Goal: Book appointment/travel/reservation

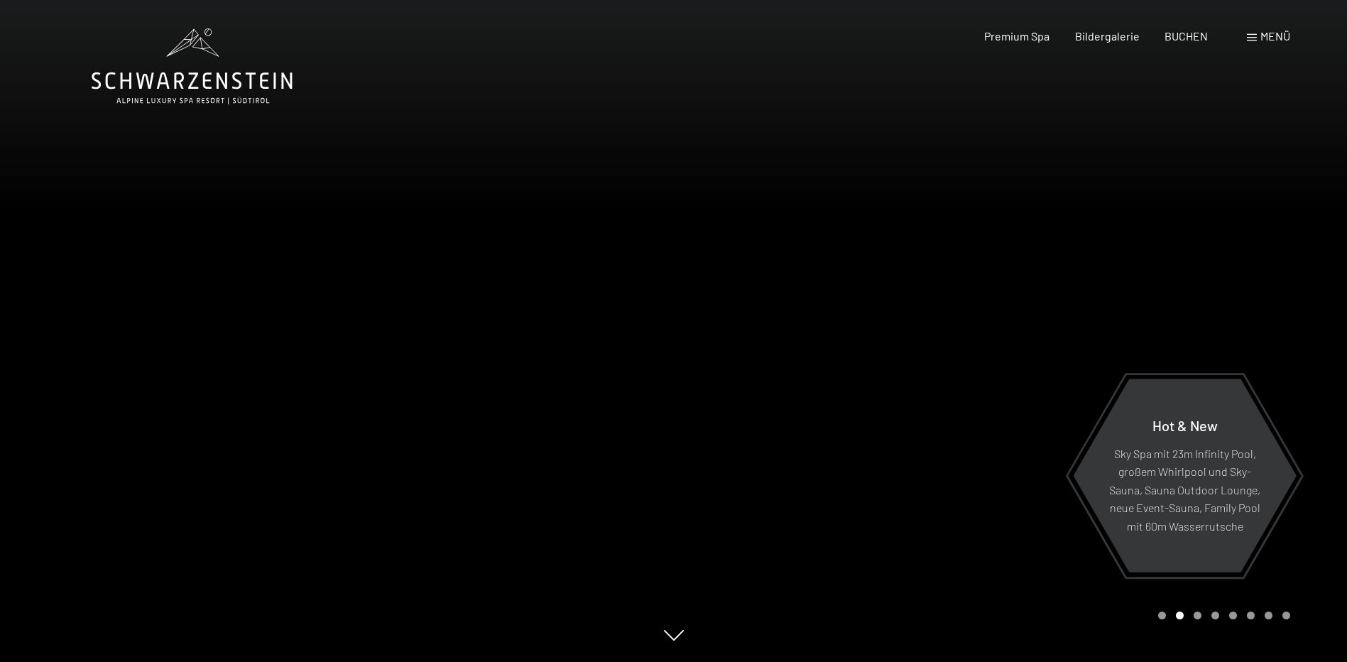
click at [801, 360] on div at bounding box center [1011, 331] width 674 height 662
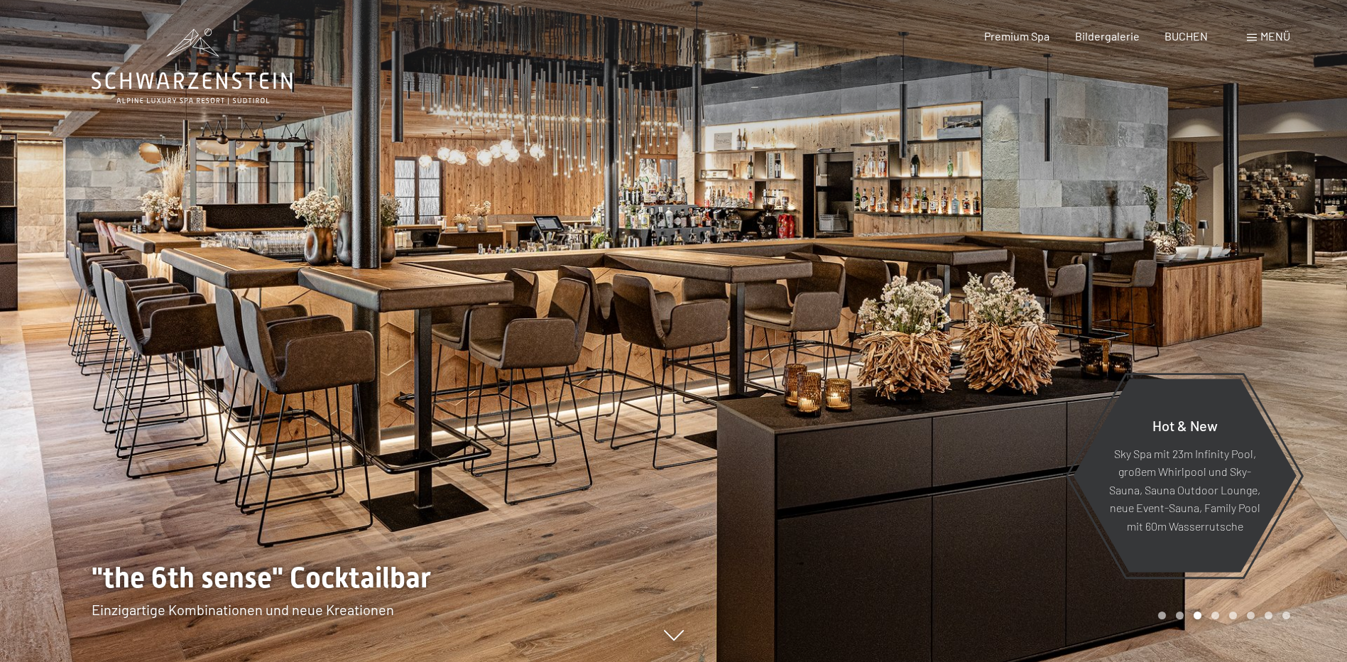
click at [801, 360] on div at bounding box center [1011, 331] width 674 height 662
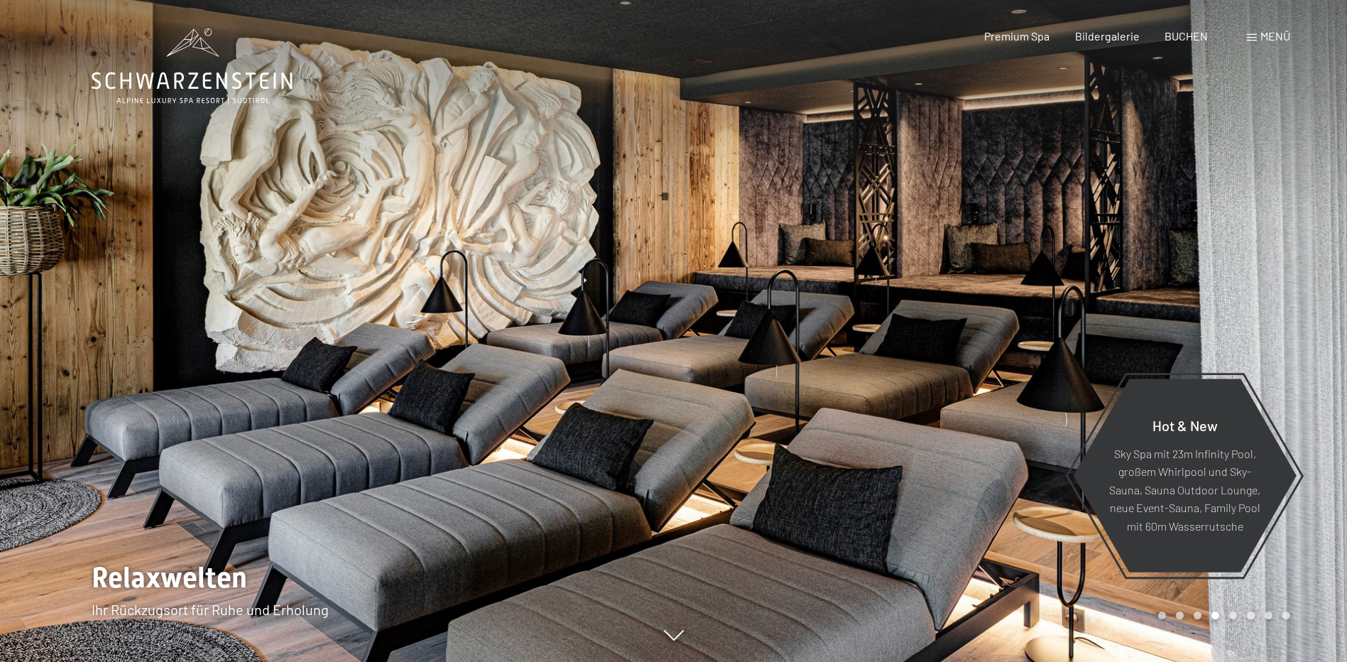
click at [801, 360] on div at bounding box center [1011, 331] width 674 height 662
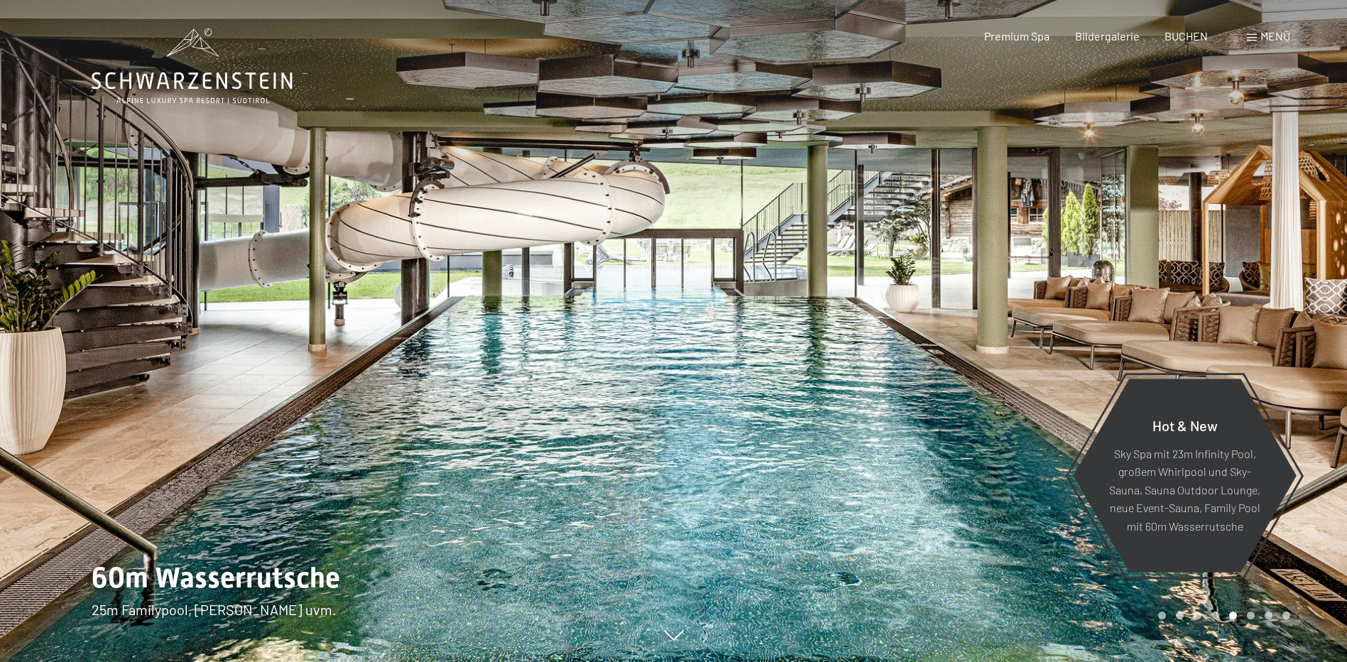
click at [801, 360] on div at bounding box center [1011, 331] width 674 height 662
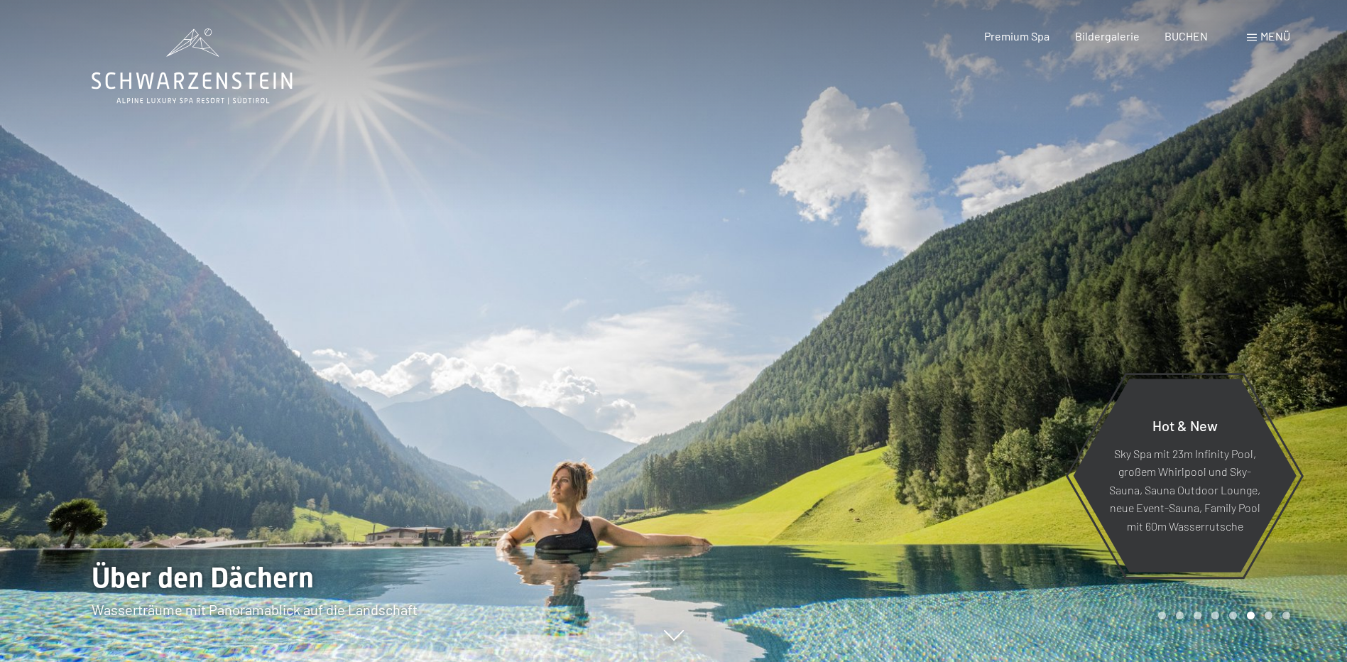
click at [833, 281] on div at bounding box center [1011, 331] width 674 height 662
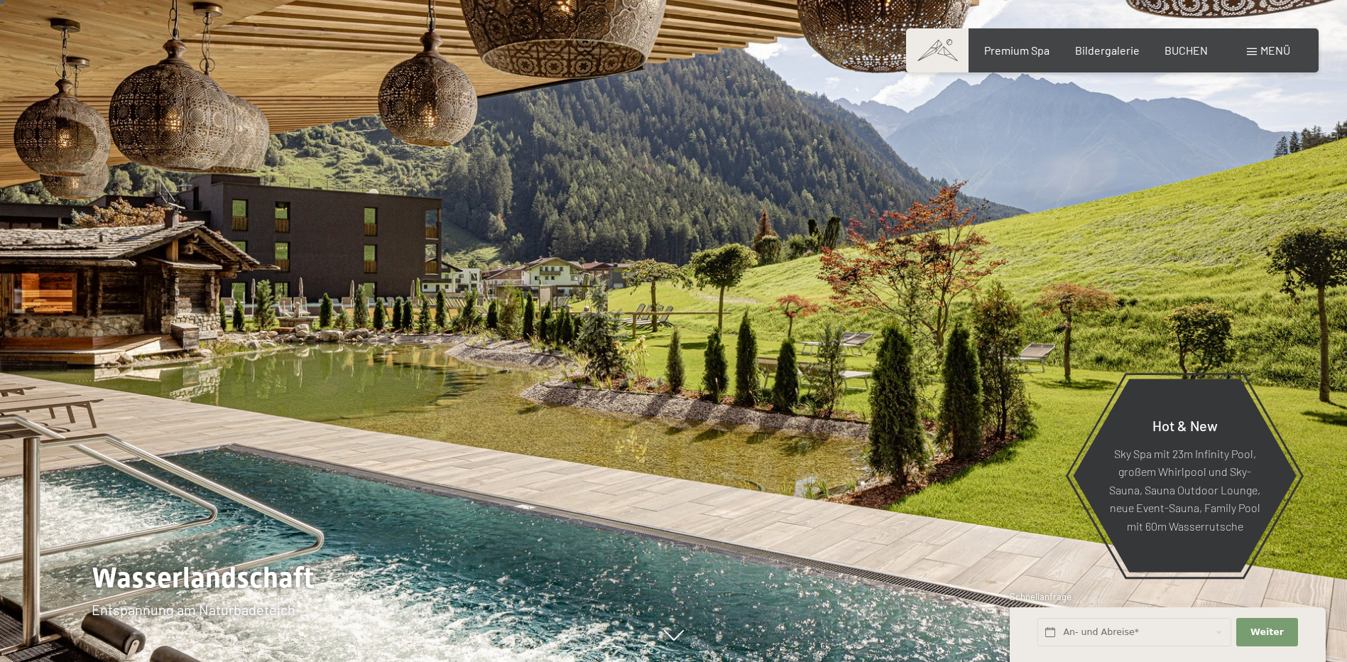
scroll to position [71, 0]
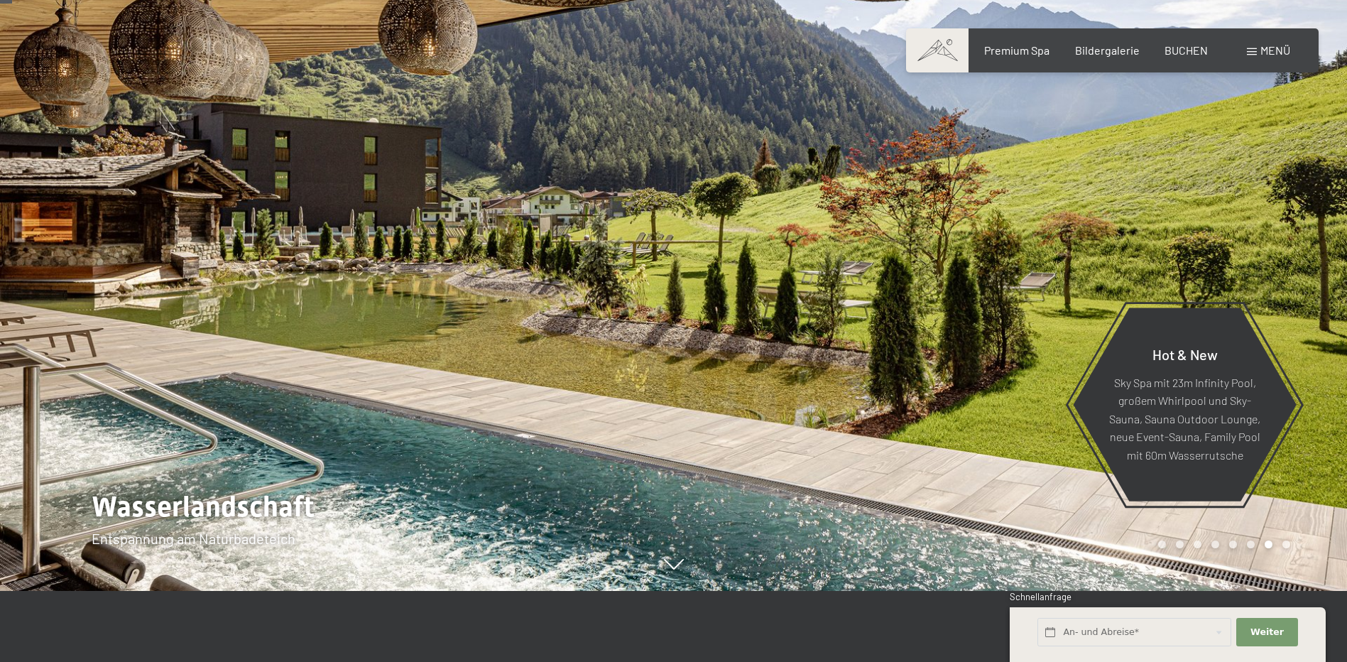
click at [901, 329] on div at bounding box center [1011, 260] width 674 height 662
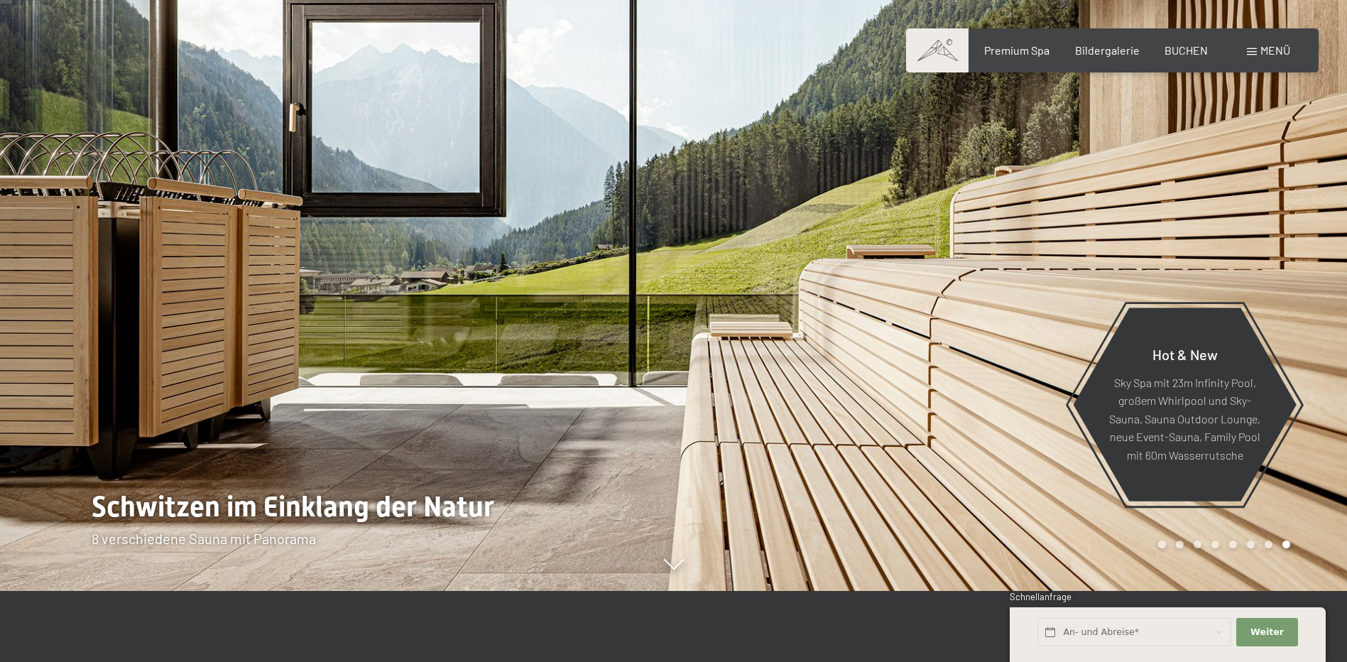
click at [906, 256] on div at bounding box center [1011, 260] width 674 height 662
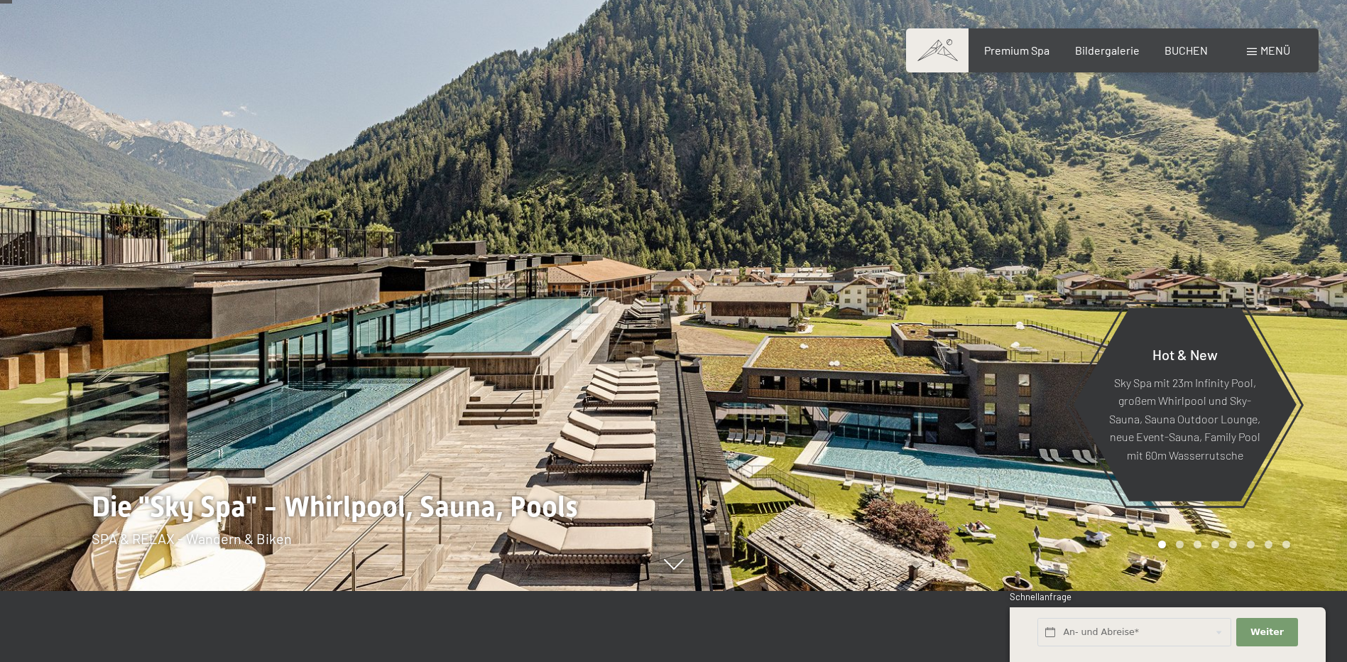
click at [1034, 259] on div at bounding box center [1011, 260] width 674 height 662
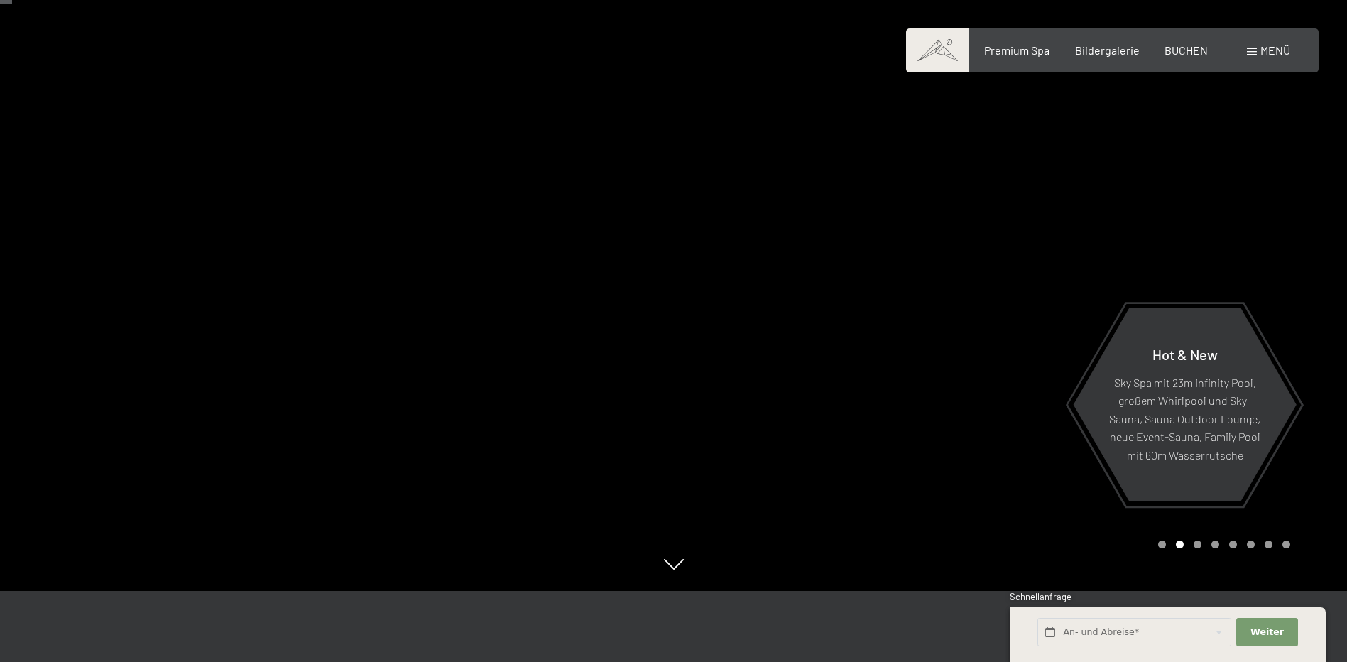
click at [937, 252] on div at bounding box center [1011, 260] width 674 height 662
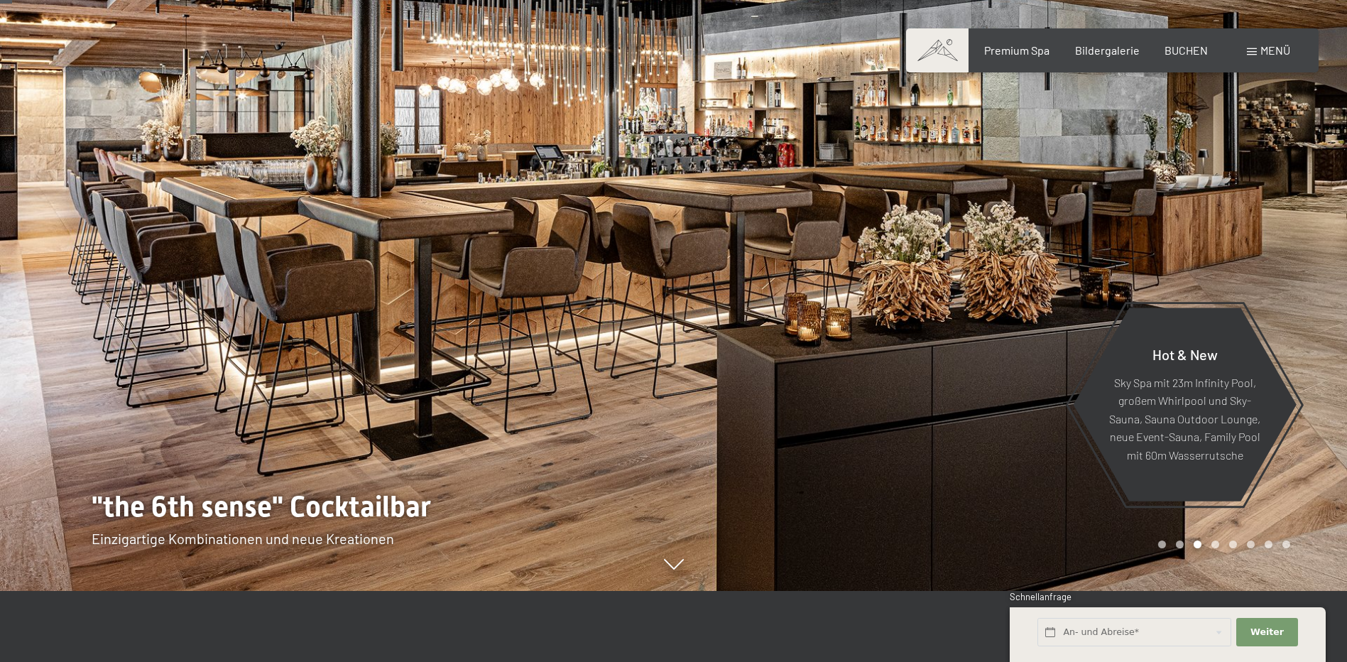
click at [897, 307] on div at bounding box center [1011, 260] width 674 height 662
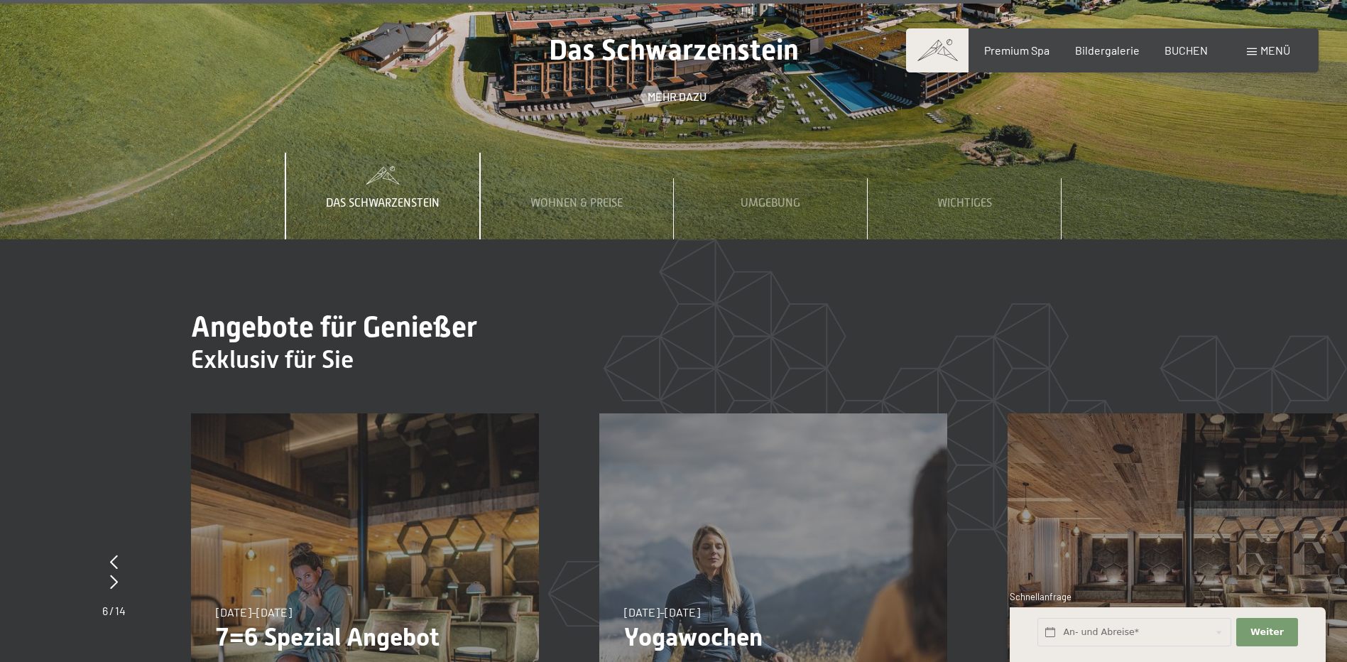
scroll to position [5396, 0]
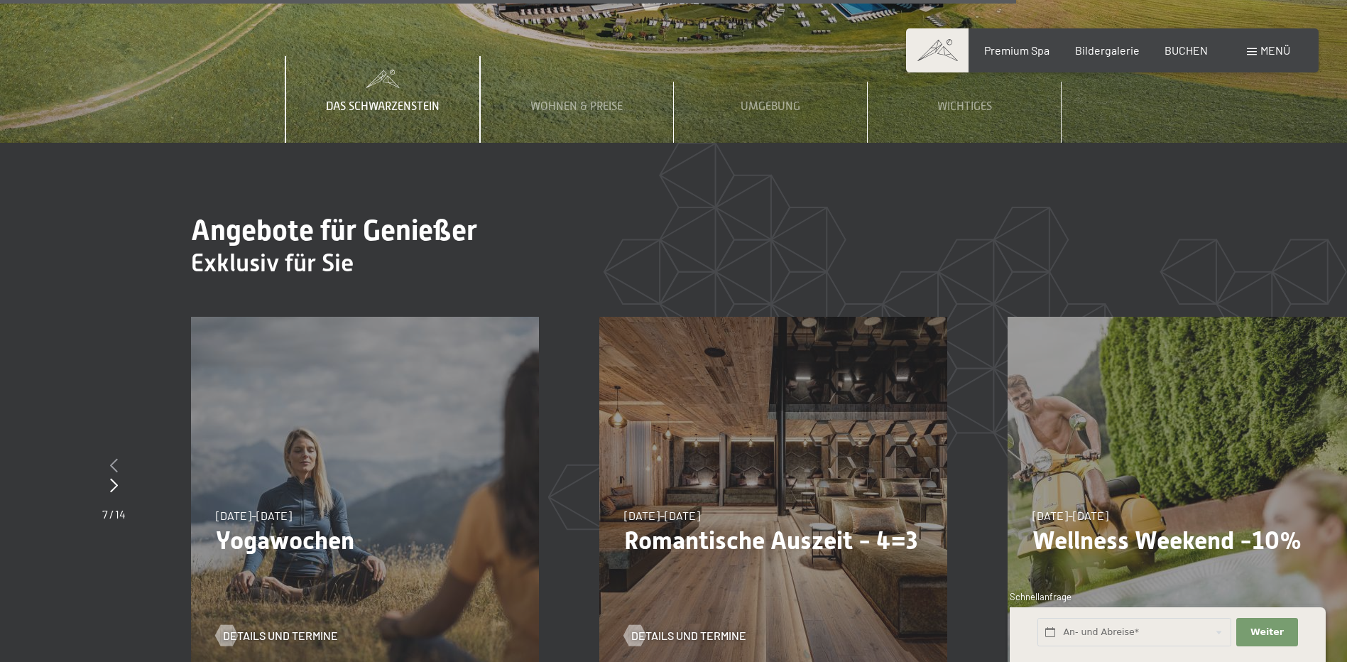
click at [110, 458] on icon at bounding box center [114, 465] width 8 height 14
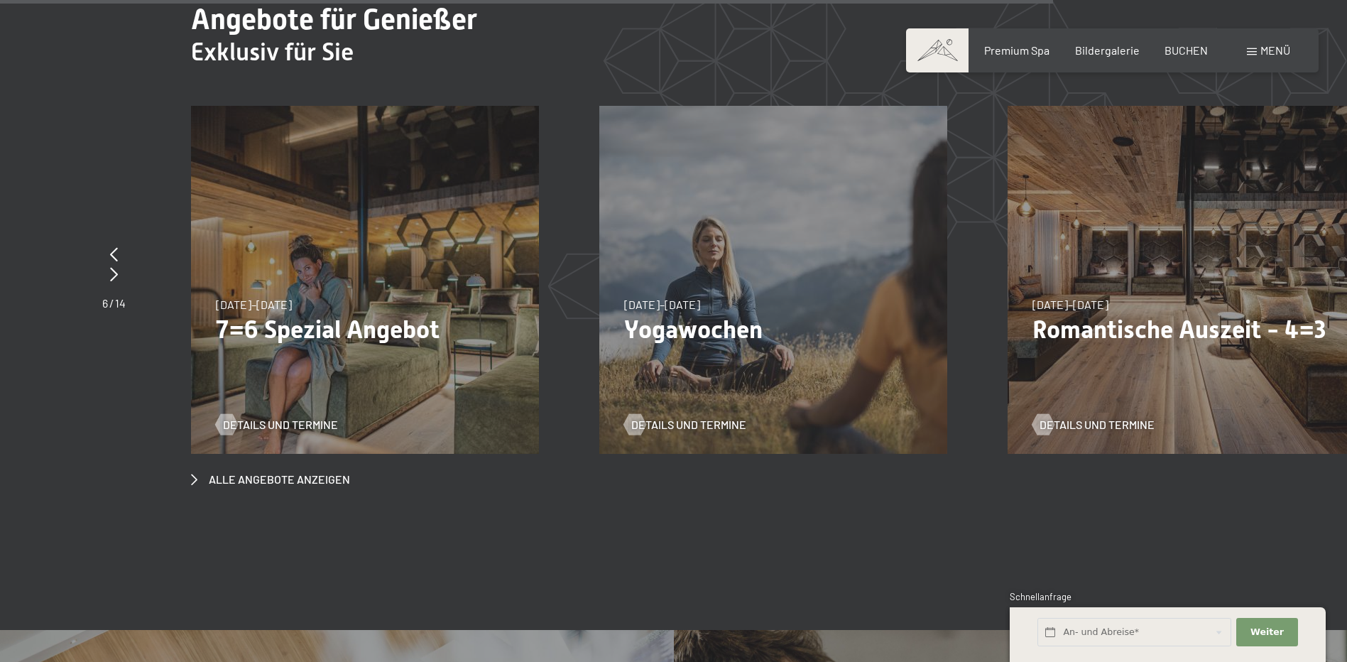
scroll to position [5609, 0]
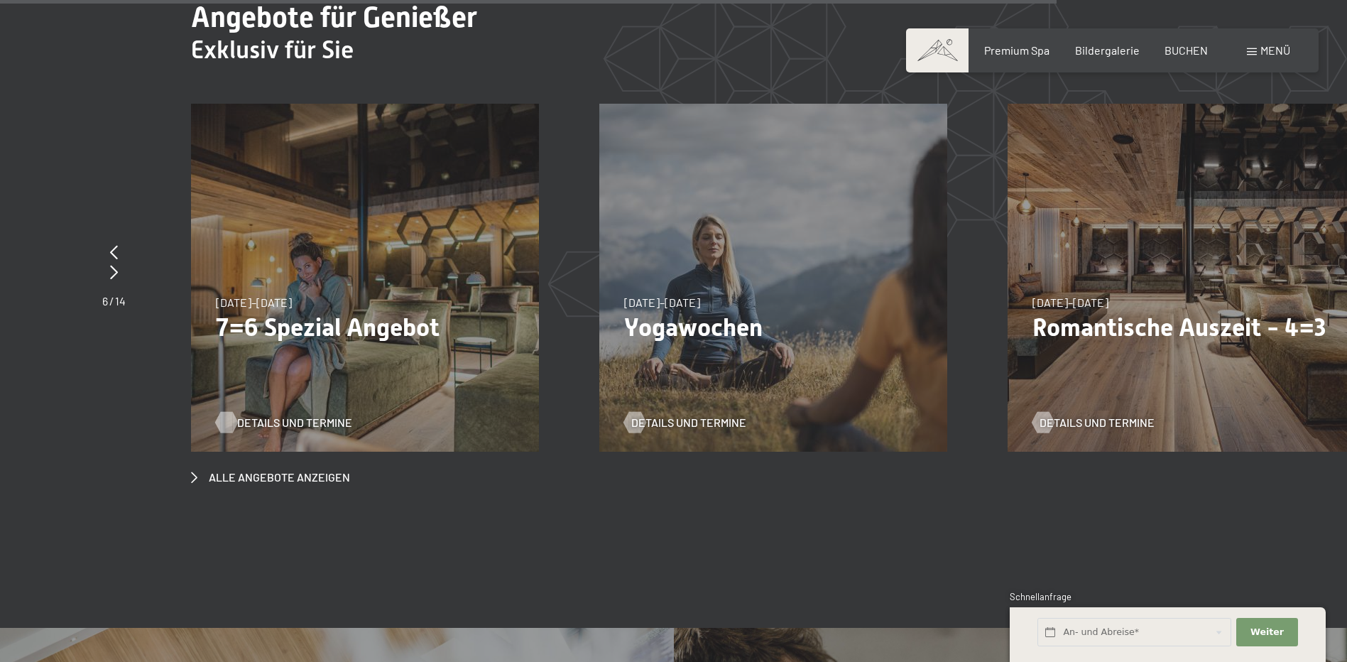
click at [319, 415] on span "Details und Termine" at bounding box center [294, 423] width 115 height 16
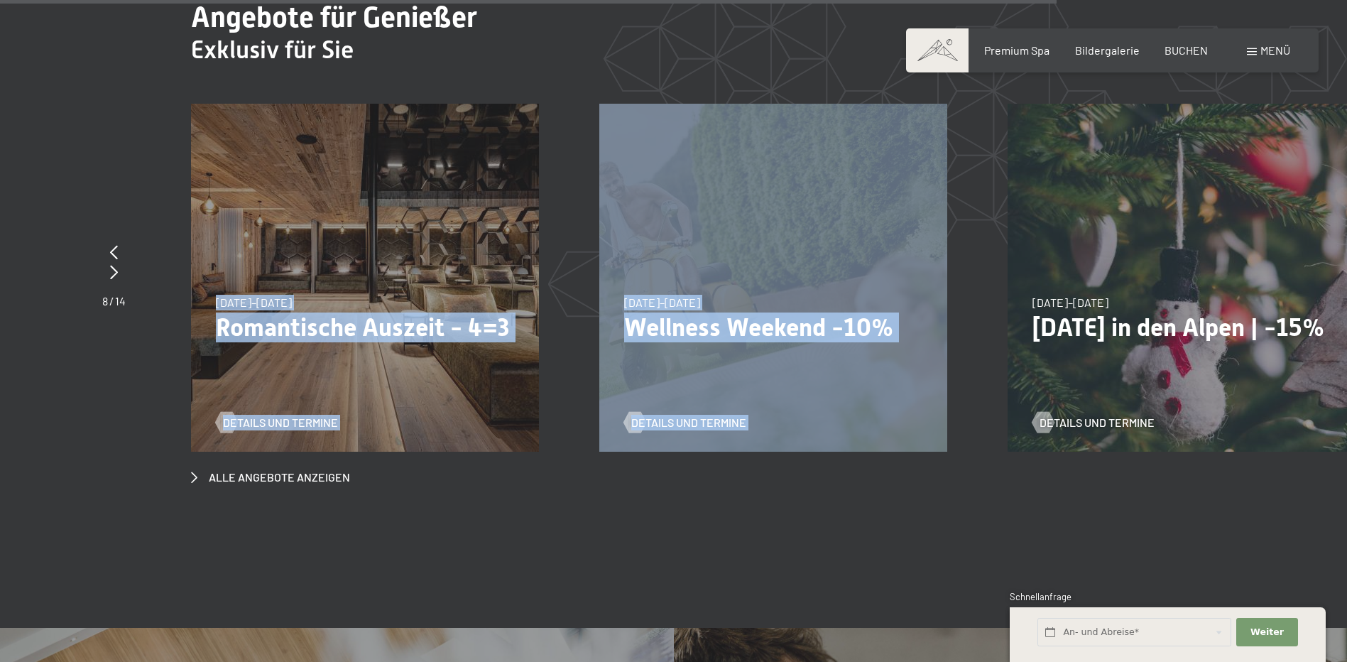
drag, startPoint x: 881, startPoint y: 305, endPoint x: 574, endPoint y: 314, distance: 307.5
click at [574, 104] on div "24.01.–09.02.2026 24.01.–09.02.2026 Skisafari: Sellaronda Dolomiten Details und…" at bounding box center [191, 104] width 8165 height 0
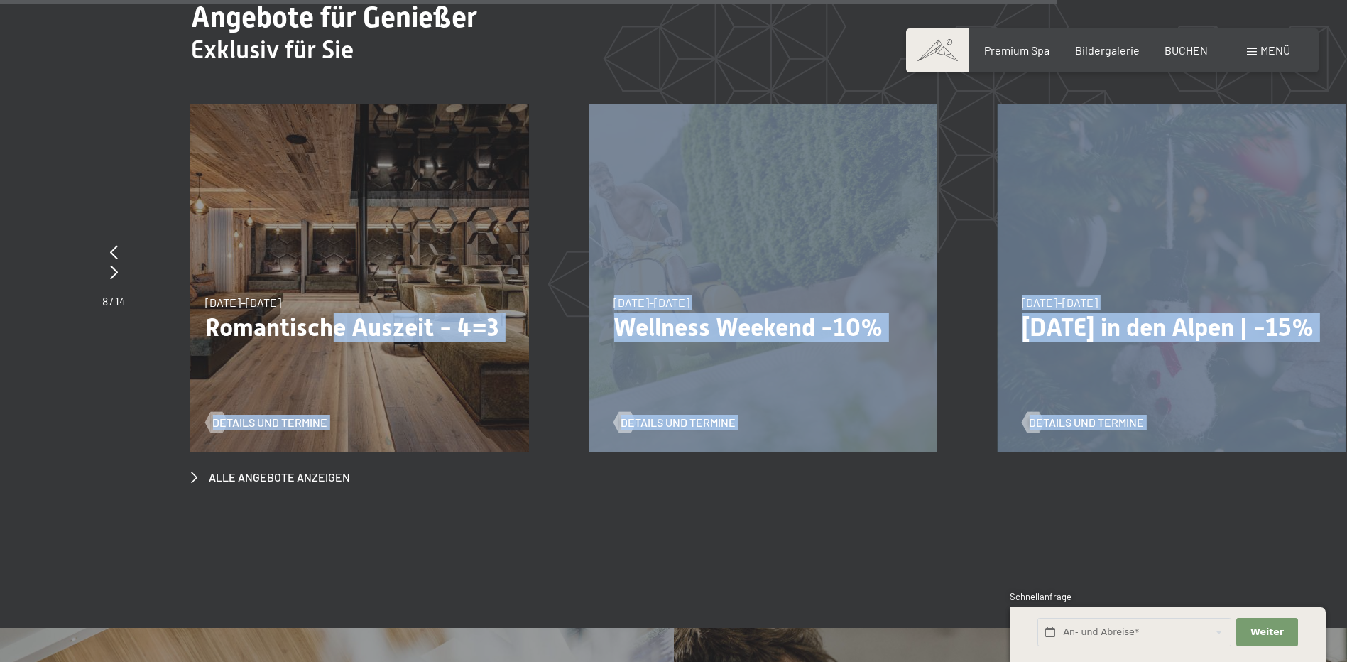
drag, startPoint x: 1252, startPoint y: 209, endPoint x: 332, endPoint y: 275, distance: 921.8
click at [332, 104] on div "24.01.–09.02.2026 24.01.–09.02.2026 Skisafari: Sellaronda Dolomiten Details und…" at bounding box center [180, 104] width 8165 height 0
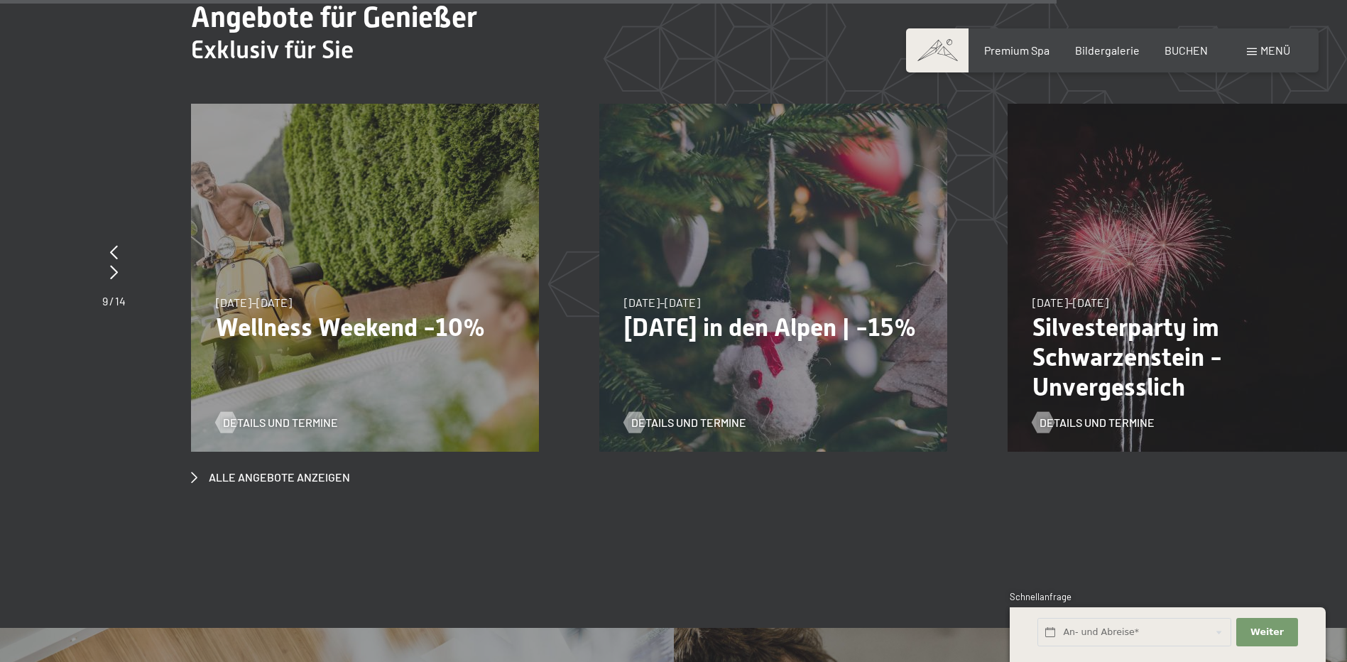
click at [968, 434] on section "Angebote für Genießer Exklusiv für Sie slide 12 to 14 of 14 24.01.–09.02.2026 2…" at bounding box center [673, 243] width 1347 height 626
click at [318, 469] on span "Alle Angebote anzeigen" at bounding box center [279, 477] width 141 height 16
click at [231, 469] on span "Alle Angebote anzeigen" at bounding box center [279, 477] width 141 height 16
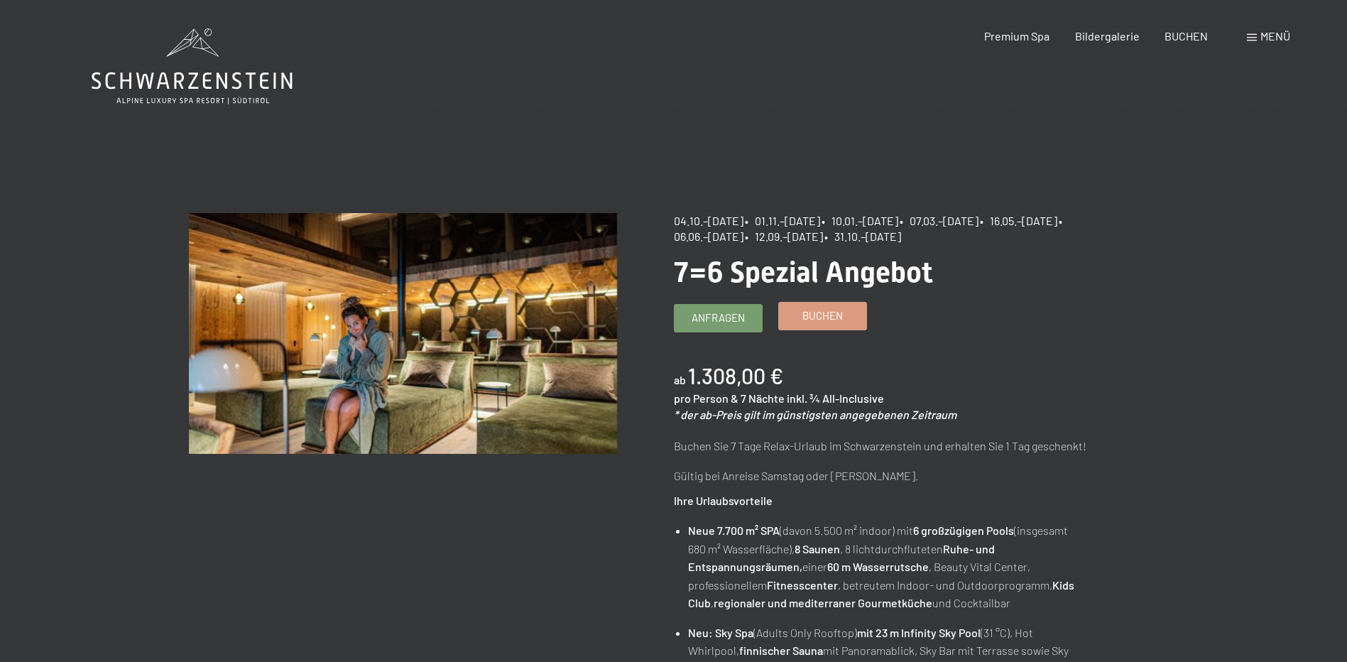
click at [785, 312] on link "Buchen" at bounding box center [822, 315] width 87 height 27
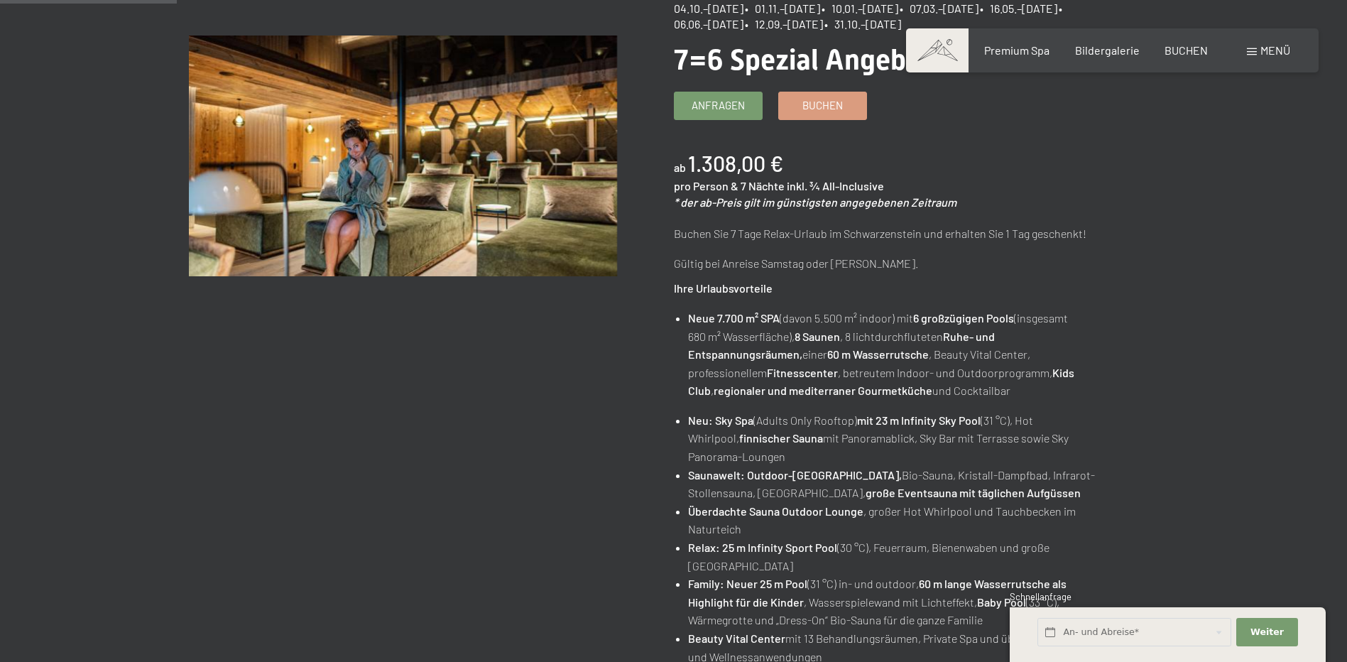
scroll to position [213, 0]
click at [804, 111] on link "Buchen" at bounding box center [822, 102] width 87 height 27
click at [771, 116] on div "Anfragen Buchen" at bounding box center [888, 105] width 428 height 28
click at [786, 112] on link "Buchen" at bounding box center [822, 102] width 87 height 27
click at [850, 109] on link "Buchen" at bounding box center [822, 102] width 87 height 27
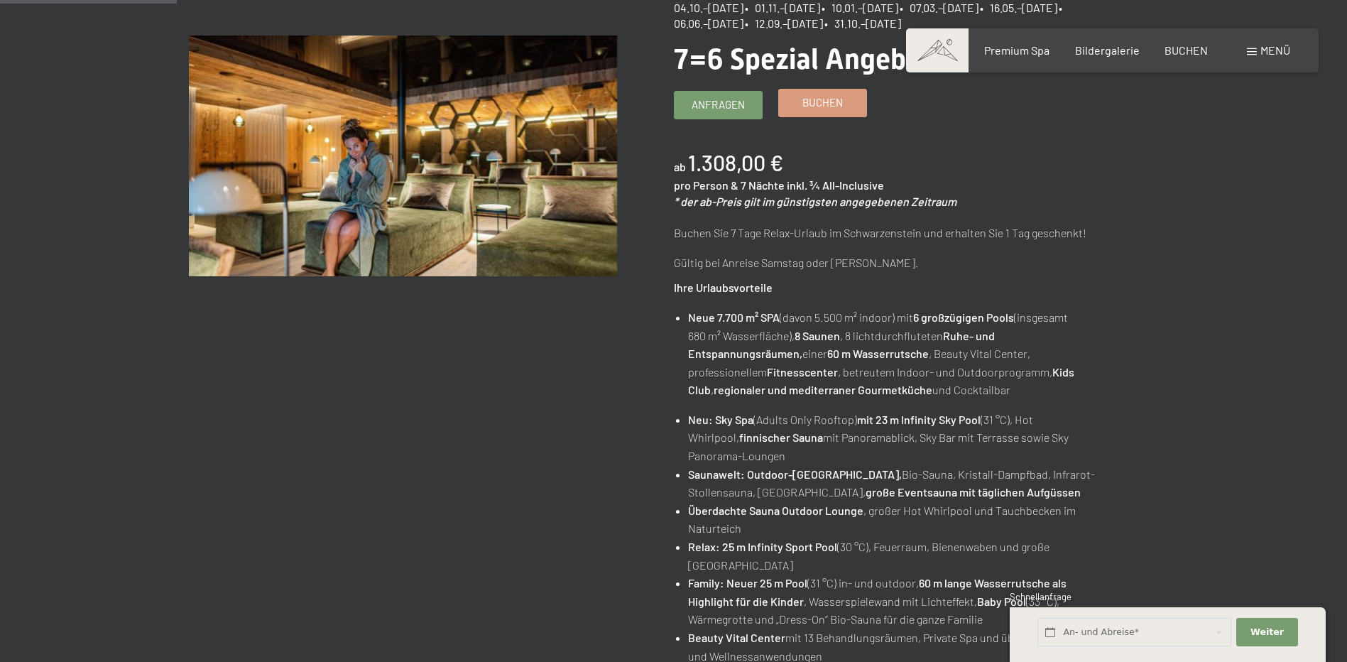
click at [834, 112] on link "Buchen" at bounding box center [822, 102] width 87 height 27
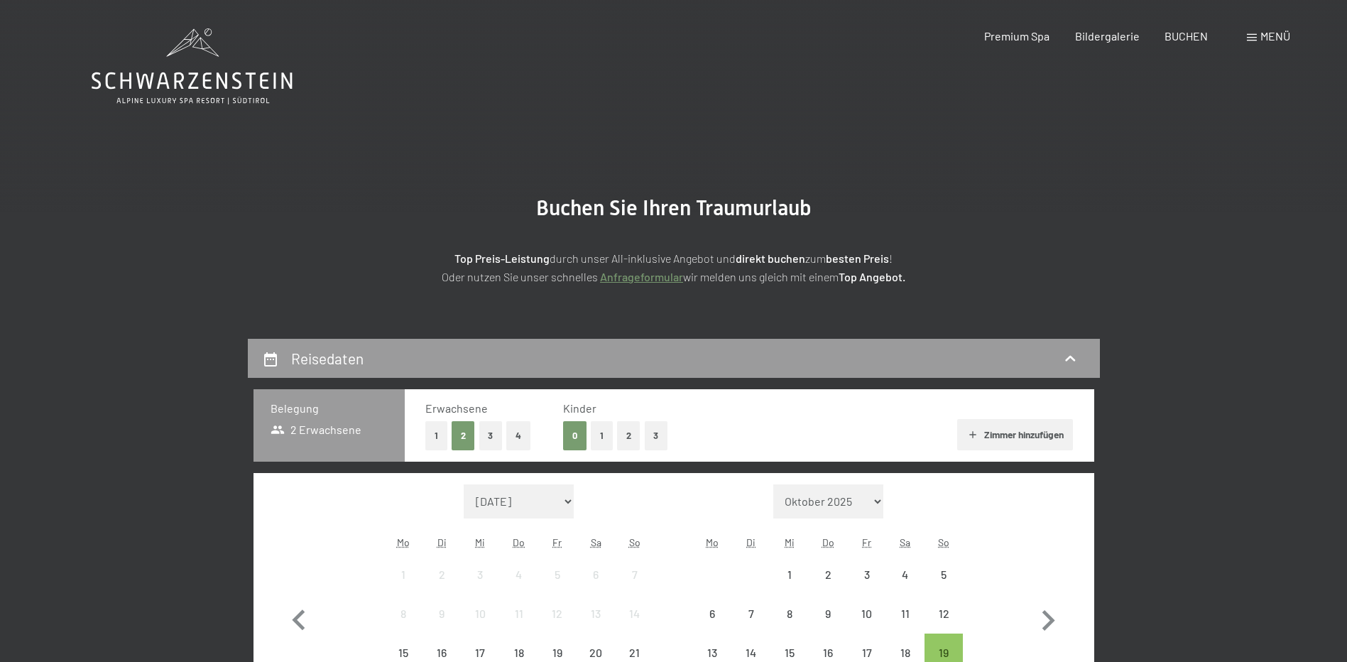
select select "2025-10-01"
select select "2025-11-01"
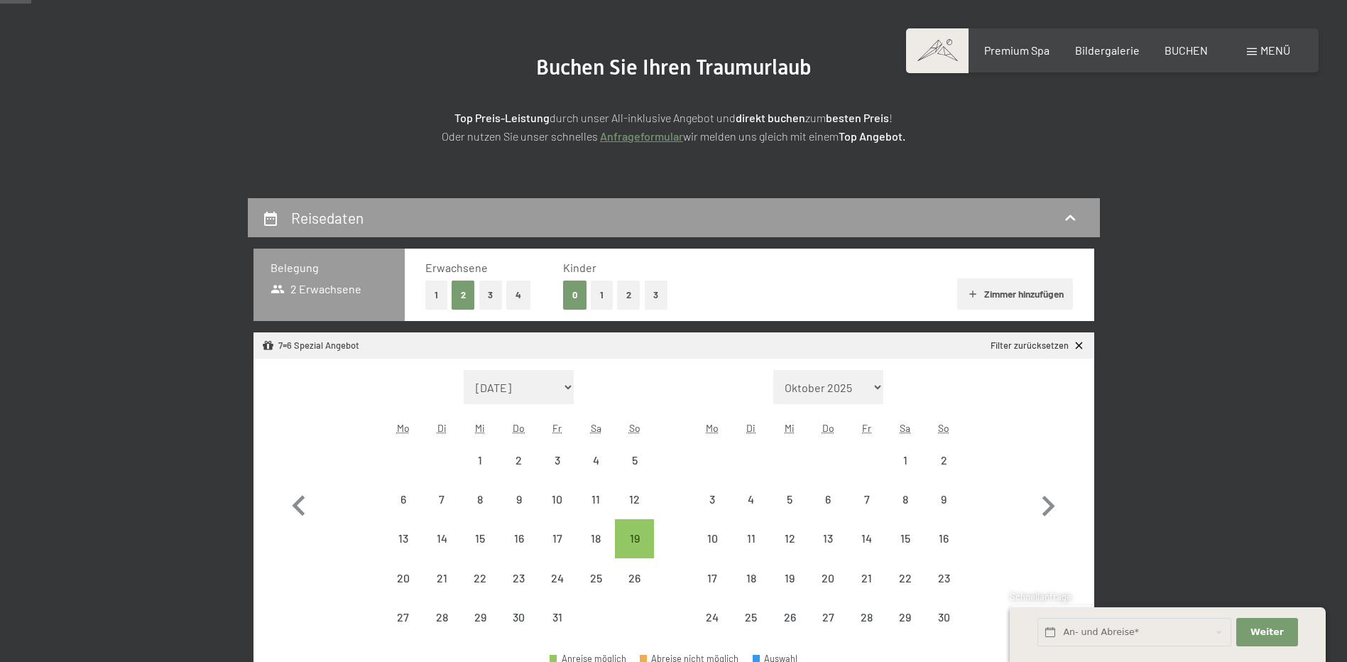
select select "2025-10-01"
select select "2025-11-01"
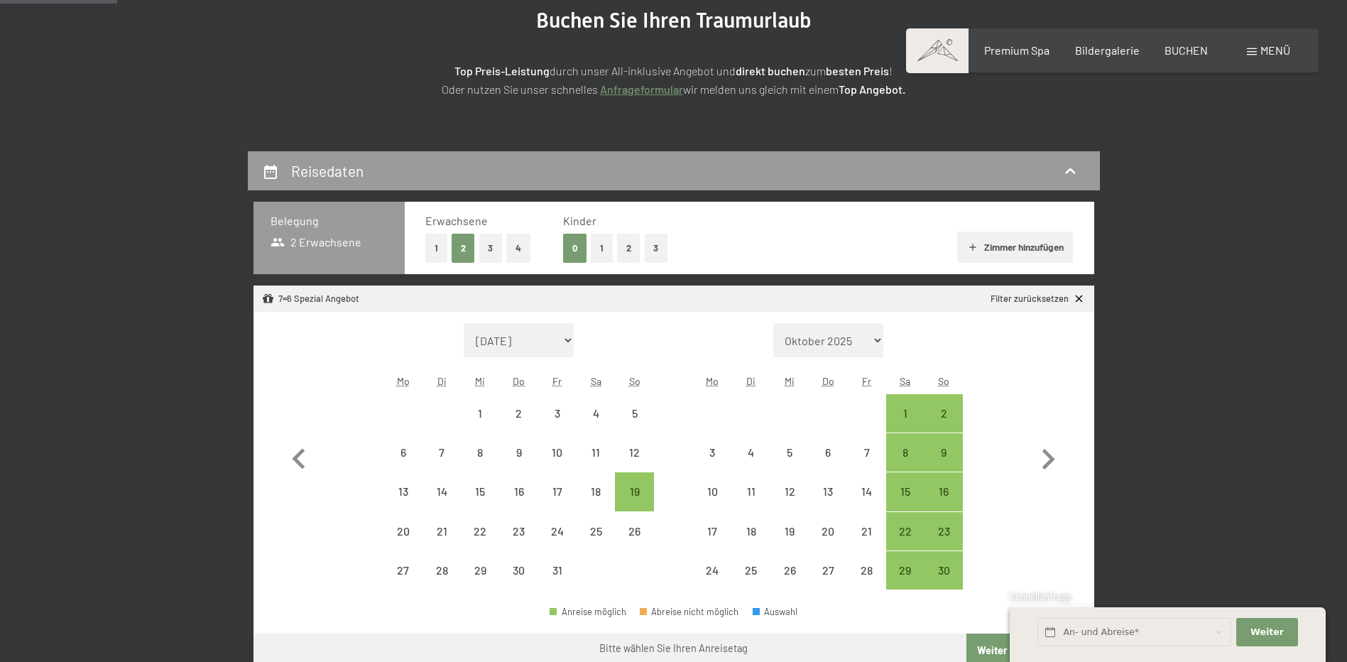
scroll to position [213, 0]
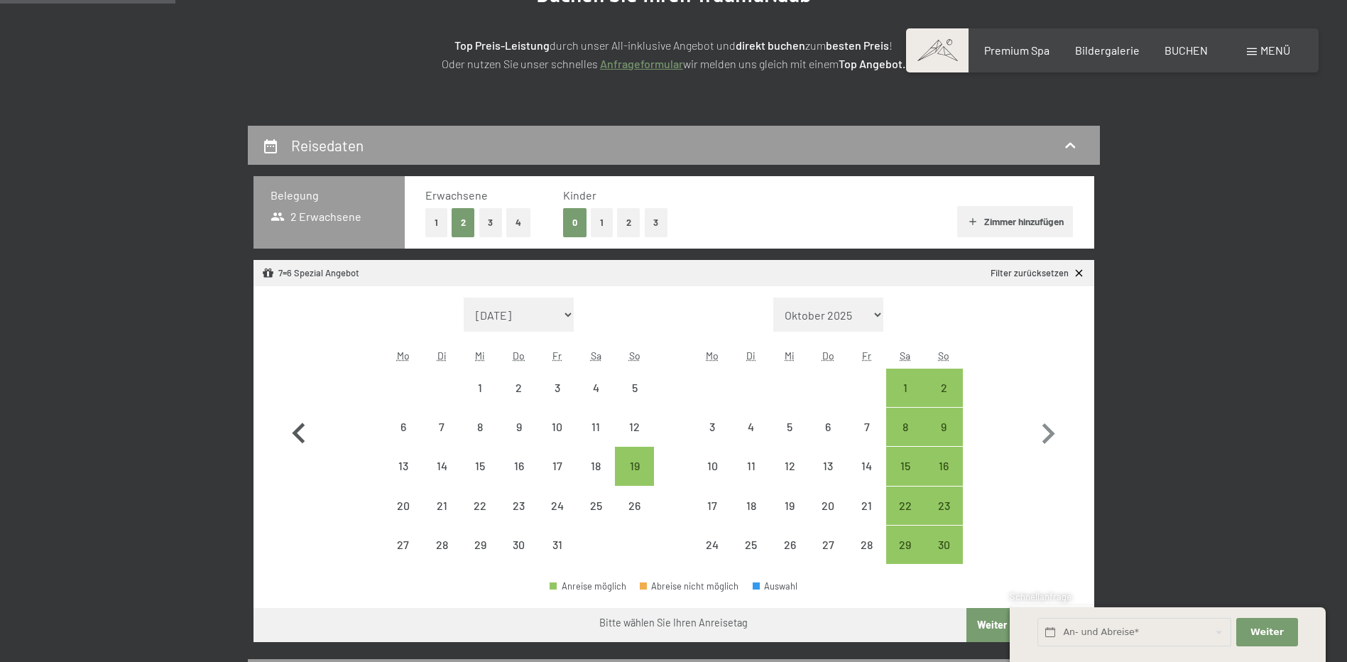
click at [300, 434] on icon "button" at bounding box center [298, 433] width 41 height 41
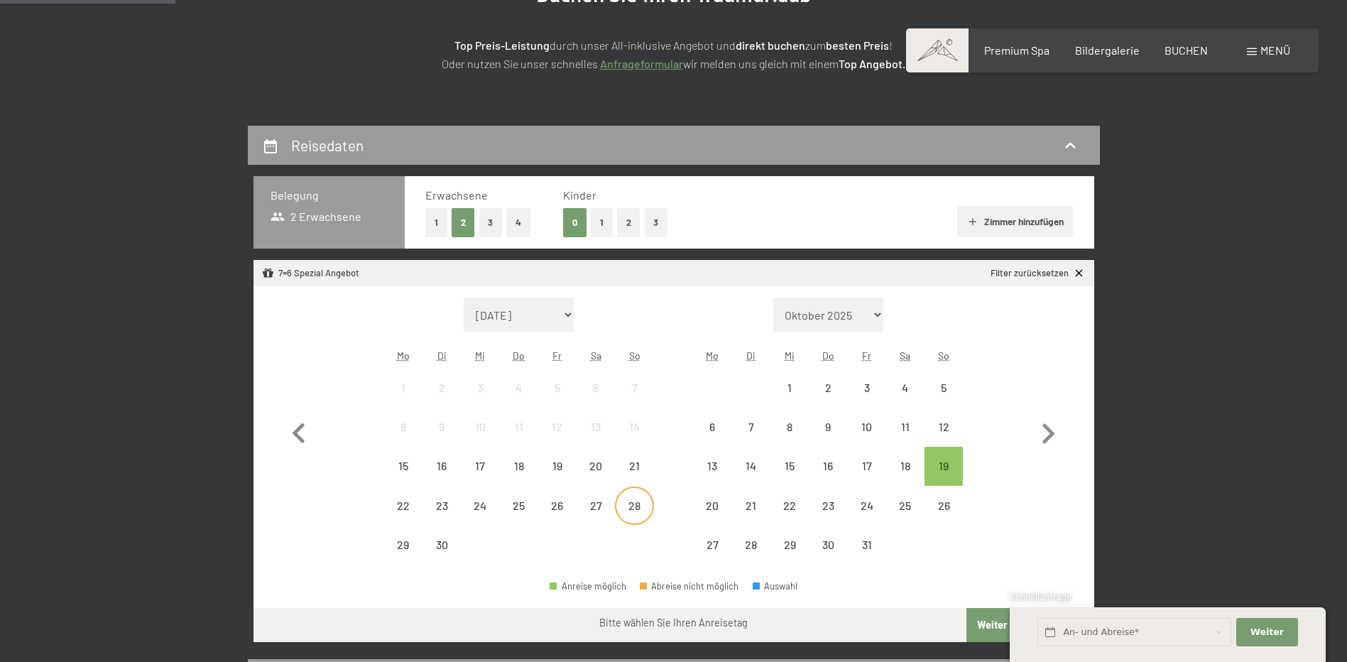
click at [638, 509] on div "28" at bounding box center [633, 517] width 35 height 35
click at [902, 383] on div "4" at bounding box center [904, 399] width 35 height 35
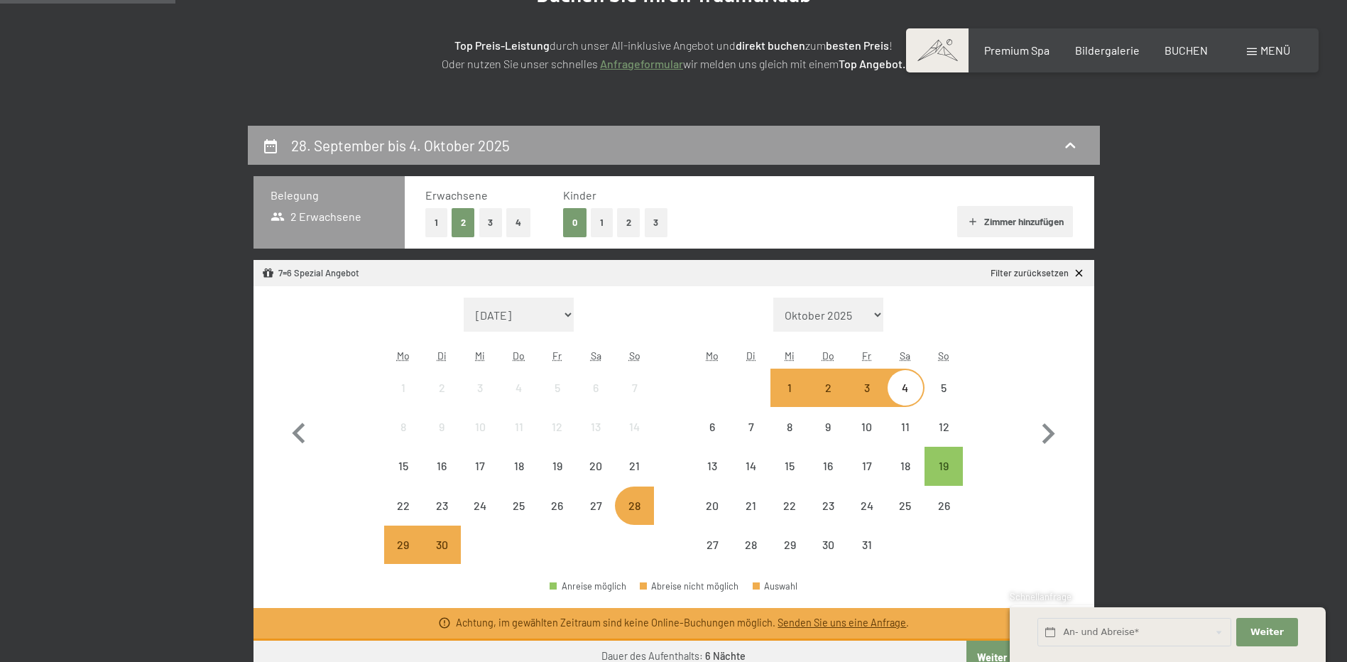
select select "[DATE]"
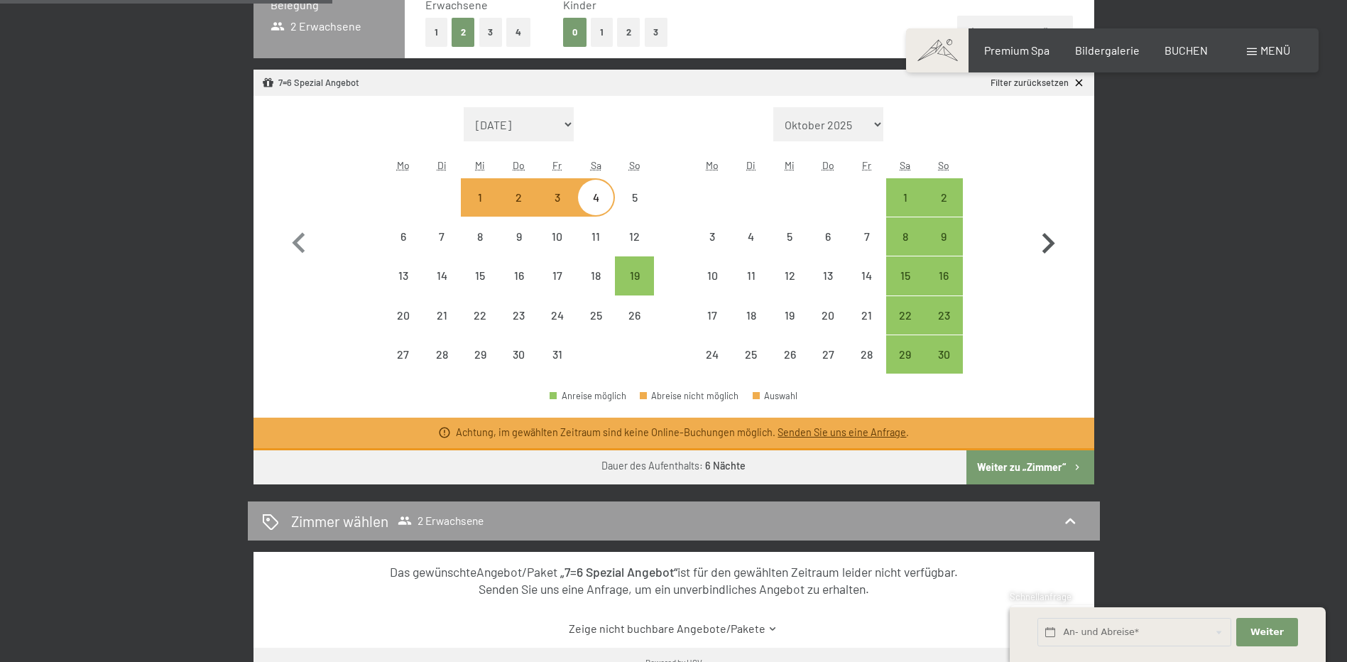
scroll to position [284, 0]
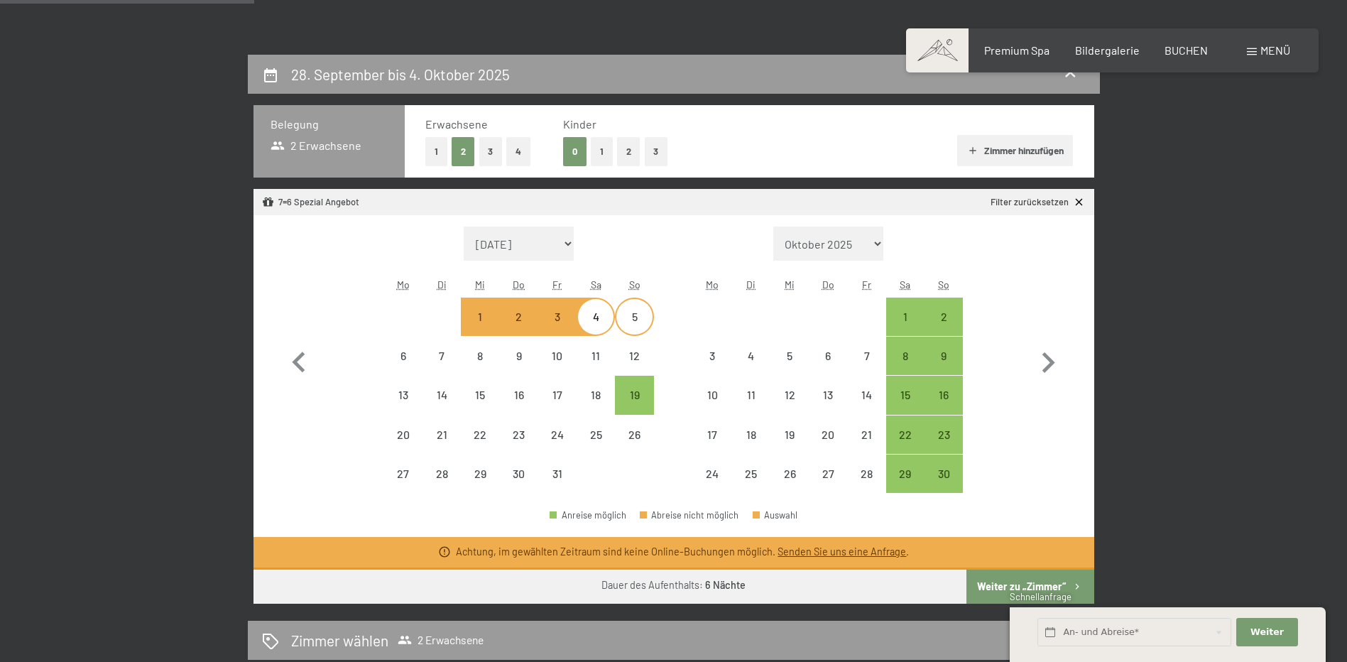
click at [633, 327] on div "5" at bounding box center [633, 328] width 35 height 35
select select "[DATE]"
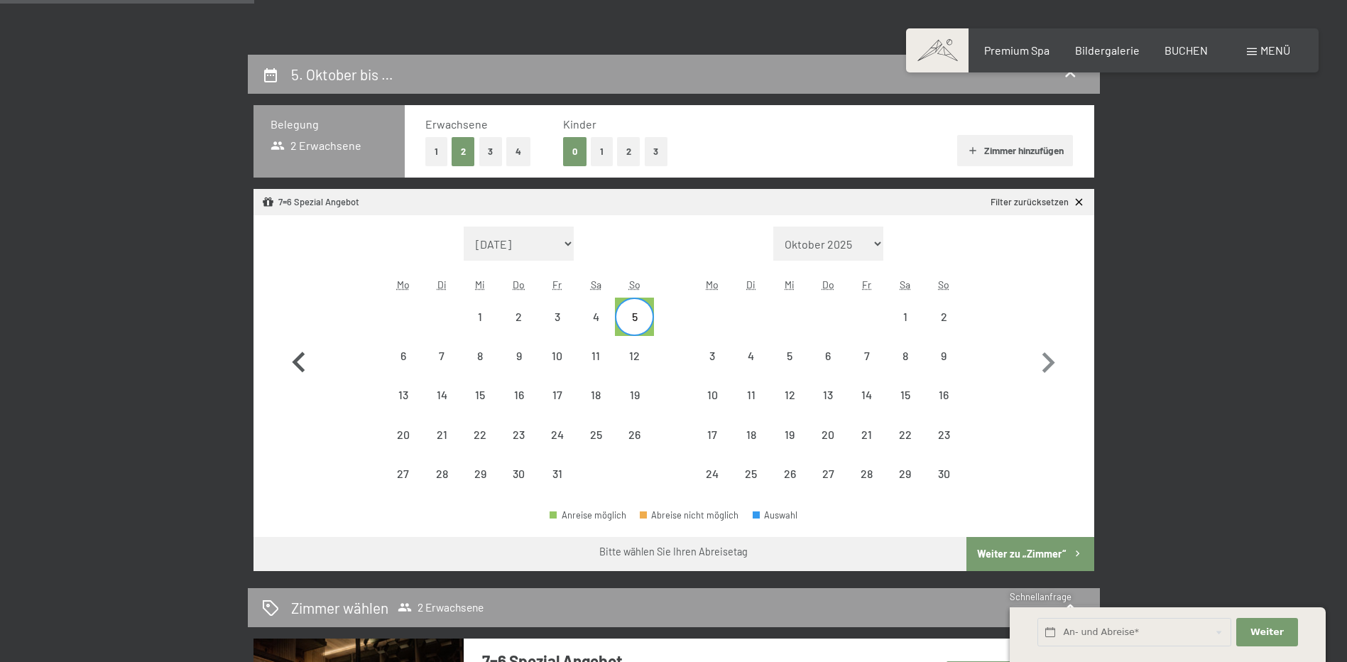
click at [301, 351] on icon "button" at bounding box center [298, 362] width 41 height 41
click at [619, 441] on div "28" at bounding box center [633, 446] width 35 height 35
click at [927, 316] on div "5" at bounding box center [943, 328] width 35 height 35
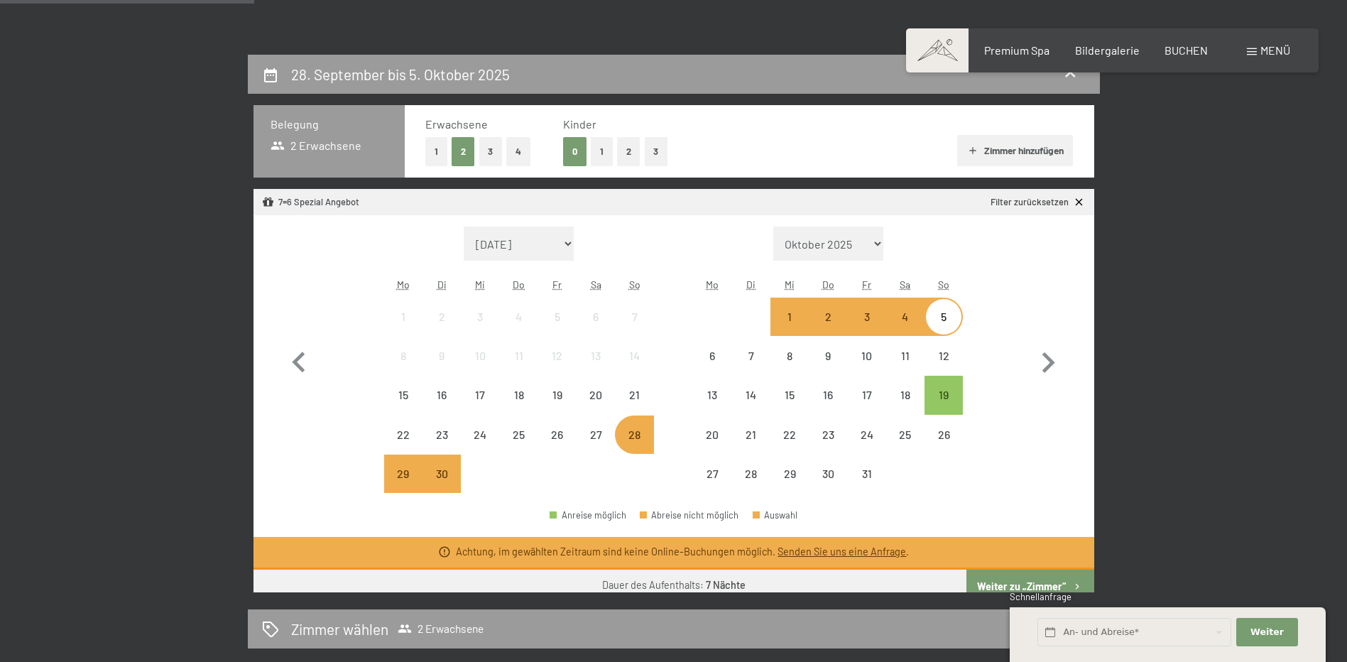
select select "[DATE]"
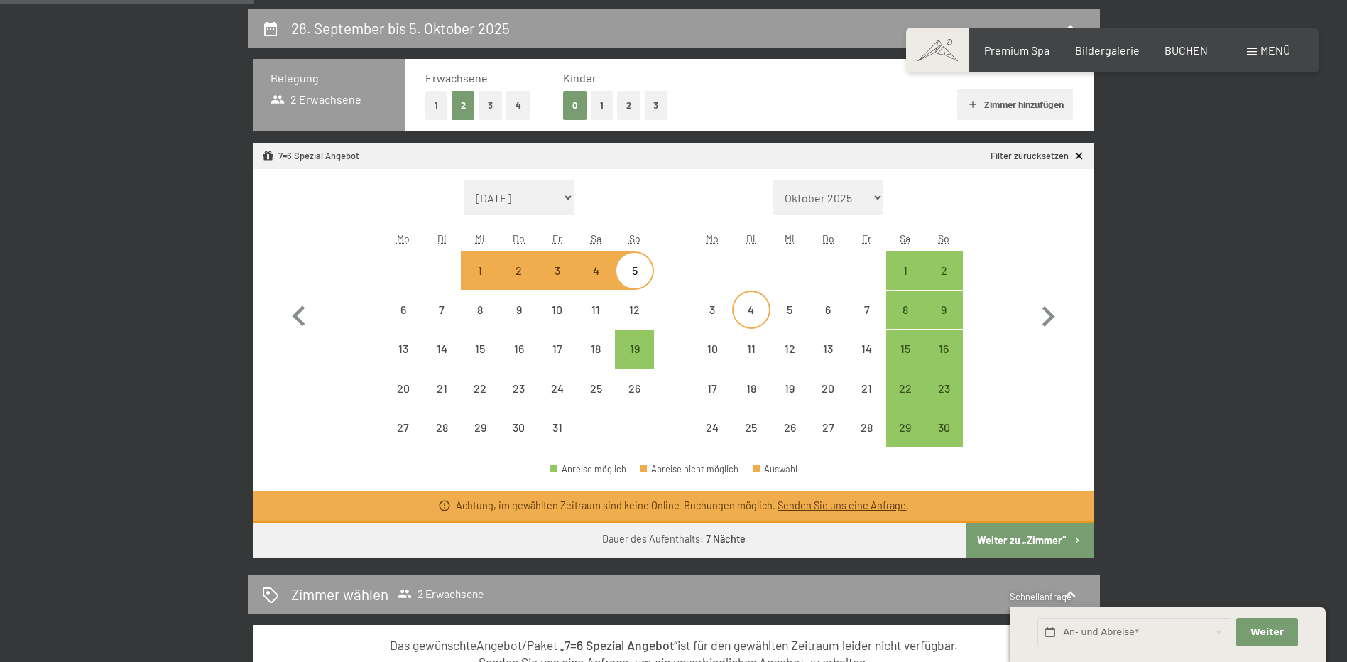
scroll to position [355, 0]
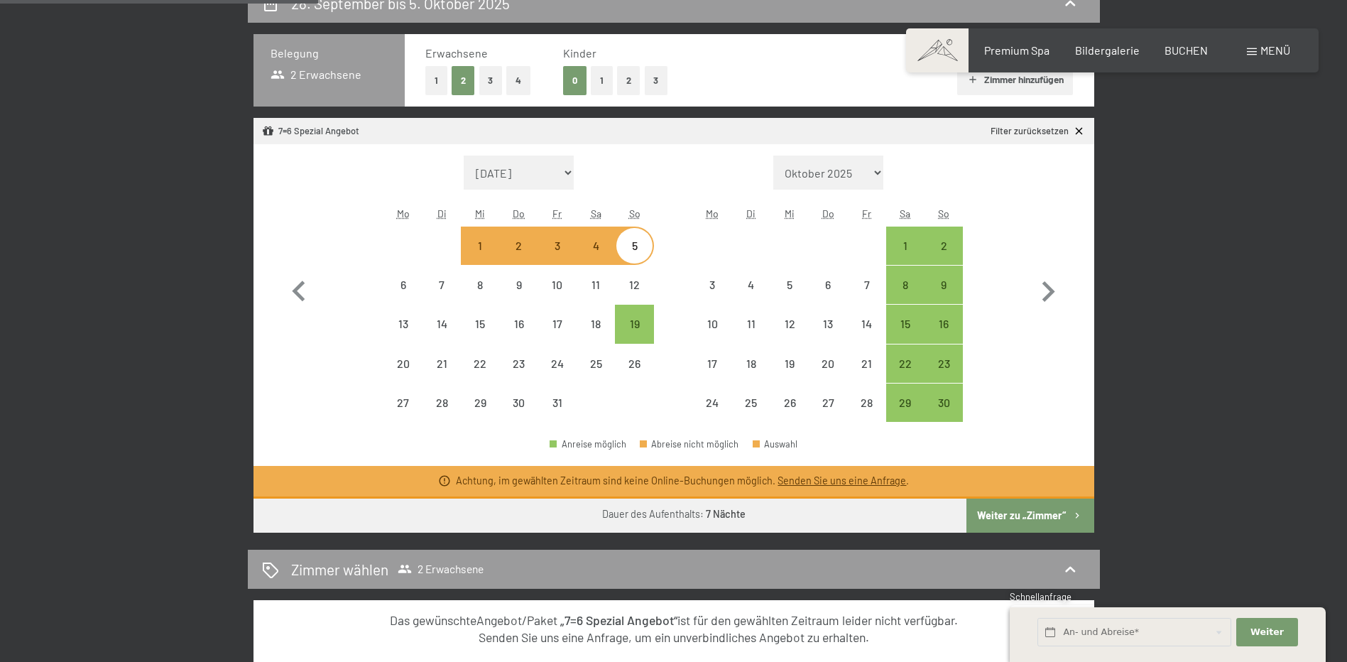
click at [1074, 527] on button "Weiter zu „Zimmer“" at bounding box center [1029, 515] width 127 height 34
select select "[DATE]"
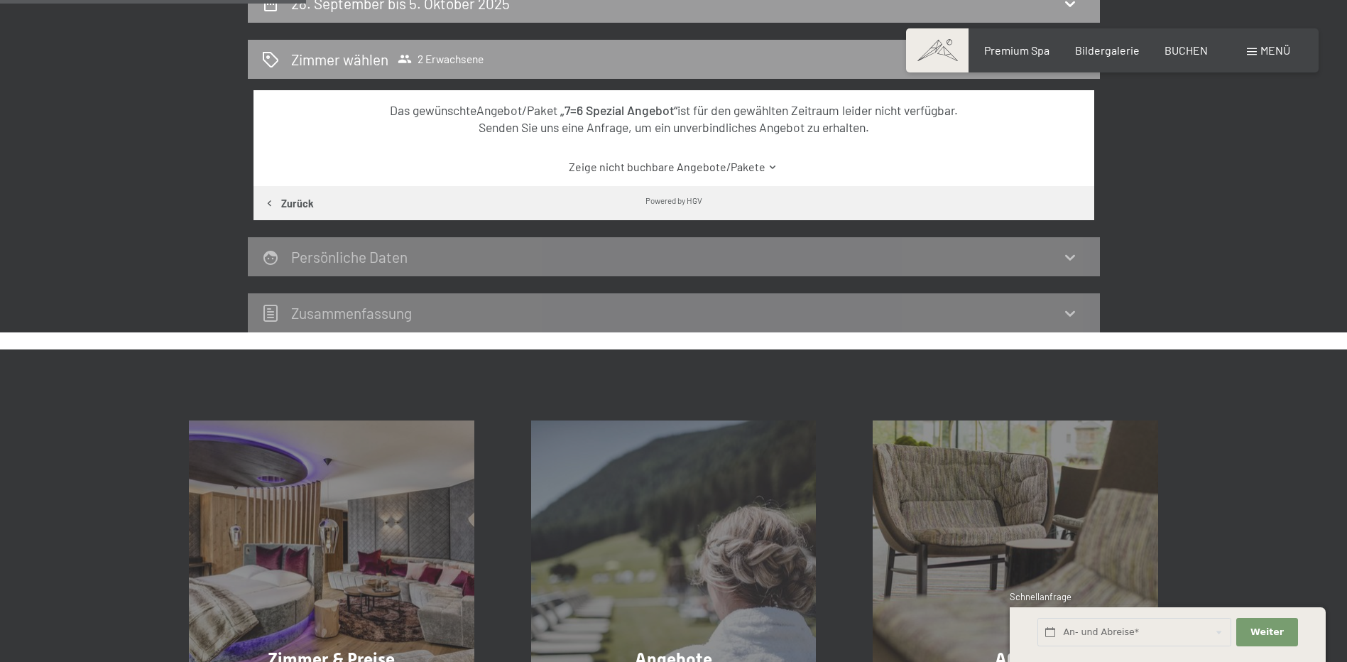
scroll to position [339, 0]
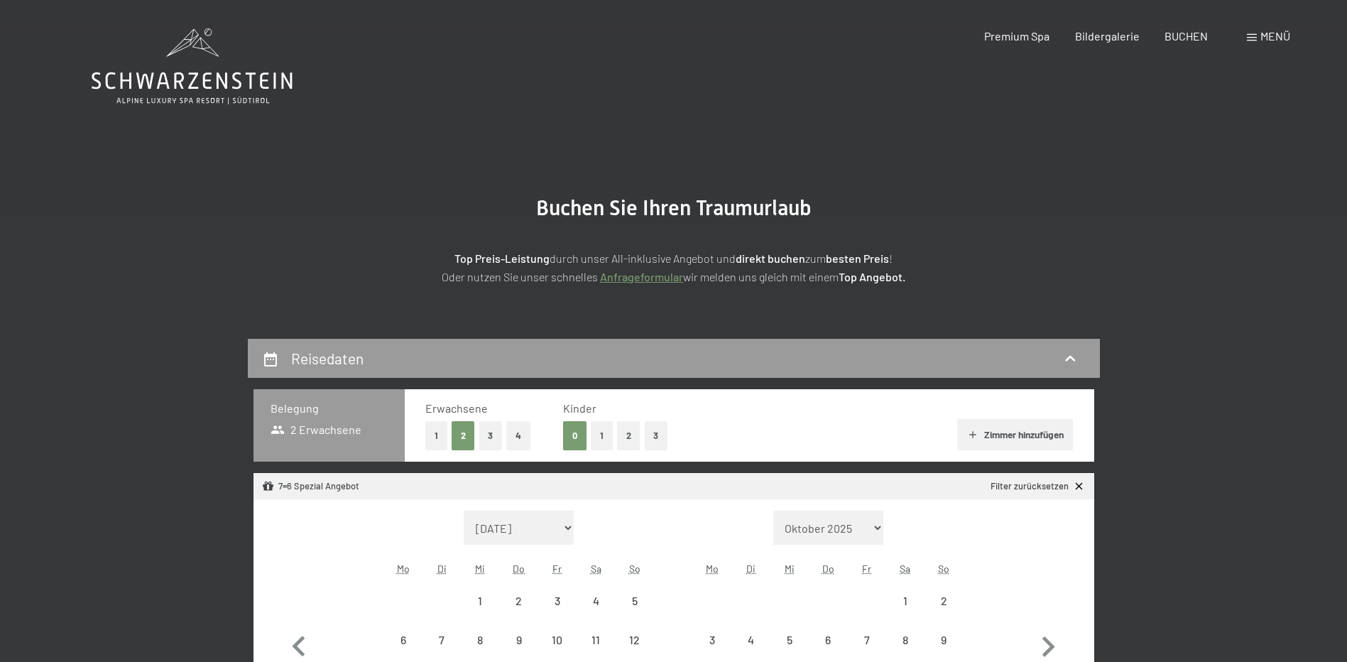
select select "[DATE]"
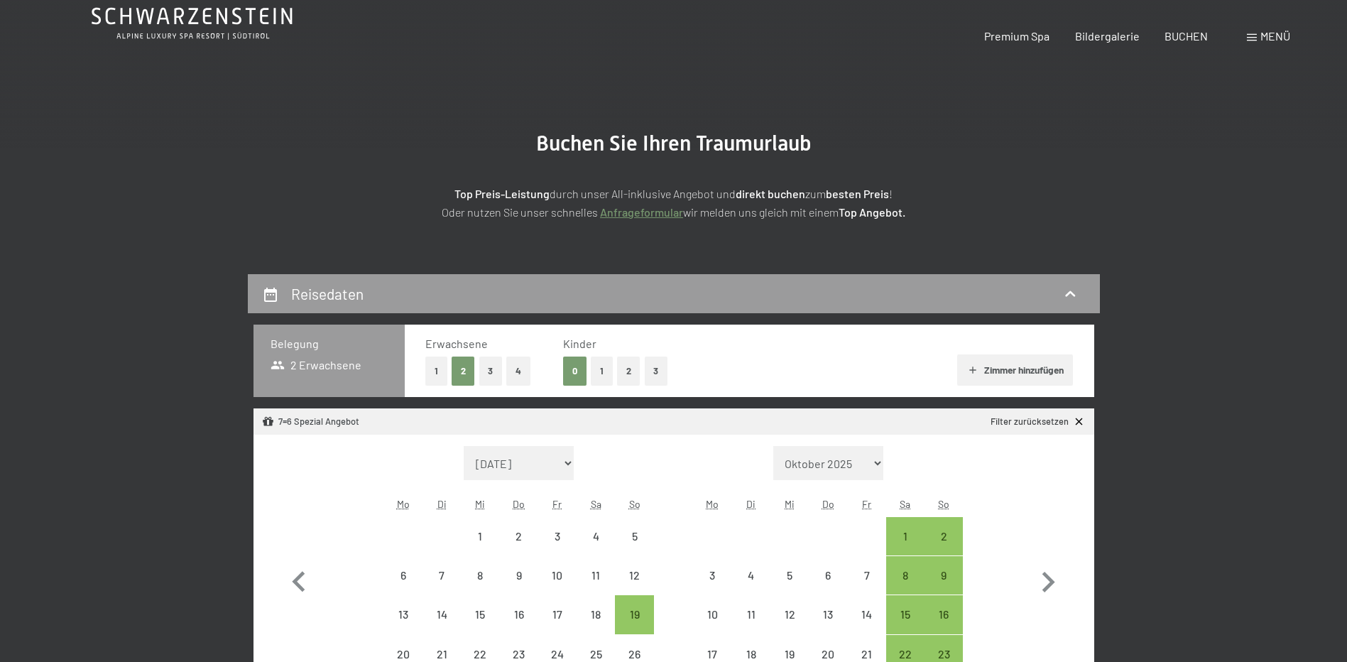
scroll to position [142, 0]
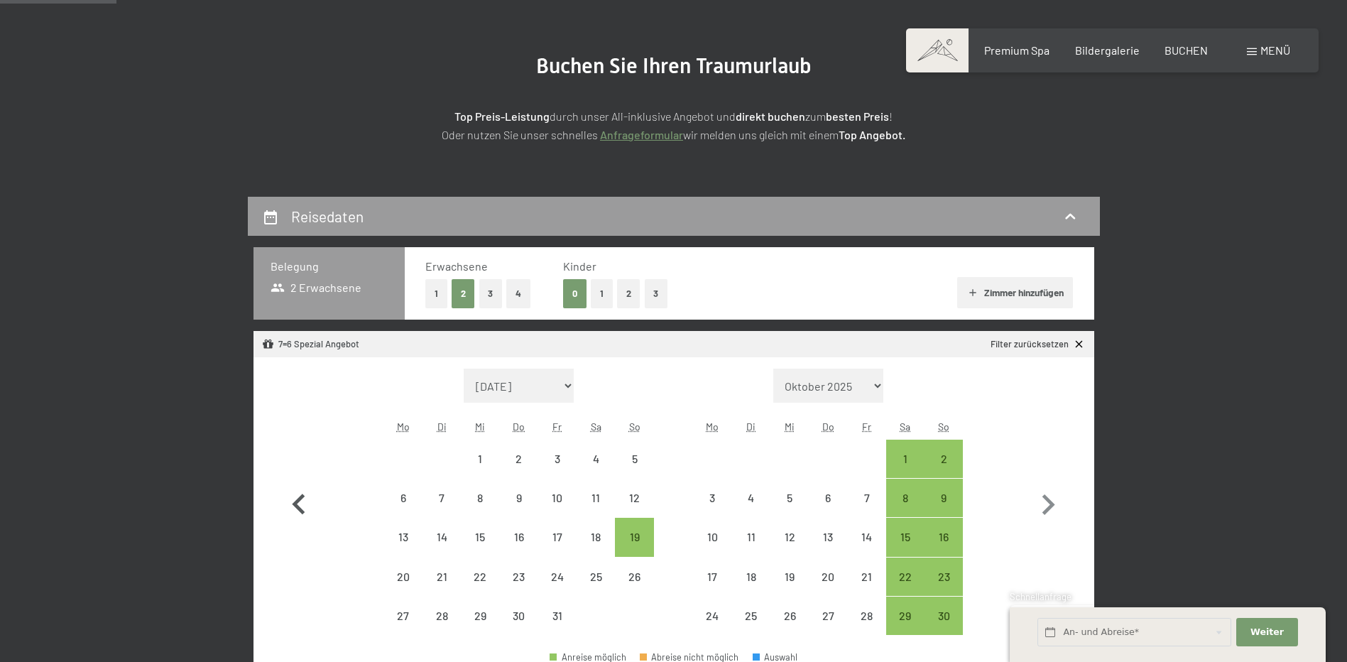
click at [315, 500] on icon "button" at bounding box center [298, 504] width 41 height 41
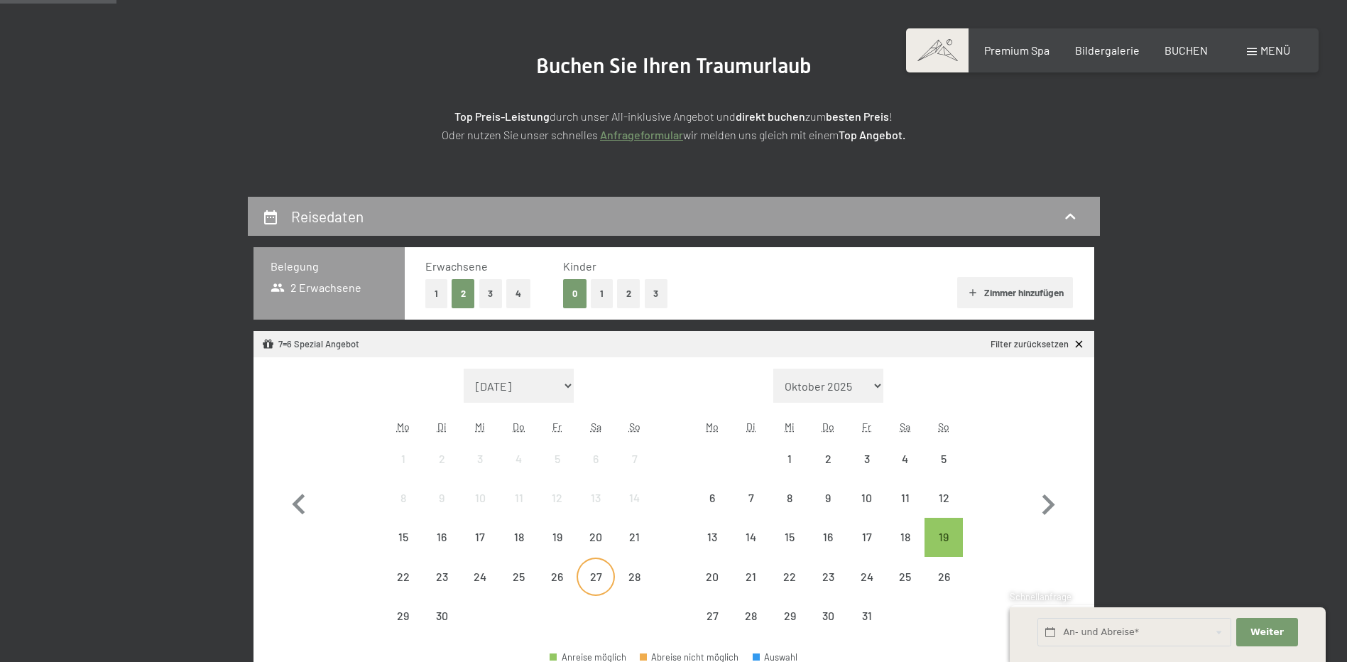
click at [609, 584] on div "27" at bounding box center [595, 588] width 35 height 35
click at [893, 442] on div "4" at bounding box center [905, 458] width 38 height 38
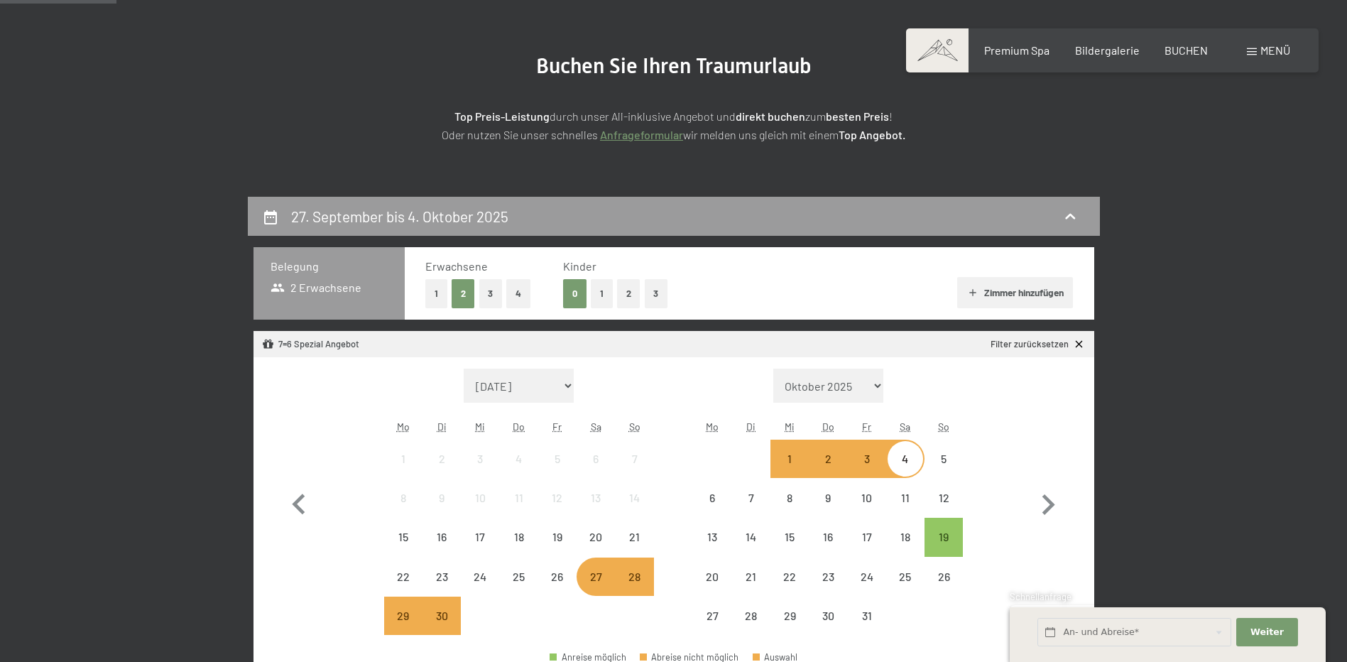
select select "[DATE]"
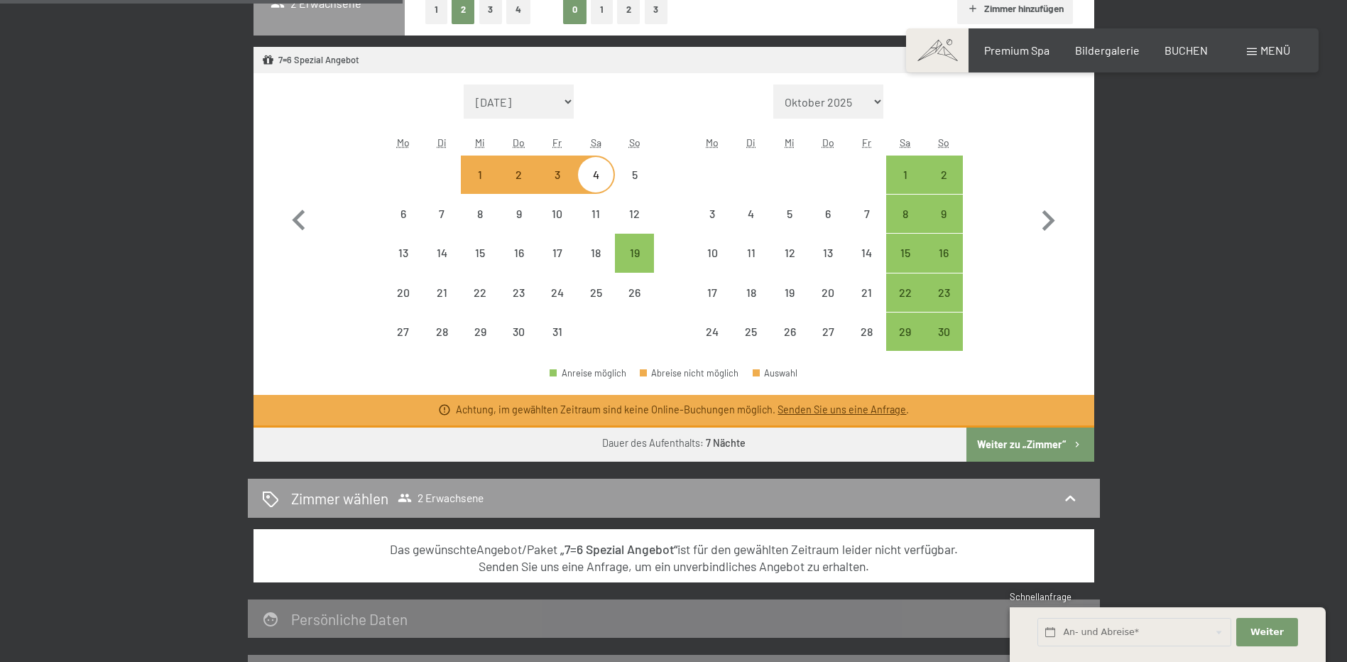
click at [1047, 446] on button "Weiter zu „Zimmer“" at bounding box center [1029, 444] width 127 height 34
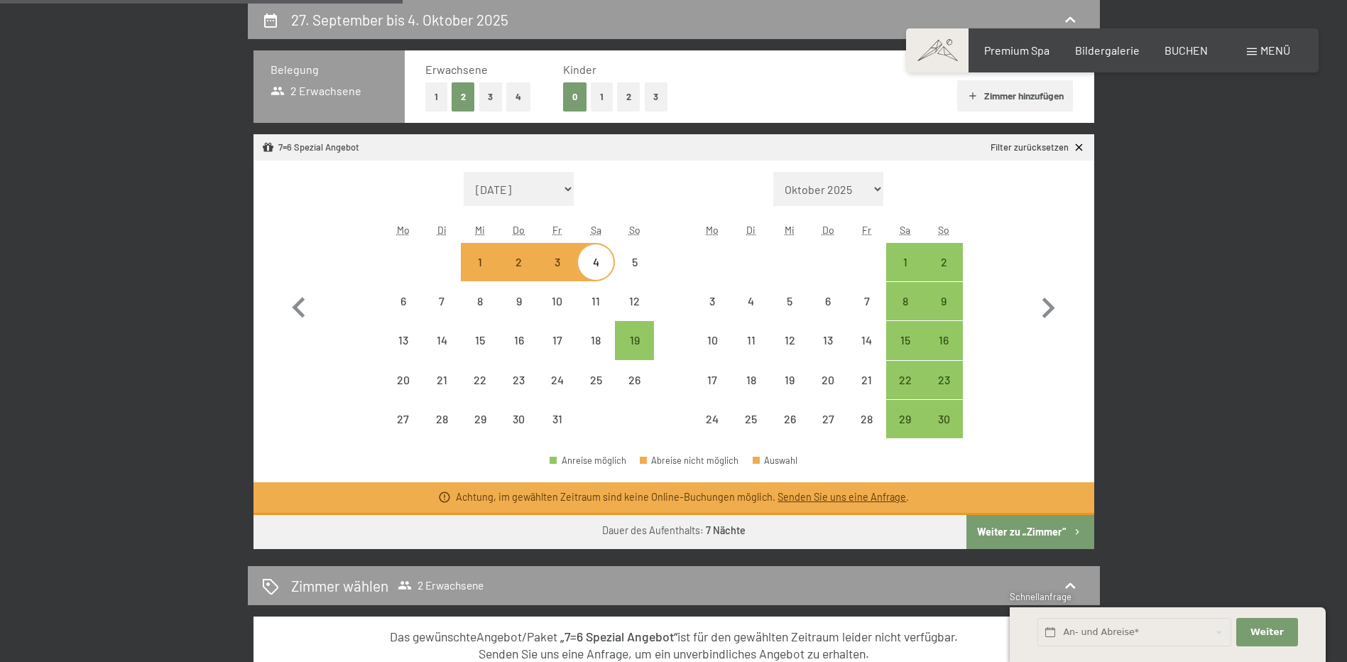
select select "[DATE]"
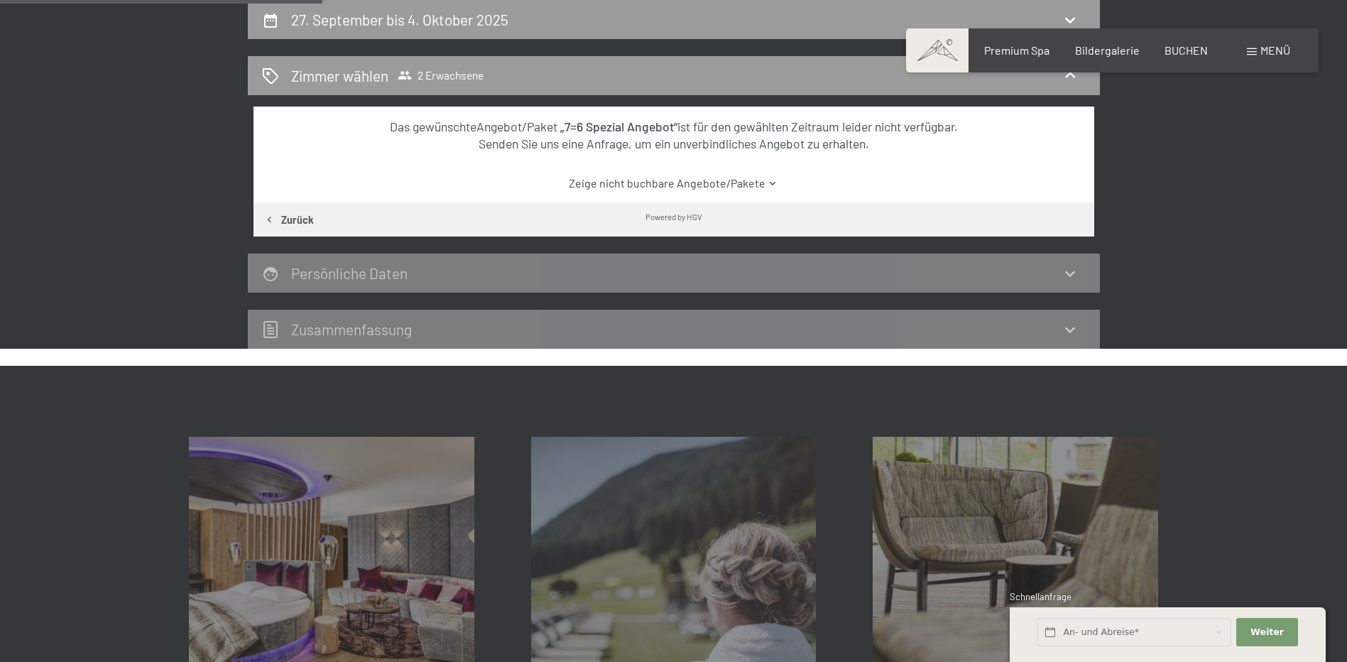
drag, startPoint x: 997, startPoint y: 434, endPoint x: 986, endPoint y: 432, distance: 11.7
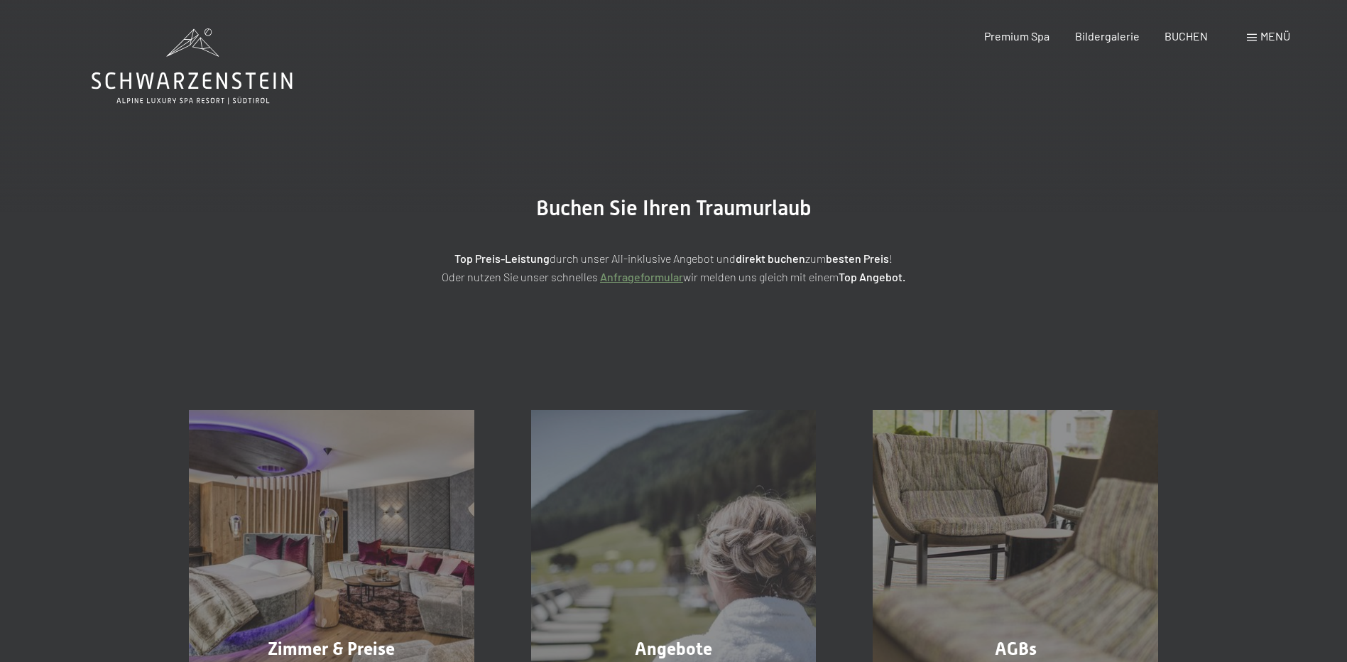
select select "[DATE]"
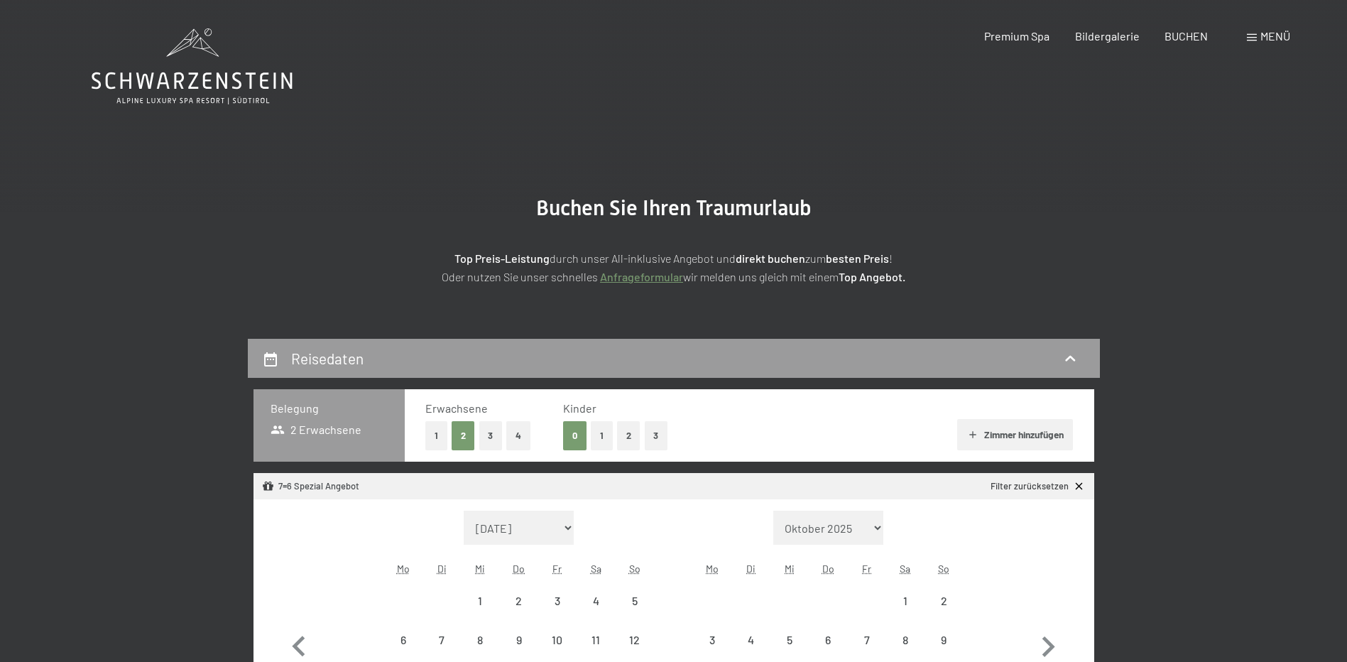
select select "[DATE]"
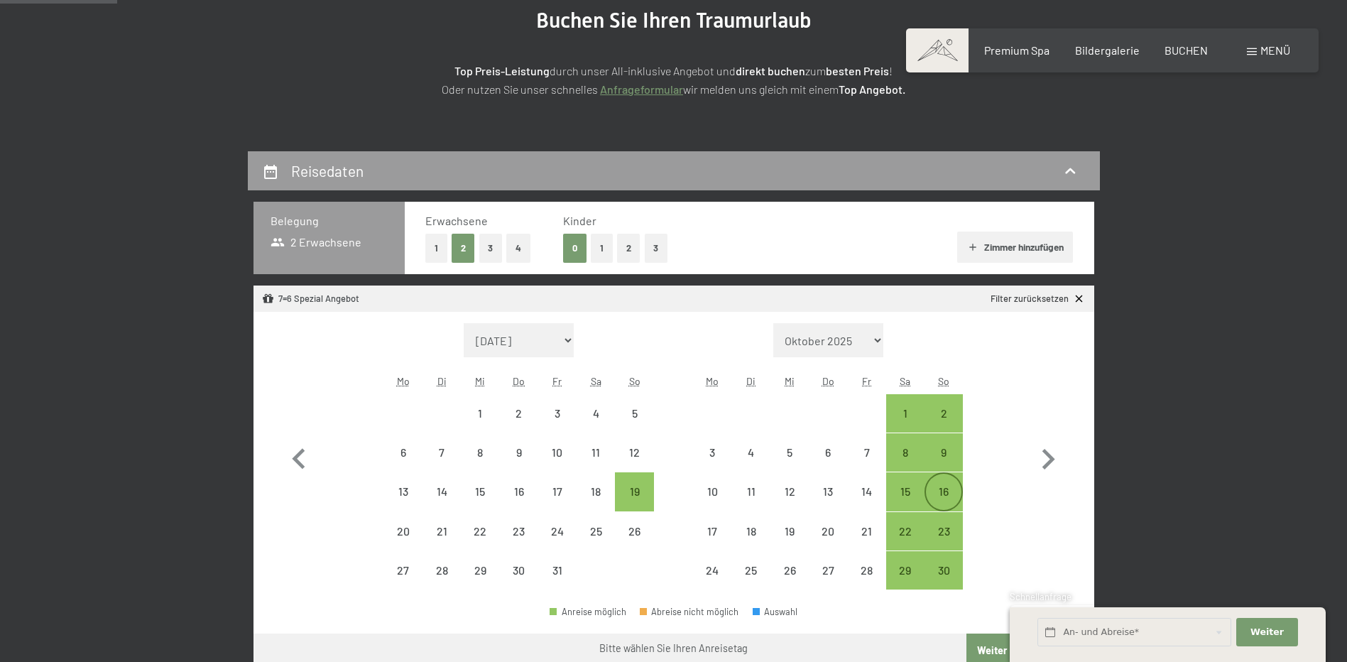
scroll to position [213, 0]
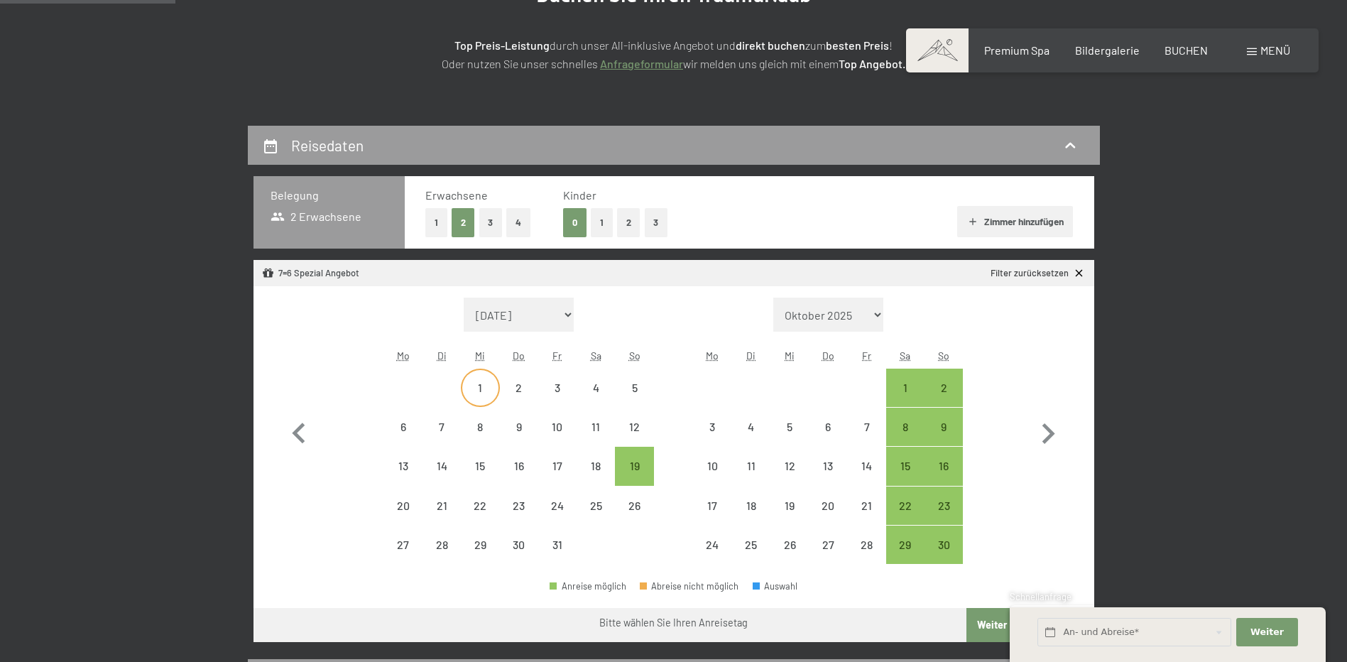
click at [488, 376] on div "1" at bounding box center [479, 387] width 35 height 35
select select "[DATE]"
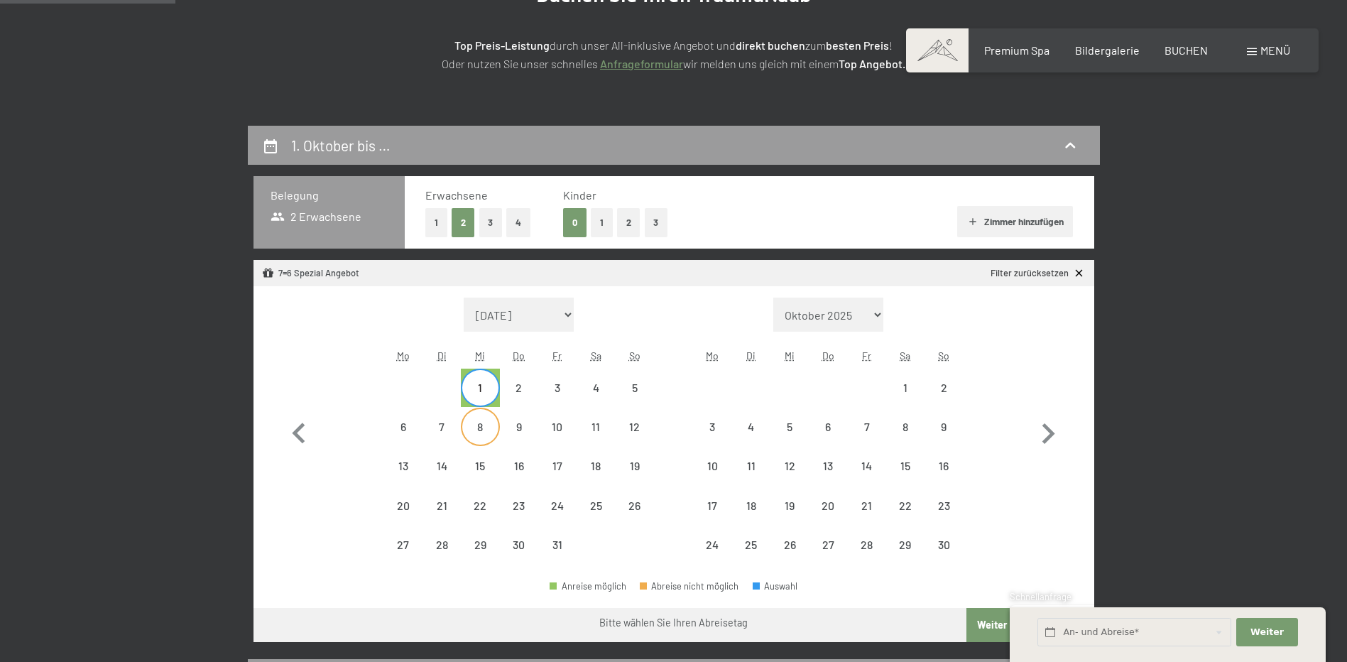
click at [484, 417] on div "8" at bounding box center [479, 426] width 35 height 35
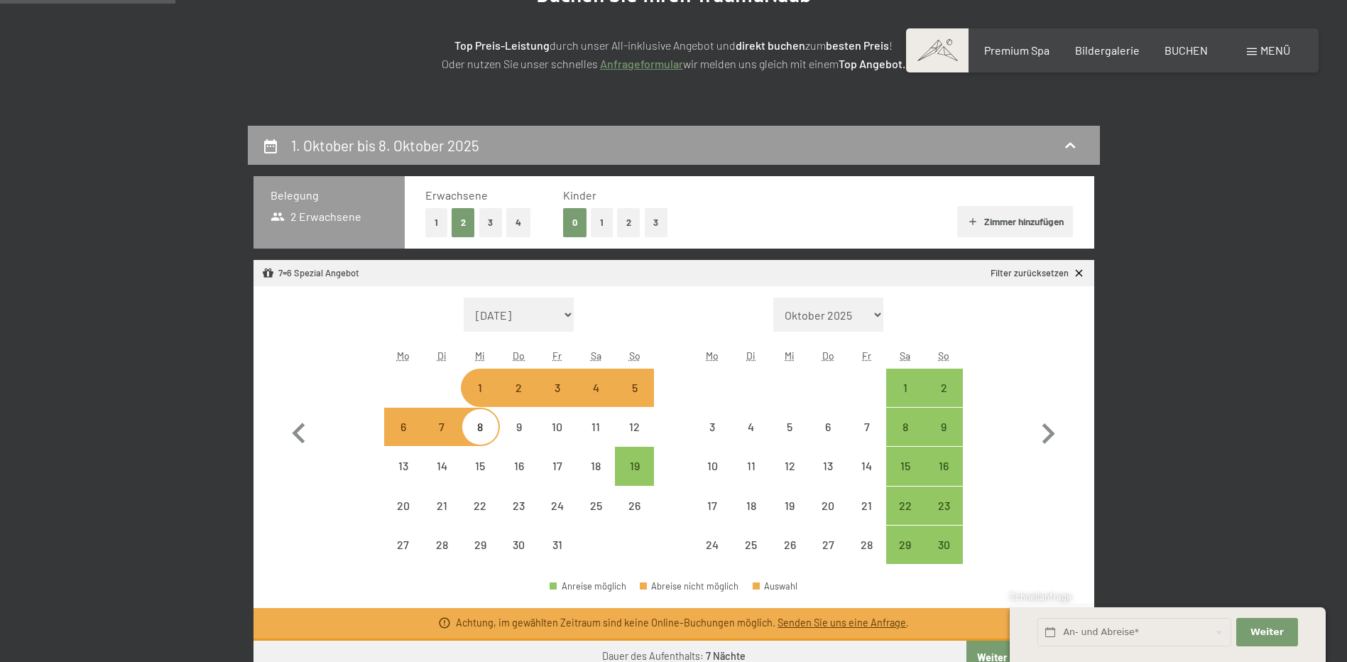
select select "[DATE]"
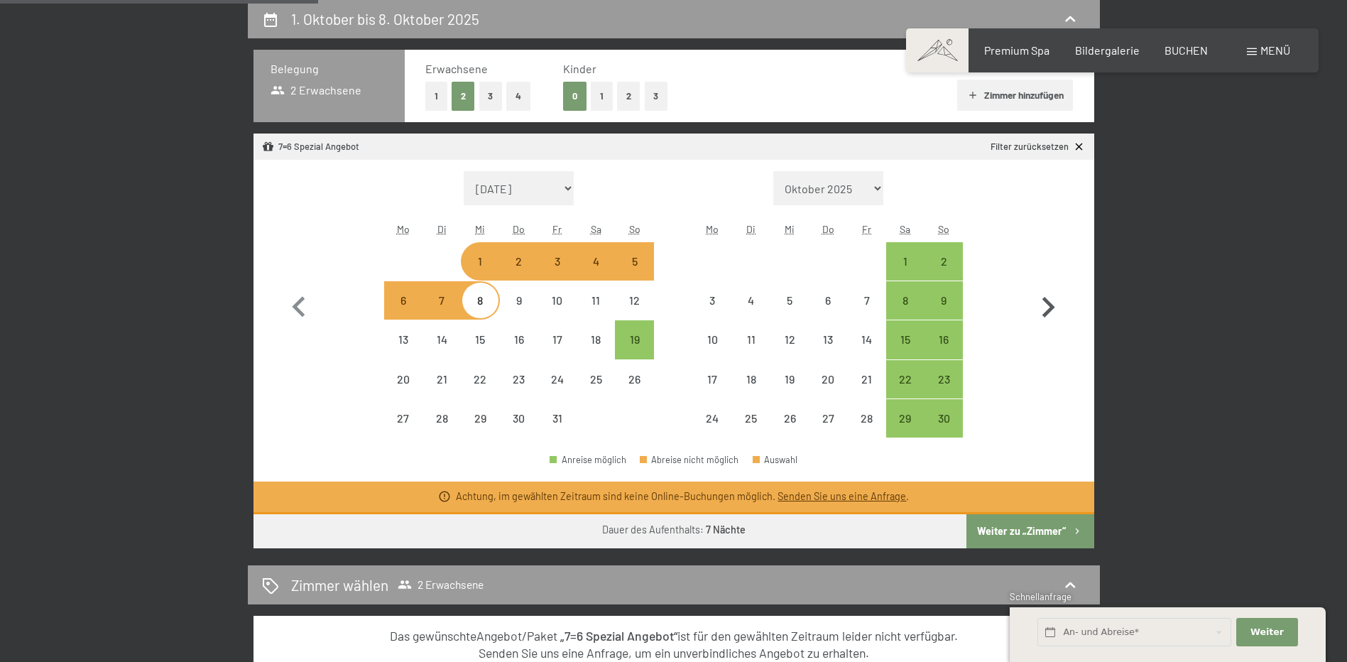
scroll to position [355, 0]
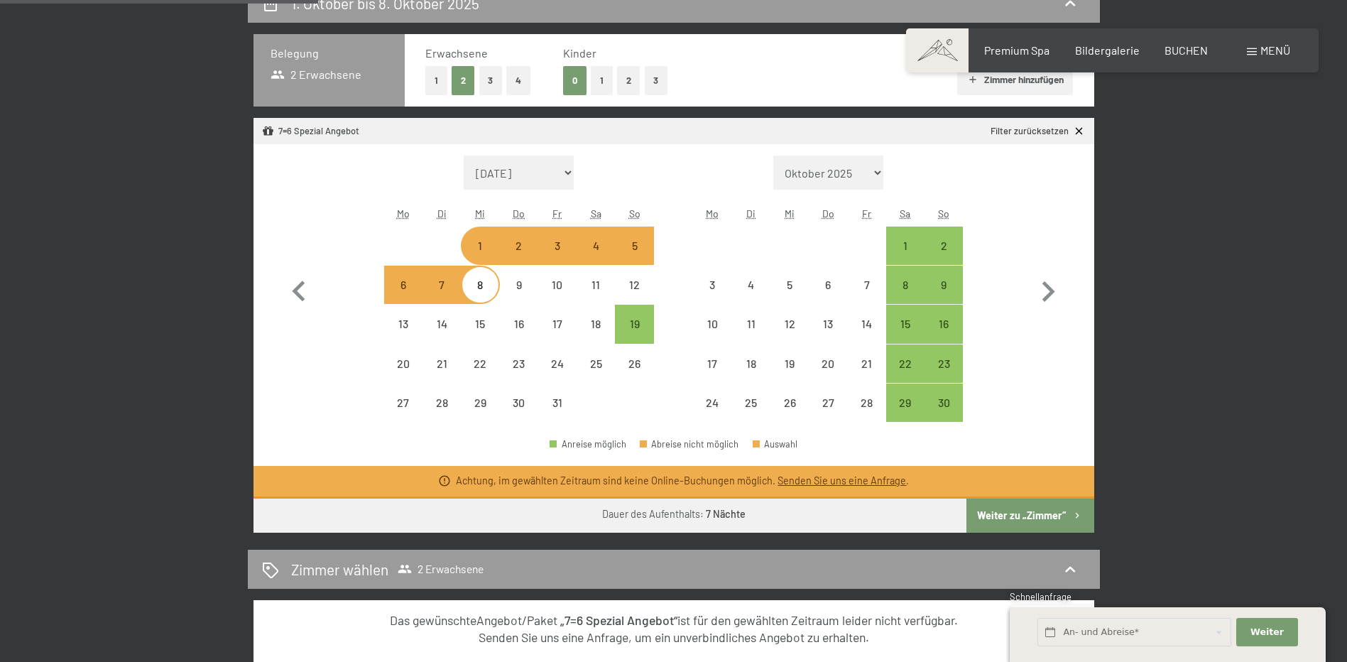
click at [1047, 517] on button "Weiter zu „Zimmer“" at bounding box center [1029, 515] width 127 height 34
select select "[DATE]"
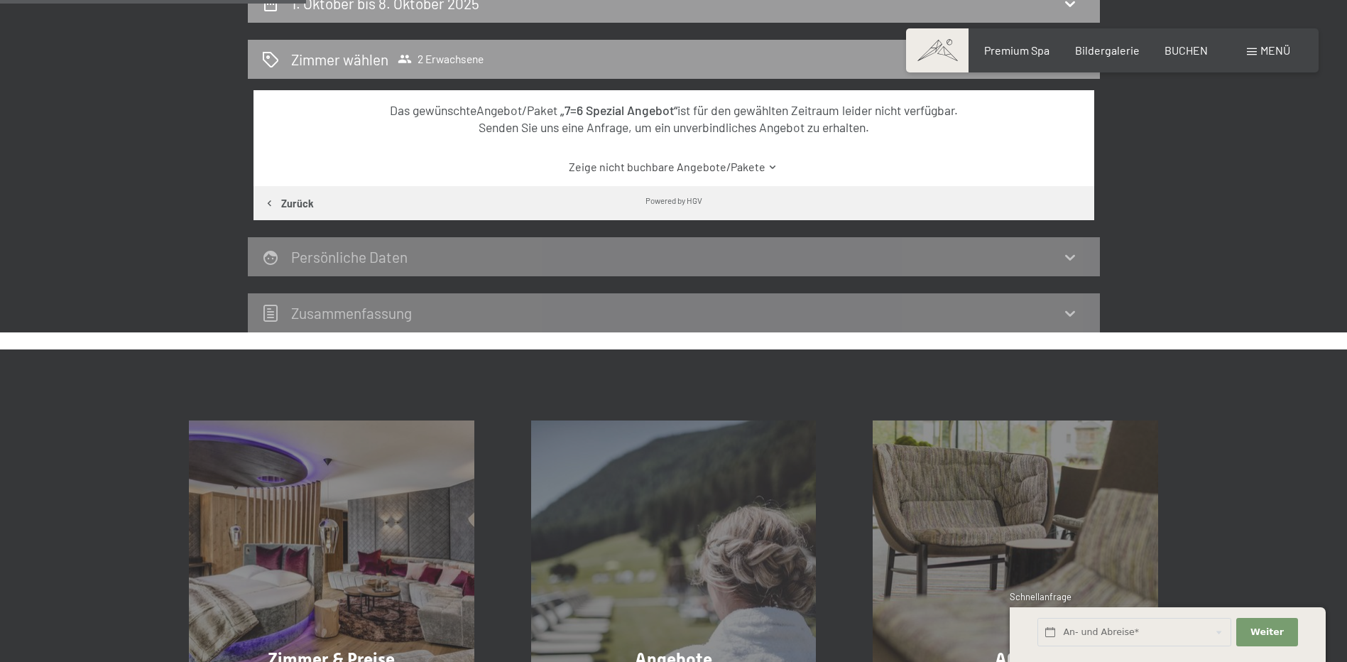
scroll to position [339, 0]
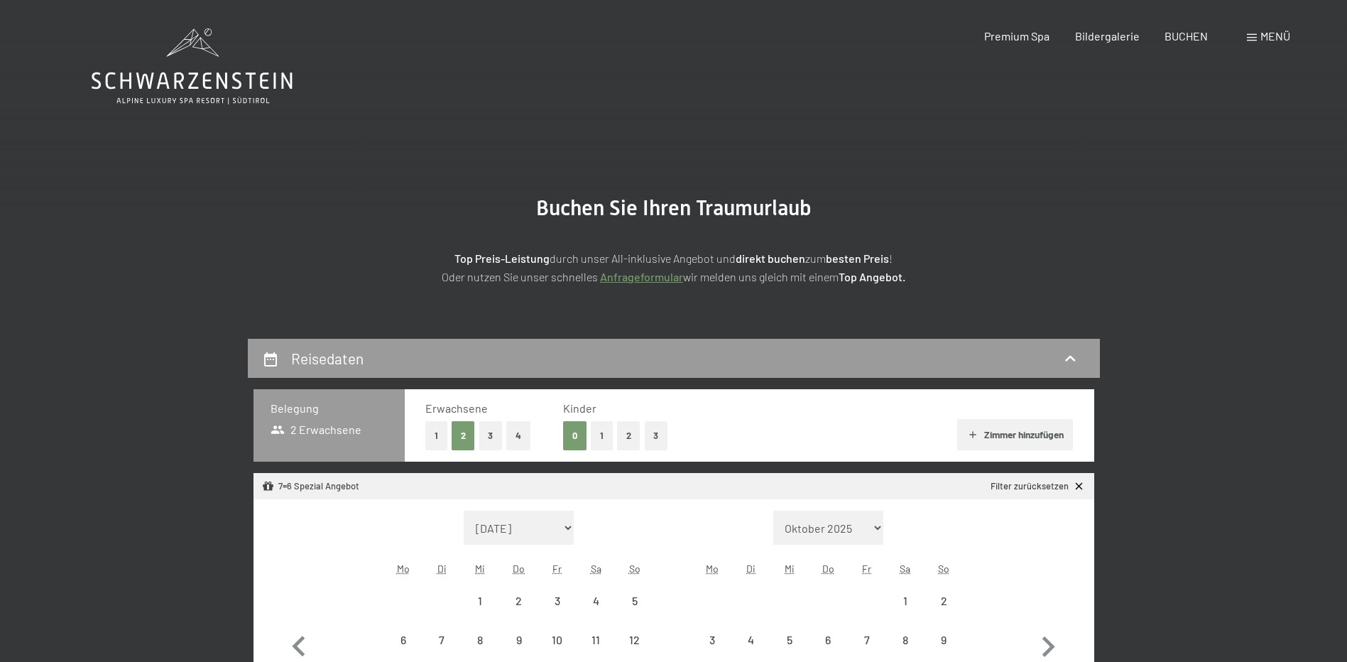
select select "[DATE]"
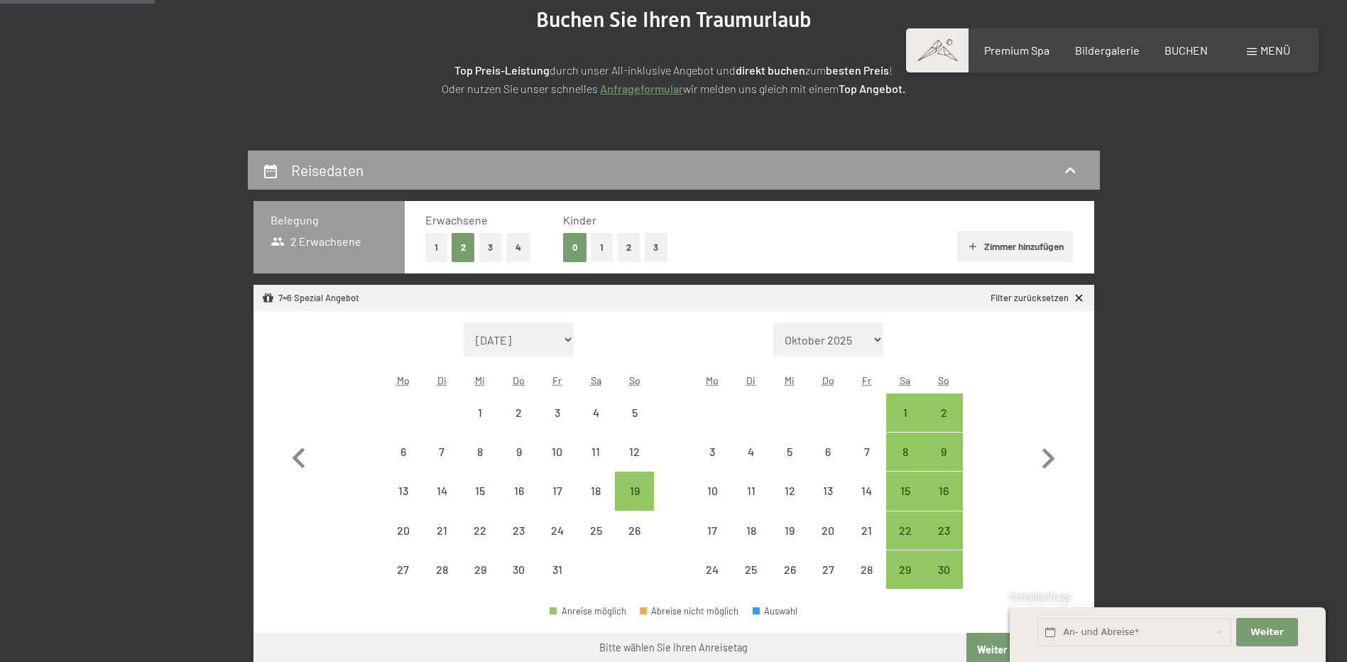
scroll to position [213, 0]
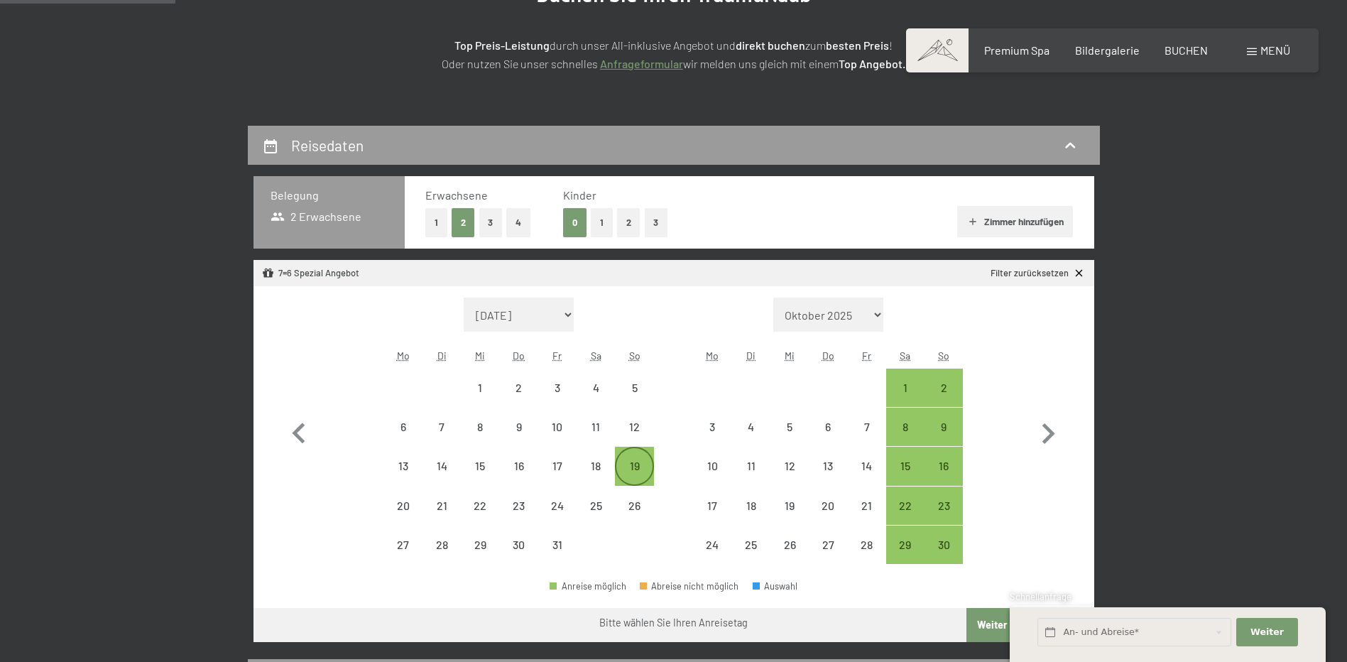
click at [640, 464] on div "19" at bounding box center [633, 477] width 35 height 35
select select "[DATE]"
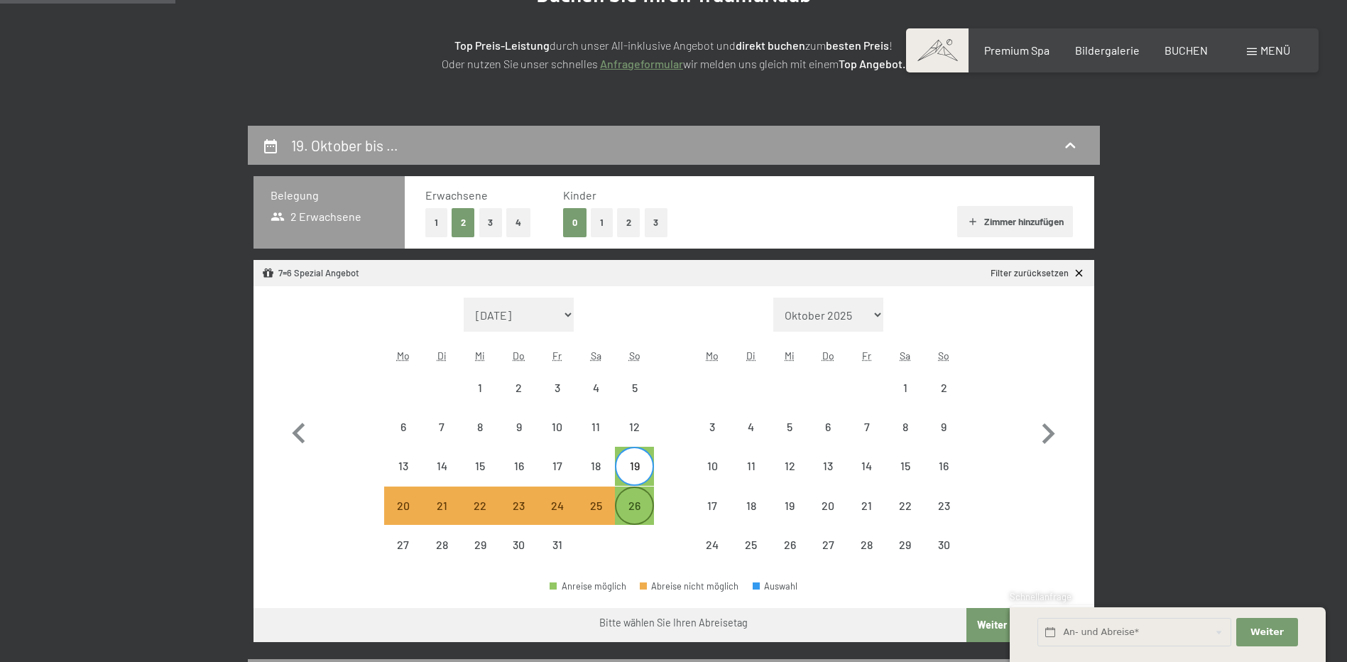
click at [647, 518] on div "26" at bounding box center [633, 517] width 35 height 35
select select "2025-10-01"
select select "2025-11-01"
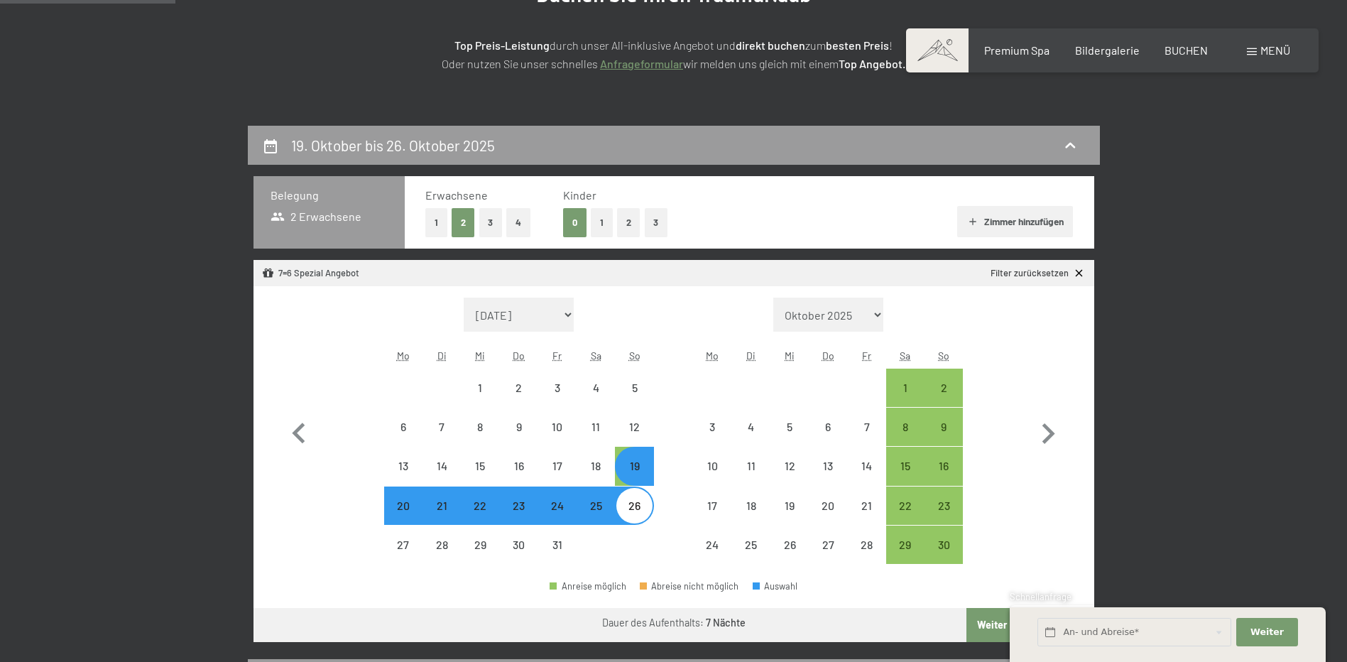
select select "2025-10-01"
select select "2025-11-01"
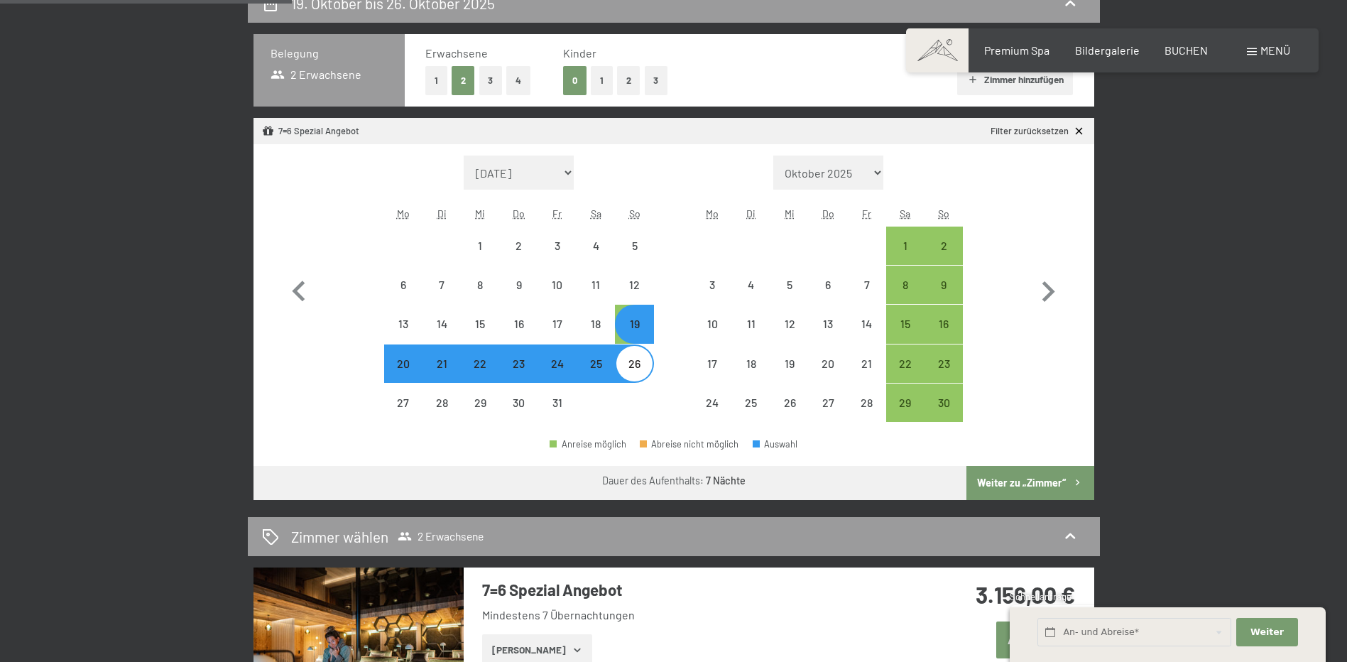
click at [1004, 490] on button "Weiter zu „Zimmer“" at bounding box center [1029, 483] width 127 height 34
select select "2025-10-01"
select select "2025-11-01"
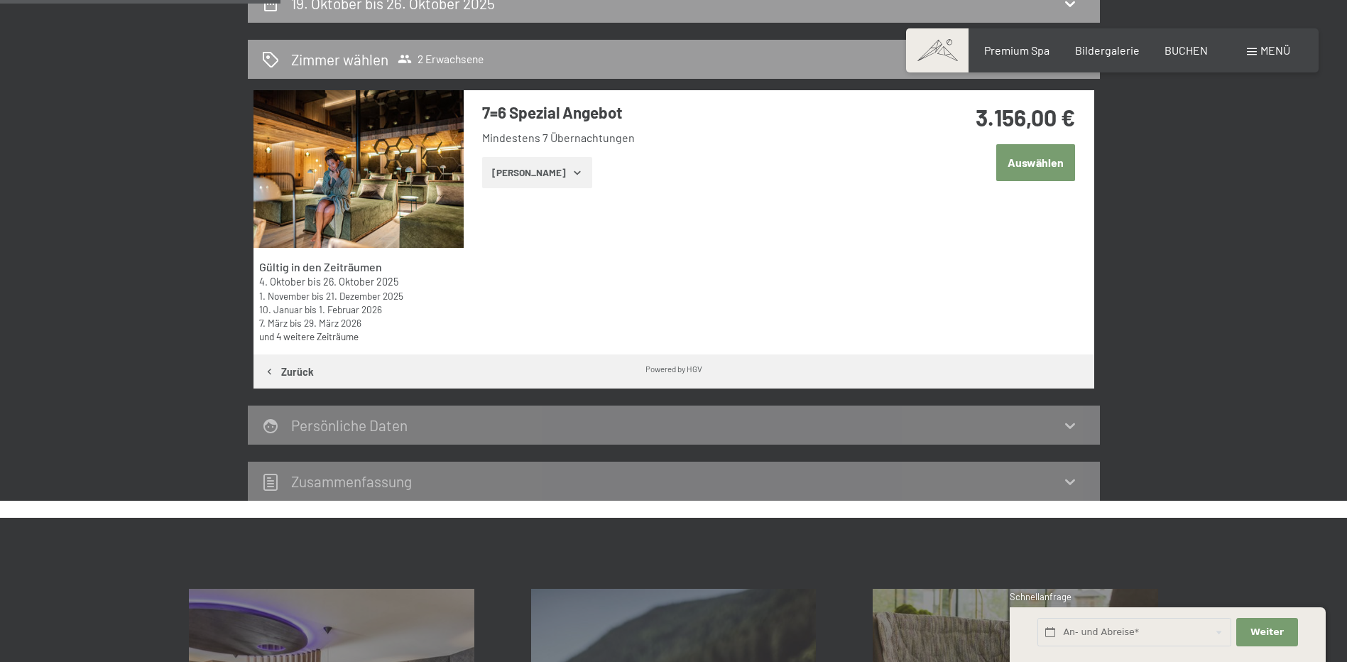
scroll to position [339, 0]
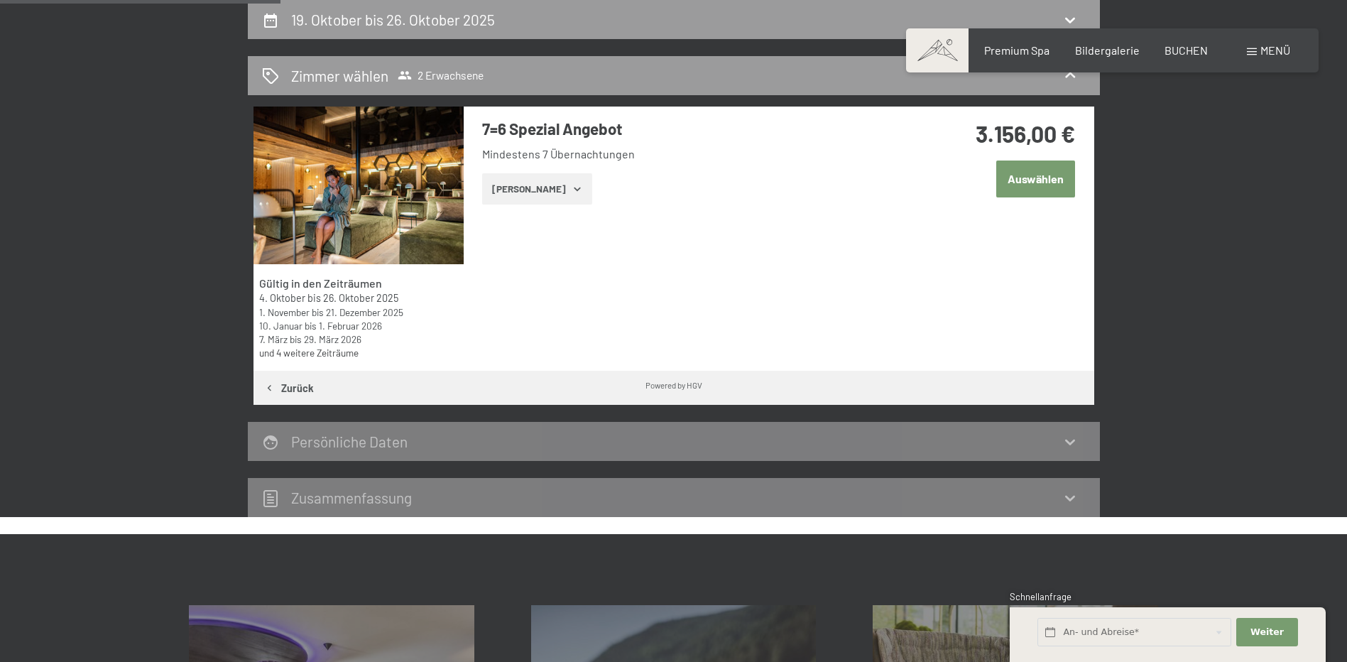
click at [572, 188] on icon "button" at bounding box center [577, 188] width 11 height 11
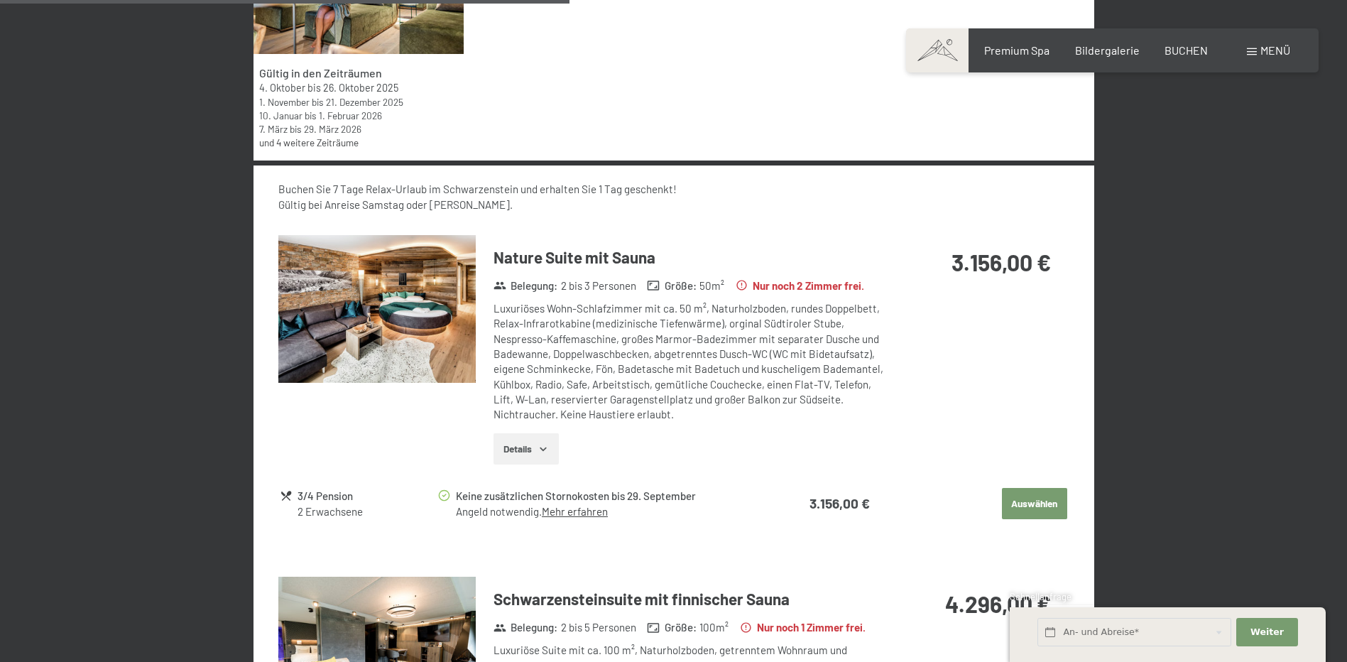
scroll to position [836, 0]
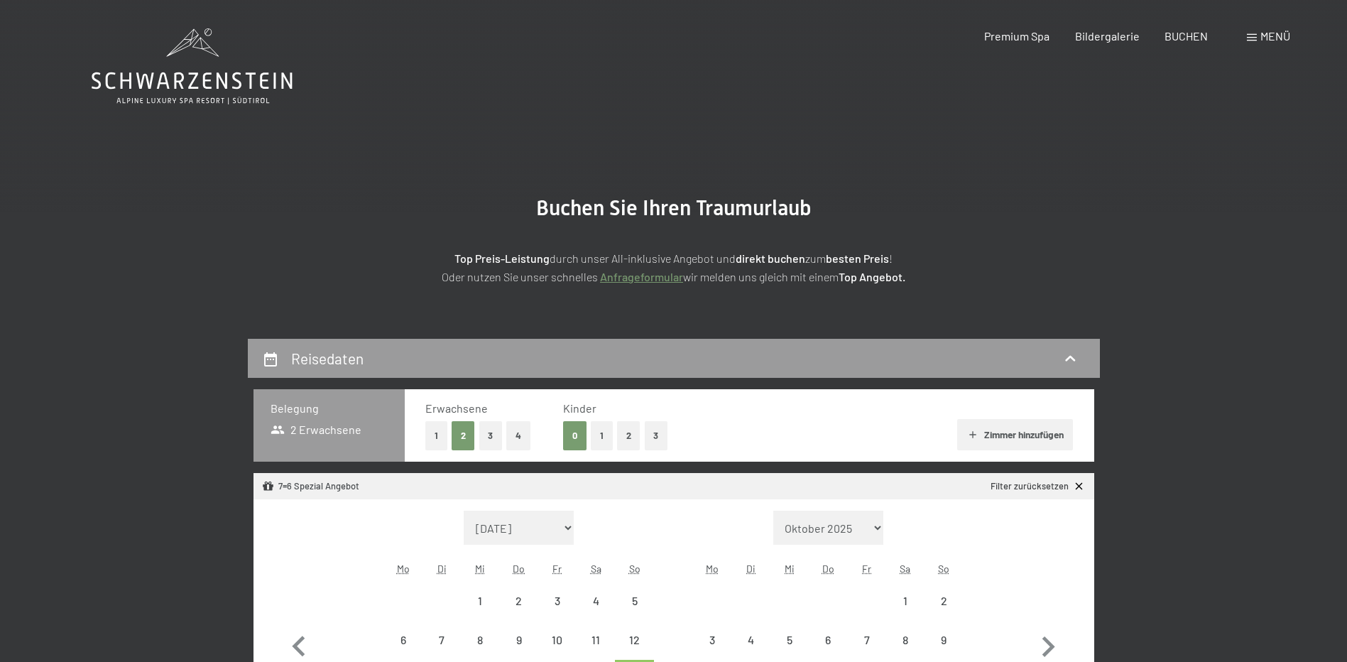
select select "[DATE]"
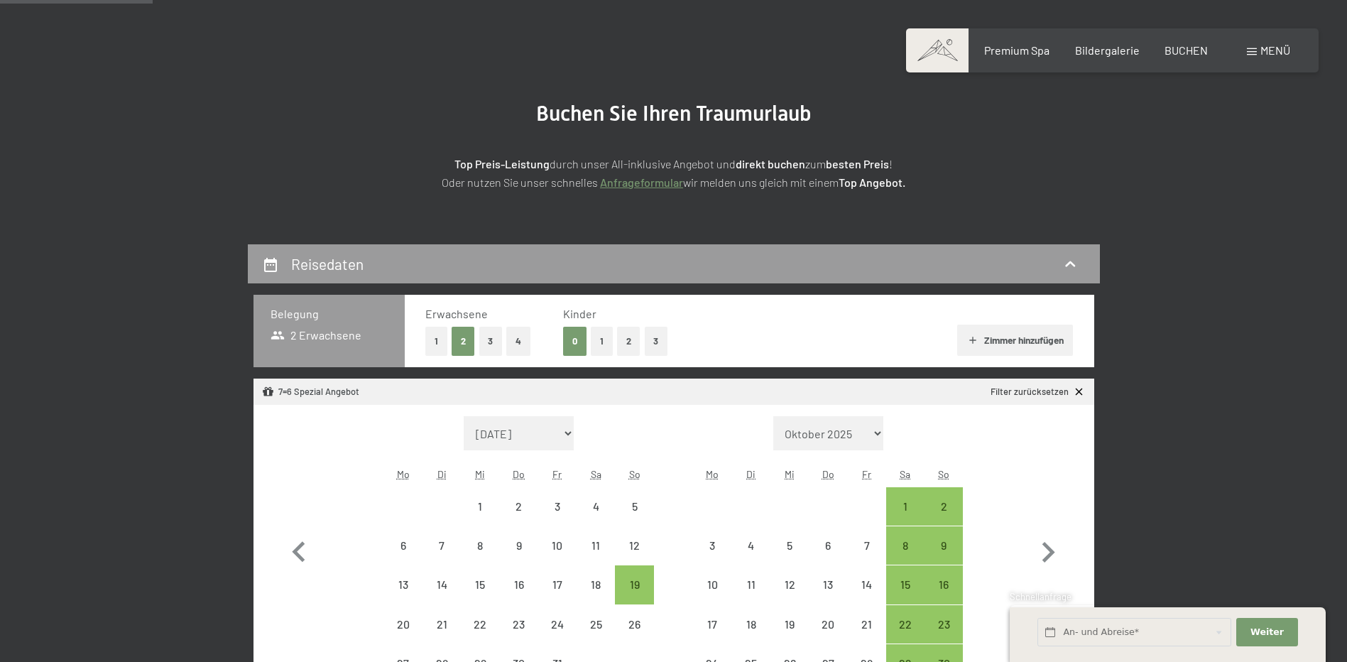
scroll to position [213, 0]
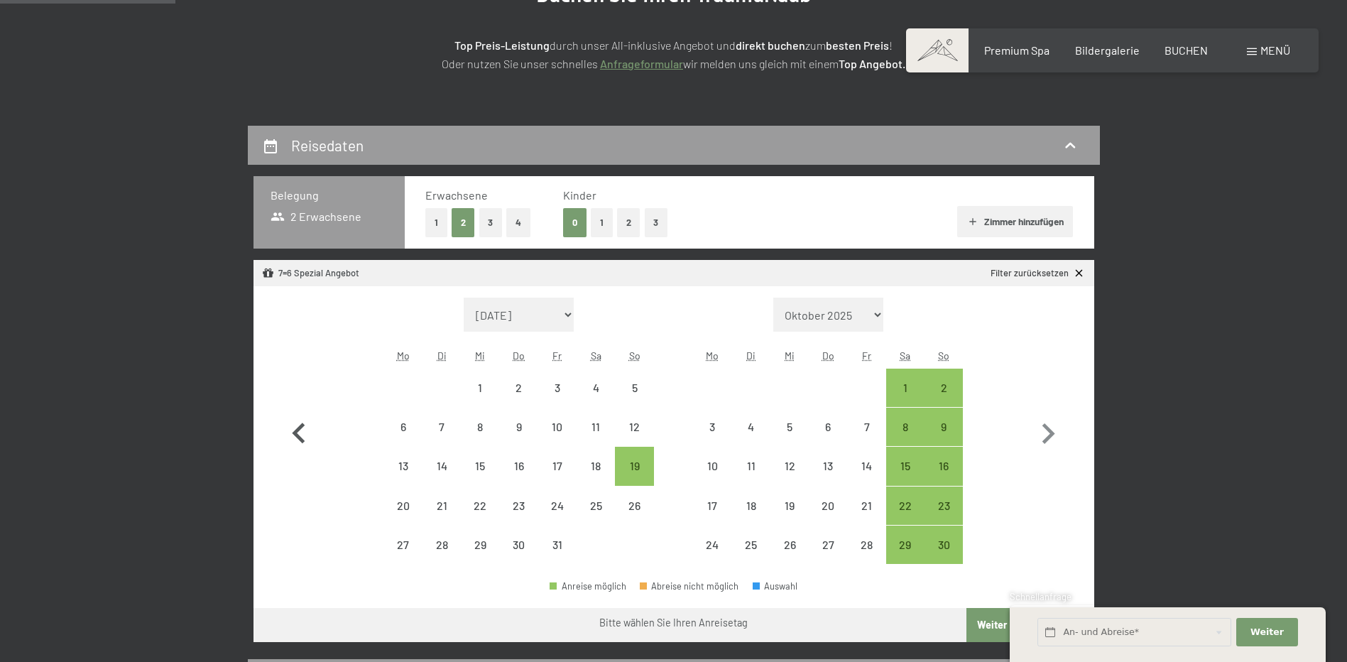
drag, startPoint x: 295, startPoint y: 427, endPoint x: 302, endPoint y: 431, distance: 8.3
click at [300, 431] on icon "button" at bounding box center [298, 433] width 41 height 41
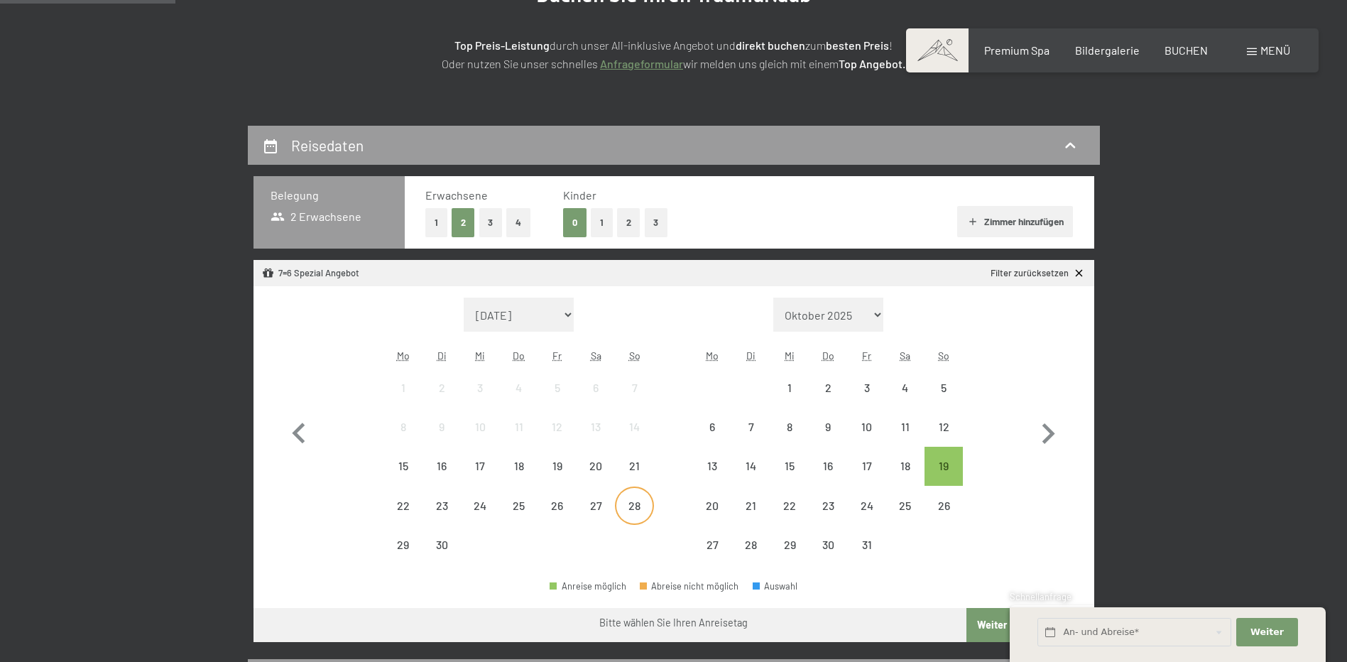
click at [639, 500] on div "28" at bounding box center [633, 517] width 35 height 35
click at [862, 394] on div "3" at bounding box center [865, 399] width 35 height 35
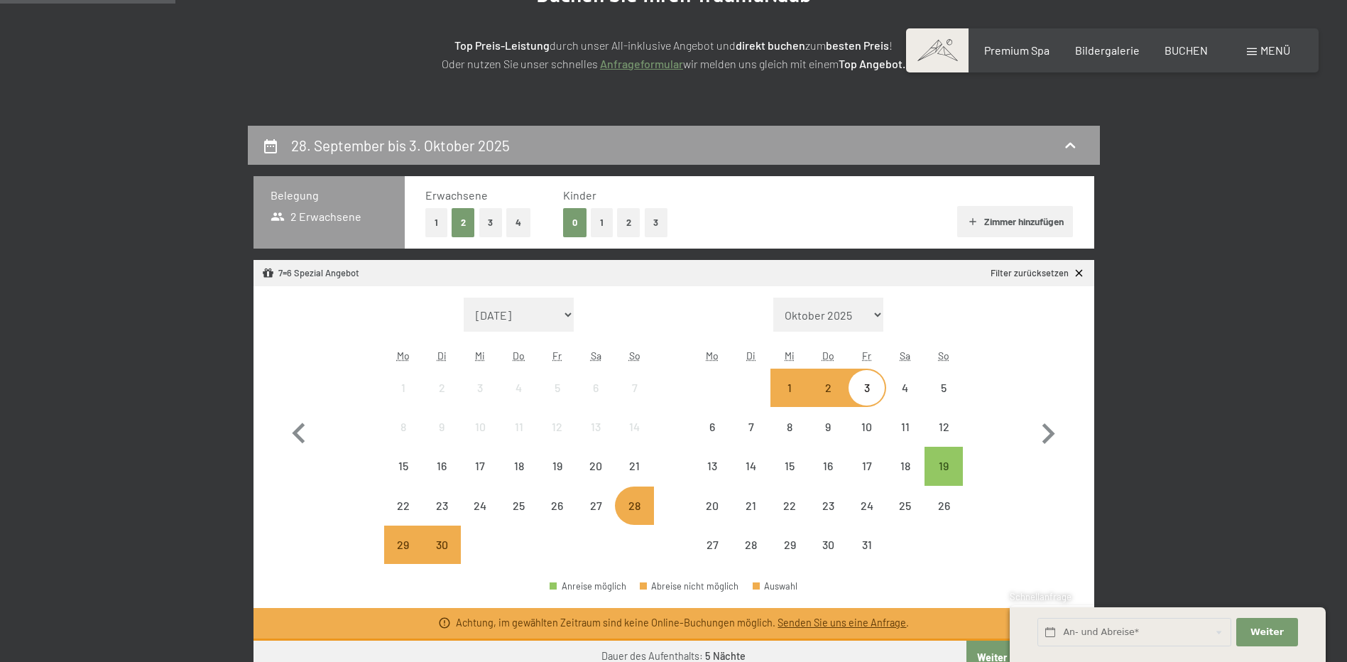
select select "2025-10-01"
select select "2025-11-01"
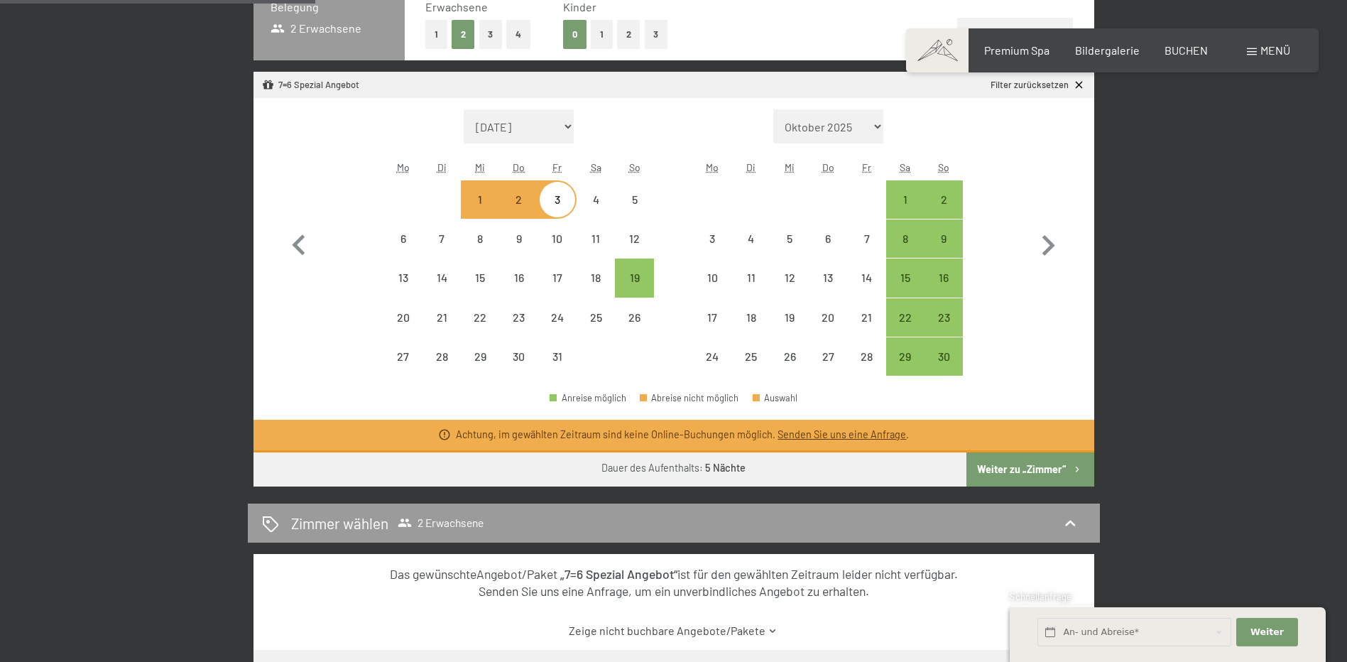
scroll to position [426, 0]
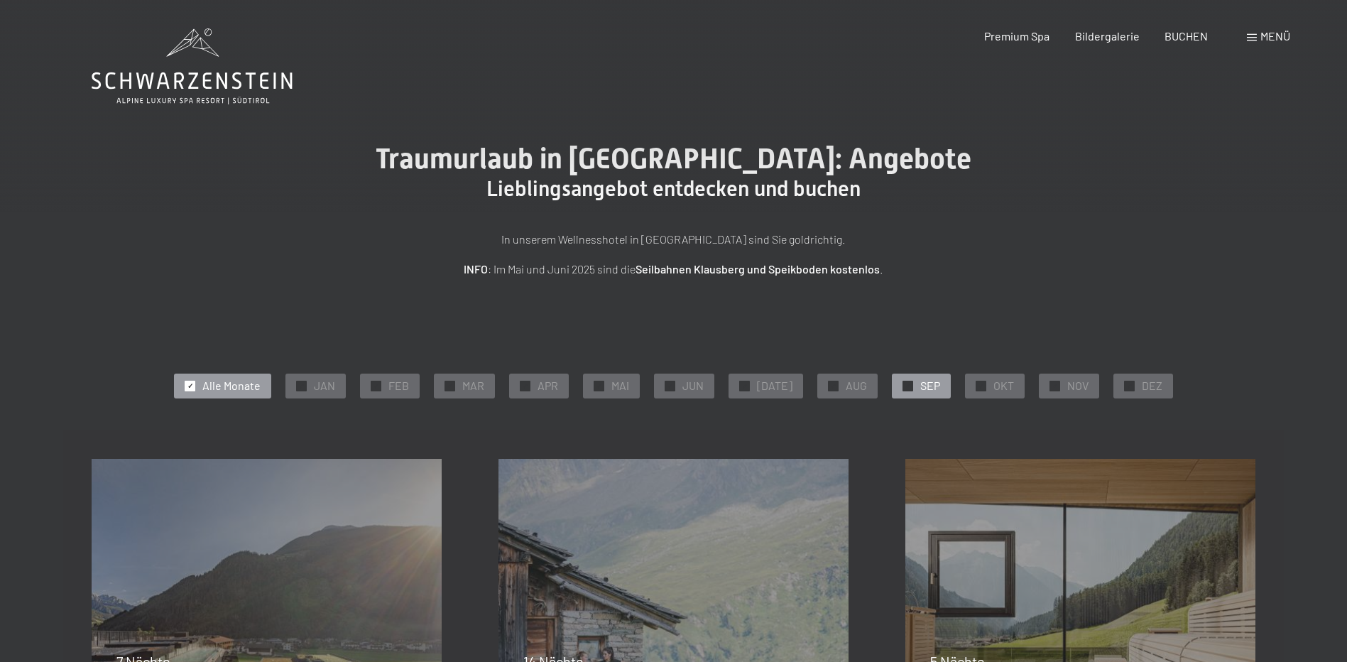
click at [937, 379] on div "✓ SEP" at bounding box center [921, 385] width 59 height 24
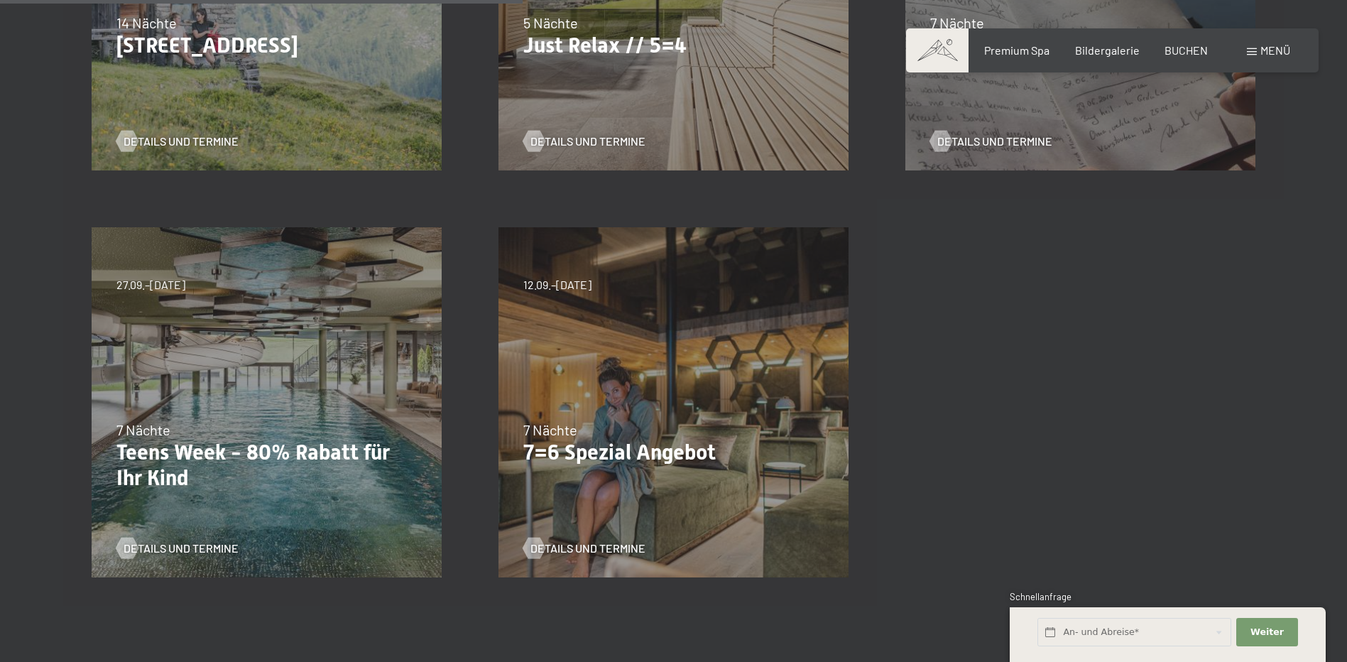
scroll to position [639, 0]
click at [587, 543] on span "Details und Termine" at bounding box center [602, 548] width 115 height 16
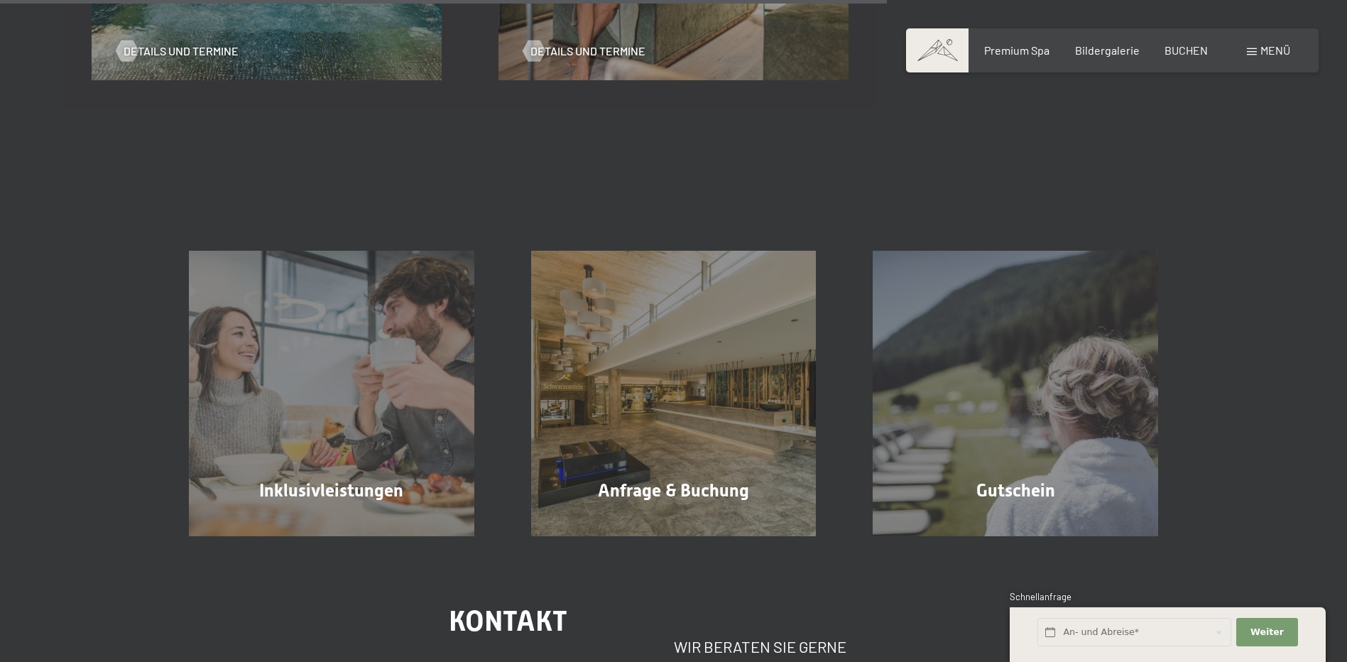
scroll to position [1136, 0]
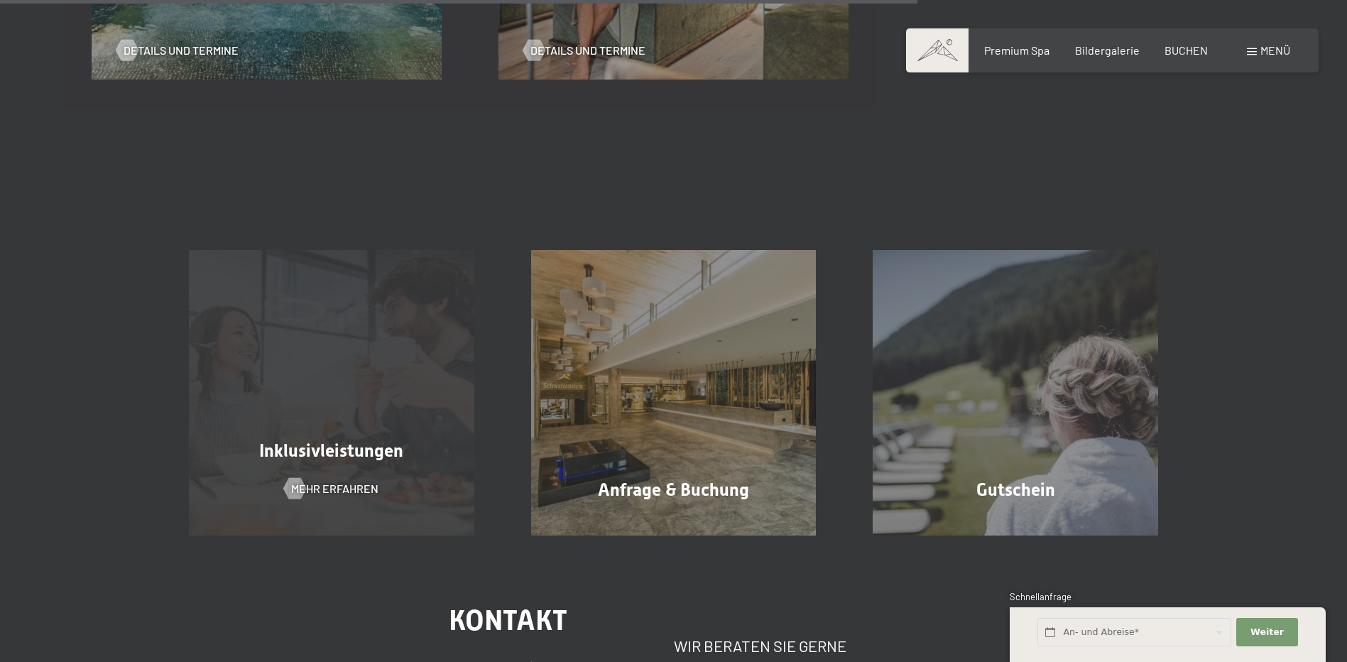
click at [387, 403] on div "Inklusivleistungen Mehr erfahren" at bounding box center [331, 392] width 342 height 285
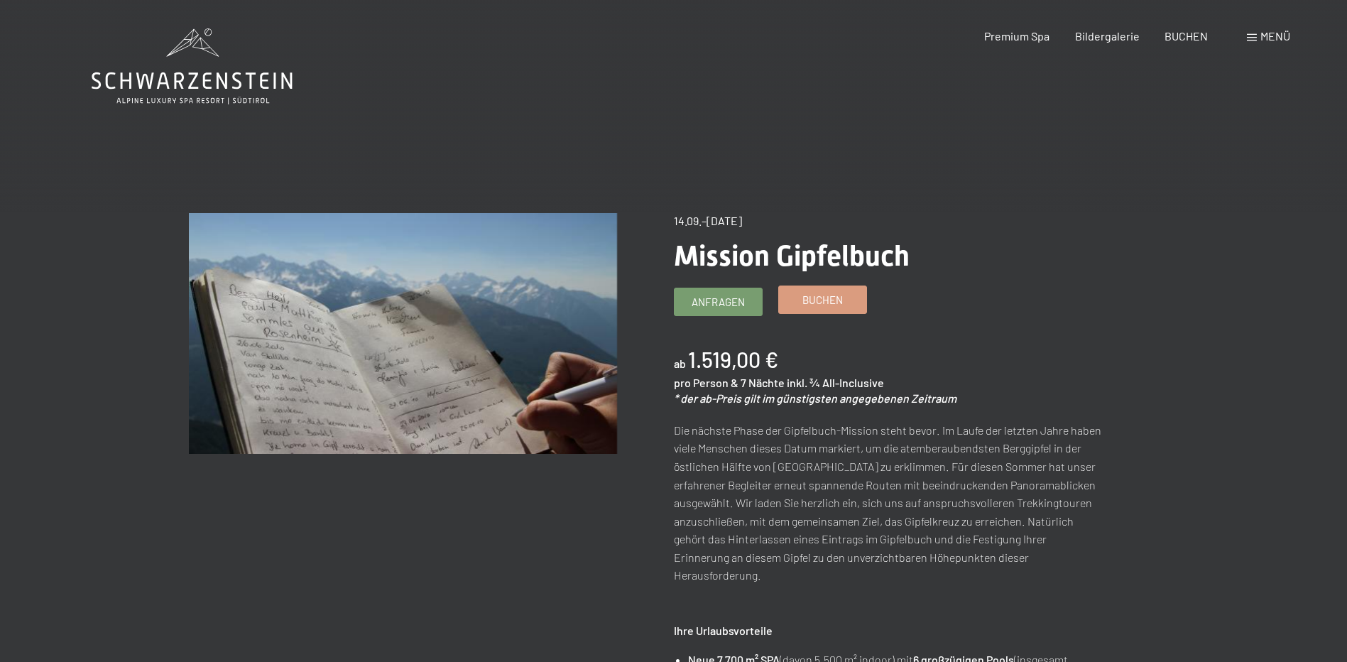
click at [805, 297] on span "Buchen" at bounding box center [822, 300] width 40 height 15
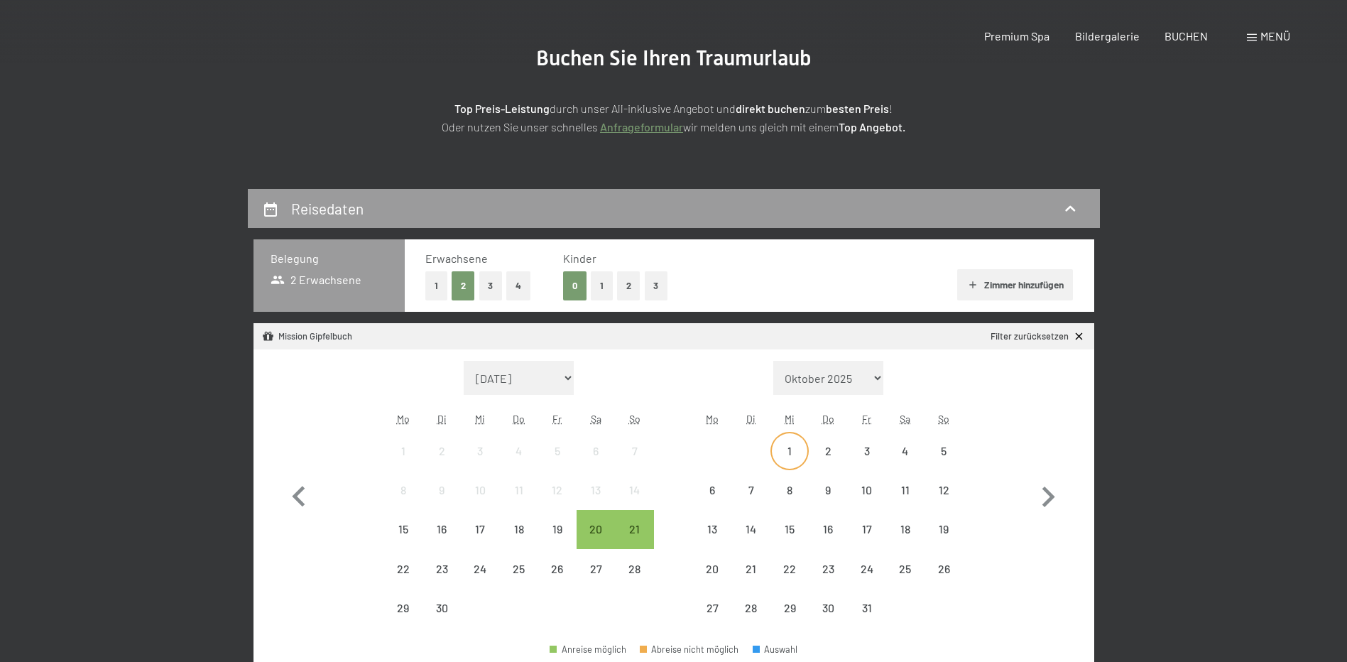
scroll to position [284, 0]
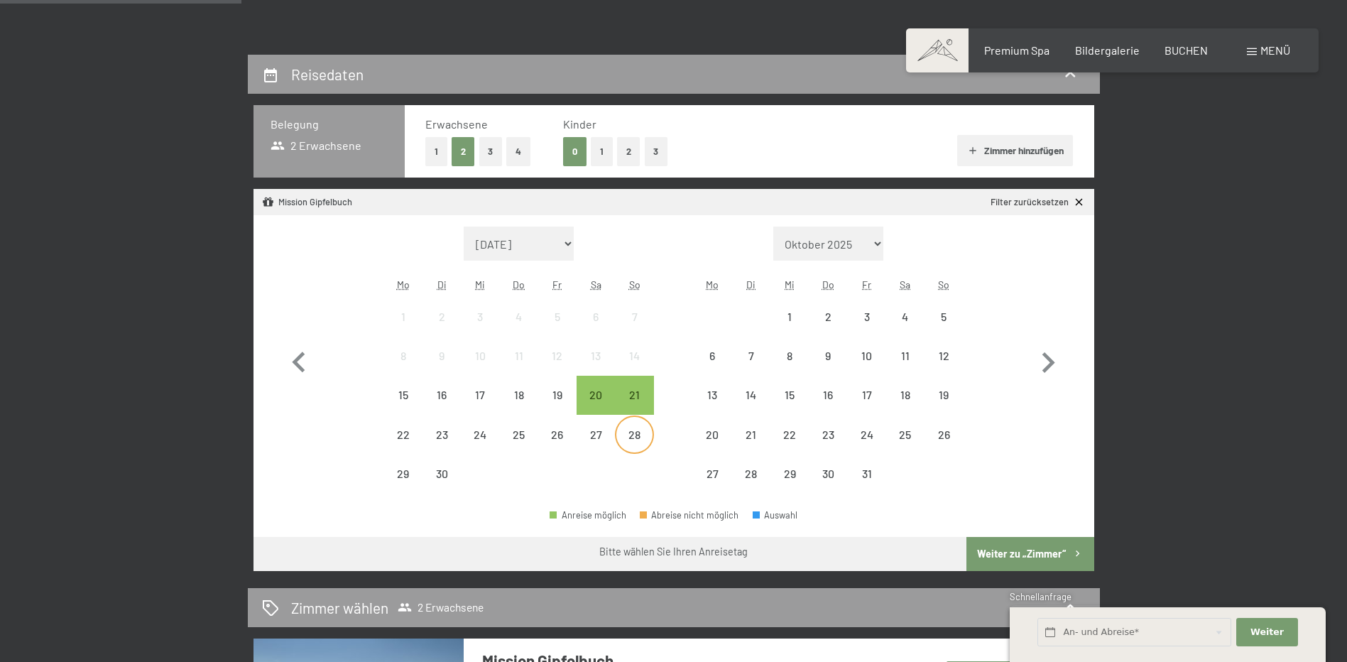
click at [640, 436] on div "28" at bounding box center [633, 446] width 35 height 35
click at [946, 320] on div "5" at bounding box center [943, 328] width 35 height 35
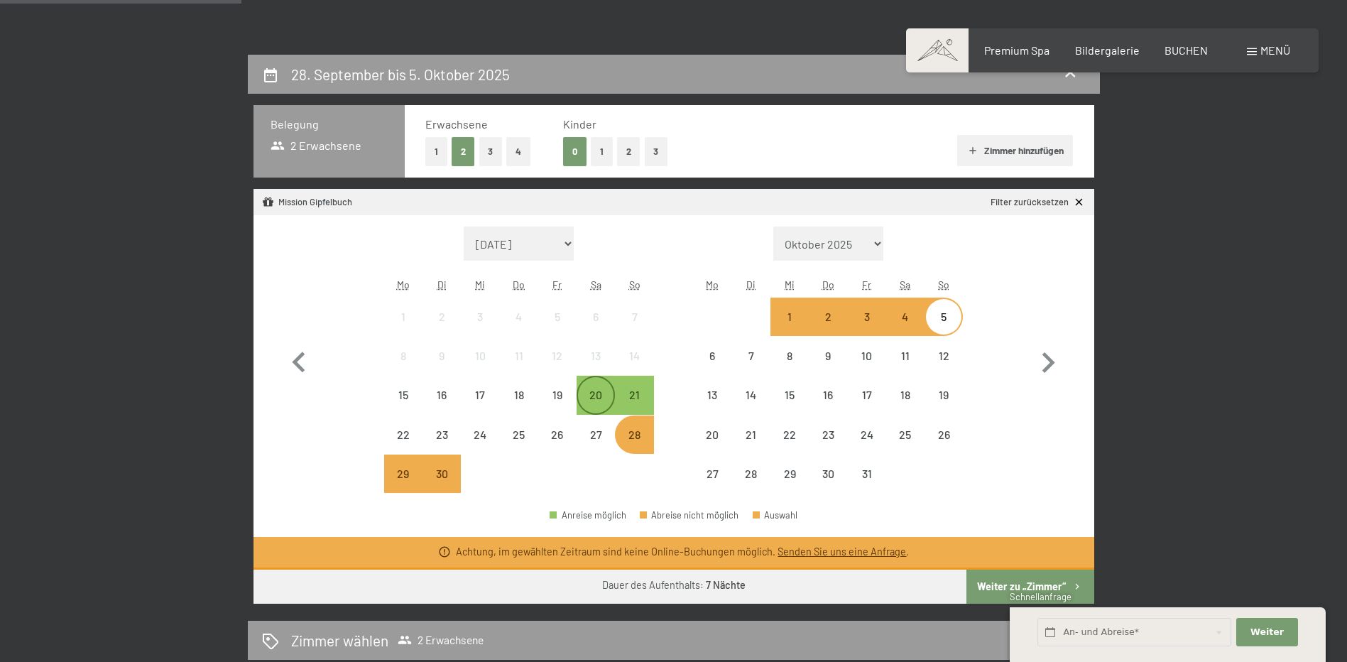
click at [611, 395] on div "20" at bounding box center [595, 406] width 35 height 35
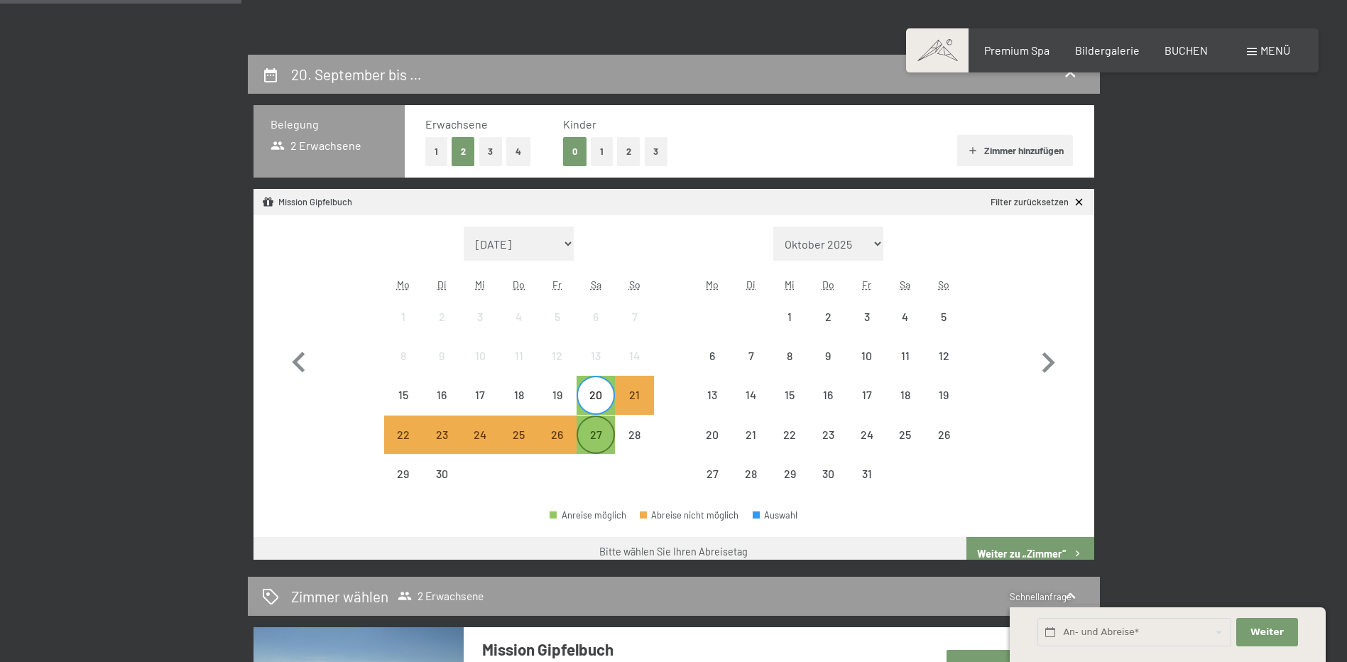
click at [603, 439] on div "27" at bounding box center [595, 446] width 35 height 35
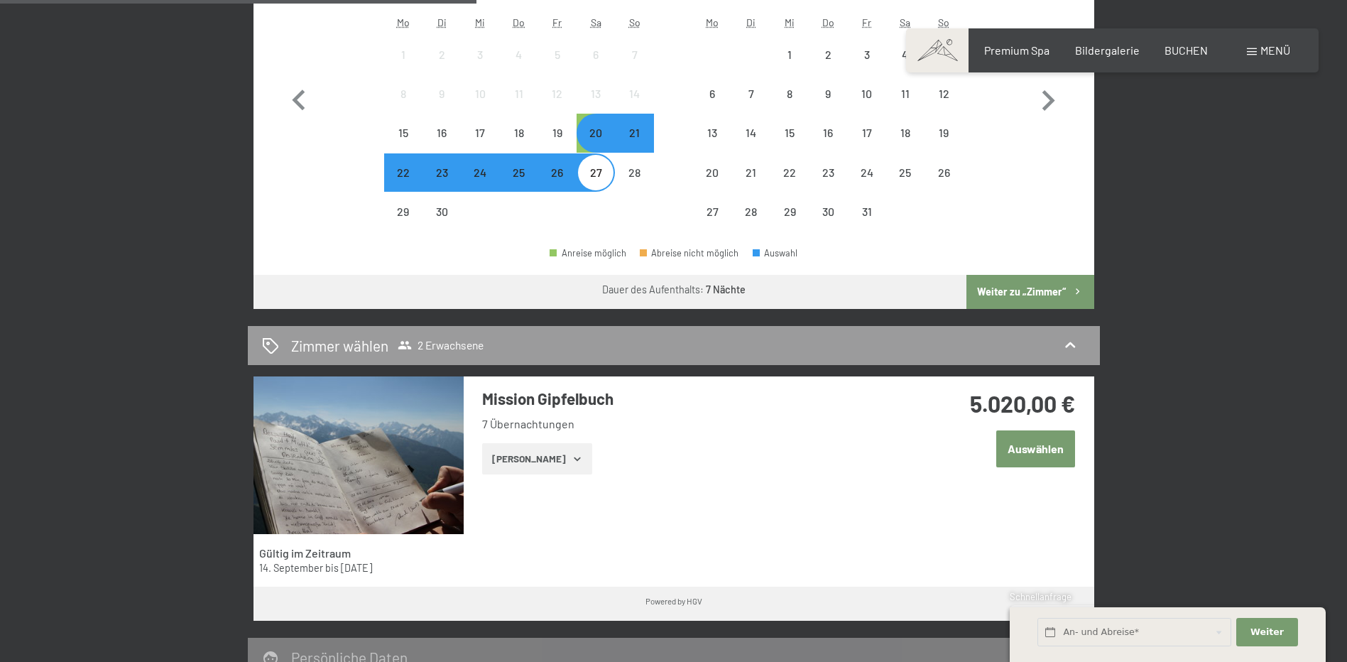
scroll to position [568, 0]
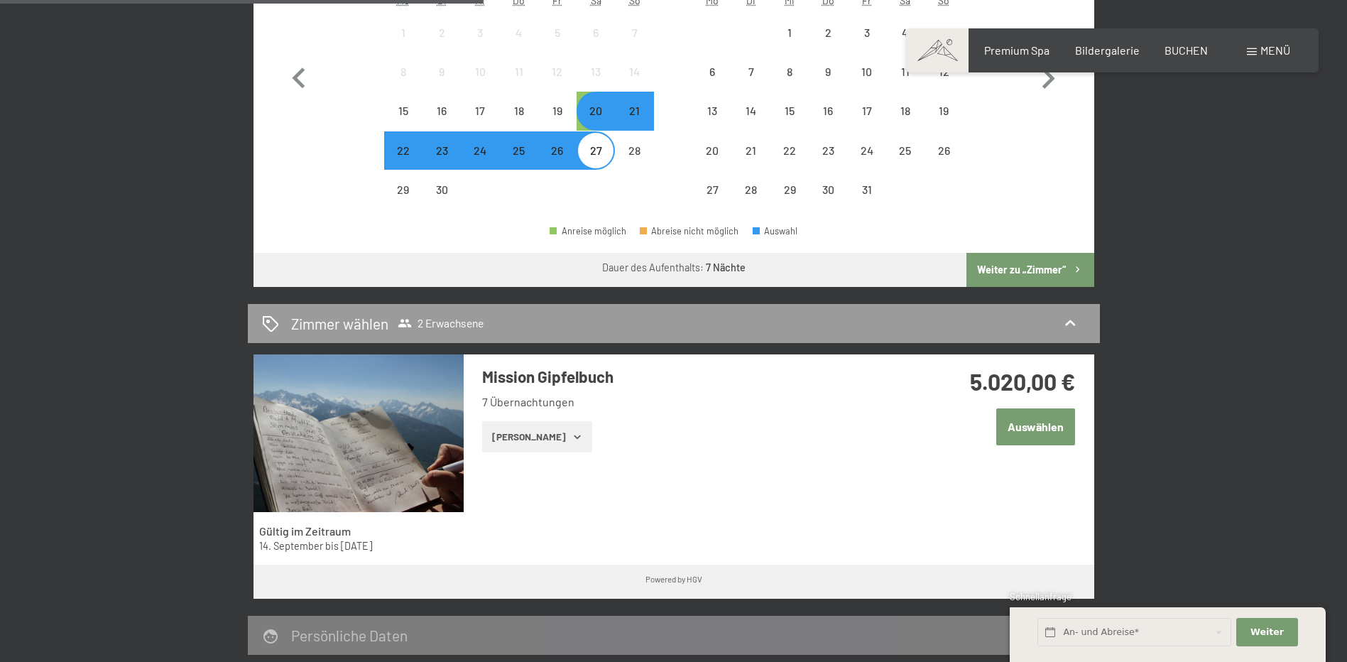
click at [569, 437] on button "Zeige Zimmer" at bounding box center [537, 436] width 110 height 31
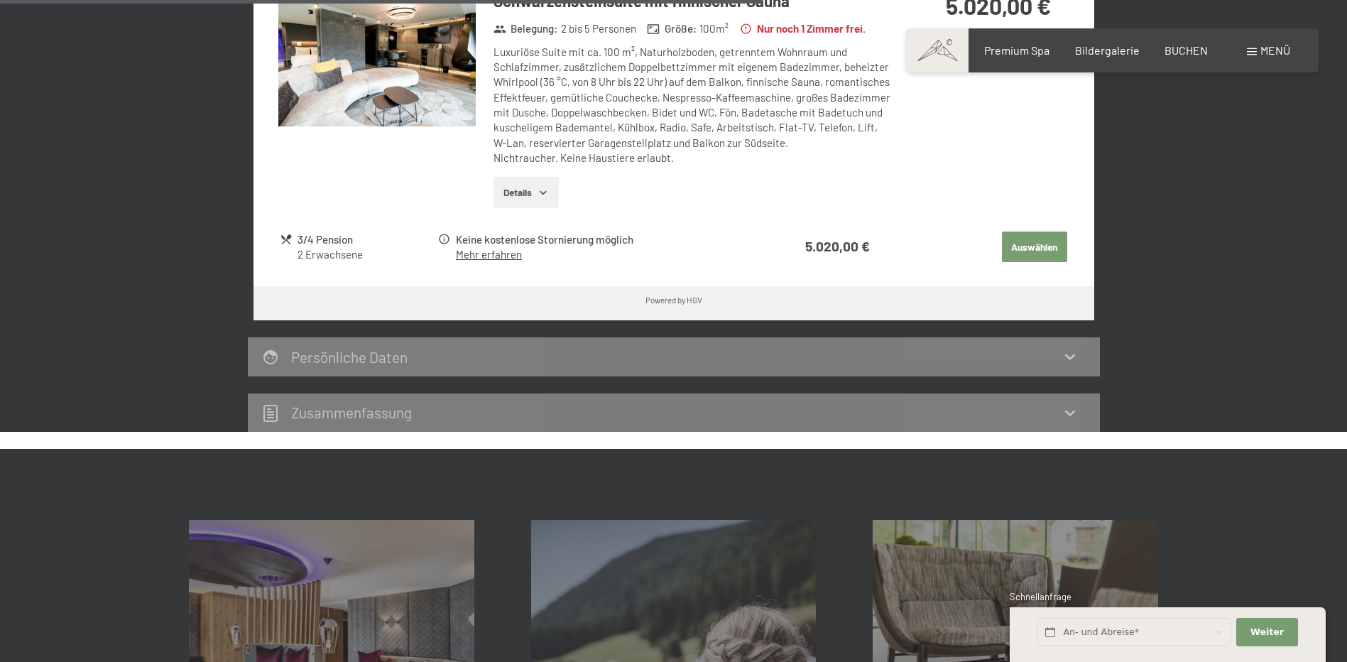
scroll to position [1278, 0]
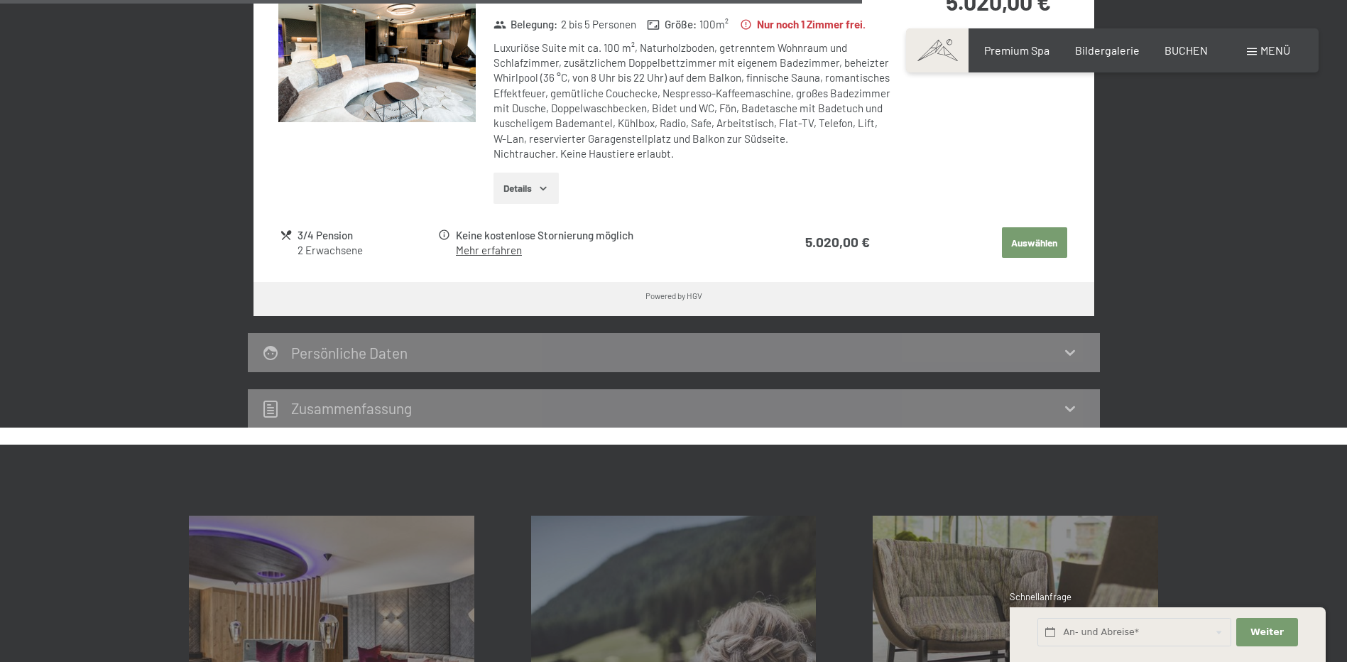
click at [507, 179] on button "Details" at bounding box center [525, 188] width 65 height 31
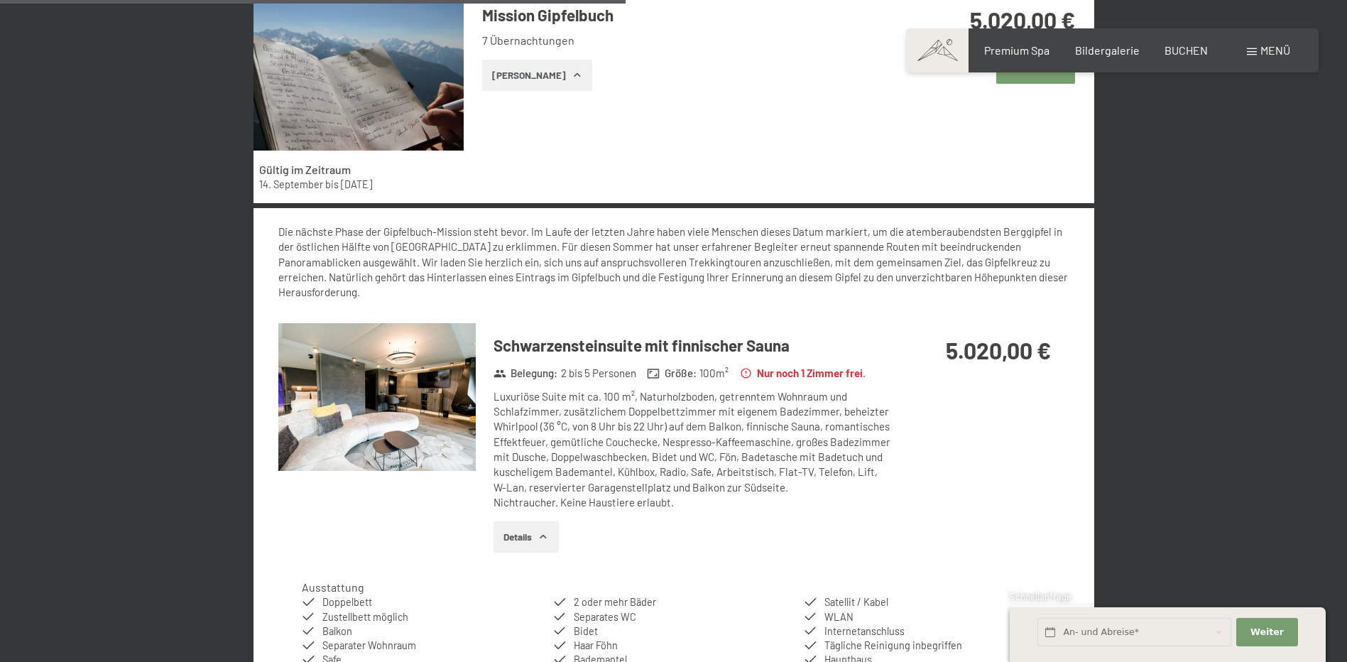
scroll to position [923, 0]
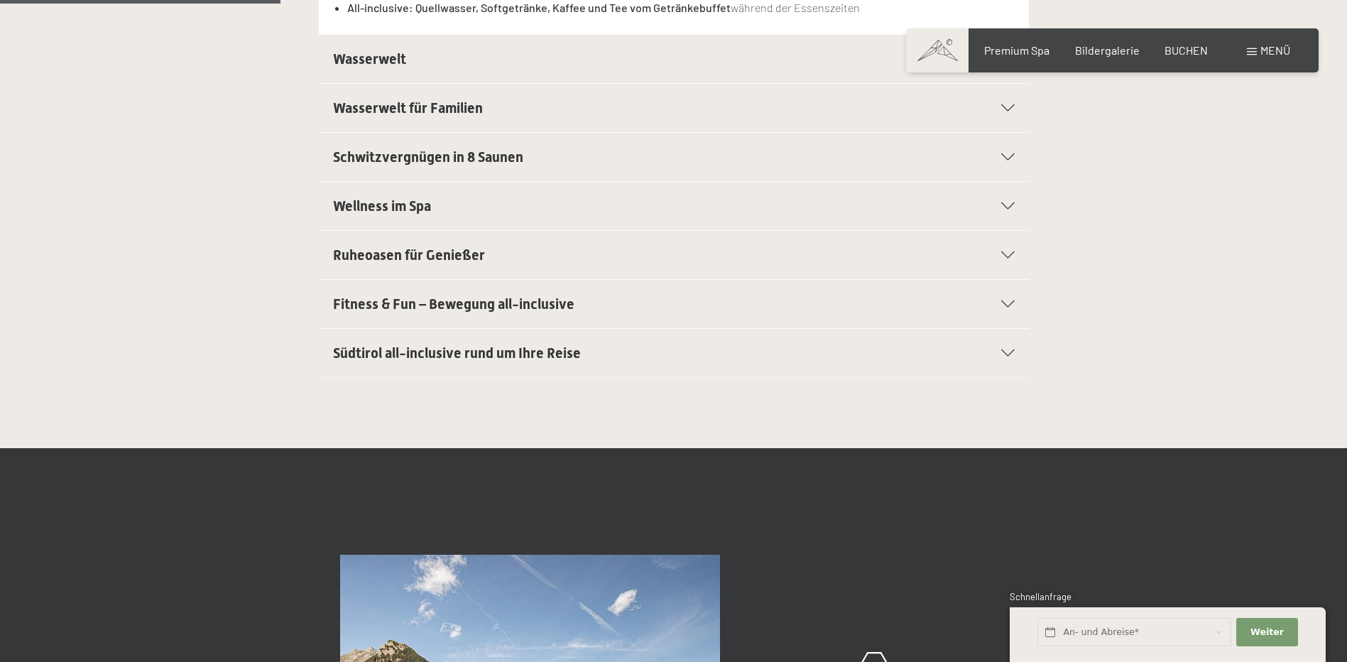
scroll to position [568, 0]
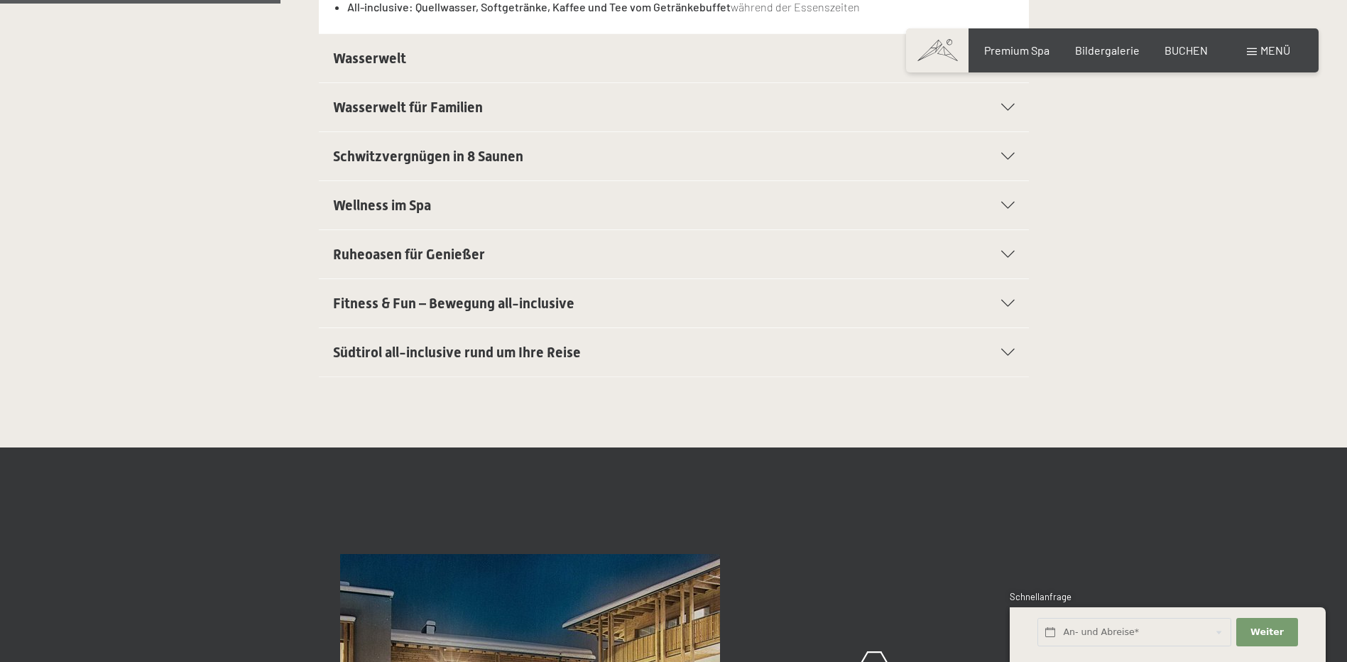
click at [559, 359] on span "Südtirol all-inclusive rund um Ihre Reise" at bounding box center [457, 352] width 248 height 17
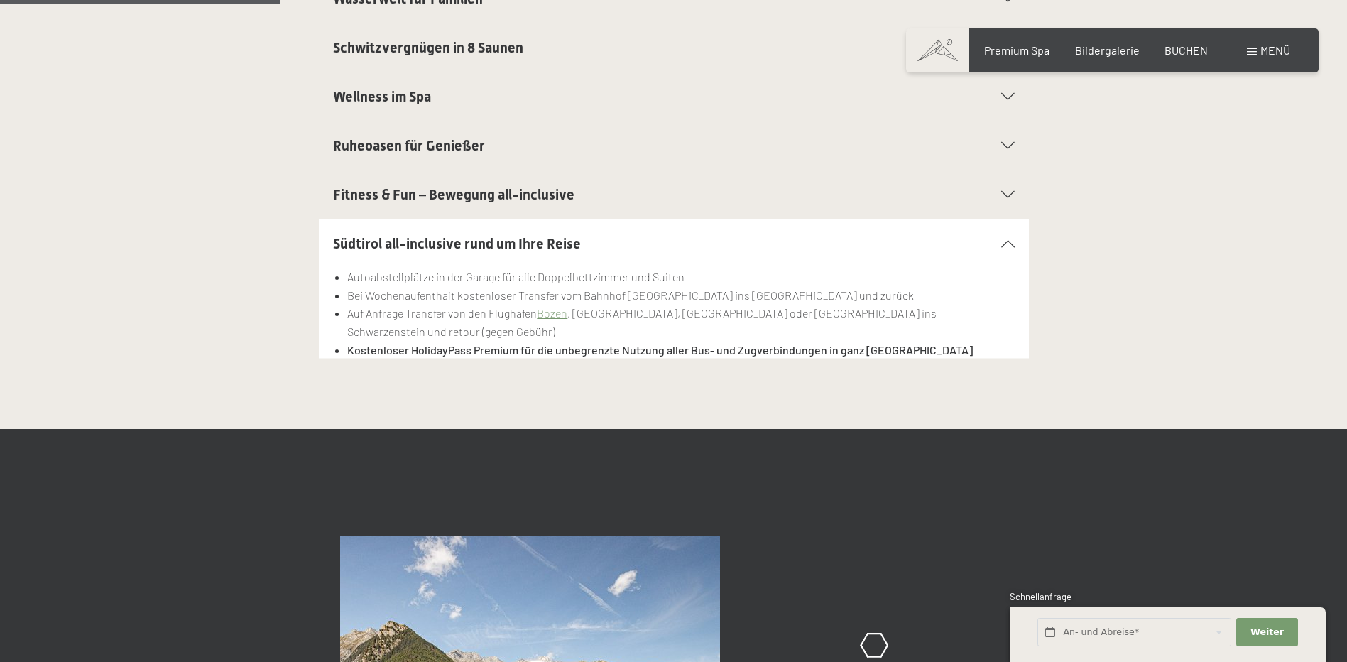
click at [638, 81] on div "Wellness im Spa" at bounding box center [674, 96] width 682 height 48
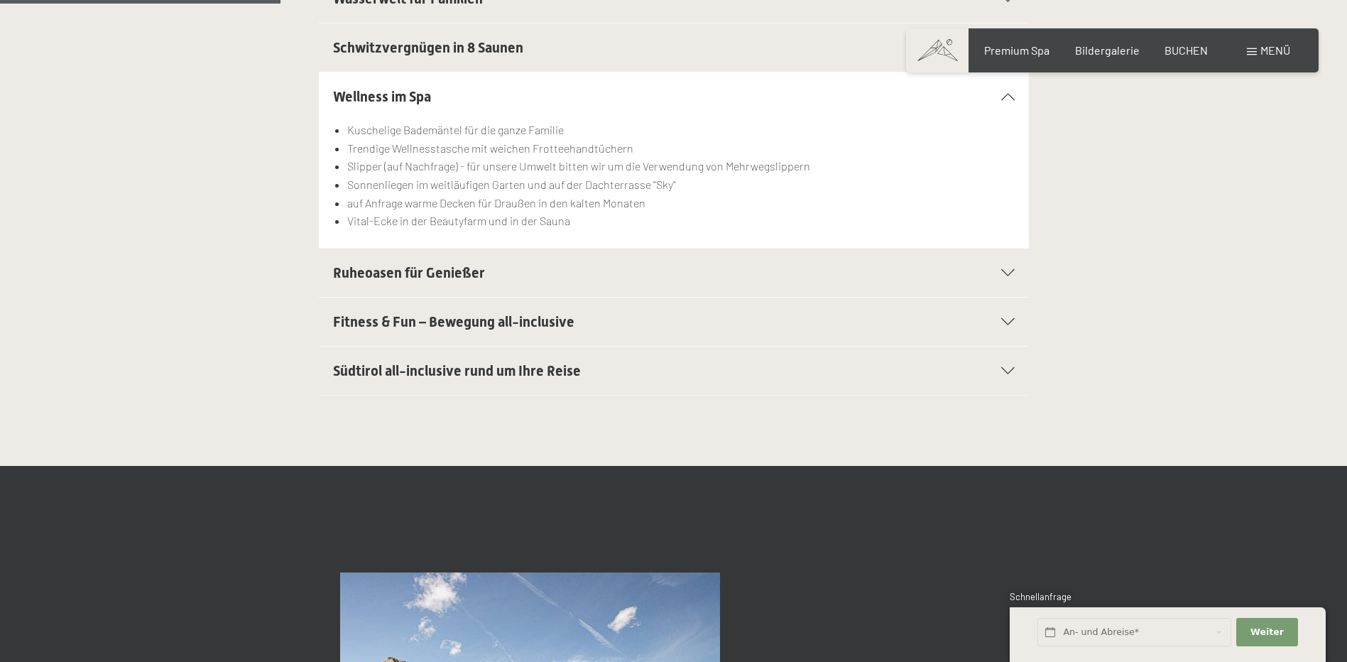
click at [696, 352] on div "Südtirol all-inclusive rund um Ihre Reise" at bounding box center [674, 370] width 682 height 48
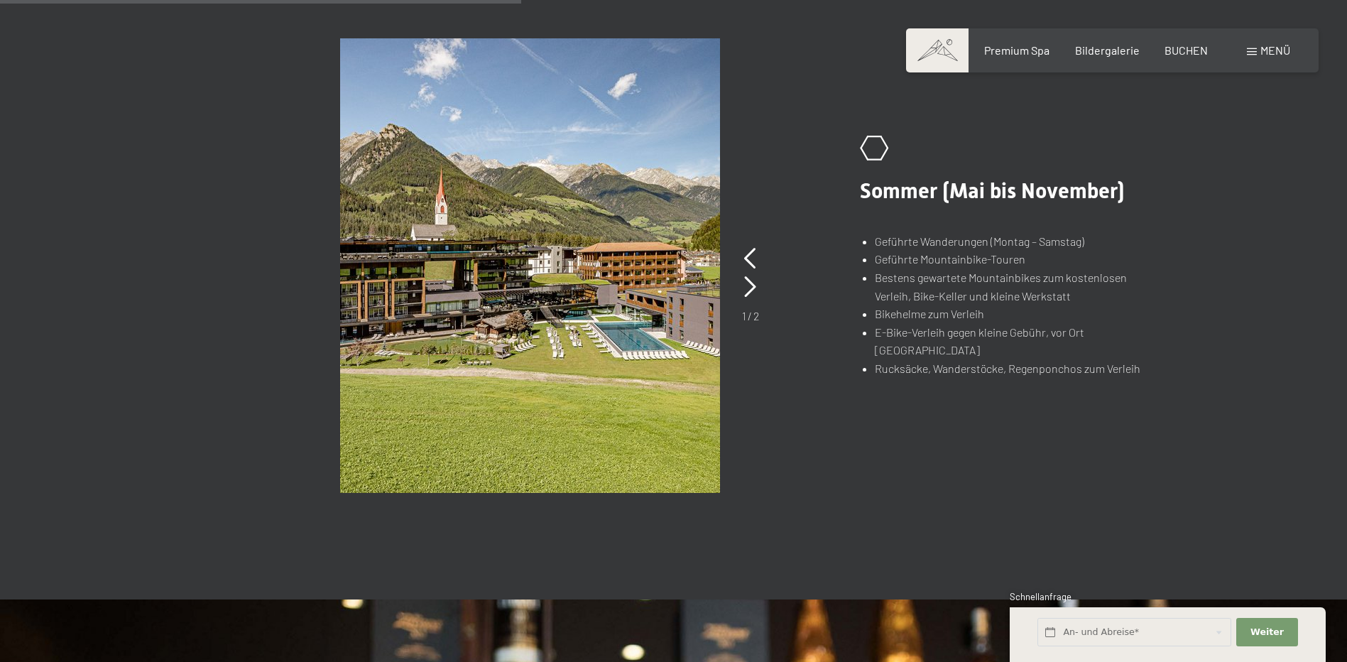
scroll to position [994, 0]
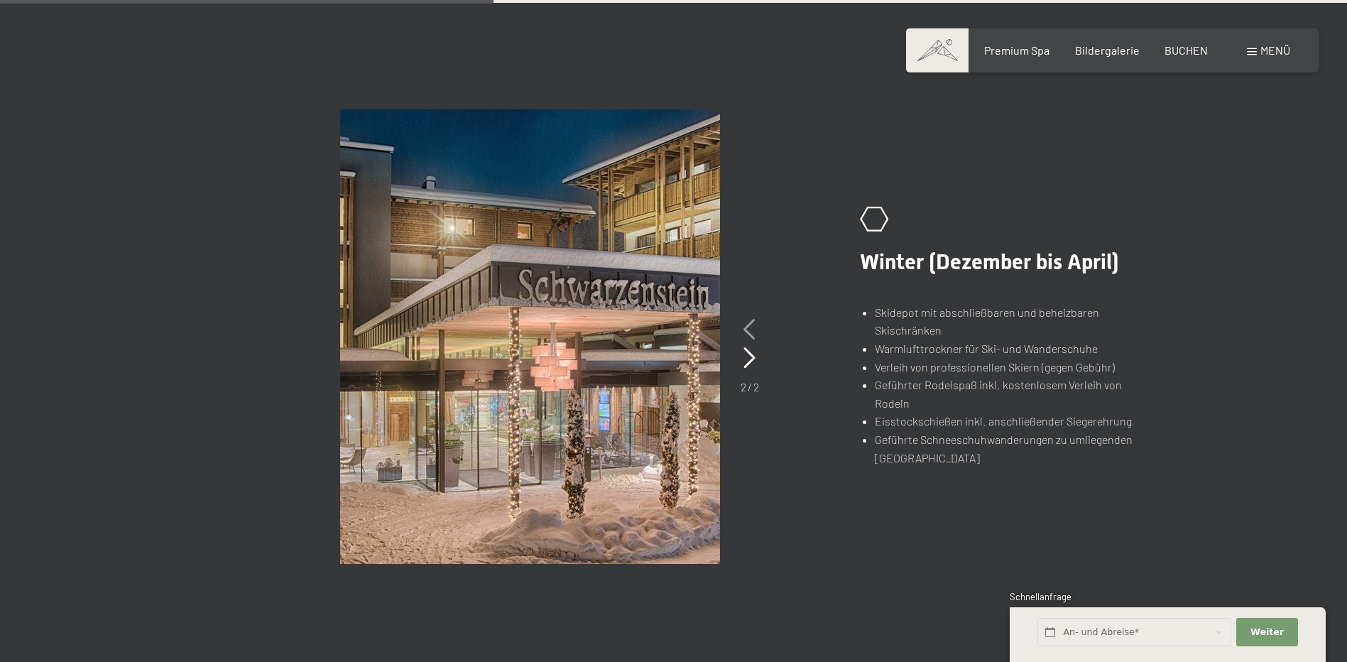
click at [750, 325] on icon at bounding box center [749, 329] width 12 height 21
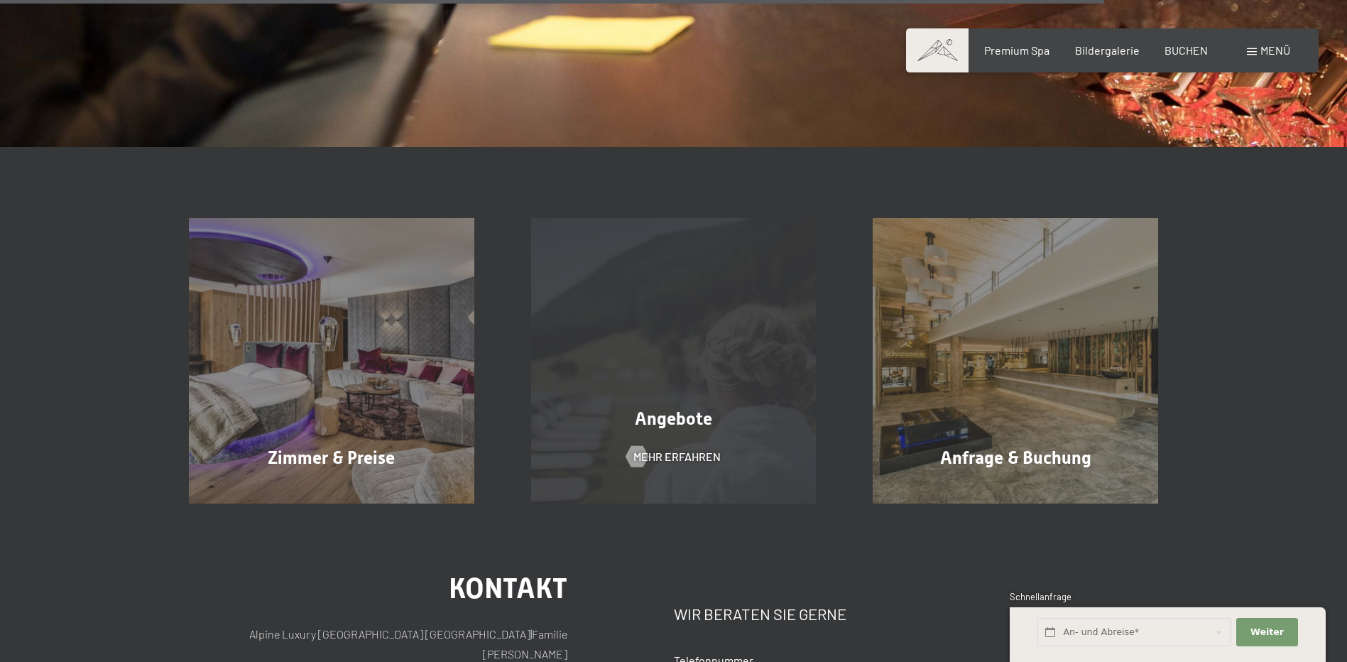
scroll to position [2485, 0]
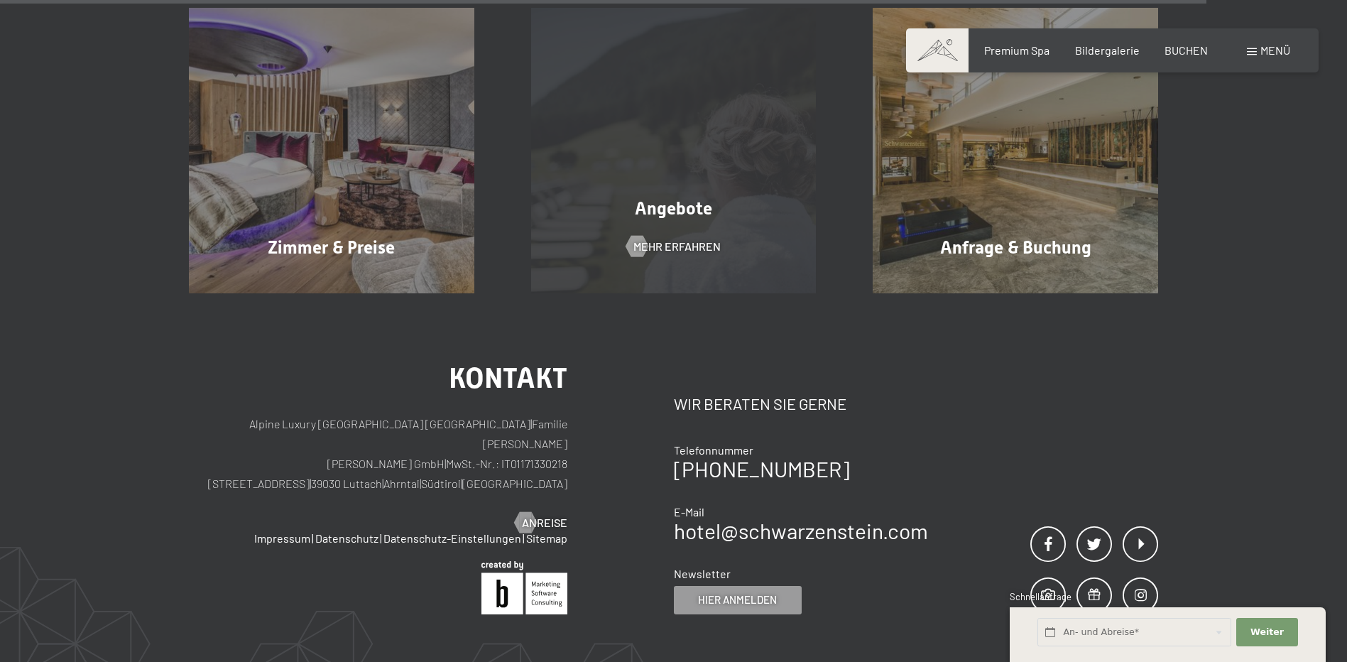
click at [726, 226] on div "Angebote Mehr erfahren" at bounding box center [674, 150] width 342 height 285
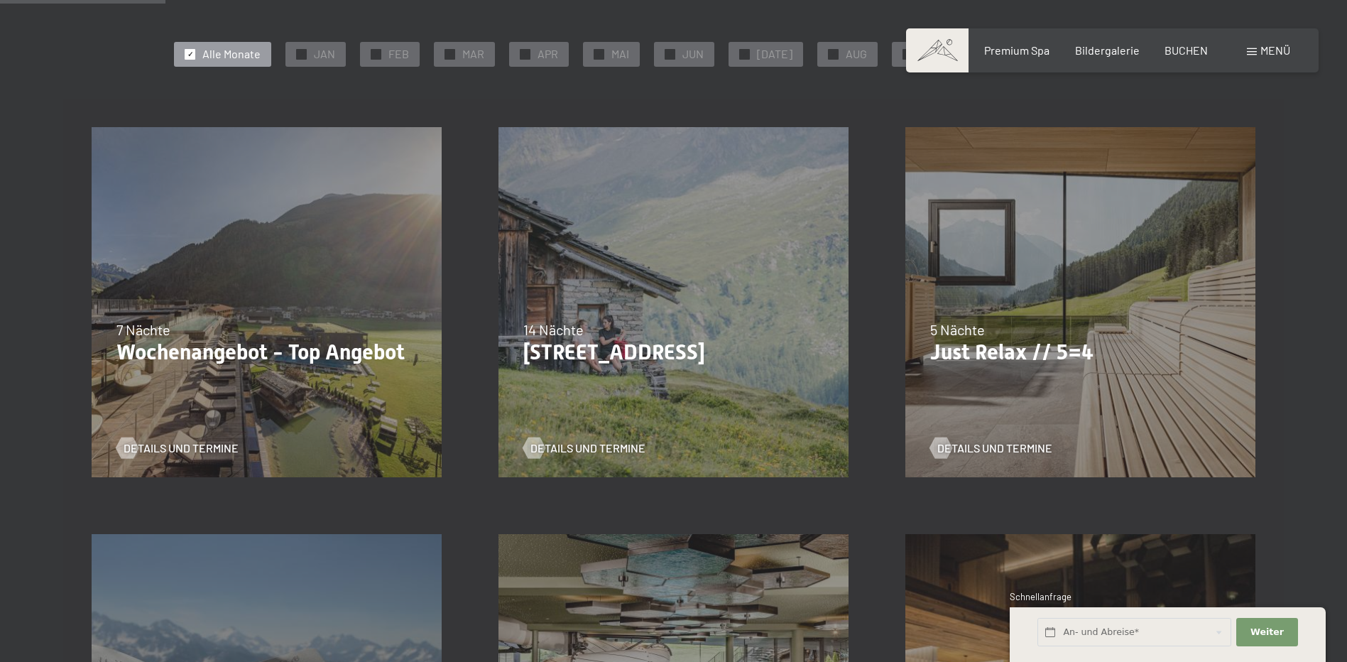
scroll to position [355, 0]
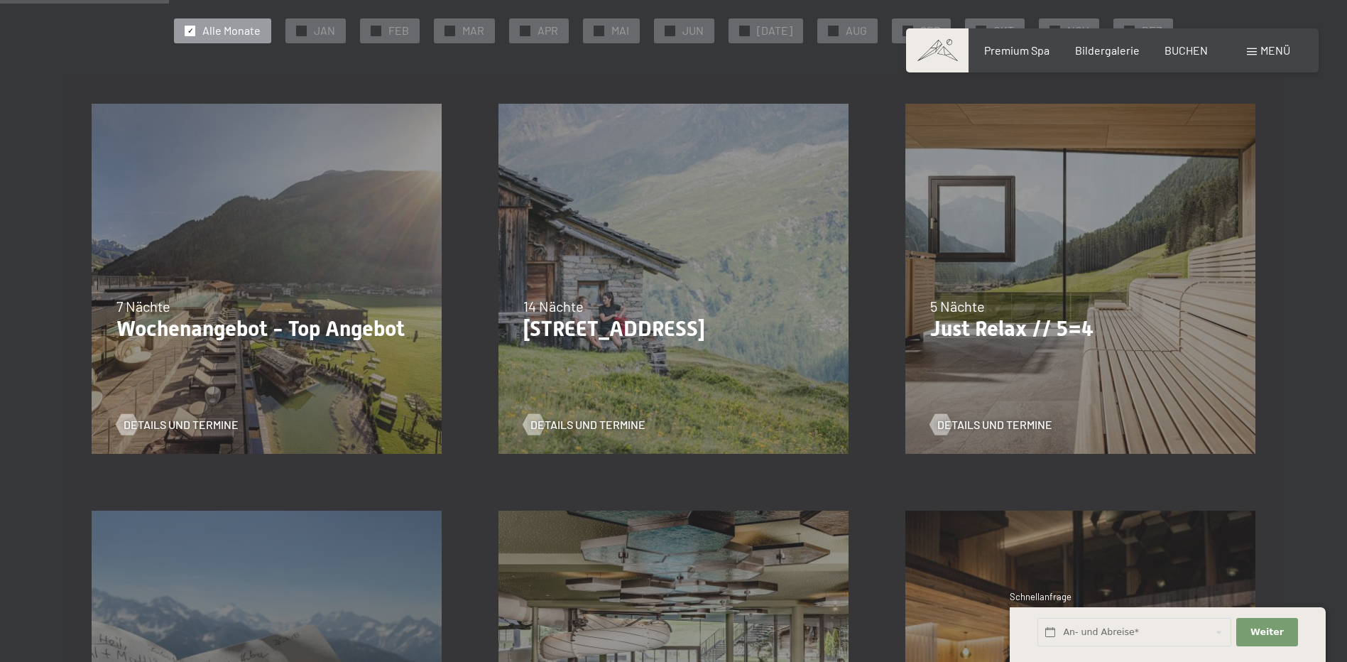
click at [917, 411] on div "07.09.–03.10.2025 21.12.–26.12.2025 11.01.–23.01.2026 08.03.–27.03.2026 08.11.–…" at bounding box center [1080, 278] width 407 height 407
click at [1008, 427] on span "Details und Termine" at bounding box center [1008, 425] width 115 height 16
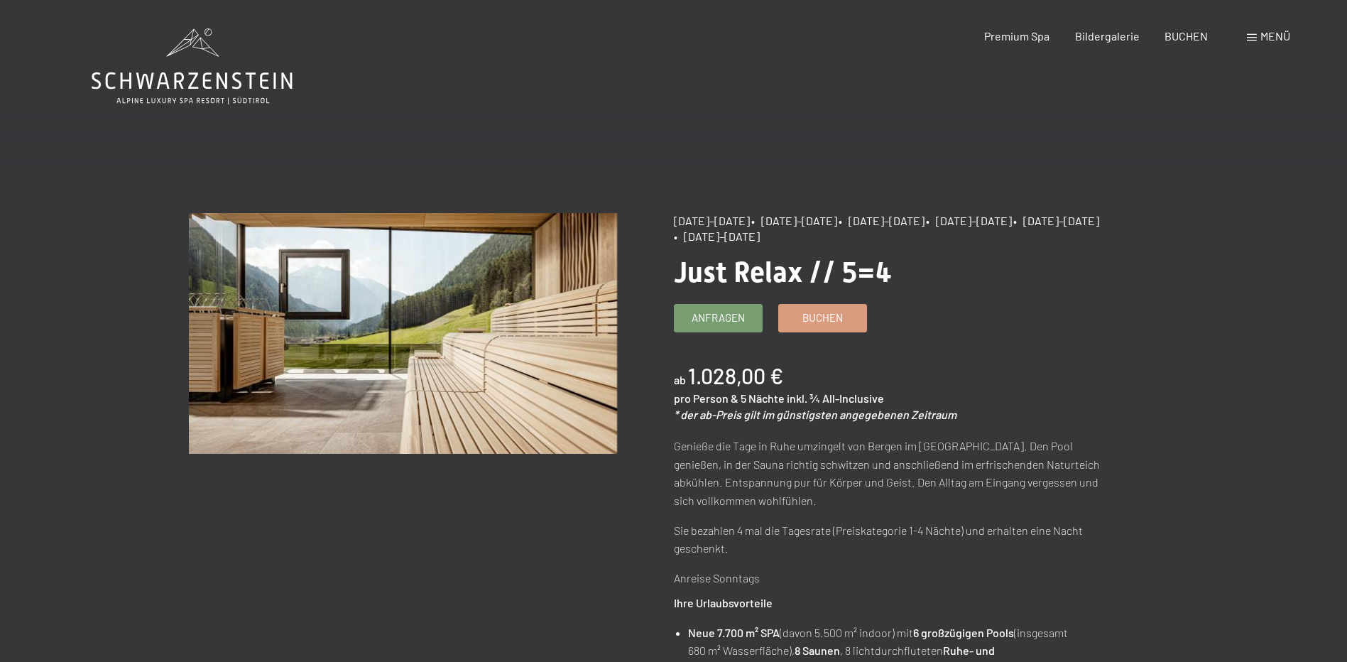
click at [765, 439] on p "Genieße die Tage in Ruhe umzingelt von Bergen im [GEOGRAPHIC_DATA]. Den Pool ge…" at bounding box center [888, 473] width 428 height 72
drag, startPoint x: 792, startPoint y: 543, endPoint x: 783, endPoint y: 550, distance: 11.2
click at [794, 542] on p "Sie bezahlen 4 mal die Tagesrate (Preiskategorie 1-4 Nächte) und erhalten eine …" at bounding box center [888, 539] width 428 height 36
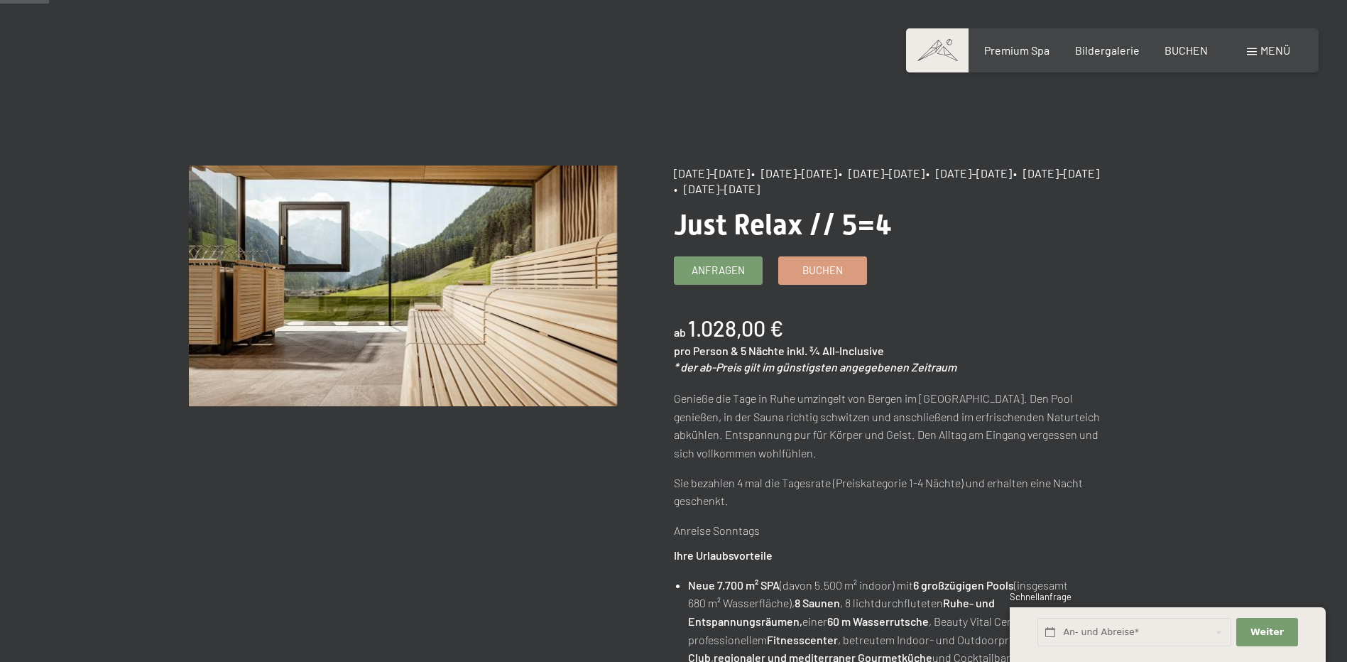
scroll to position [71, 0]
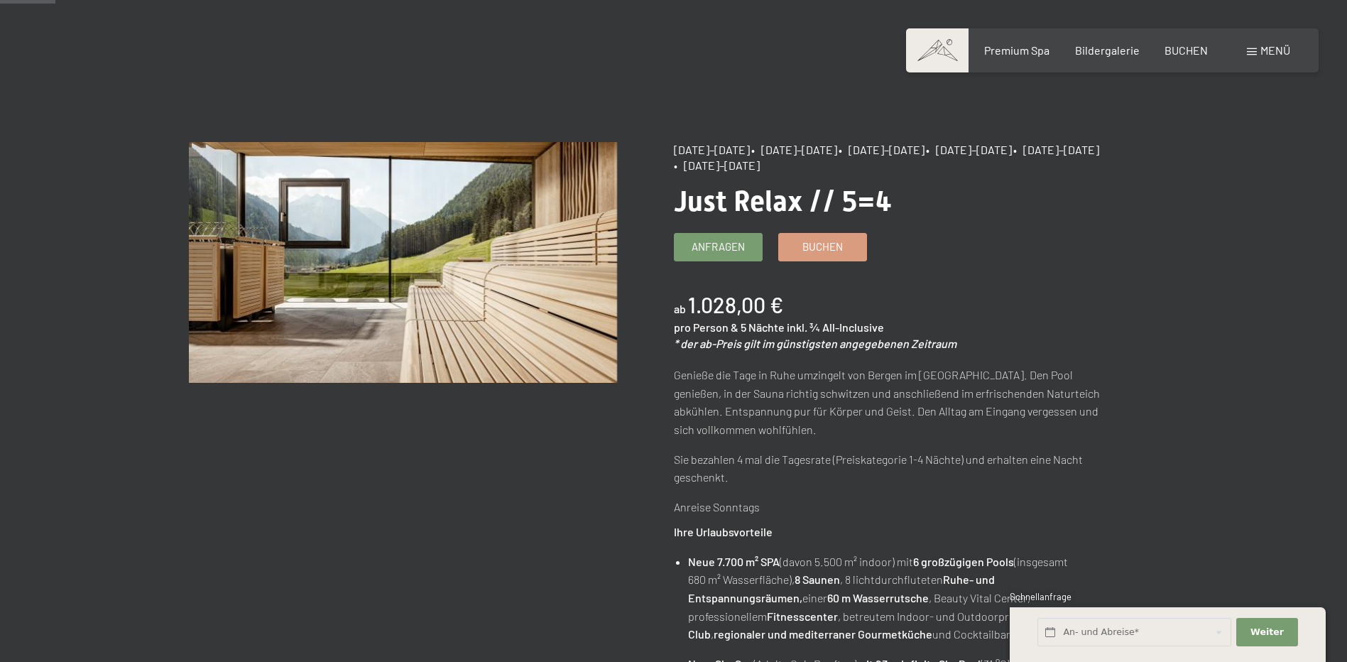
click at [725, 455] on p "Sie bezahlen 4 mal die Tagesrate (Preiskategorie 1-4 Nächte) und erhalten eine …" at bounding box center [888, 468] width 428 height 36
drag, startPoint x: 725, startPoint y: 455, endPoint x: 711, endPoint y: 525, distance: 71.0
click at [711, 525] on strong "Ihre Urlaubsvorteile" at bounding box center [723, 531] width 99 height 13
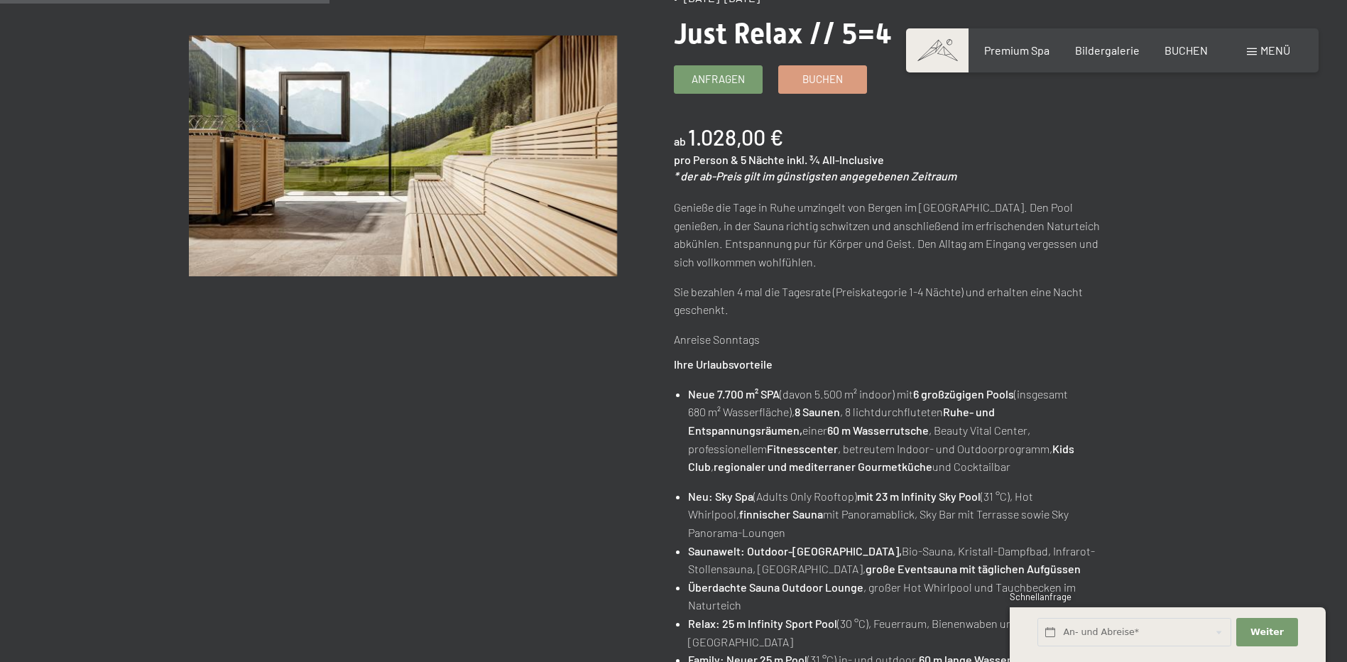
scroll to position [0, 0]
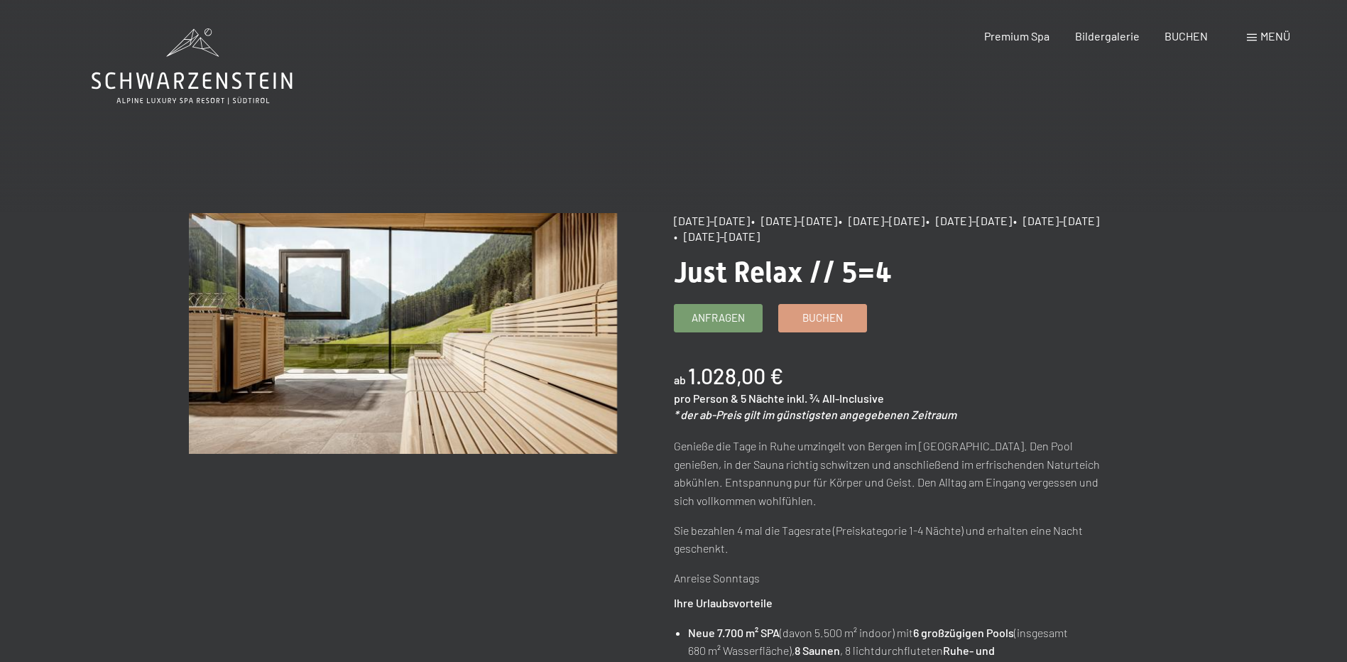
drag, startPoint x: 84, startPoint y: 79, endPoint x: 319, endPoint y: 80, distance: 235.0
drag, startPoint x: 297, startPoint y: 79, endPoint x: 116, endPoint y: 82, distance: 181.1
click at [896, 368] on div "ab 1.028,00 € pro Person & 5 Nächte inkl. ¾ All-Inclusive * der ab-Preis gilt i…" at bounding box center [888, 392] width 428 height 62
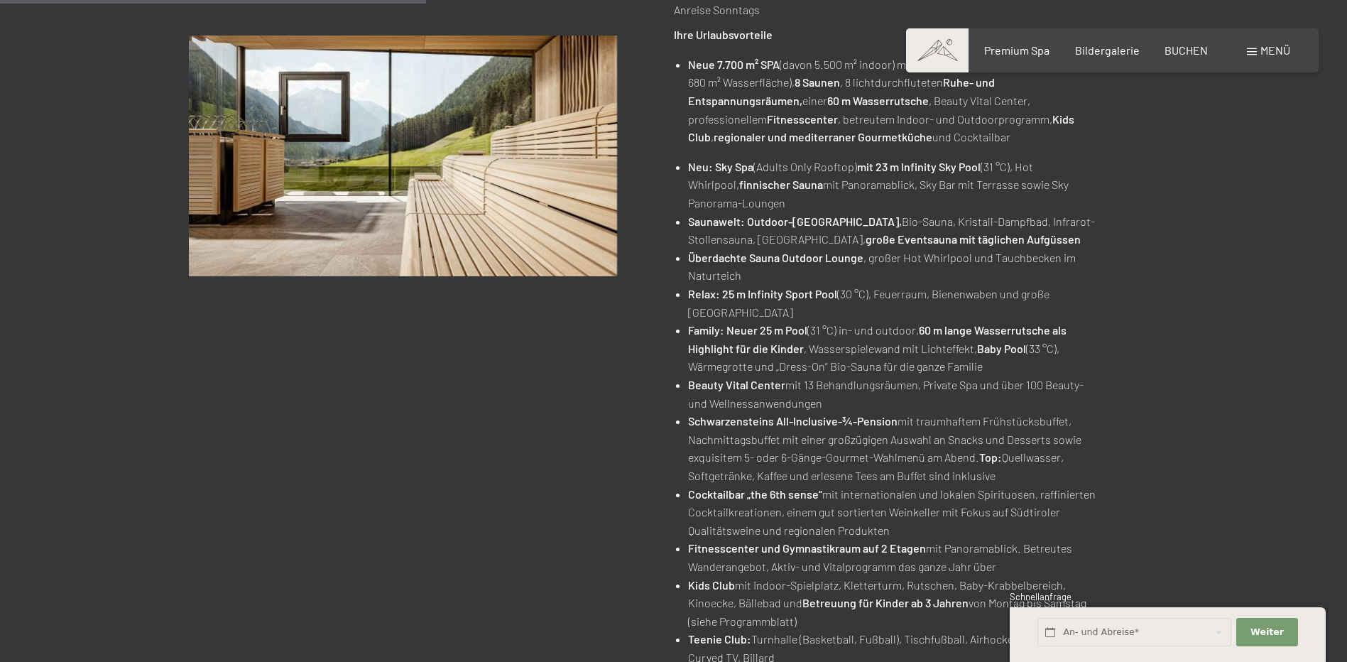
scroll to position [355, 0]
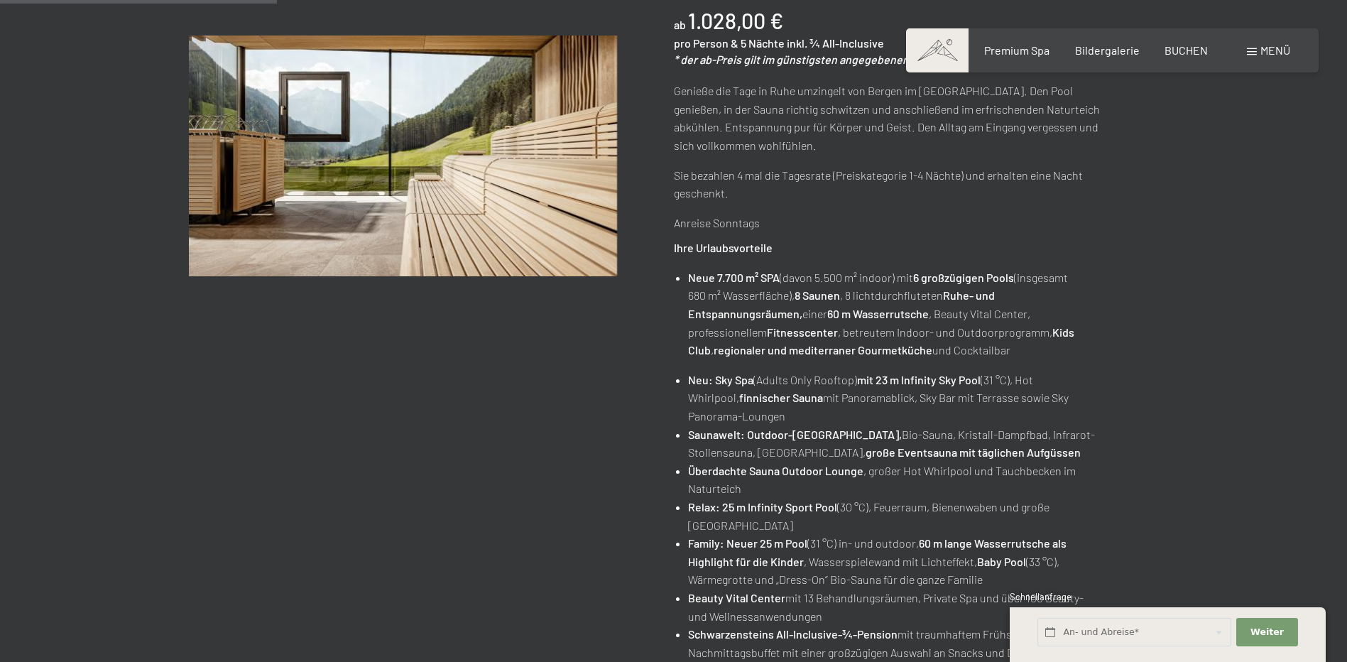
click at [870, 544] on li "Family: Neuer 25 m Pool (31 °C) in- und outdoor, 60 m lange Wasserrutsche als H…" at bounding box center [894, 561] width 413 height 55
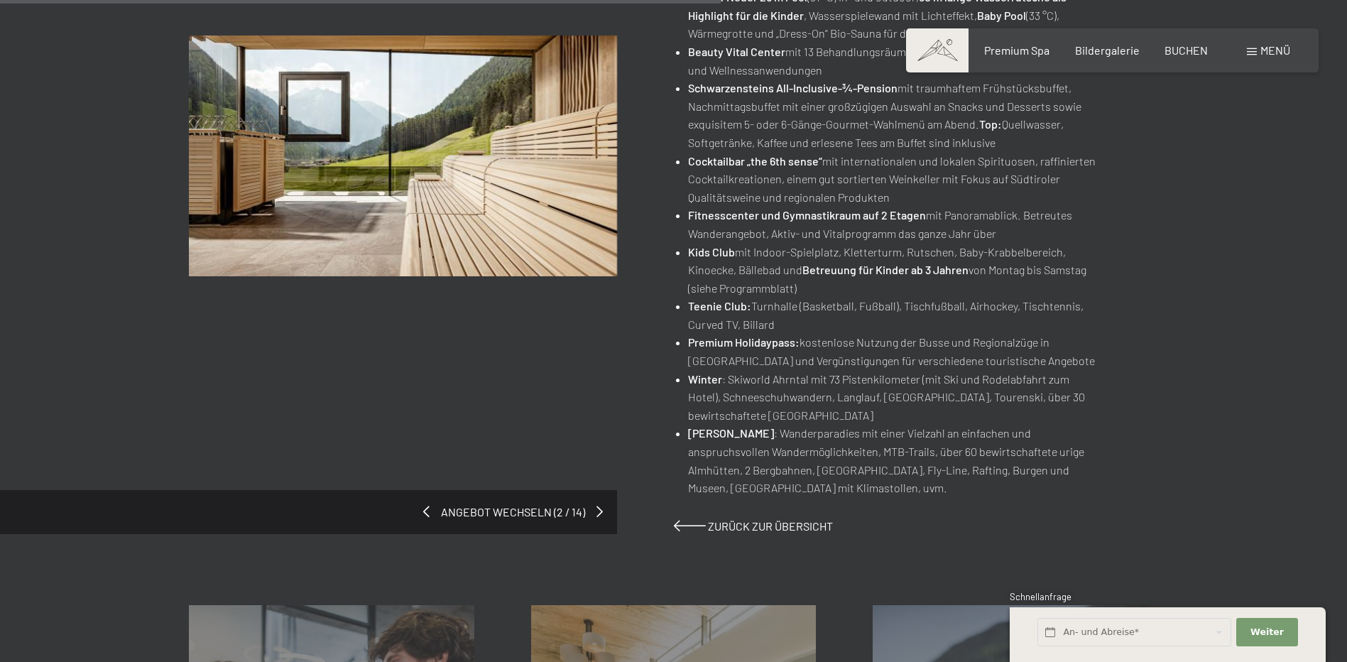
scroll to position [923, 0]
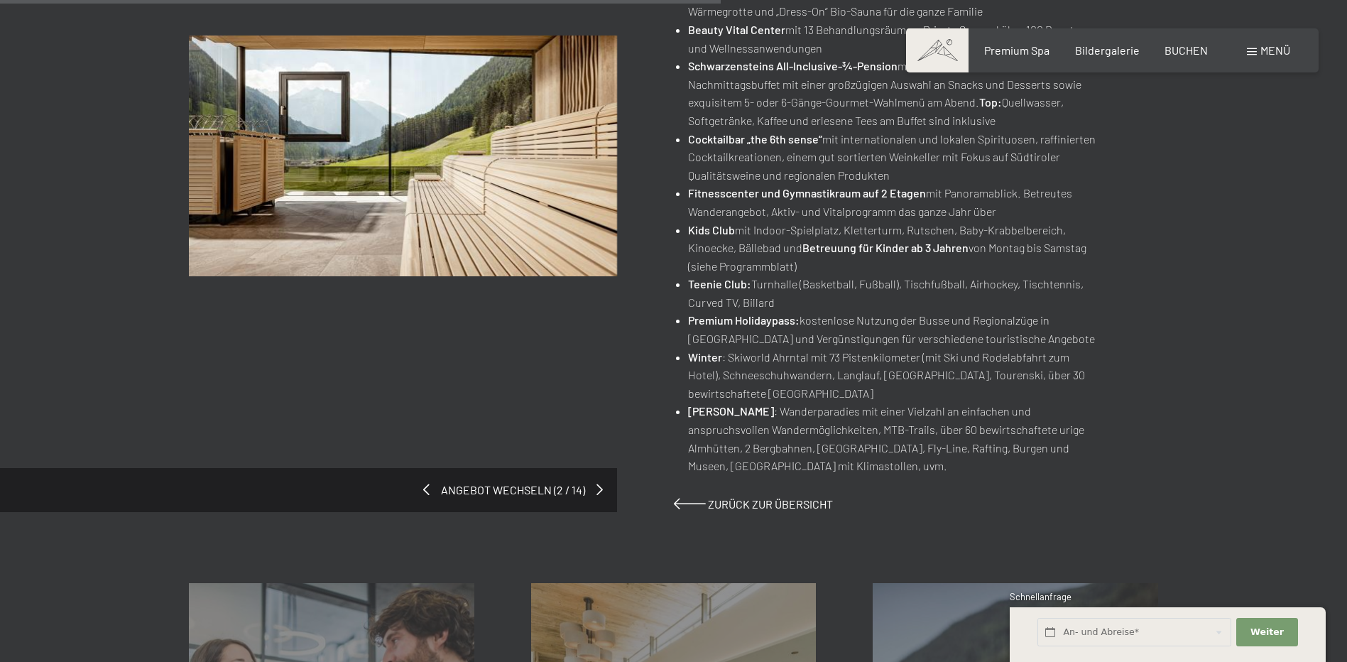
click at [770, 438] on li "Sommer : Wanderparadies mit einer Vielzahl an einfachen und anspruchsvollen Wan…" at bounding box center [894, 438] width 413 height 72
click at [928, 439] on li "Sommer : Wanderparadies mit einer Vielzahl an einfachen und anspruchsvollen Wan…" at bounding box center [894, 438] width 413 height 72
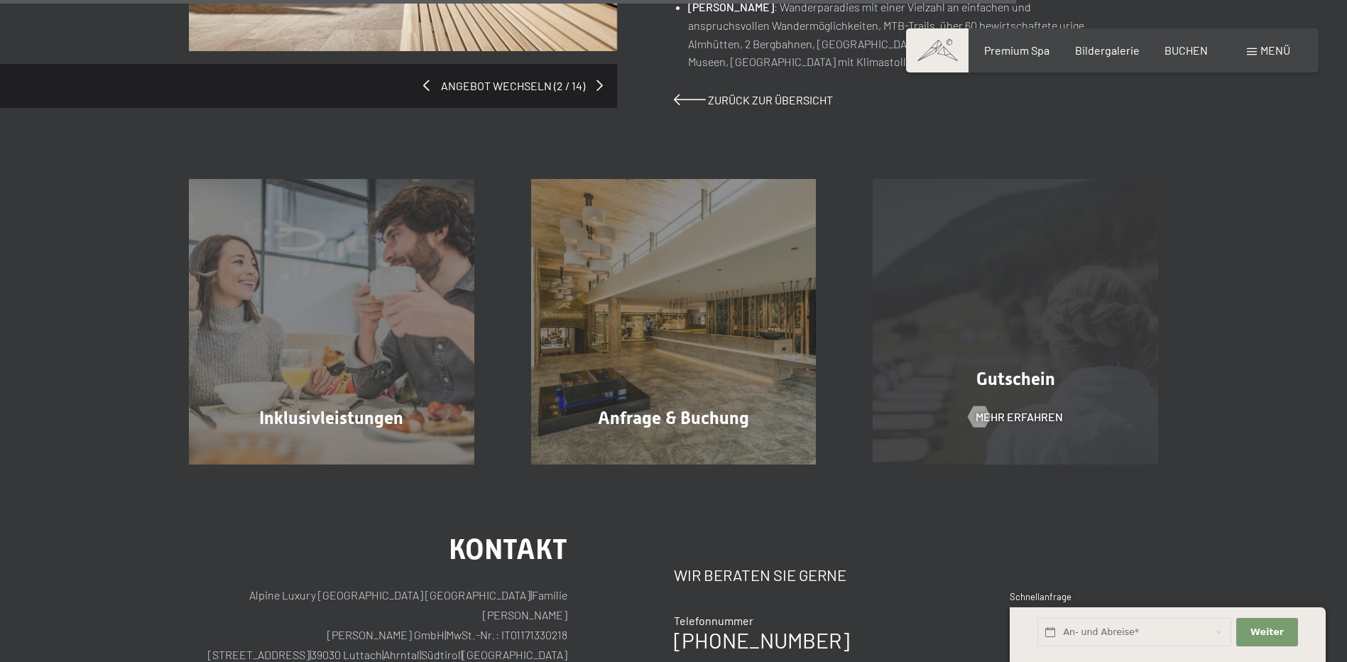
scroll to position [1349, 0]
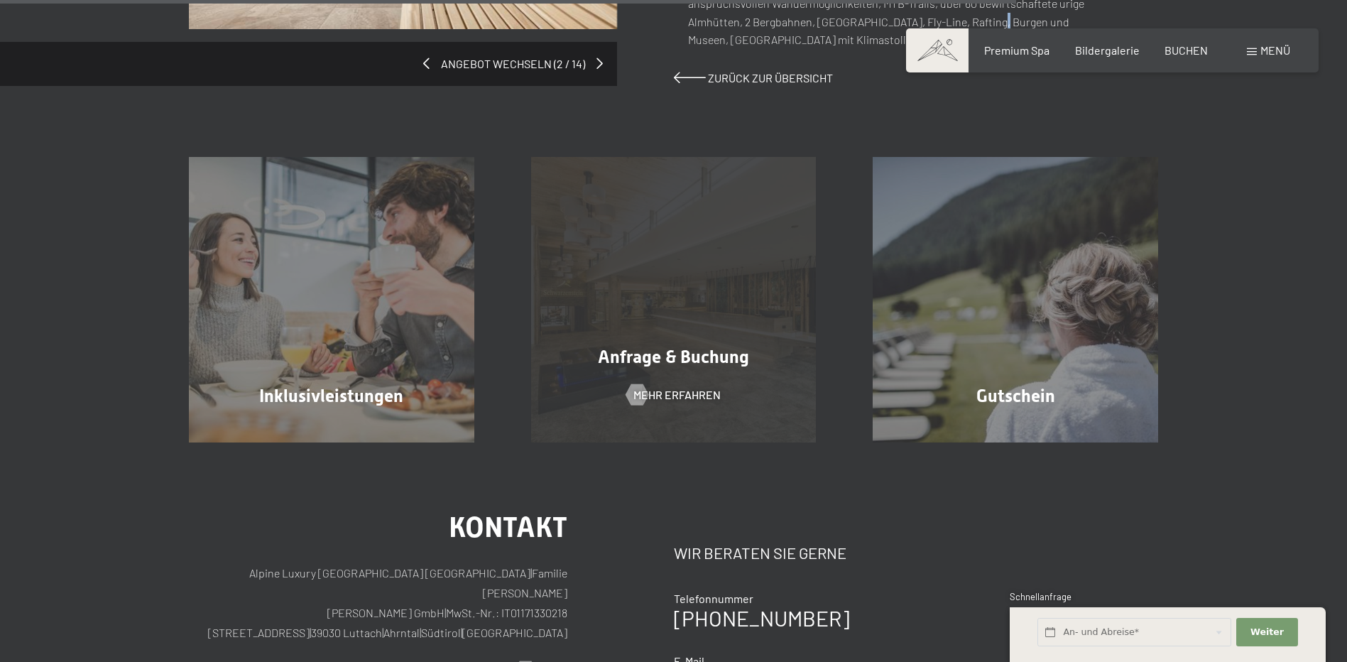
click at [682, 270] on div "Anfrage & Buchung Mehr erfahren" at bounding box center [674, 299] width 342 height 285
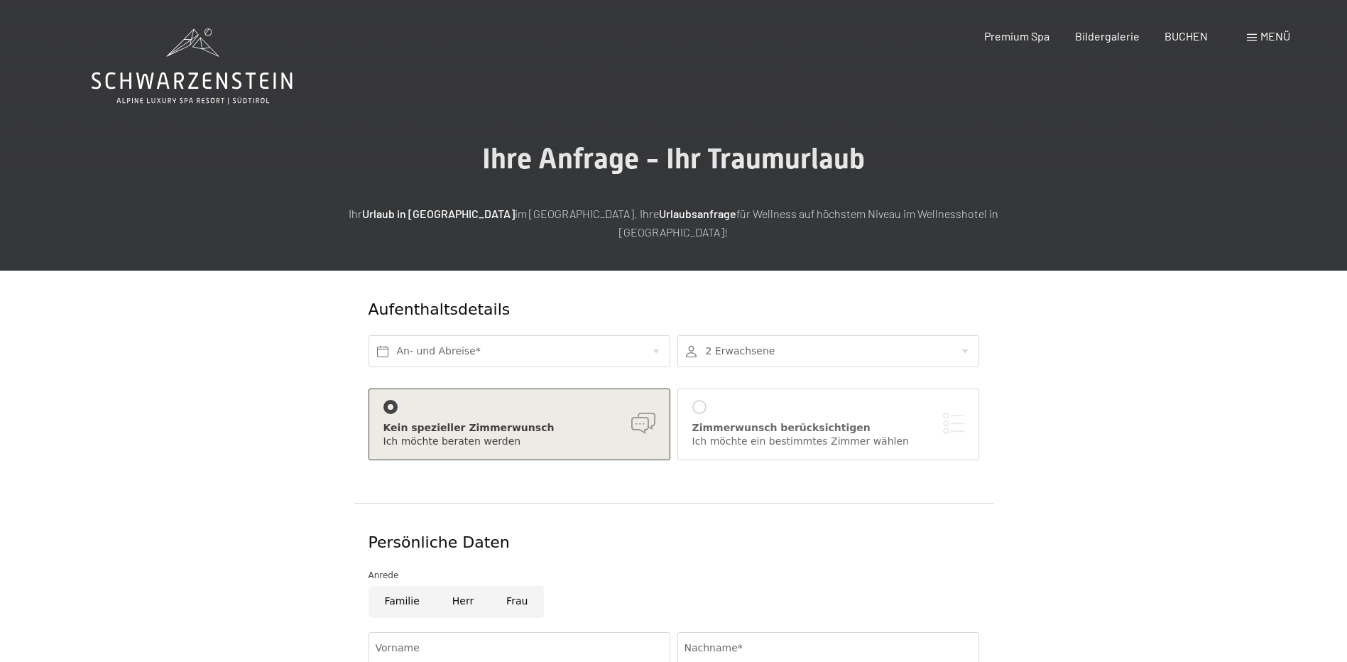
click at [807, 421] on div "Zimmerwunsch berücksichtigen" at bounding box center [828, 428] width 272 height 14
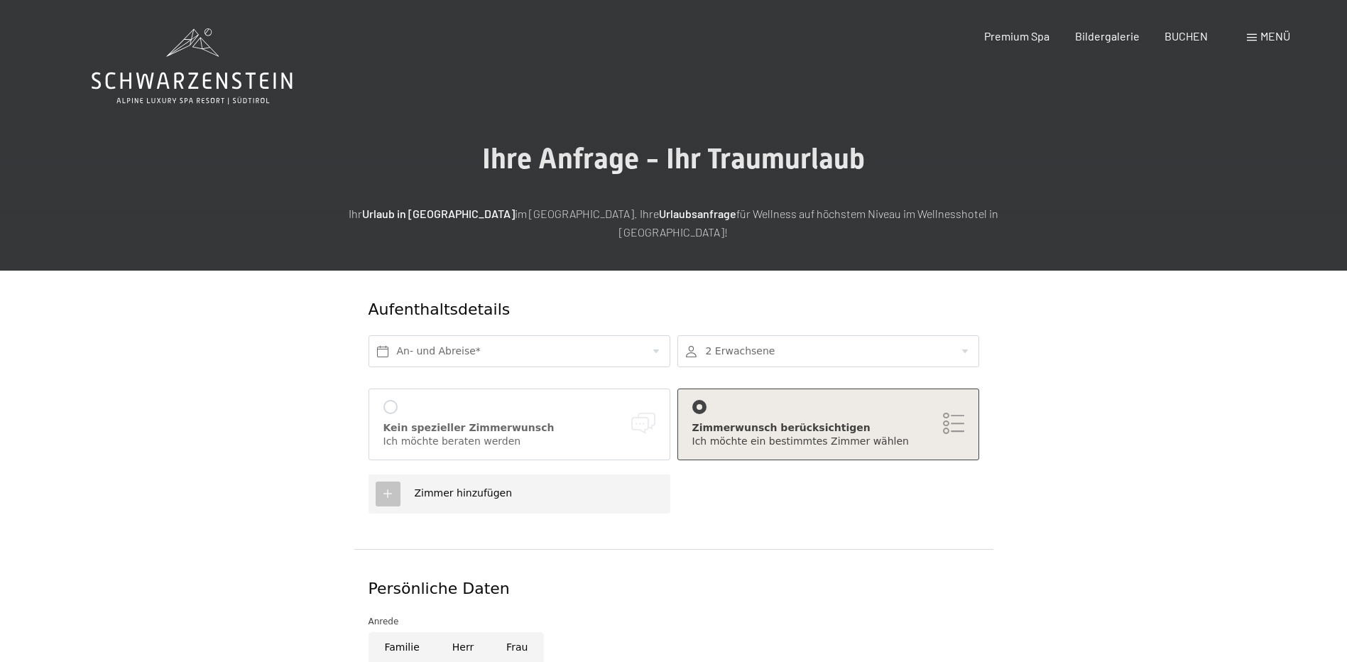
click at [418, 388] on div "Kein spezieller Zimmerwunsch Ich möchte beraten werden" at bounding box center [519, 424] width 302 height 72
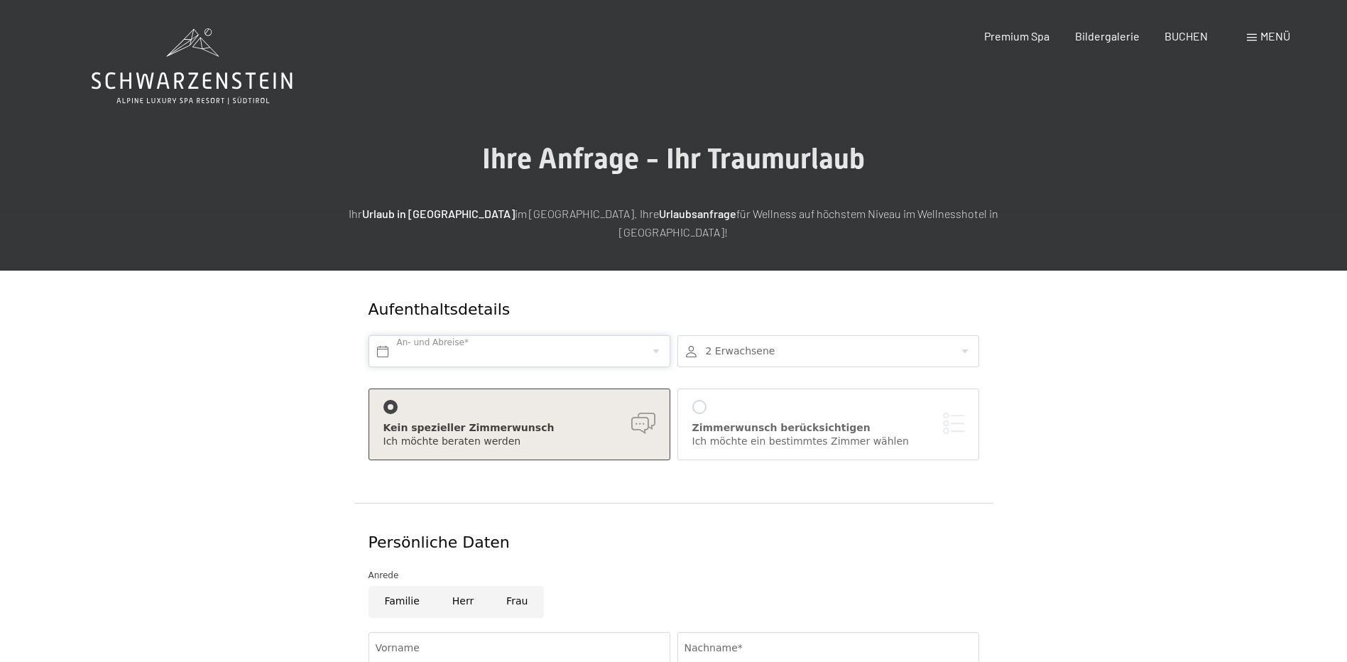
click at [480, 339] on input "text" at bounding box center [519, 351] width 302 height 32
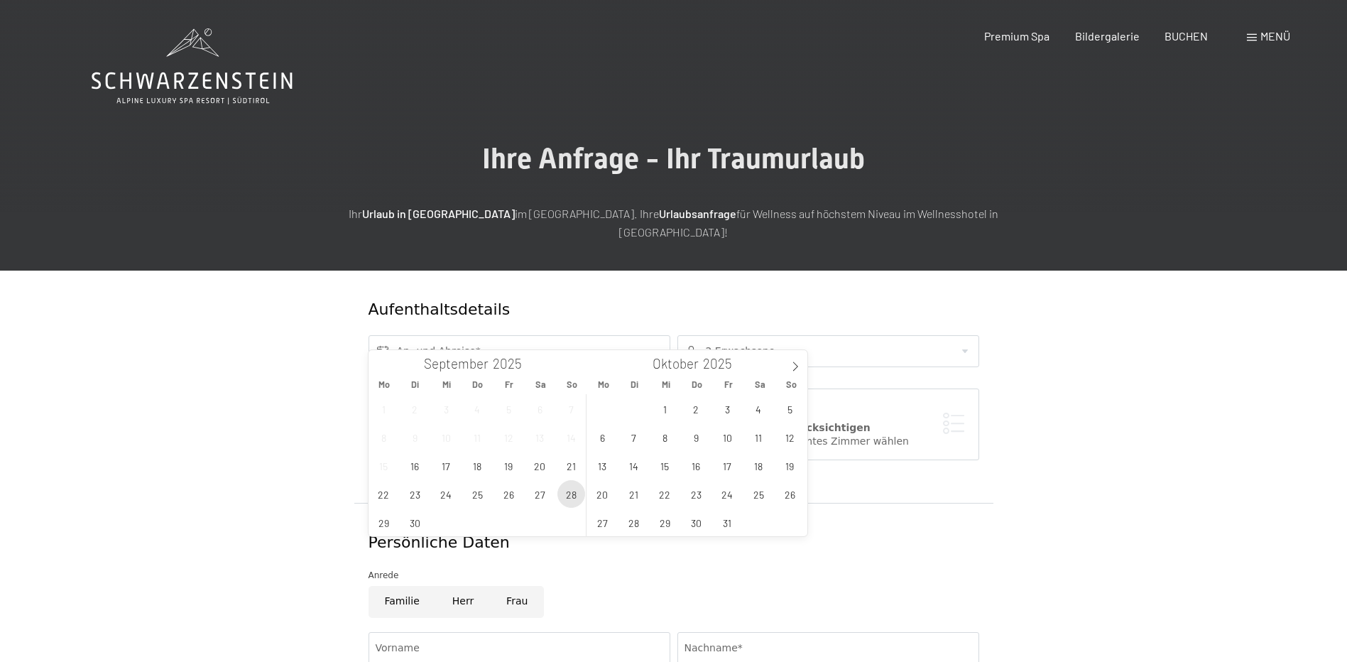
click at [576, 496] on span "28" at bounding box center [571, 494] width 28 height 28
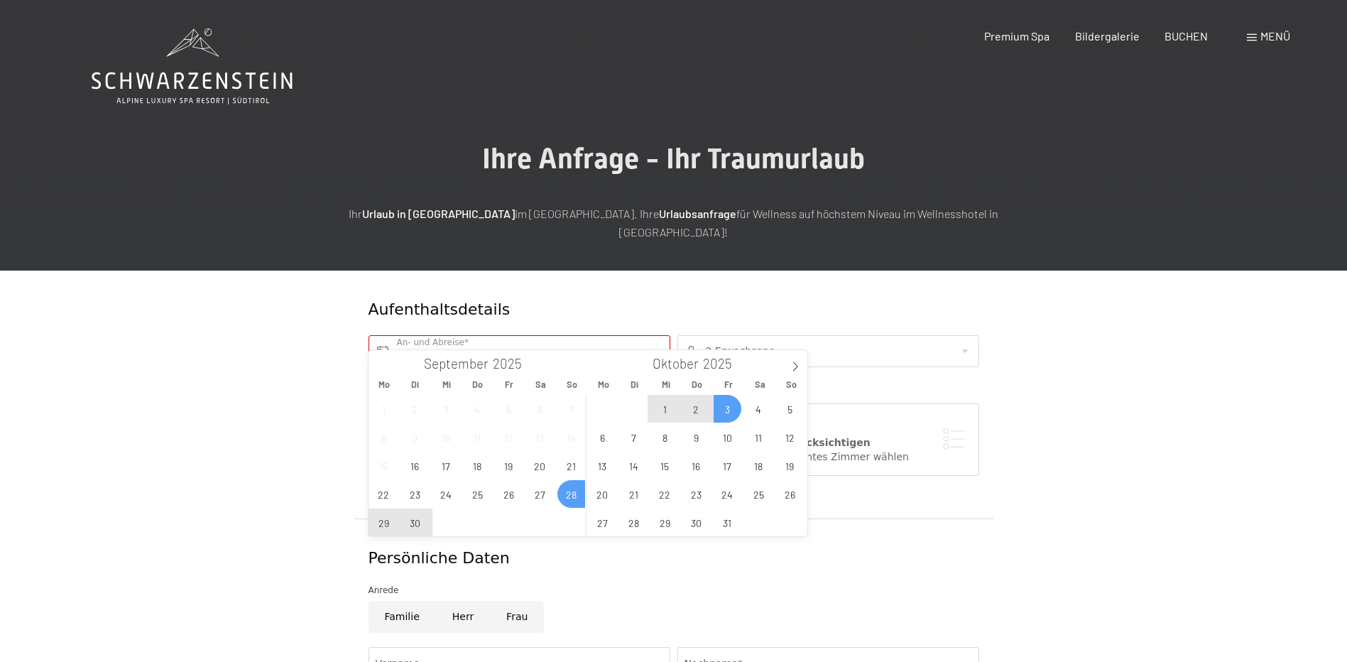
click at [733, 415] on span "3" at bounding box center [728, 409] width 28 height 28
type input "So. 28.09.2025 - Fr. 03.10.2025"
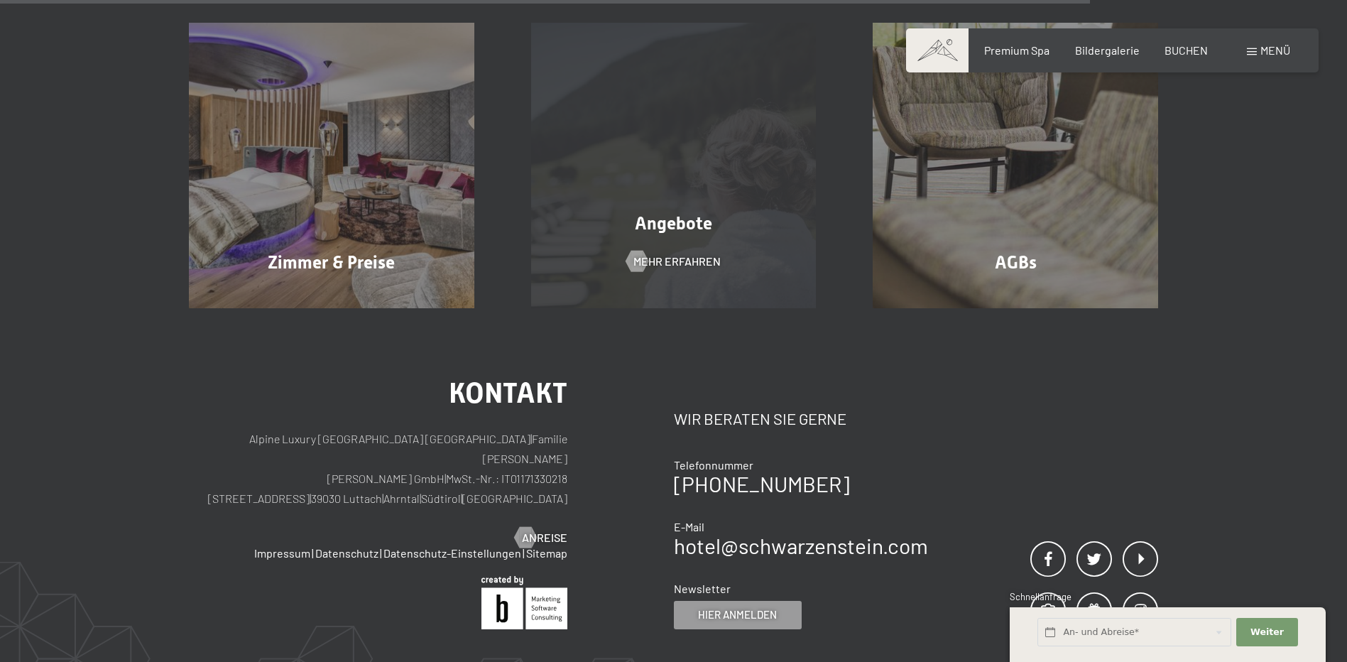
scroll to position [1065, 0]
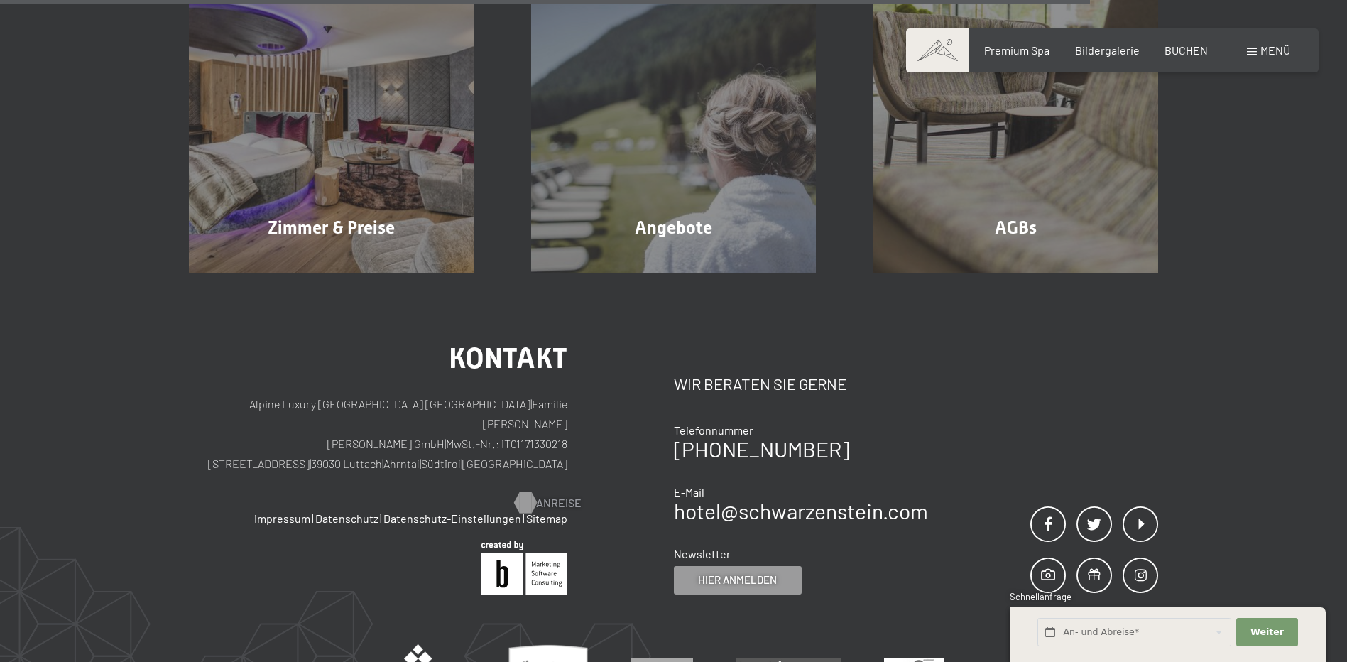
click at [551, 495] on span "Anreise" at bounding box center [558, 503] width 45 height 16
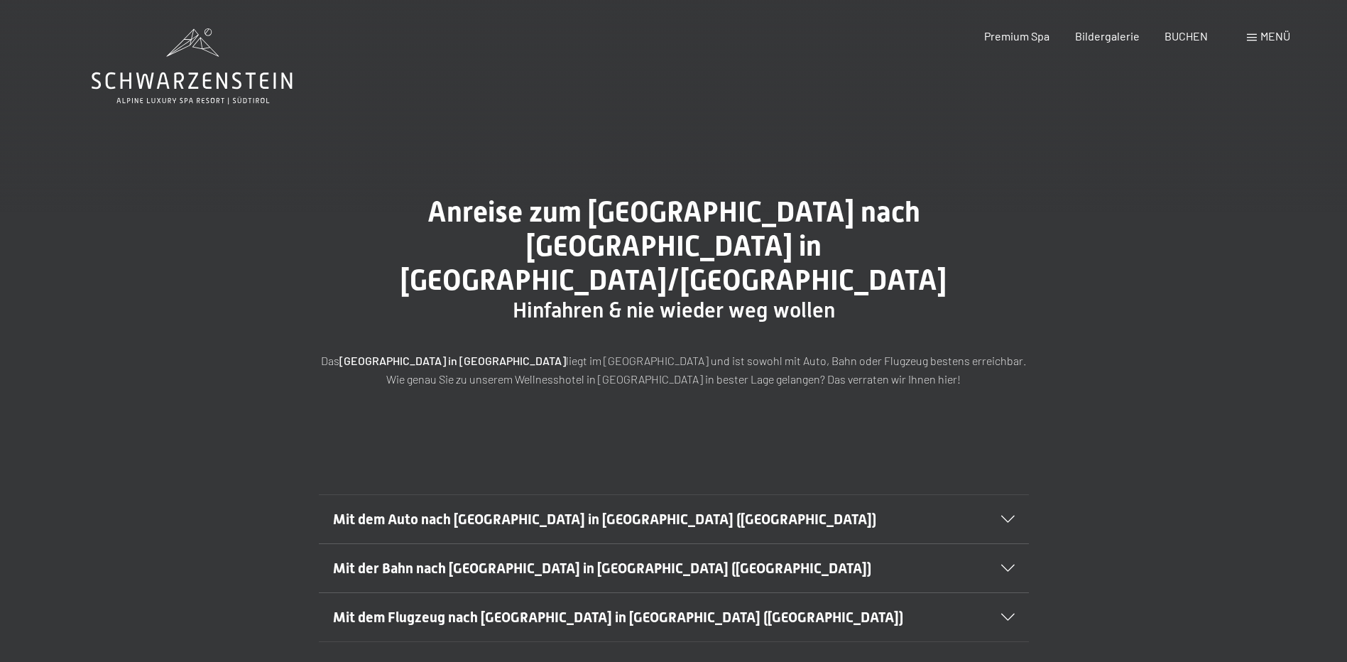
drag, startPoint x: 0, startPoint y: 0, endPoint x: 550, endPoint y: 418, distance: 691.1
click at [550, 441] on div "Mit dem Auto nach [GEOGRAPHIC_DATA] in [GEOGRAPHIC_DATA] ([GEOGRAPHIC_DATA]) Au…" at bounding box center [673, 567] width 1347 height 253
click at [550, 351] on p "Das [GEOGRAPHIC_DATA] in [GEOGRAPHIC_DATA] liegt im [GEOGRAPHIC_DATA] und ist s…" at bounding box center [674, 369] width 710 height 36
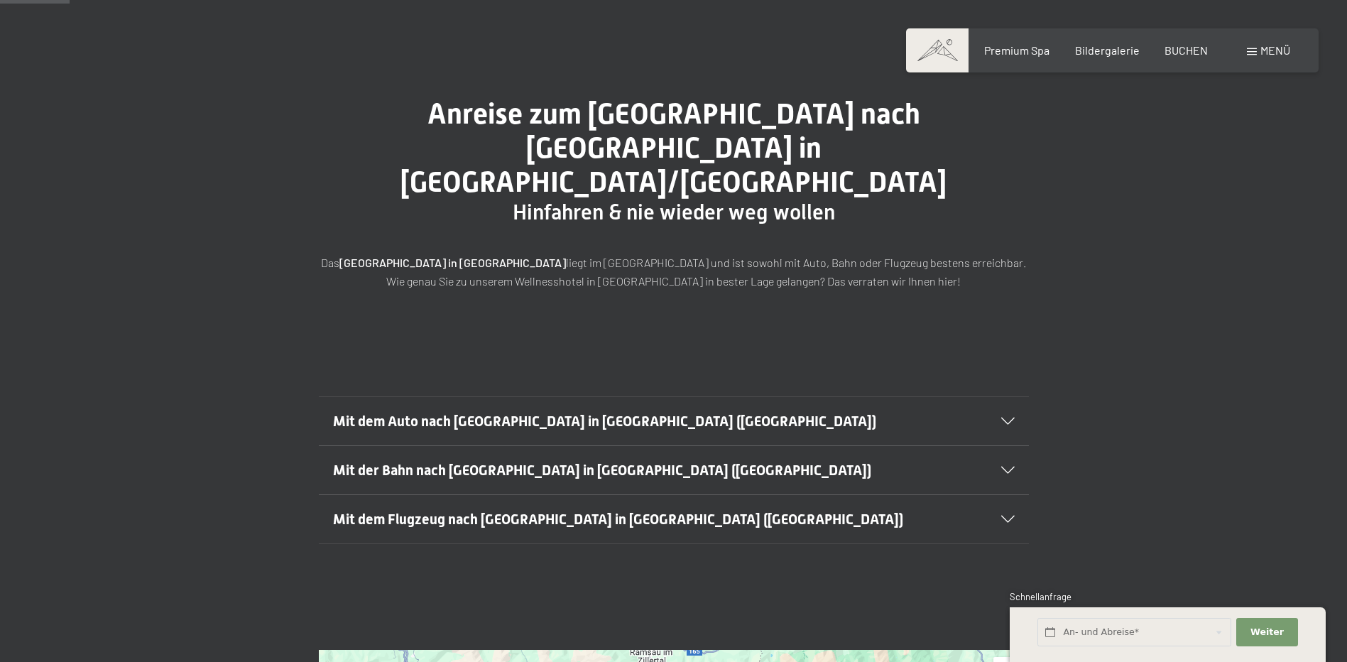
scroll to position [142, 0]
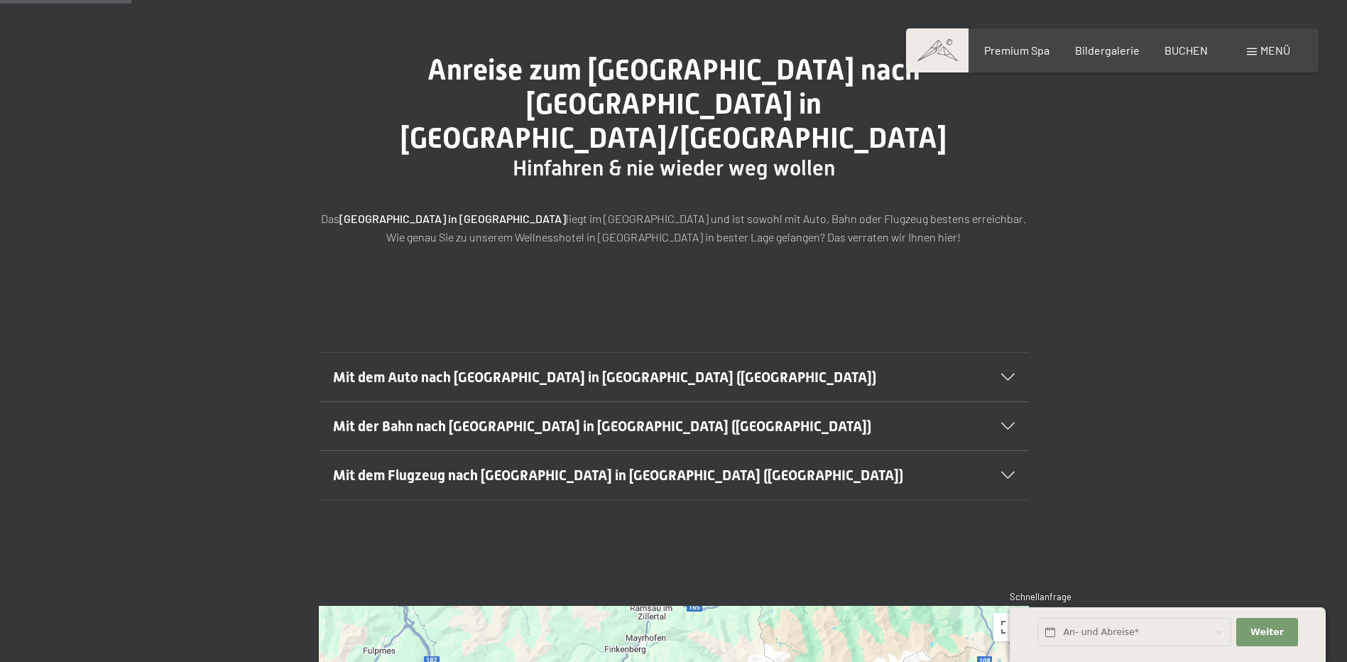
click at [697, 367] on h2 "Mit dem Auto nach Luttach in Südtirol (Italien)" at bounding box center [639, 377] width 613 height 20
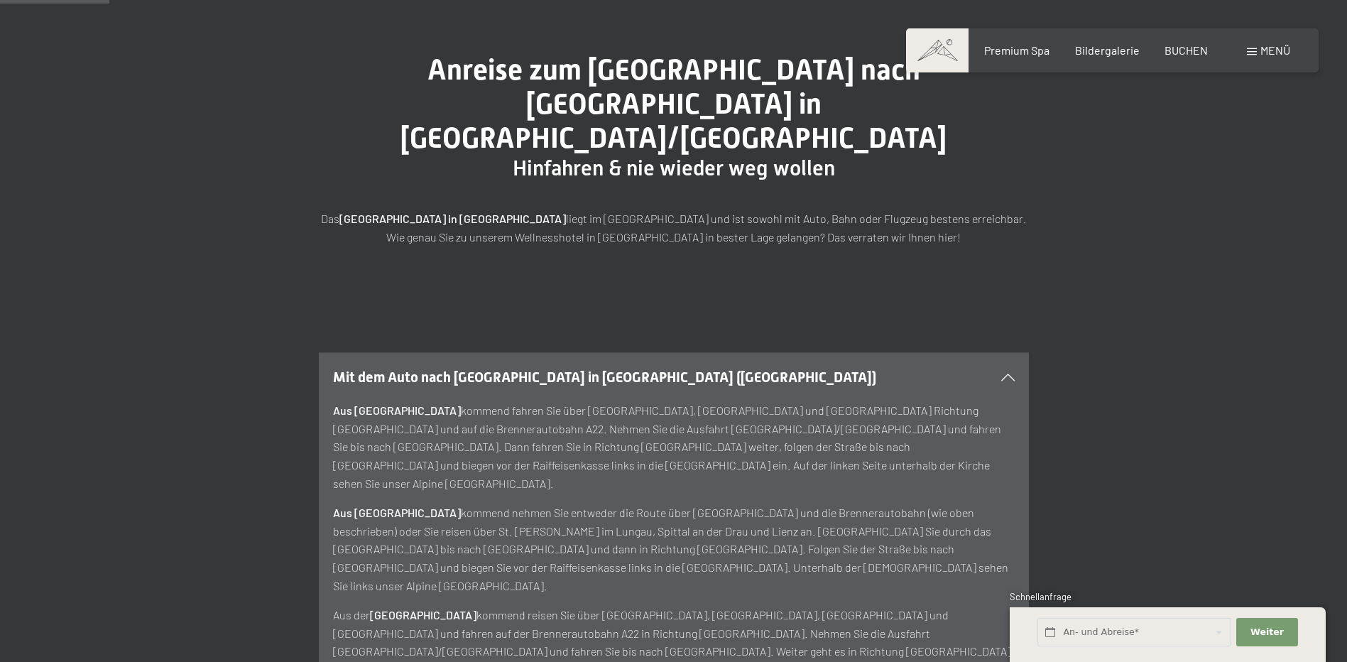
scroll to position [213, 0]
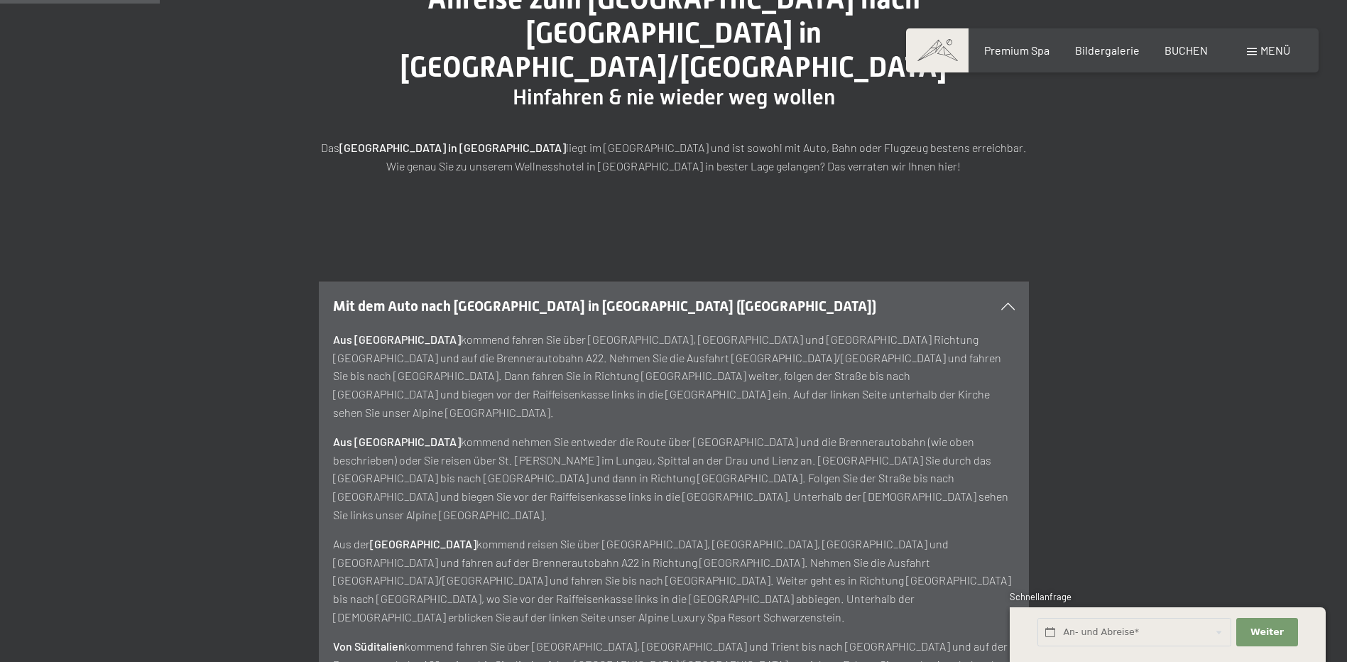
click at [712, 296] on h2 "Mit dem Auto nach Luttach in Südtirol (Italien)" at bounding box center [639, 306] width 613 height 20
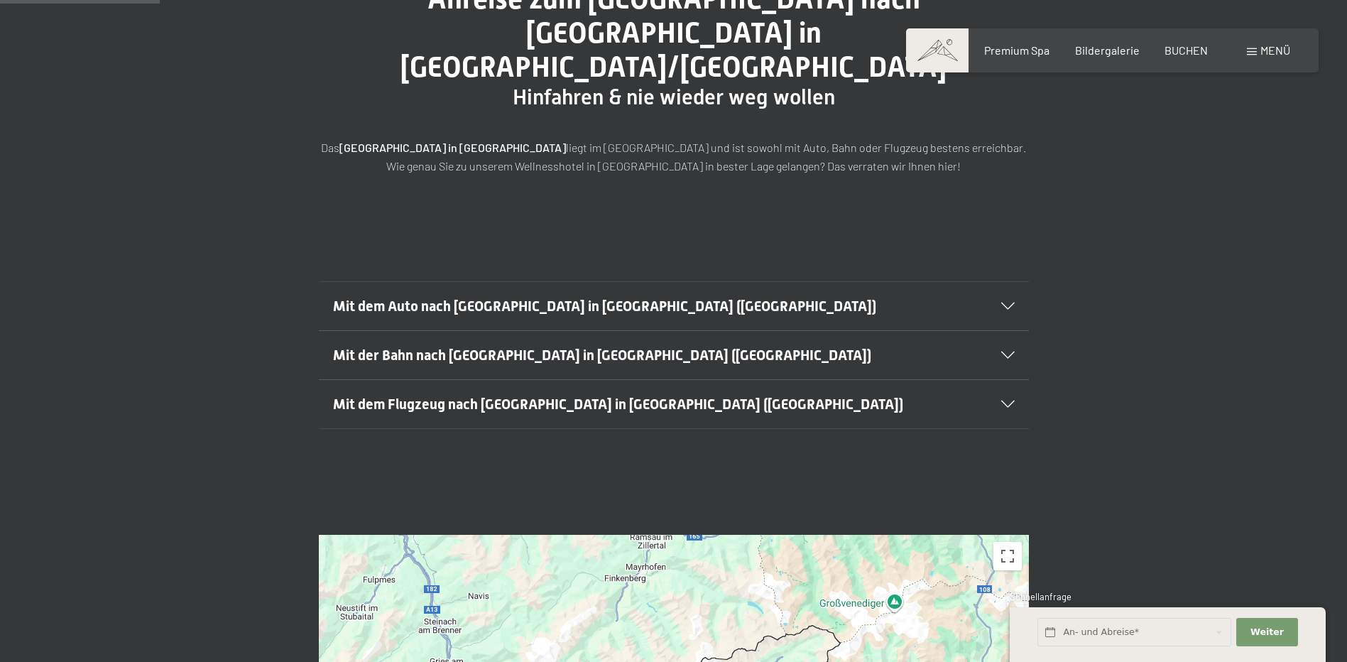
click at [712, 296] on h2 "Mit dem Auto nach Luttach in Südtirol (Italien)" at bounding box center [639, 306] width 613 height 20
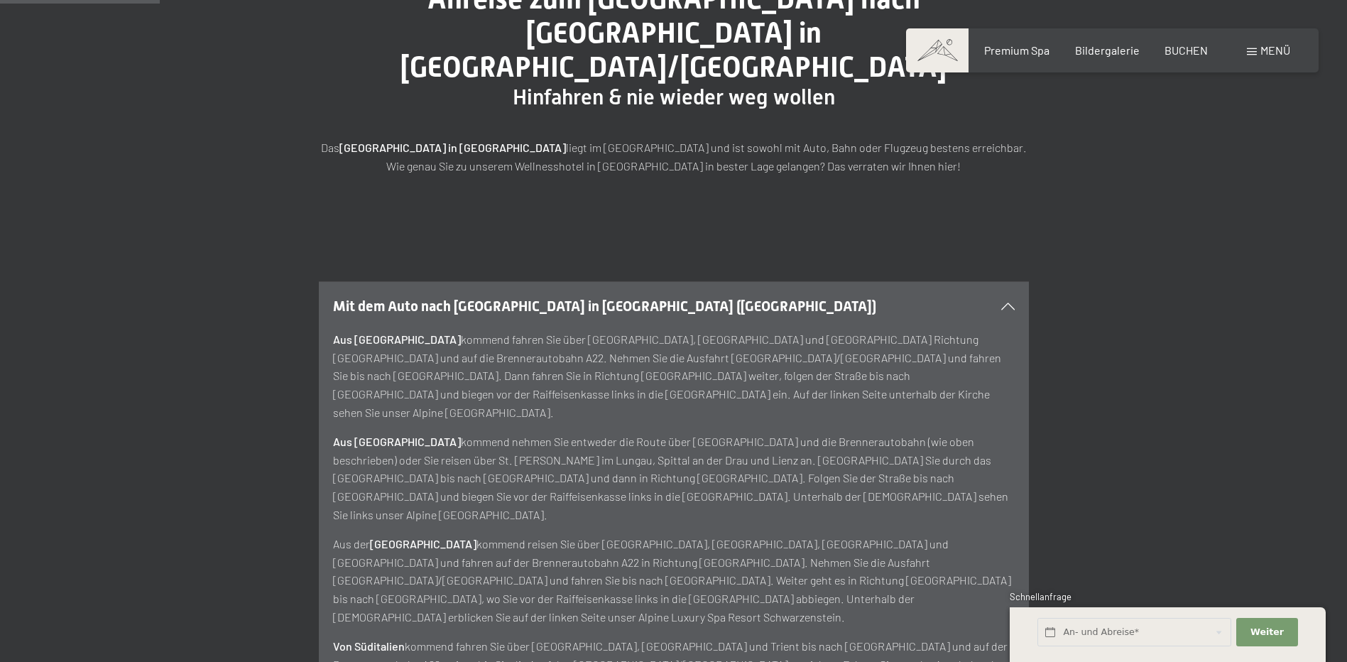
click at [712, 296] on h2 "Mit dem Auto nach Luttach in Südtirol (Italien)" at bounding box center [639, 306] width 613 height 20
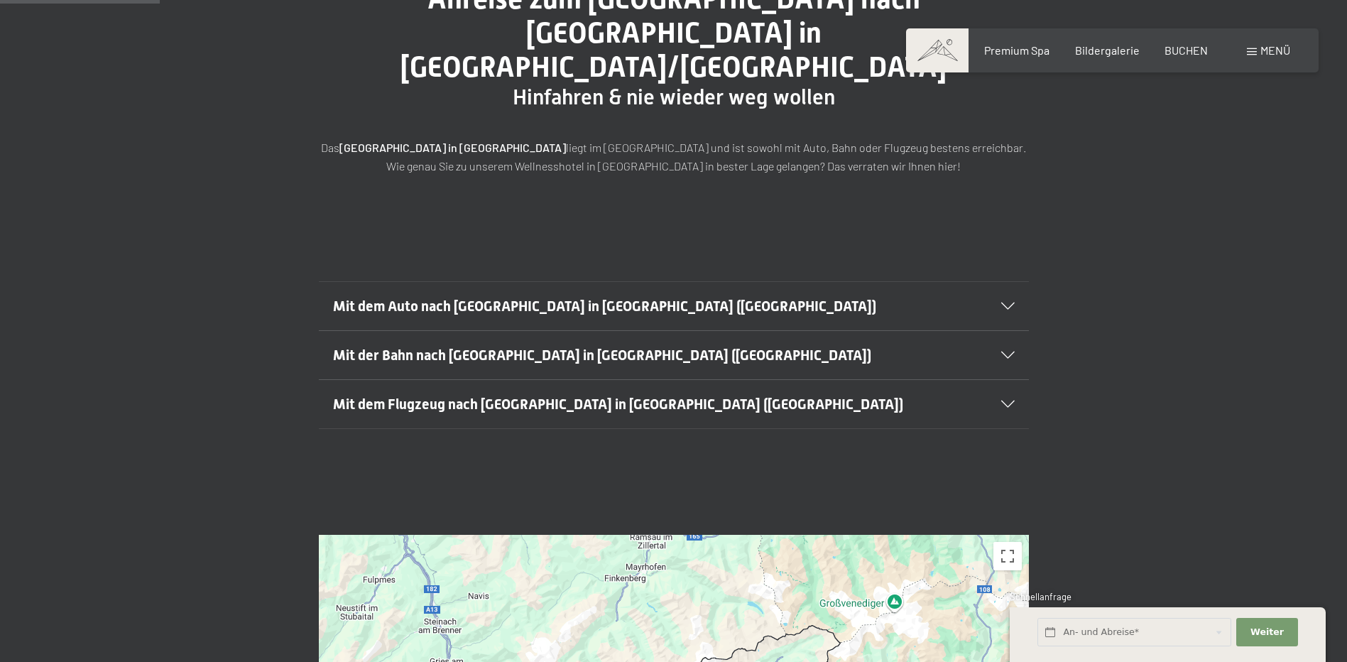
click at [686, 380] on div "Mit dem Flugzeug nach Luttach in Südtirol (Italien)" at bounding box center [674, 404] width 682 height 48
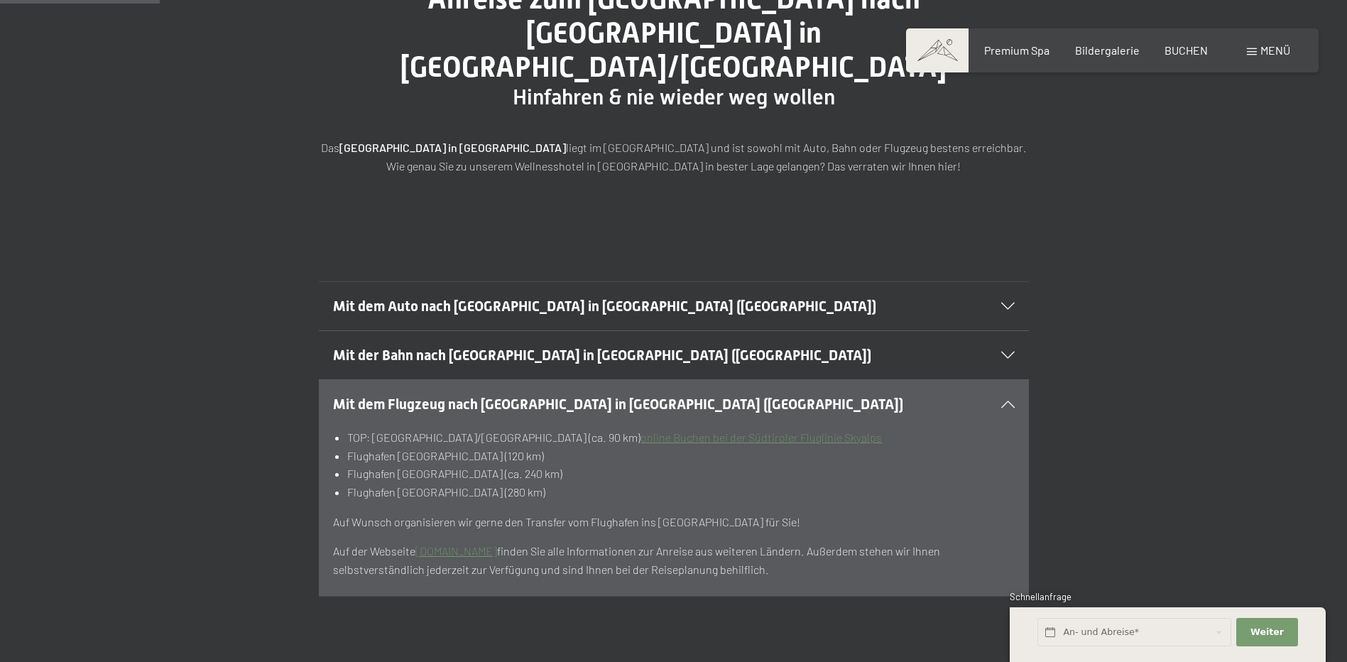
click at [676, 380] on div "Mit dem Flugzeug nach Luttach in Südtirol (Italien)" at bounding box center [674, 404] width 682 height 48
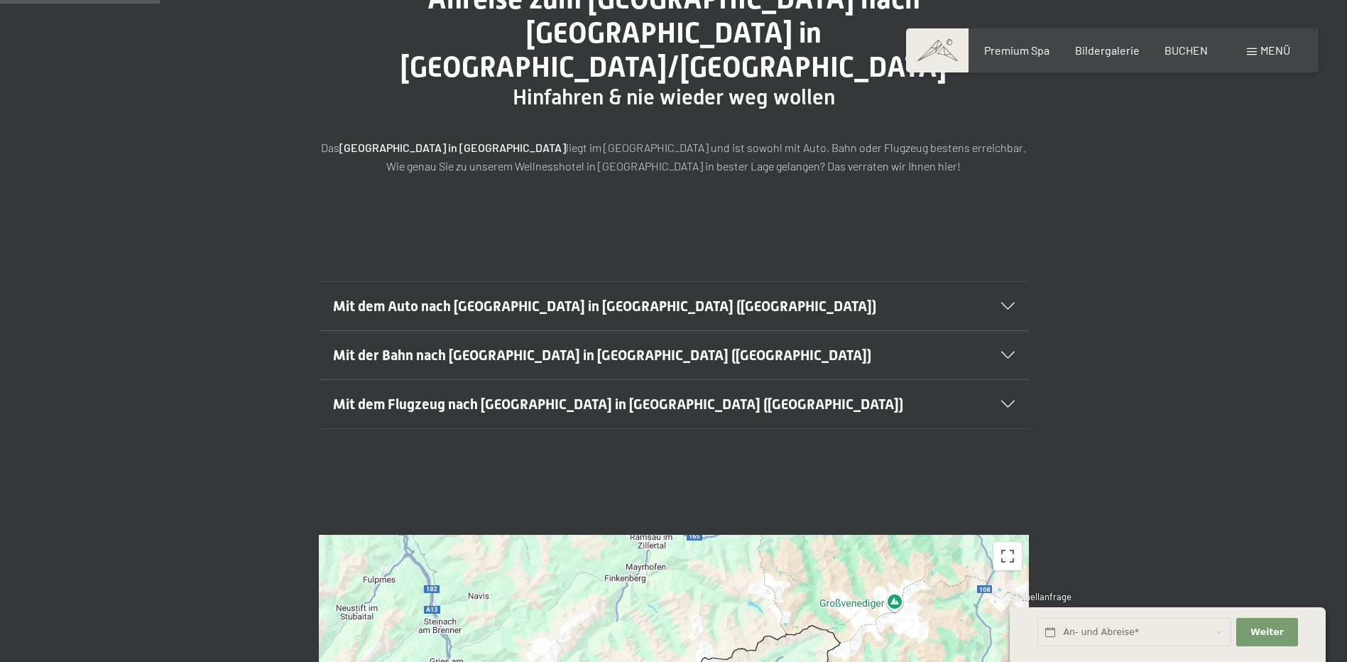
click at [641, 368] on span "Einwilligung Marketing*" at bounding box center [595, 372] width 117 height 14
click at [530, 368] on input "Einwilligung Marketing*" at bounding box center [523, 372] width 14 height 14
click at [609, 371] on span "Einwilligung Marketing*" at bounding box center [595, 372] width 117 height 14
click at [530, 371] on input "Einwilligung Marketing*" at bounding box center [523, 372] width 14 height 14
checkbox input "false"
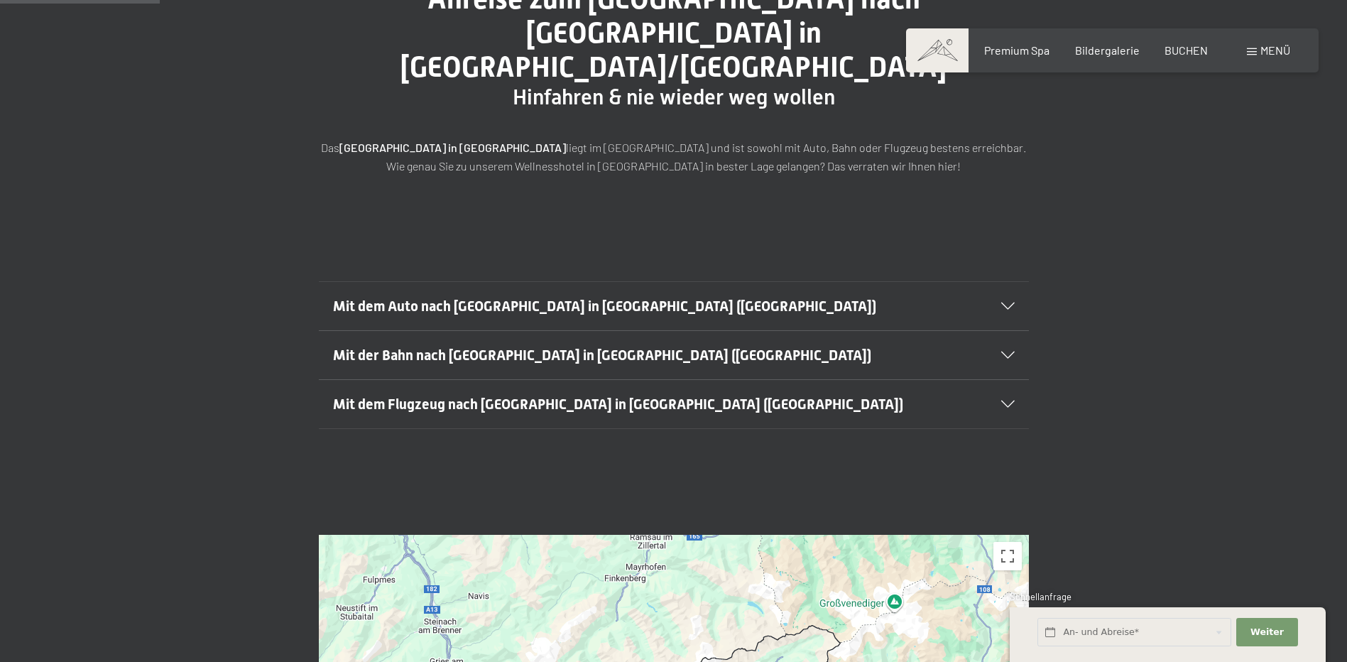
click at [995, 400] on div at bounding box center [998, 403] width 31 height 7
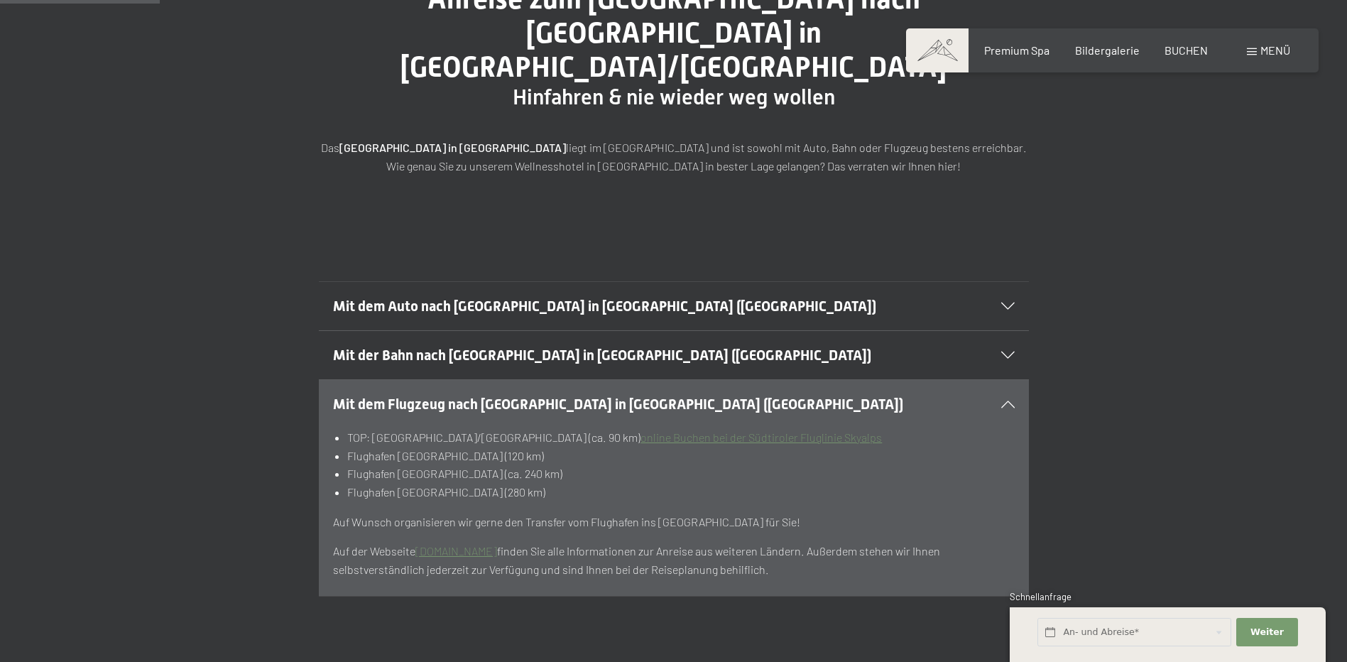
click at [1006, 380] on div "Mit dem Flugzeug nach Luttach in Südtirol (Italien)" at bounding box center [674, 404] width 682 height 48
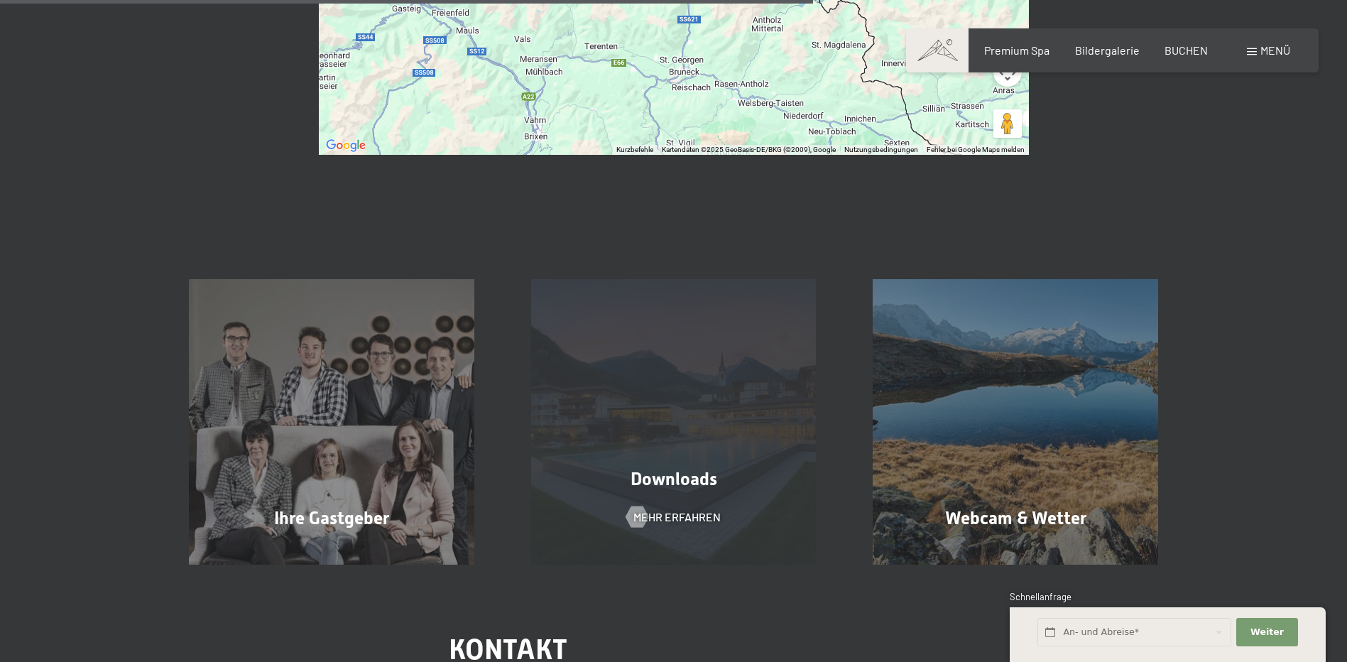
scroll to position [994, 0]
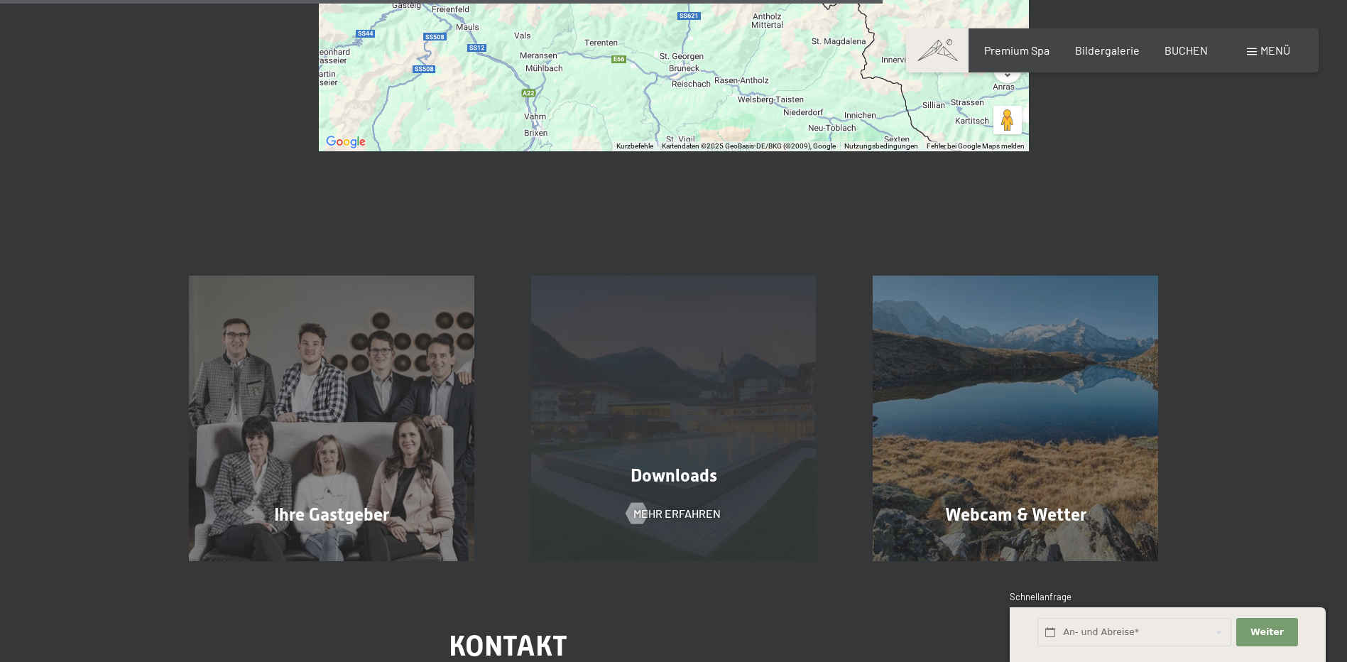
click at [669, 465] on span "Downloads" at bounding box center [673, 475] width 87 height 21
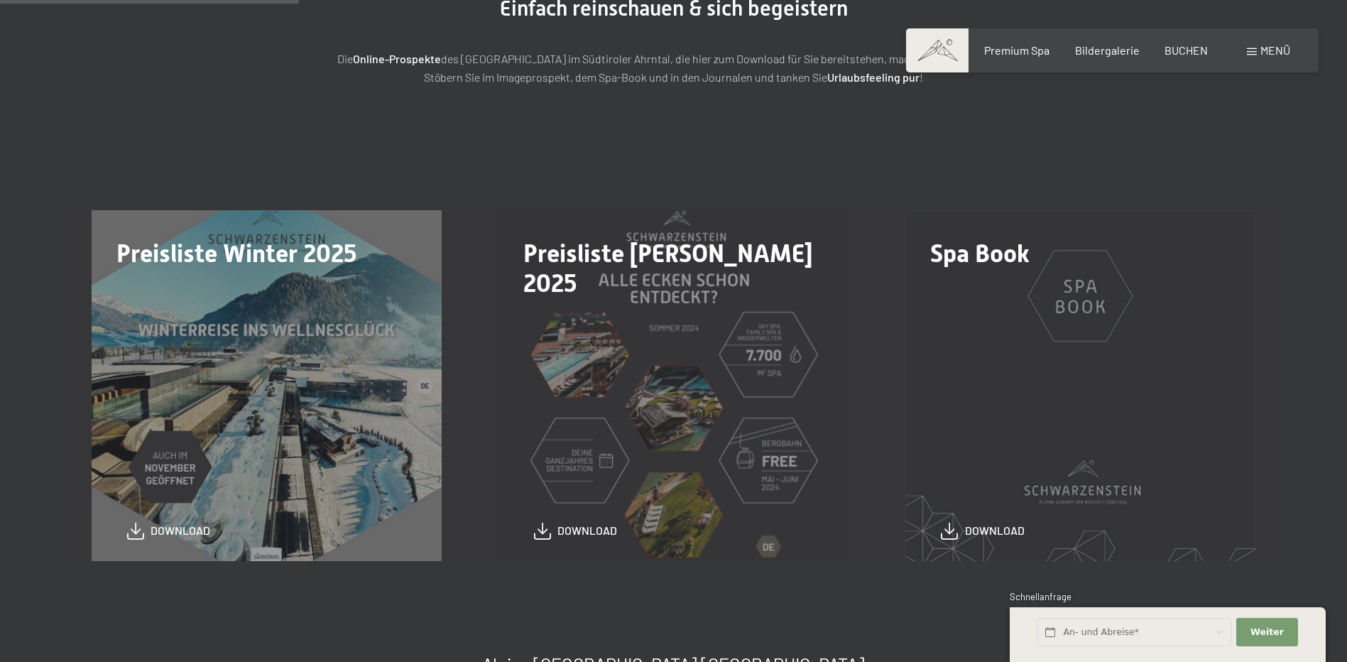
scroll to position [284, 0]
click at [1199, 55] on div "BUCHEN" at bounding box center [1185, 48] width 43 height 16
click at [1183, 54] on span "BUCHEN" at bounding box center [1185, 47] width 43 height 13
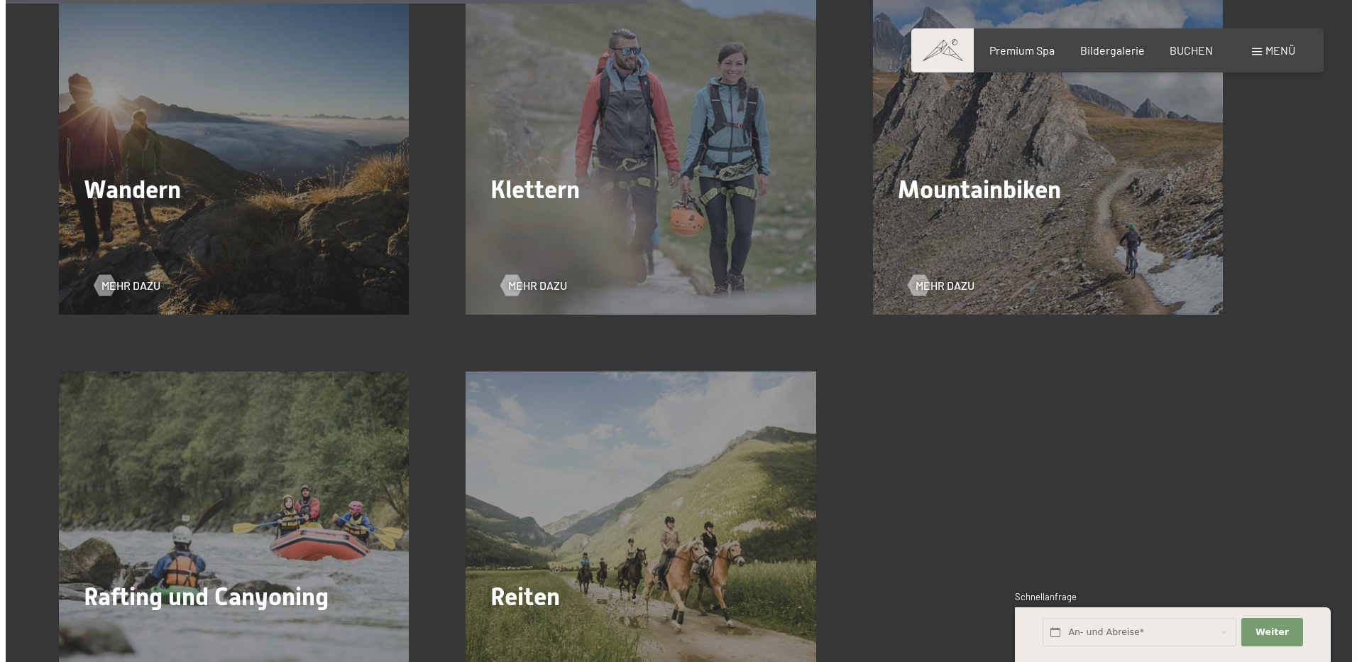
scroll to position [2485, 0]
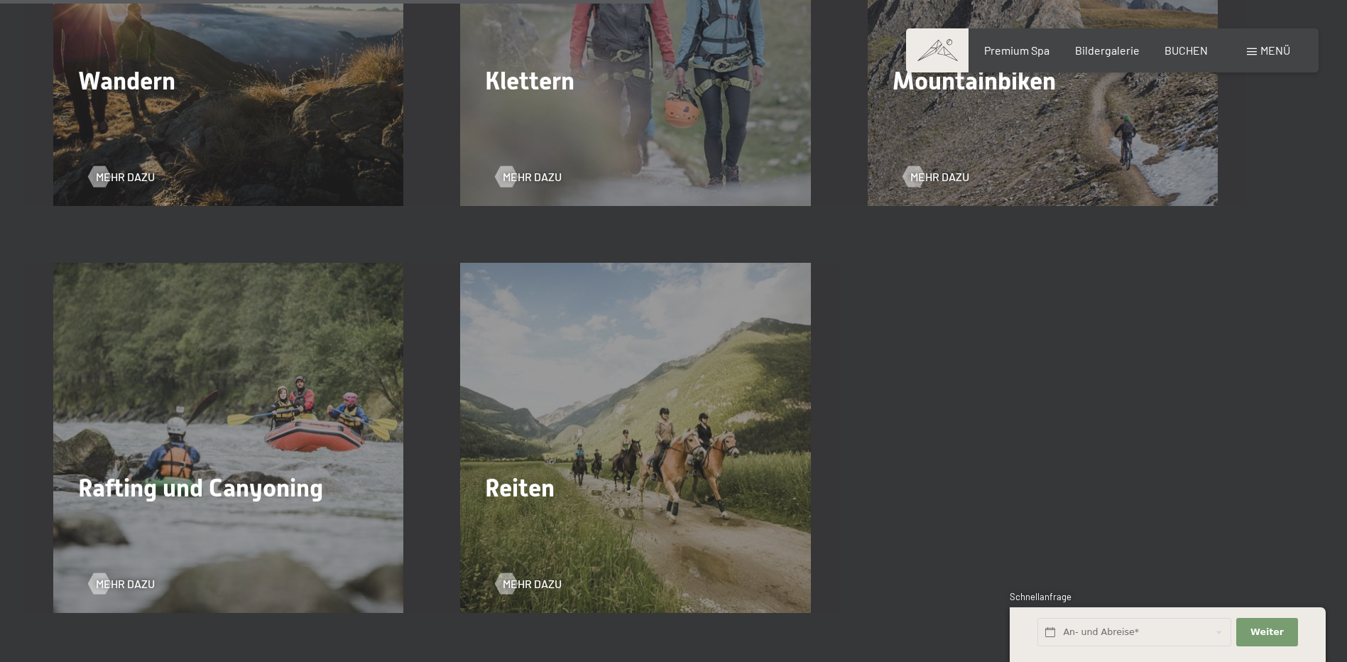
click at [944, 146] on div "Mountainbiken Mehr dazu" at bounding box center [1042, 31] width 407 height 350
click at [958, 111] on div "Mountainbiken Mehr dazu" at bounding box center [1042, 31] width 407 height 350
click at [929, 171] on span "Mehr dazu" at bounding box center [953, 177] width 59 height 16
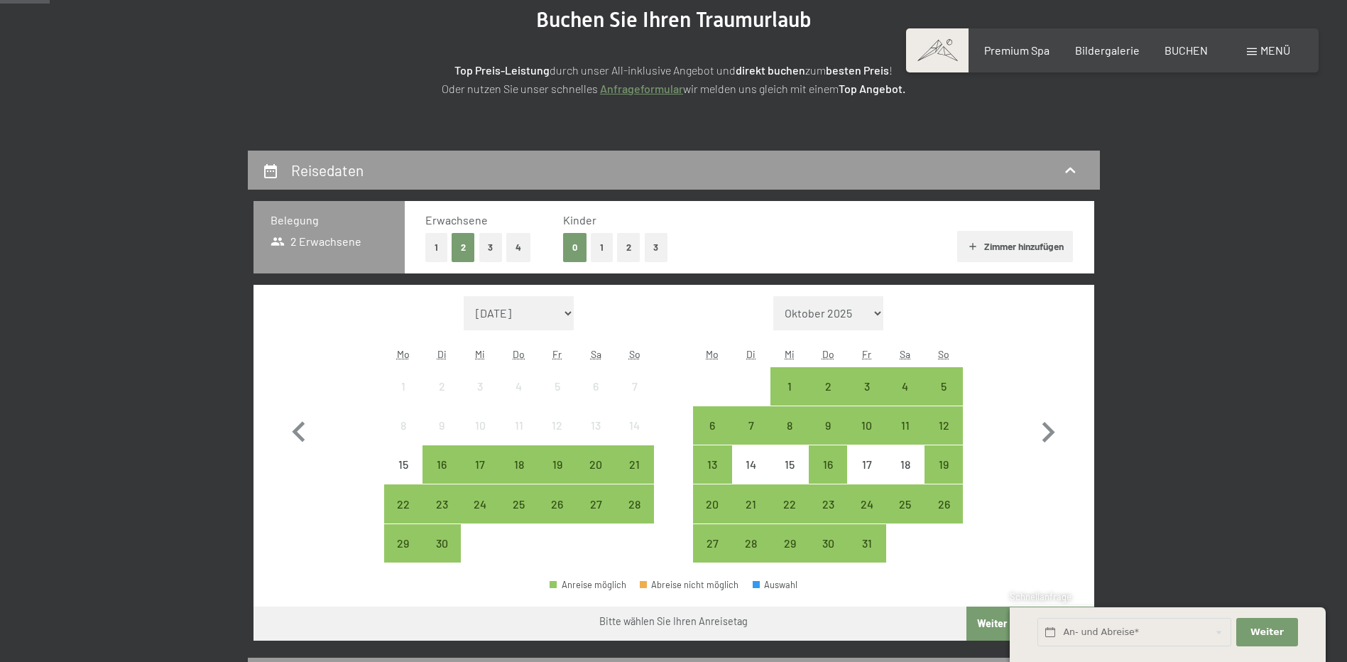
scroll to position [213, 0]
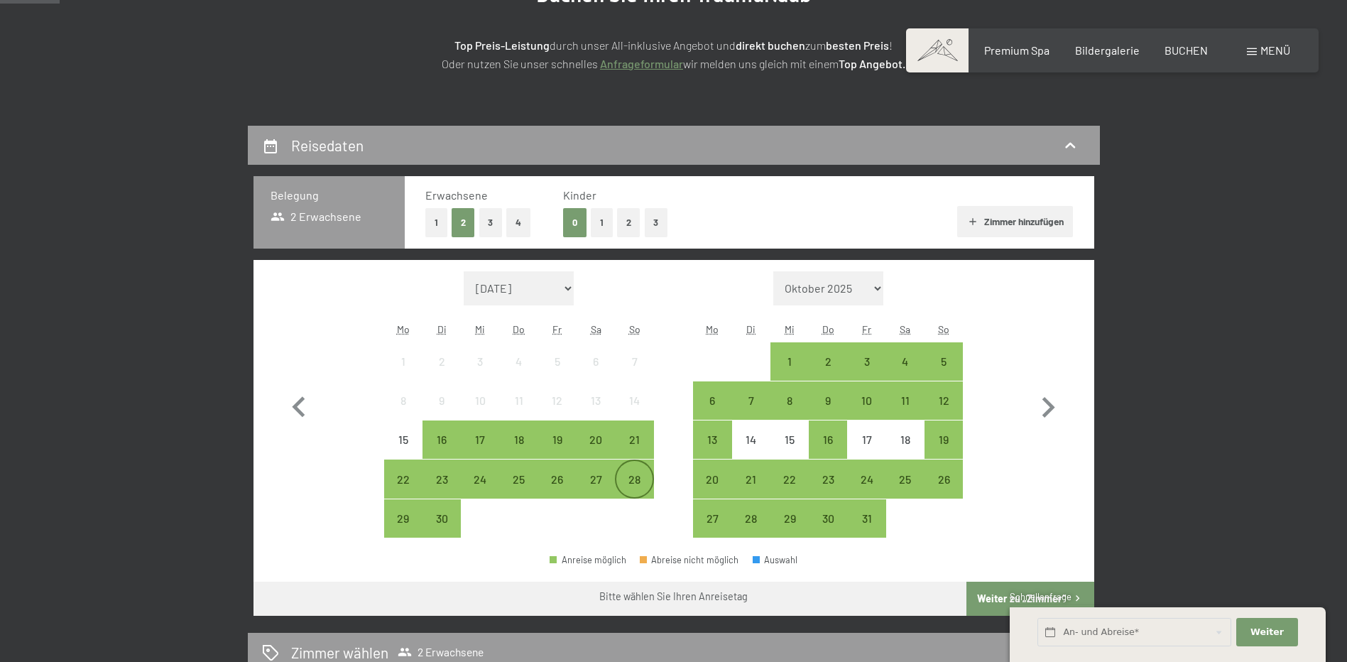
click at [637, 478] on div "28" at bounding box center [633, 491] width 35 height 35
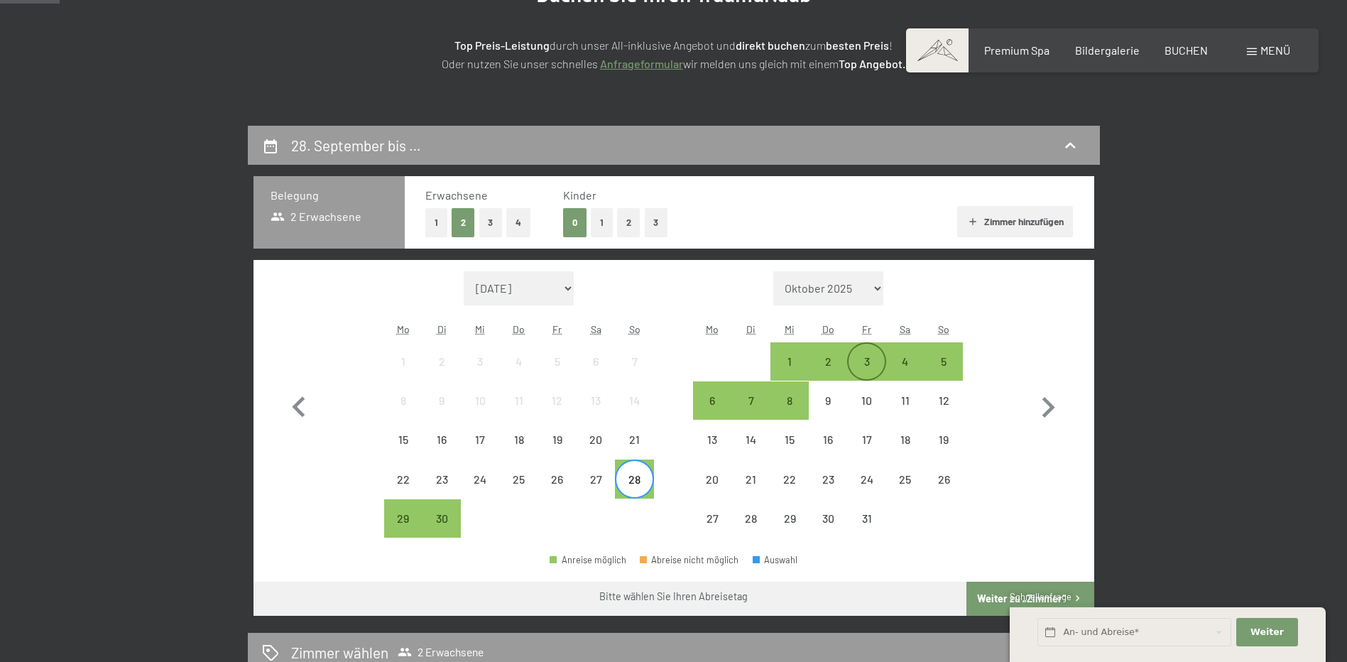
click at [863, 365] on div "3" at bounding box center [865, 373] width 35 height 35
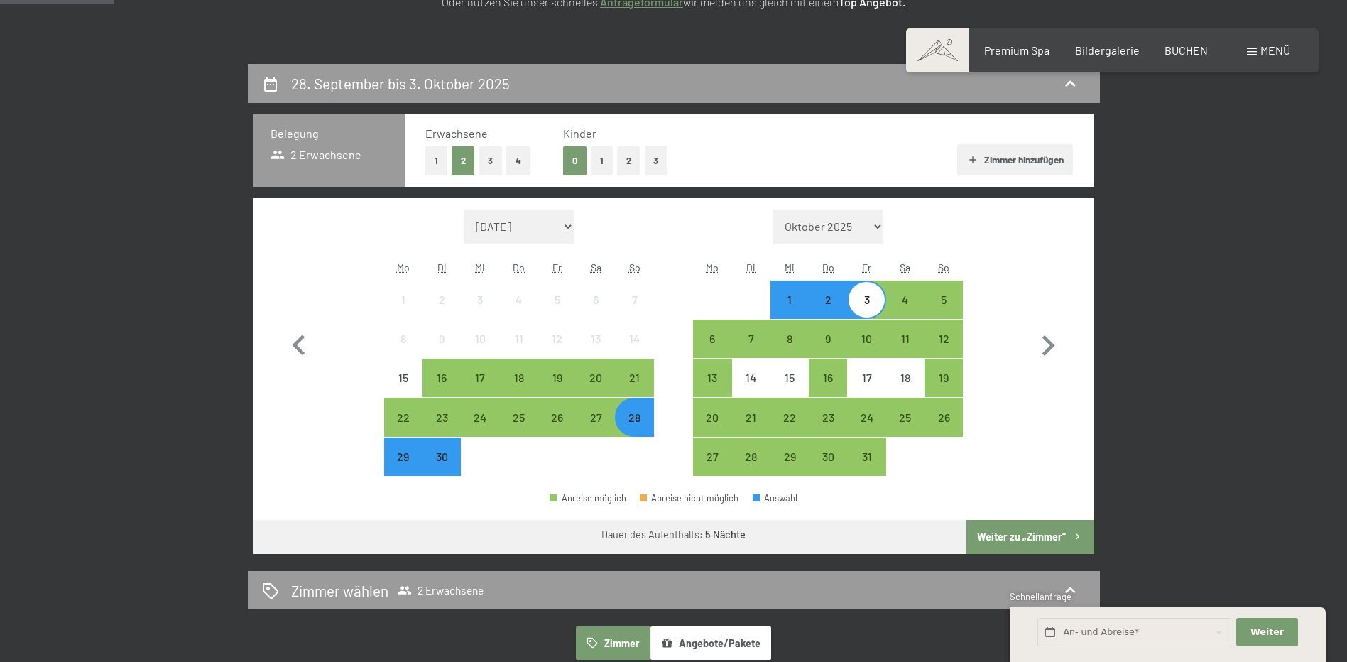
scroll to position [355, 0]
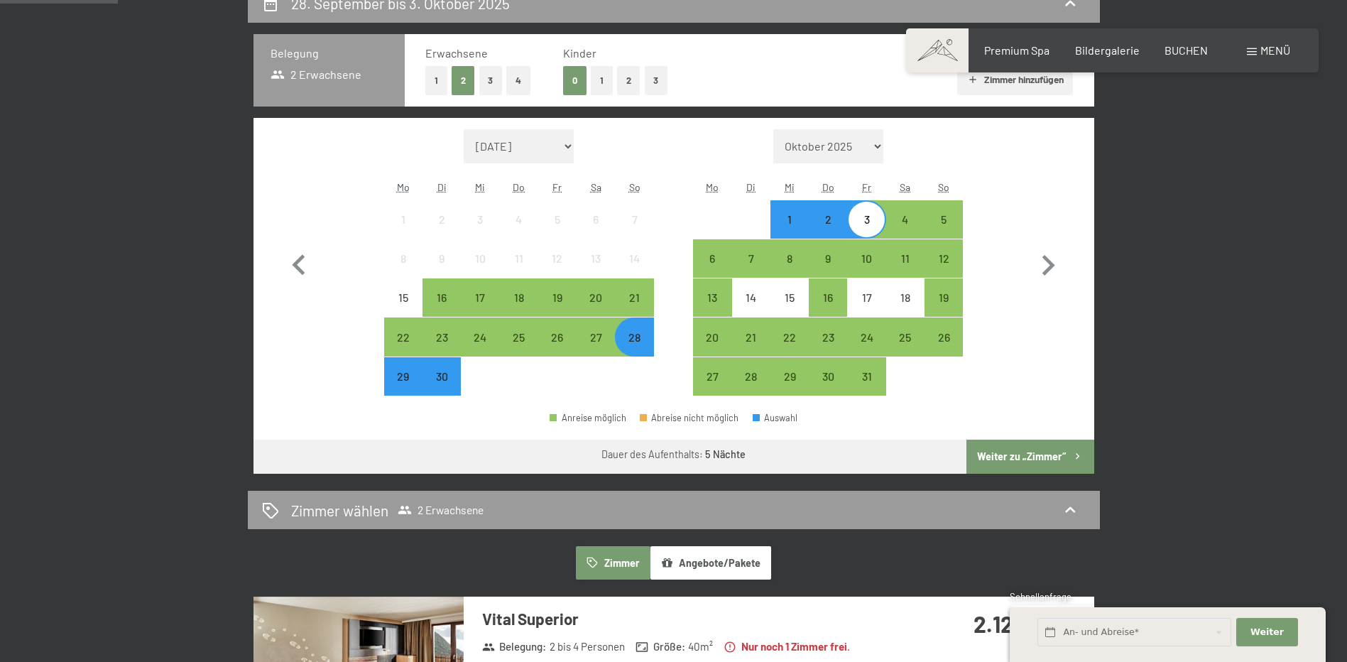
click at [1014, 452] on button "Weiter zu „Zimmer“" at bounding box center [1029, 456] width 127 height 34
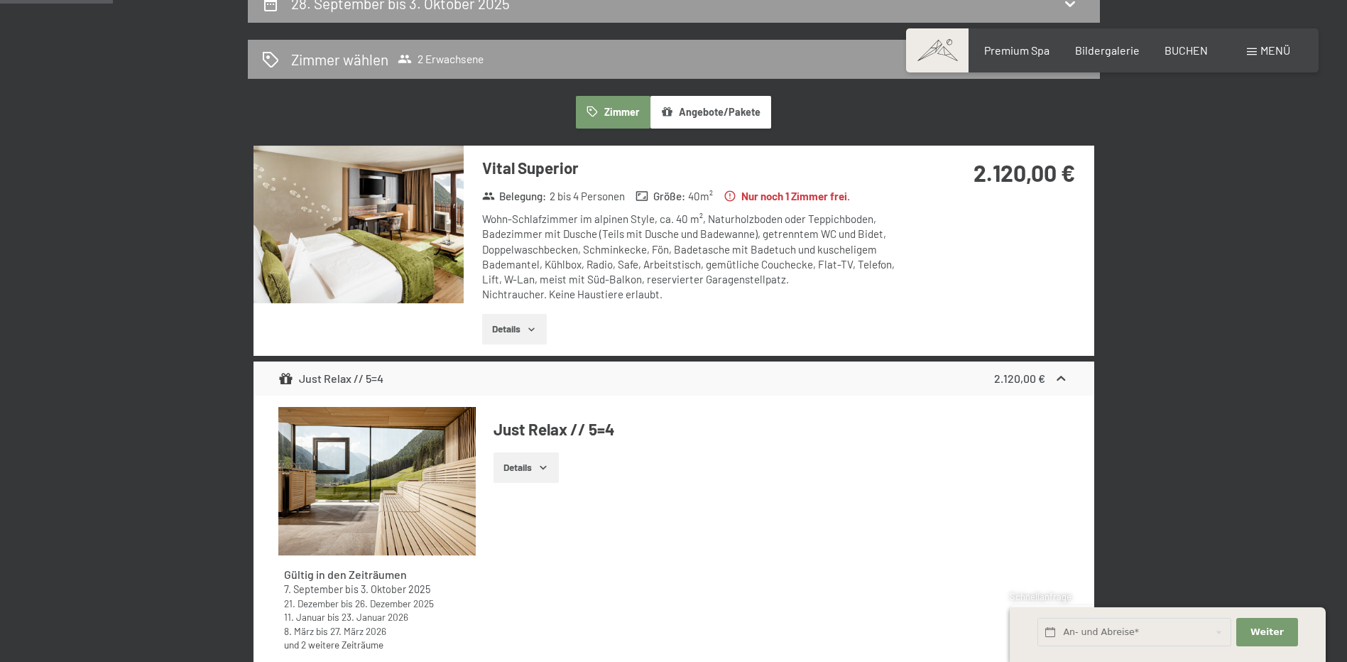
scroll to position [339, 0]
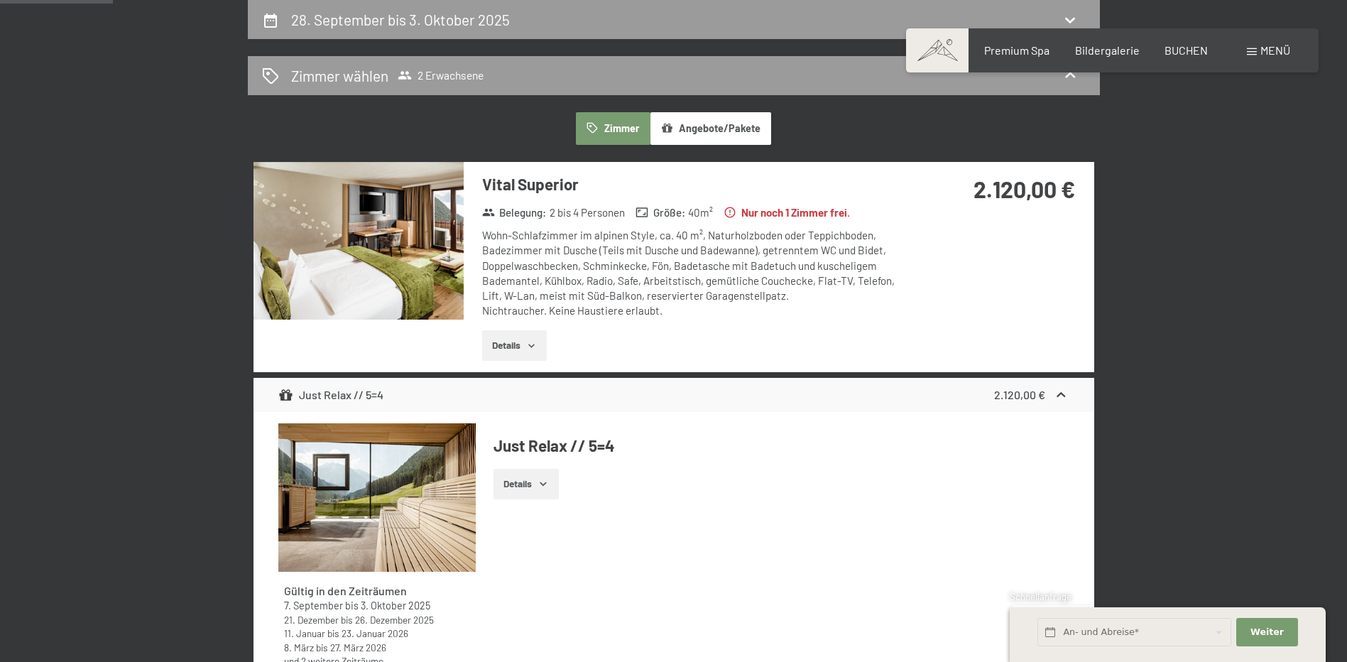
click at [535, 348] on icon "button" at bounding box center [531, 345] width 11 height 11
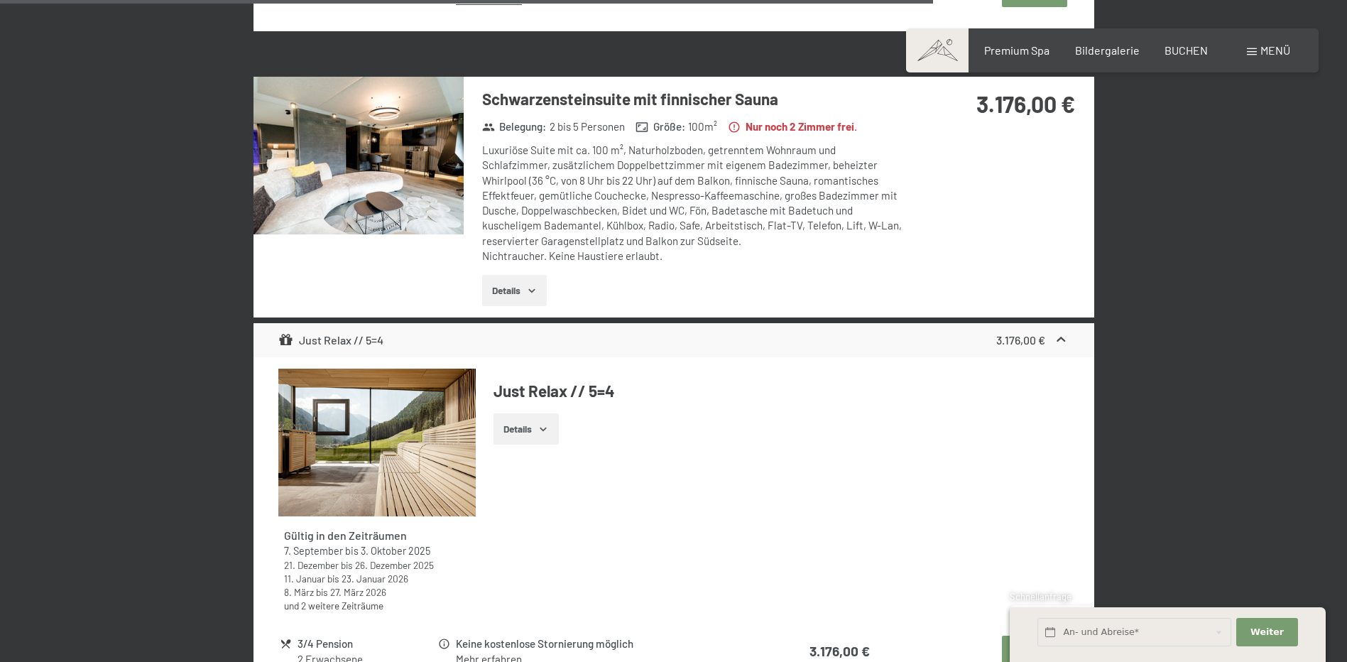
scroll to position [2982, 0]
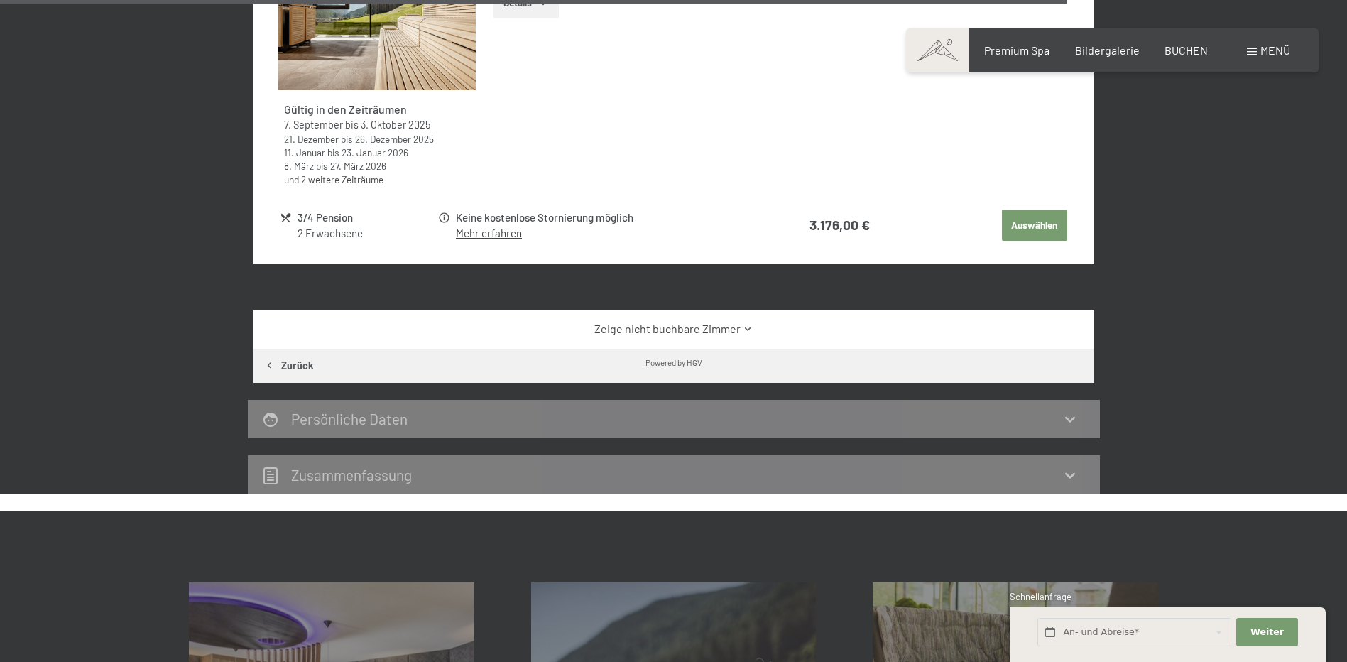
click at [736, 321] on link "Zeige nicht buchbare Zimmer" at bounding box center [673, 329] width 790 height 16
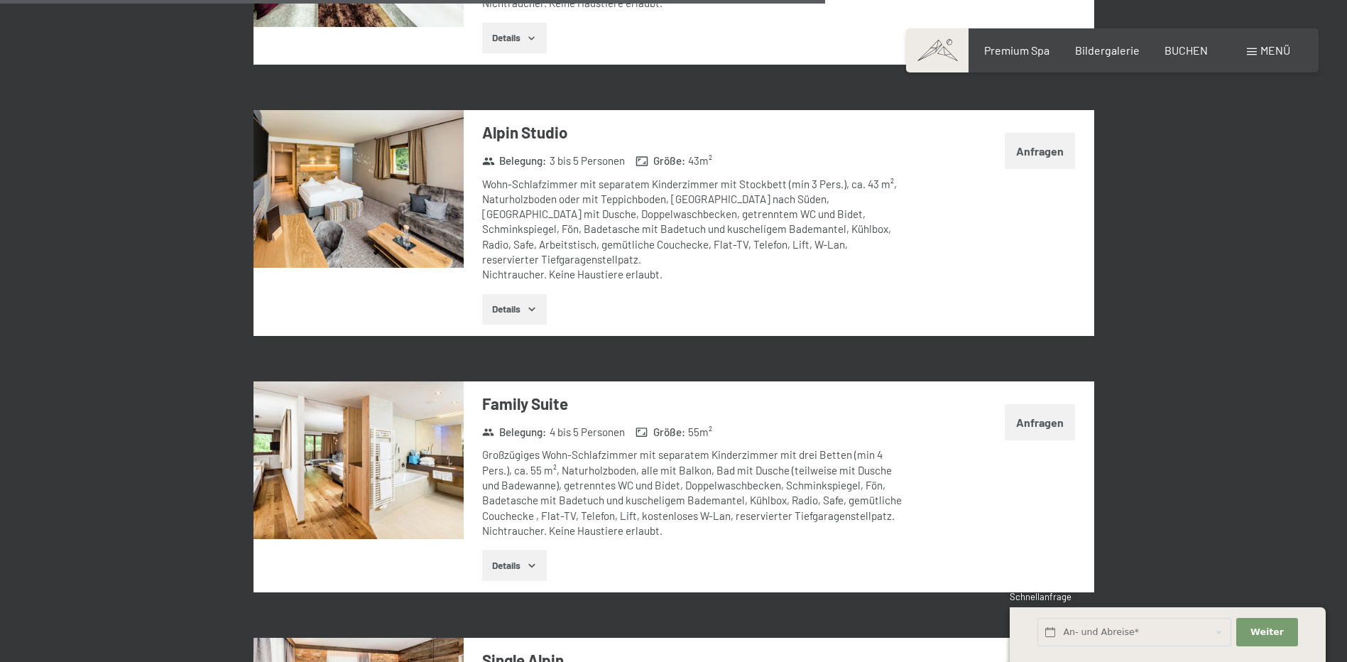
scroll to position [3227, 0]
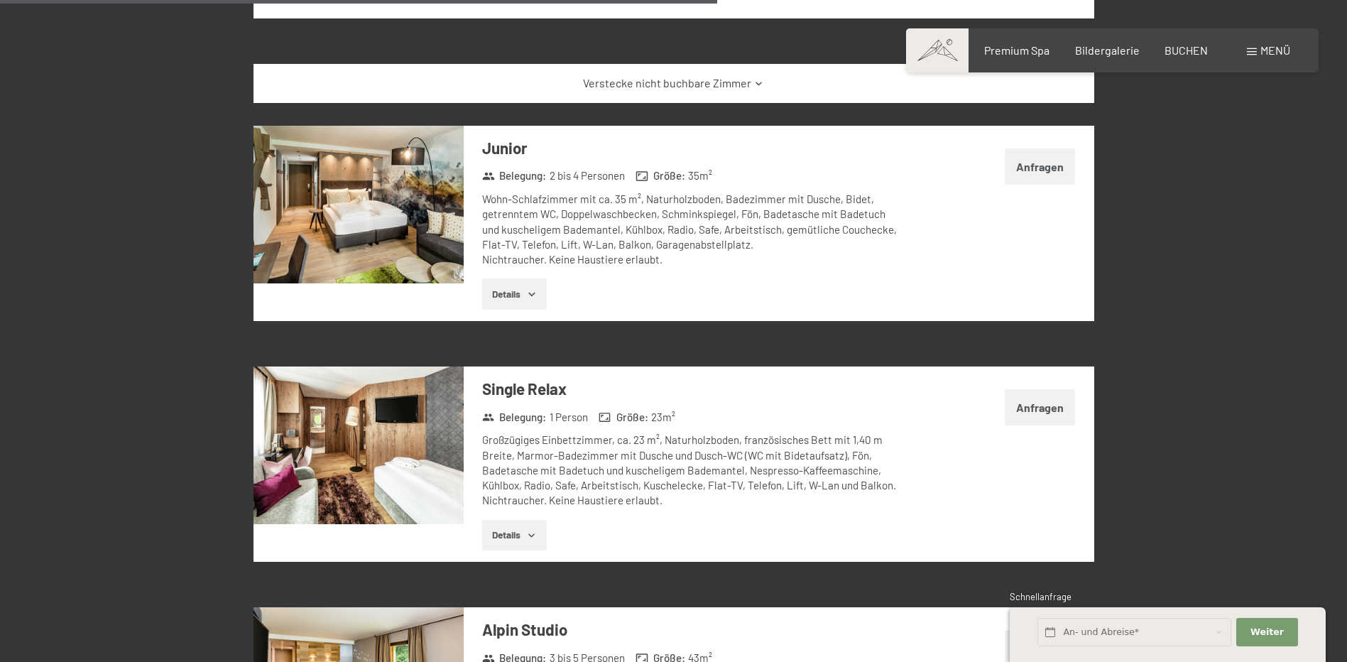
drag, startPoint x: 523, startPoint y: 277, endPoint x: 562, endPoint y: 295, distance: 43.5
click at [523, 278] on button "Details" at bounding box center [514, 293] width 65 height 31
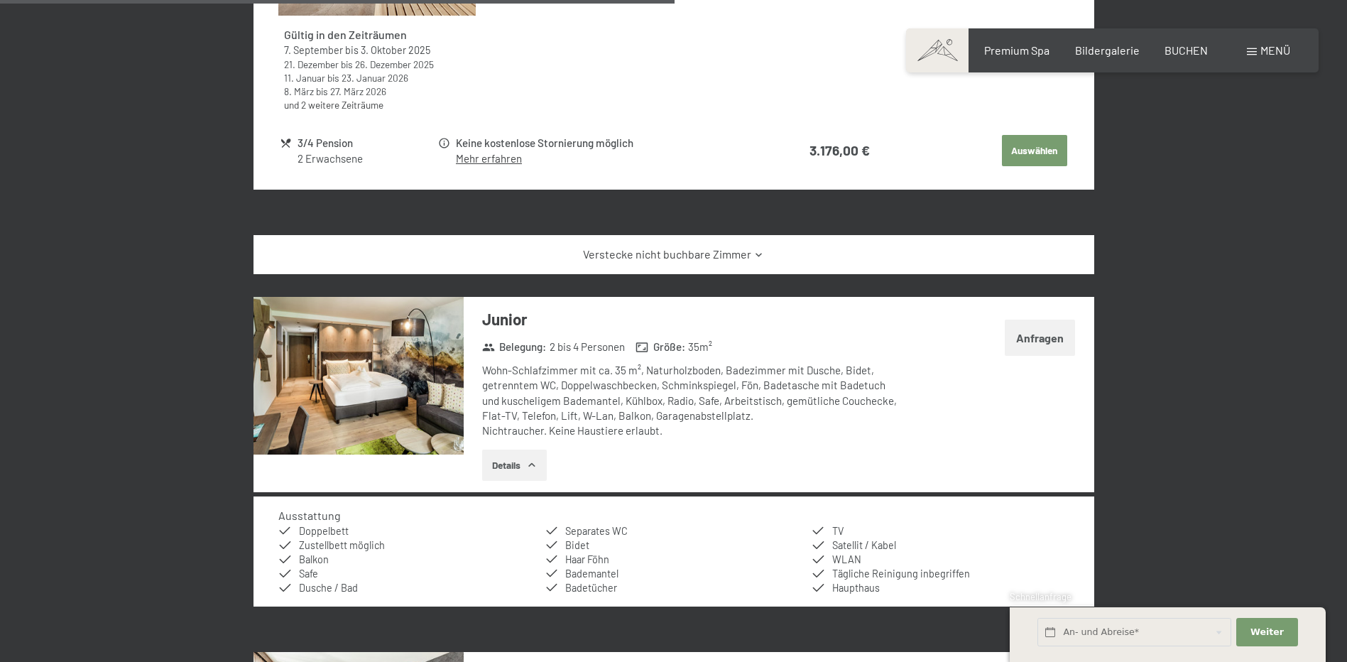
scroll to position [3110, 0]
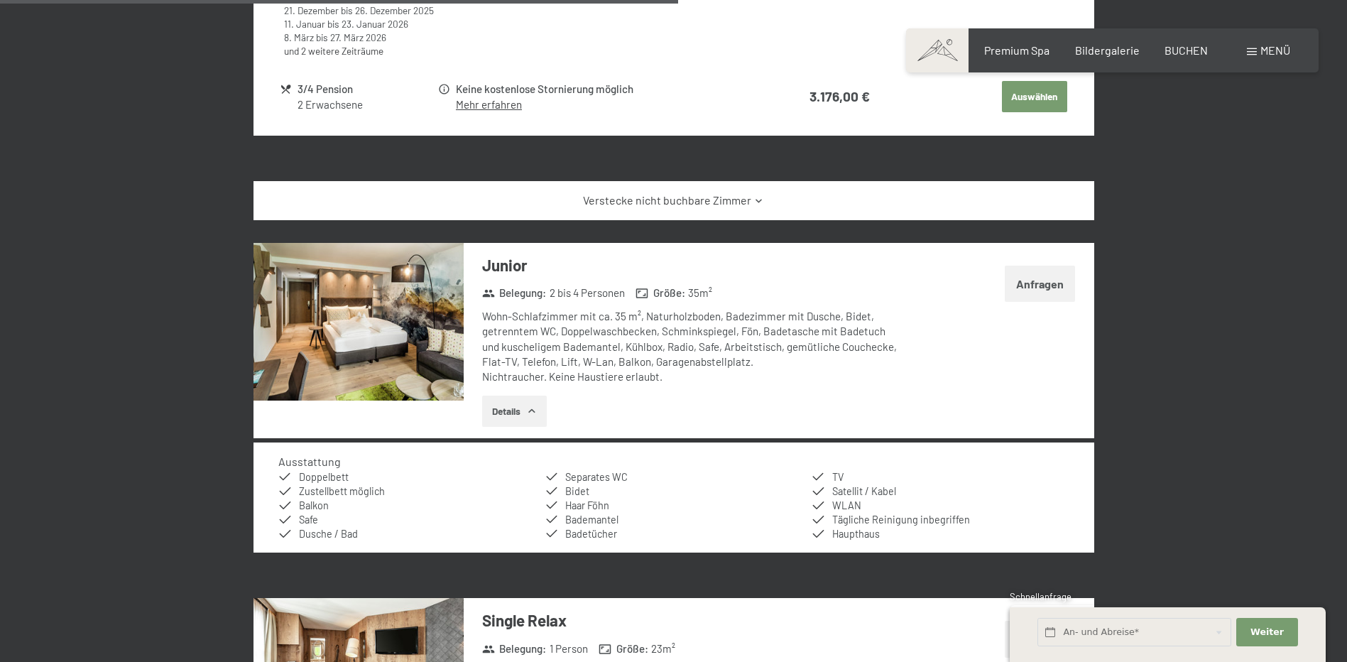
click at [1043, 266] on button "Anfragen" at bounding box center [1040, 284] width 70 height 36
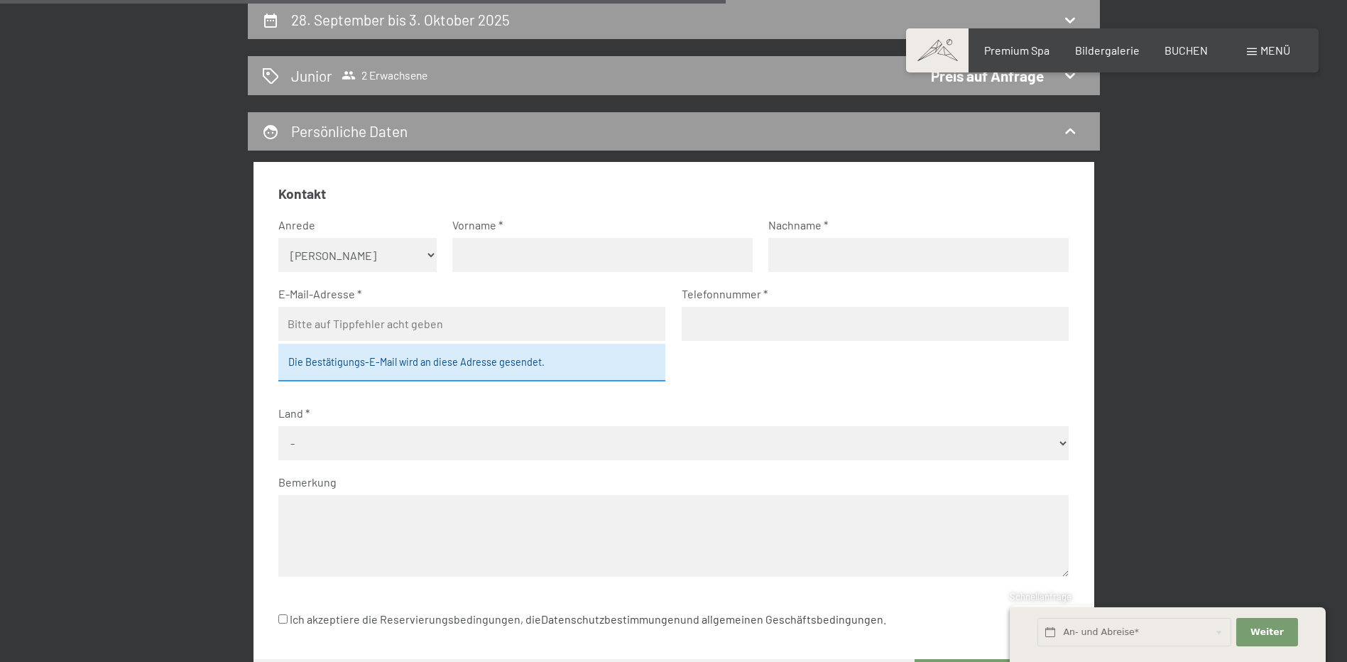
click at [398, 256] on select "Keine Angabe Frau Herr" at bounding box center [357, 255] width 158 height 34
select select "m"
click at [278, 238] on select "Keine Angabe Frau Herr" at bounding box center [357, 255] width 158 height 34
click at [529, 246] on input "text" at bounding box center [602, 255] width 300 height 34
type input "Timo"
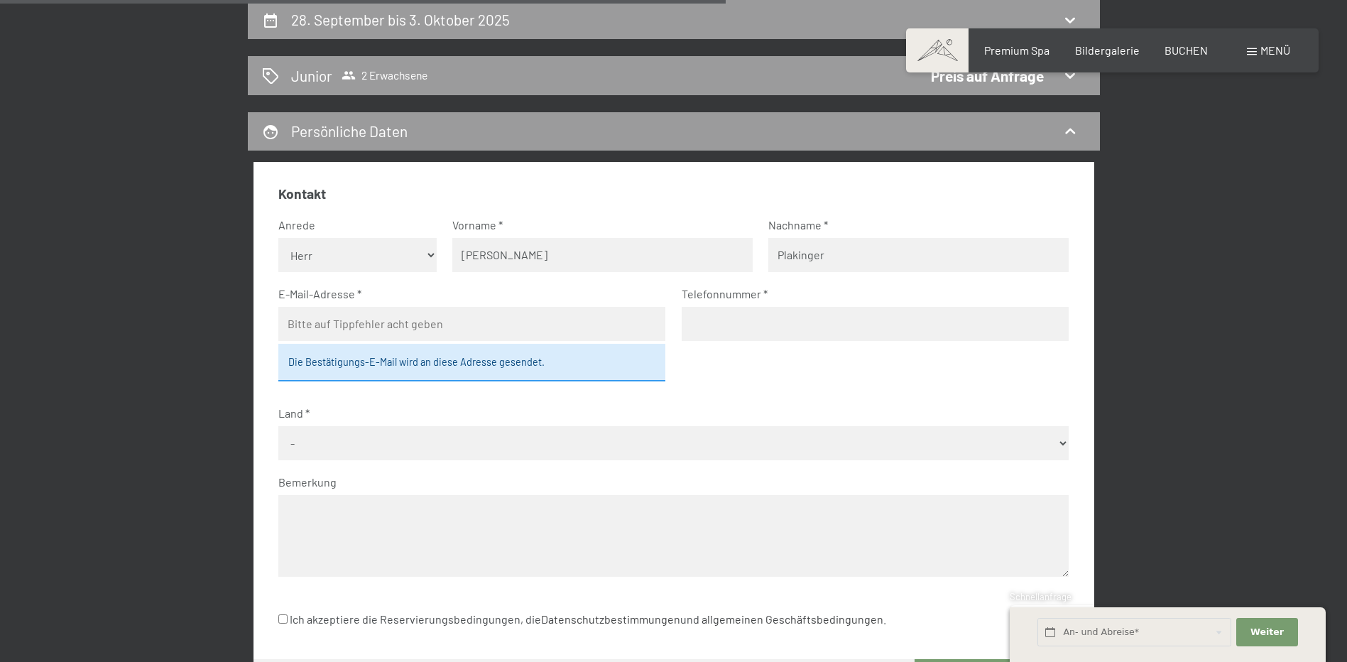
type input "Plakinger"
type input "timo.plakinger@gmail.com"
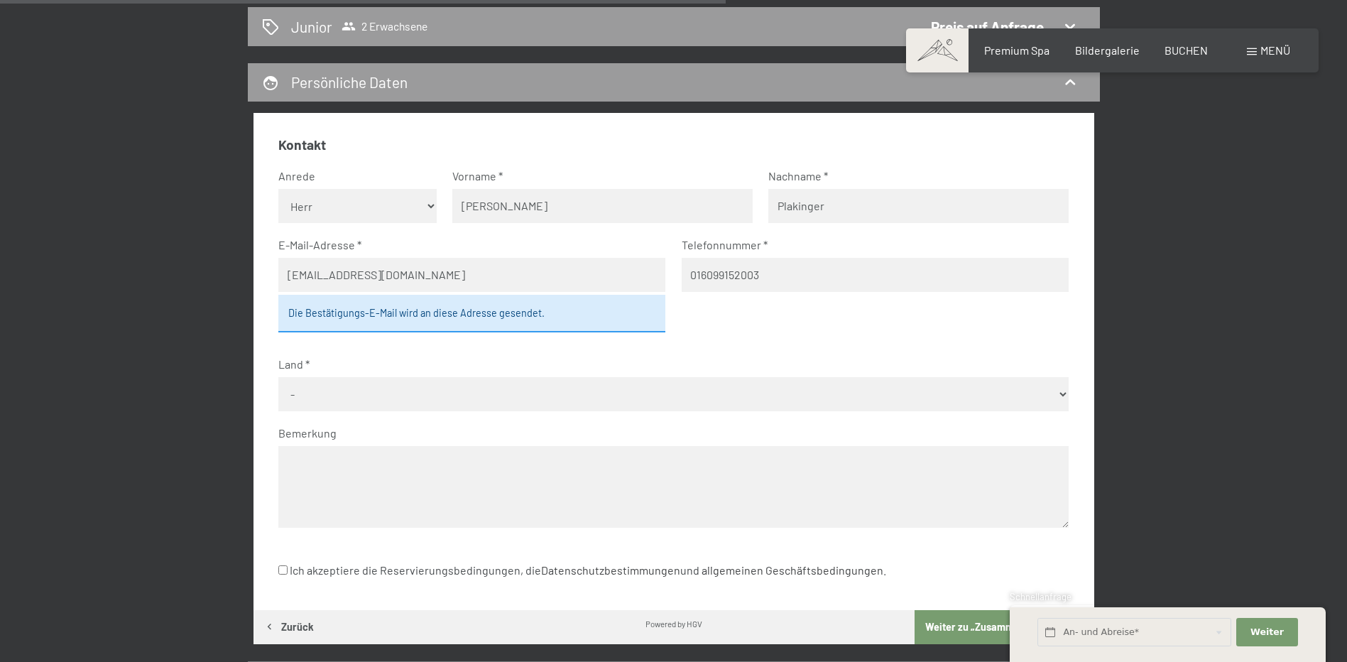
scroll to position [410, 0]
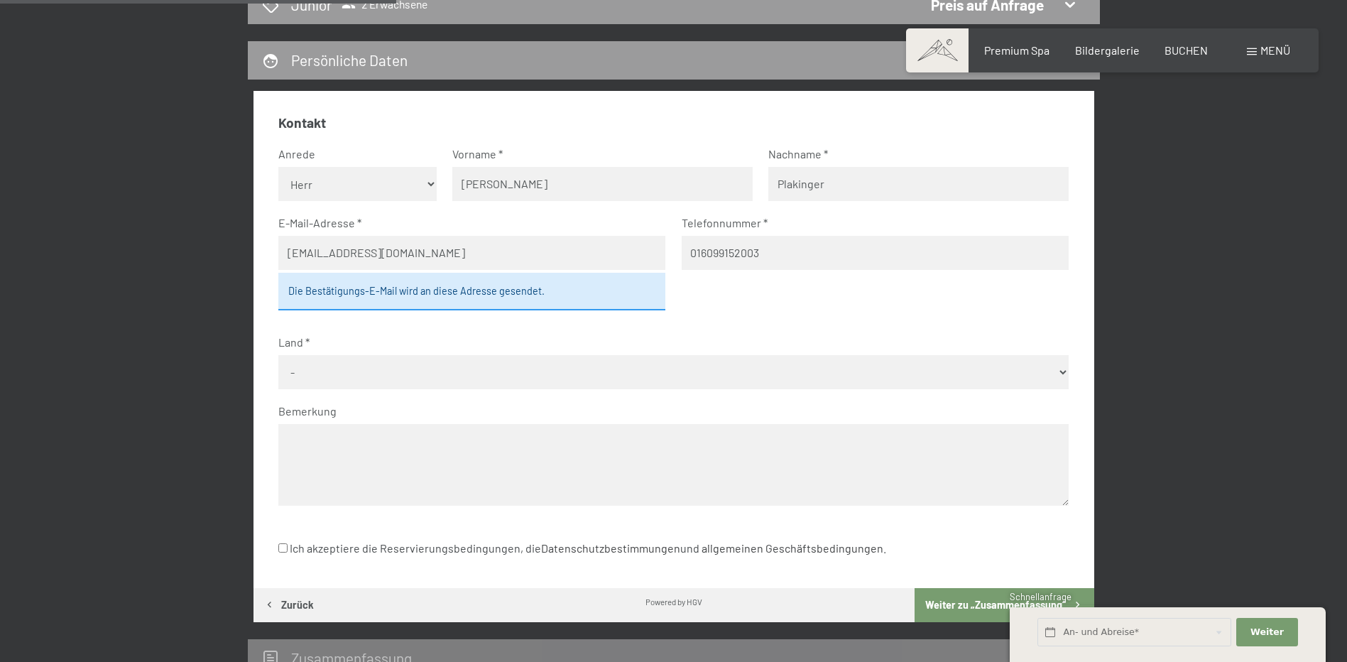
type input "016099152003"
click at [383, 389] on fieldset "Kontakt Anrede Keine Angabe Frau Herr Vorname Timo Nachname Plakinger E-Mail-Ad…" at bounding box center [673, 319] width 790 height 410
click at [383, 386] on select "- Deutschland Österreich Schweiz Italien Niederlande Belgien Vereinigtes Königr…" at bounding box center [673, 372] width 790 height 34
select select "DEU"
click at [278, 355] on select "- Deutschland Österreich Schweiz Italien Niederlande Belgien Vereinigtes Königr…" at bounding box center [673, 372] width 790 height 34
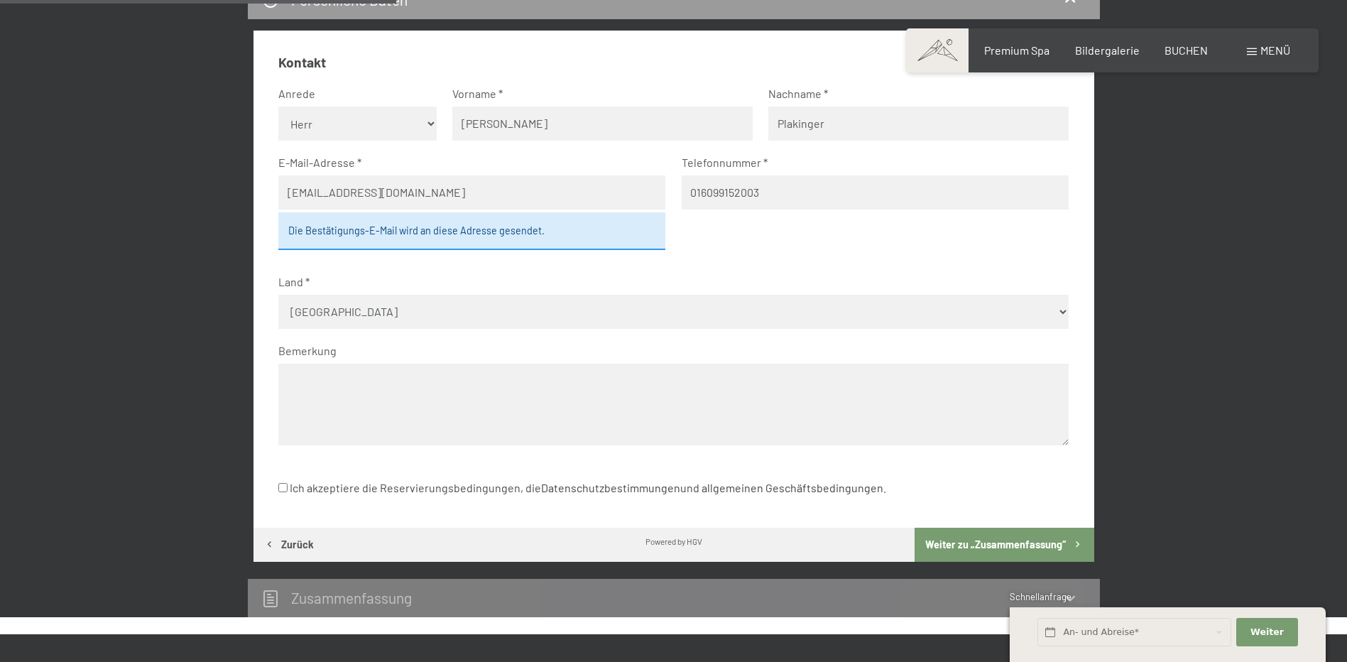
scroll to position [552, 0]
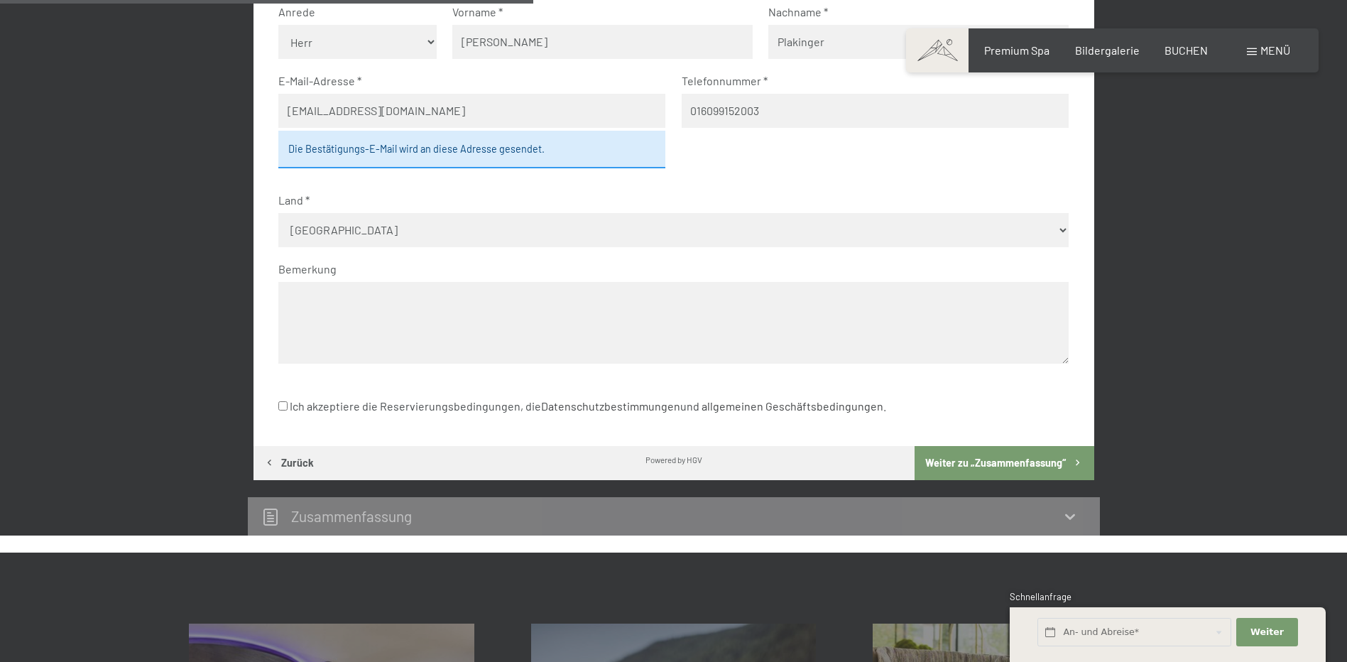
click at [453, 408] on label "Ich akzeptiere die Reservierungsbedingungen, die Datenschutzbestimmungen und al…" at bounding box center [582, 406] width 608 height 27
click at [288, 408] on input "Ich akzeptiere die Reservierungsbedingungen, die Datenschutzbestimmungen und al…" at bounding box center [282, 405] width 9 height 9
checkbox input "true"
click at [367, 283] on textarea at bounding box center [673, 323] width 790 height 82
click at [728, 322] on textarea "Sehr geehrte Damen und Herren, gibt es das "Junior" Zimmer im Angebot 5=4 in de…" at bounding box center [673, 323] width 790 height 82
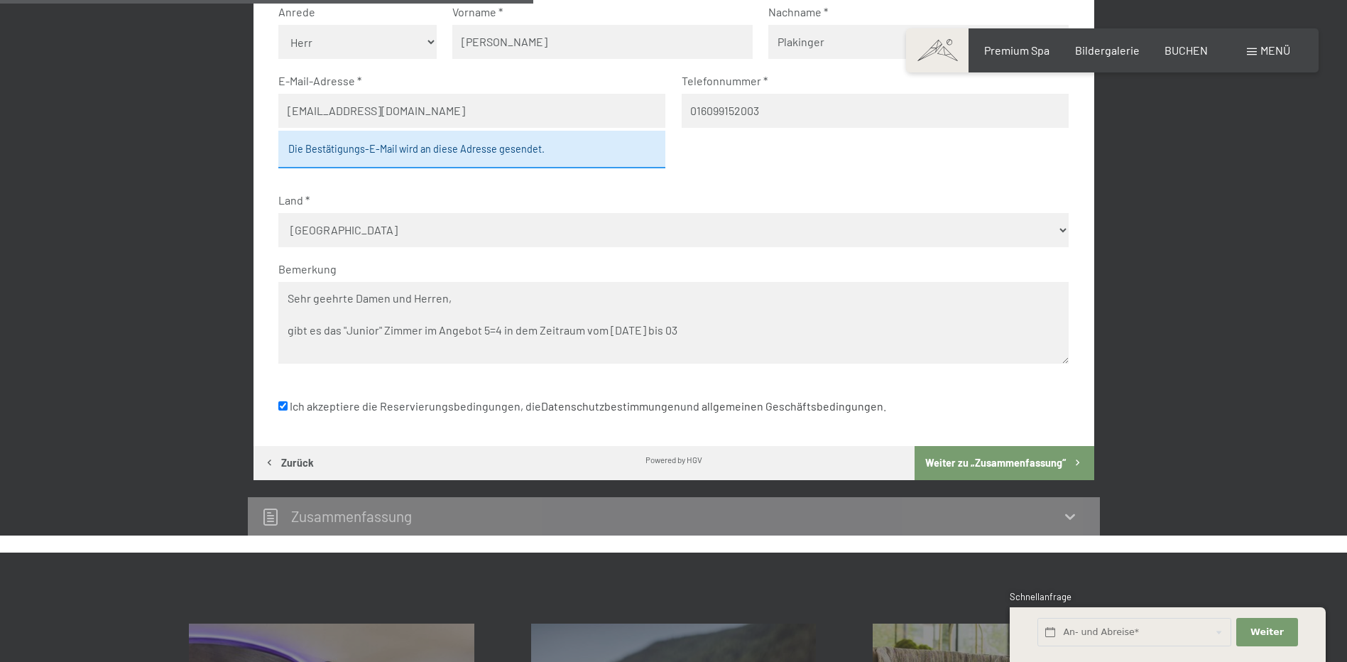
click at [708, 335] on textarea "Sehr geehrte Damen und Herren, gibt es das "Junior" Zimmer im Angebot 5=4 in de…" at bounding box center [673, 323] width 790 height 82
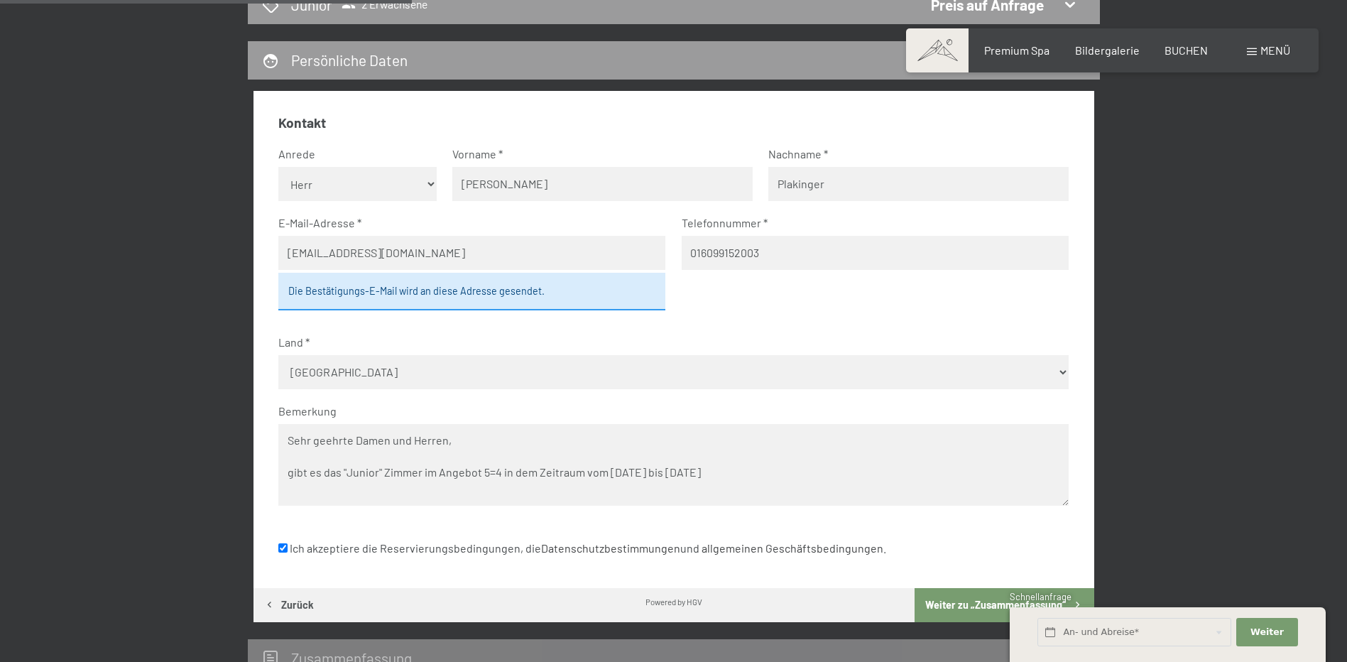
scroll to position [481, 0]
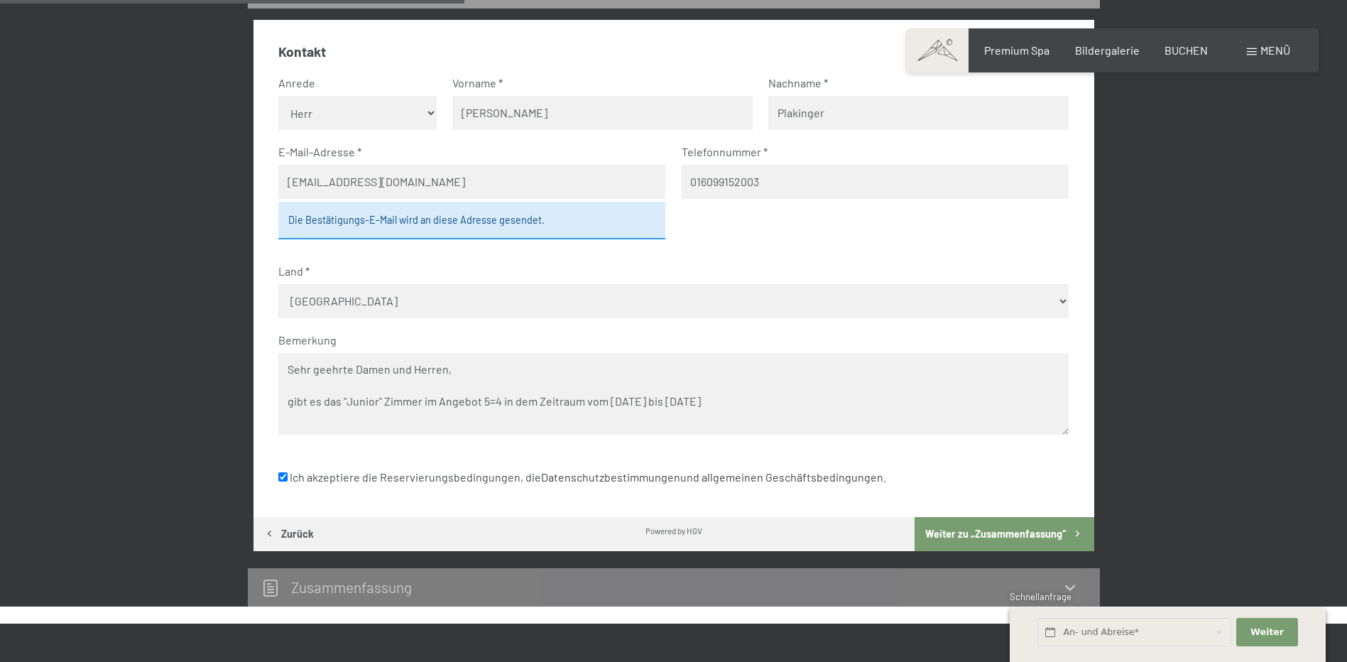
click at [476, 395] on textarea "Sehr geehrte Damen und Herren, gibt es das "Junior" Zimmer im Angebot 5=4 in de…" at bounding box center [673, 394] width 790 height 82
click at [477, 400] on textarea "Sehr geehrte Damen und Herren, gibt es das "Junior" Zimmer im Angebot 5=4 in de…" at bounding box center [673, 394] width 790 height 82
click at [559, 405] on textarea "Sehr geehrte Damen und Herren, gibt es das "Junior" Zimmer im Angebot "Just Rel…" at bounding box center [673, 394] width 790 height 82
click at [554, 400] on textarea "Sehr geehrte Damen und Herren, gibt es das "Junior" Zimmer im Angebot "Just Rel…" at bounding box center [673, 394] width 790 height 82
click at [834, 400] on textarea "Sehr geehrte Damen und Herren, gibt es das "Junior" Zimmer im Angebot "Just Rel…" at bounding box center [673, 394] width 790 height 82
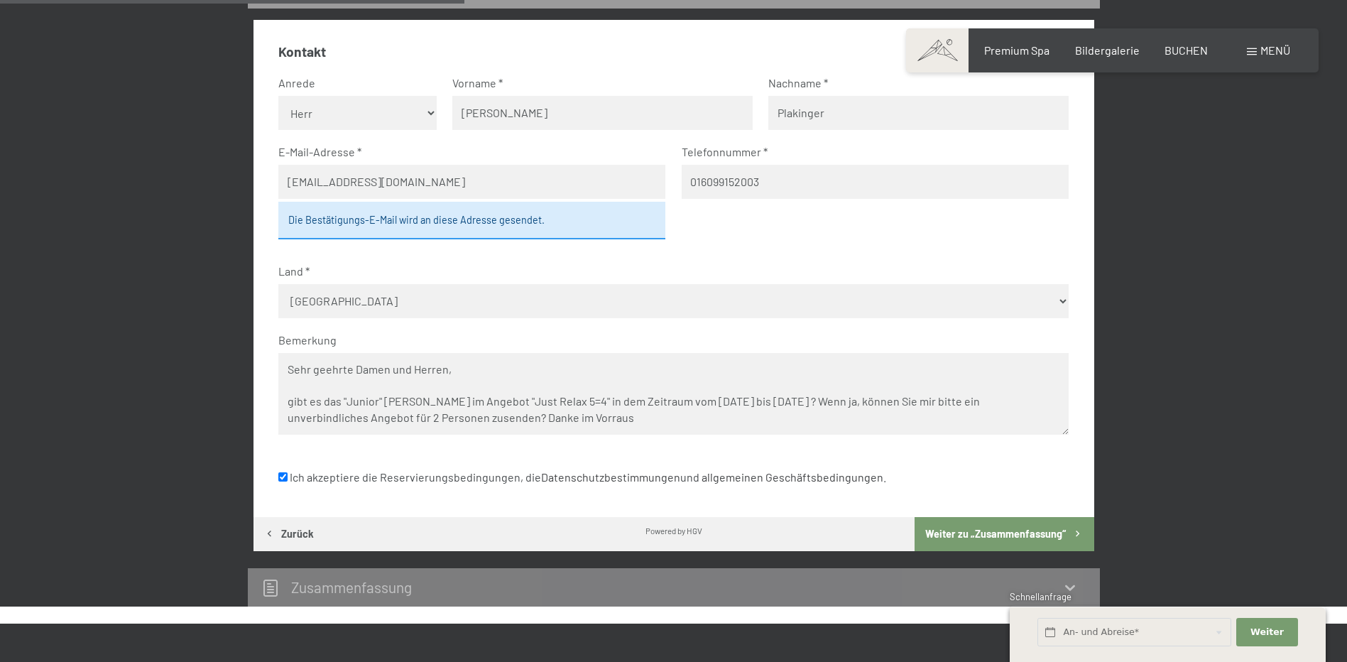
scroll to position [21, 0]
click at [523, 400] on textarea "Sehr geehrte Damen und Herren, gibt es das "Junior" Zimmer im Angebot "Just Rel…" at bounding box center [673, 394] width 790 height 82
click at [326, 432] on textarea "Sehr geehrte Damen und Herren, gibt es das "Junior" Zimmer im Angebot "Just Rel…" at bounding box center [673, 394] width 790 height 82
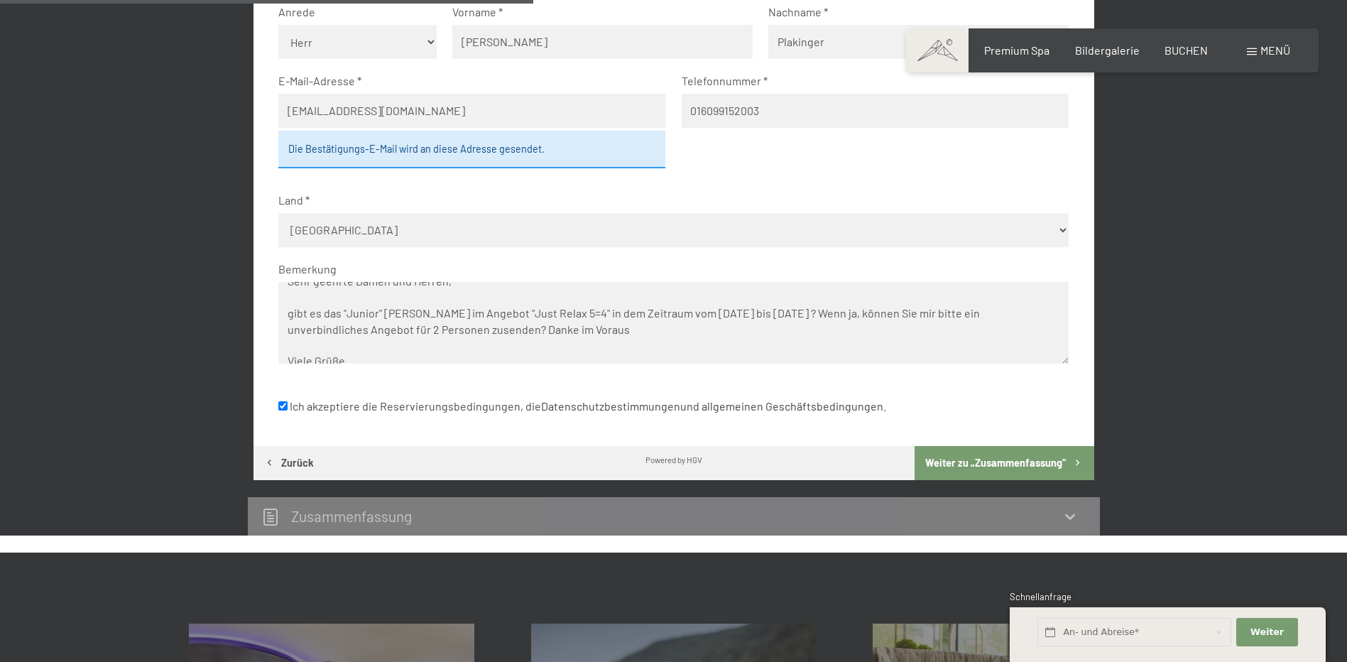
scroll to position [0, 0]
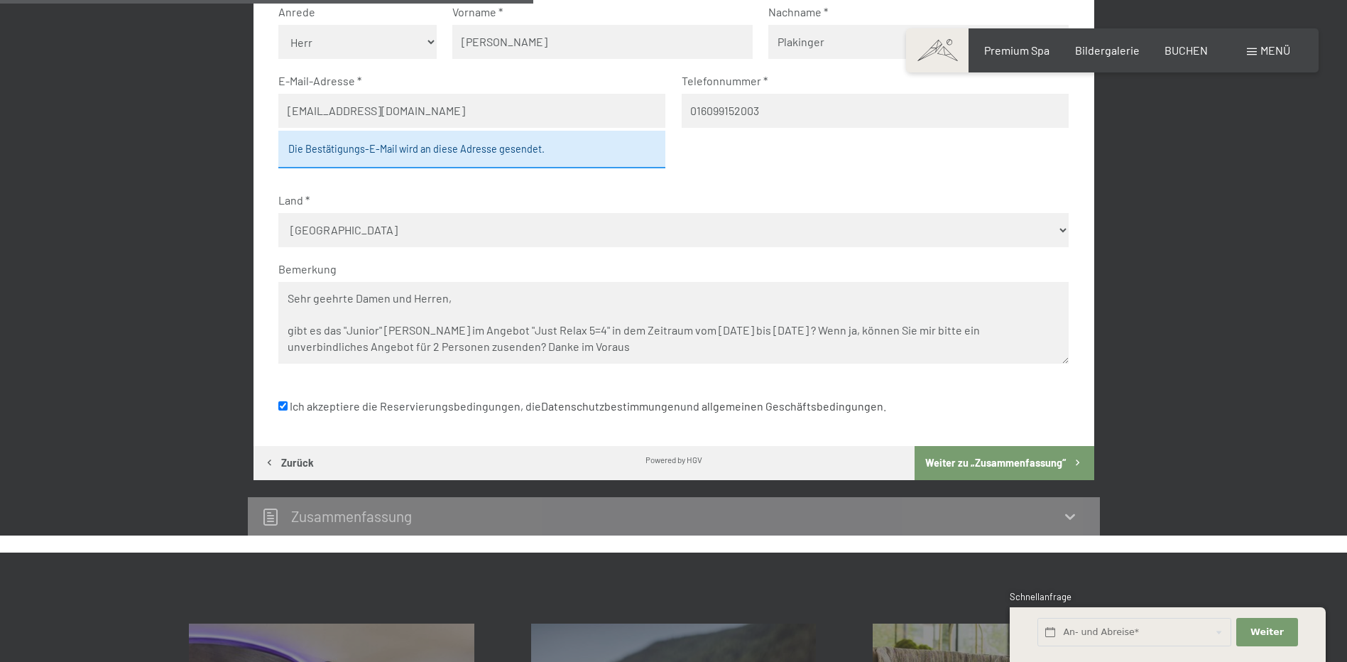
click at [560, 327] on textarea "Sehr geehrte Damen und Herren, gibt es das "Junior" Zimmer im Angebot "Just Rel…" at bounding box center [673, 323] width 790 height 82
paste textarea "kl. ¾ All-Inclusivein"
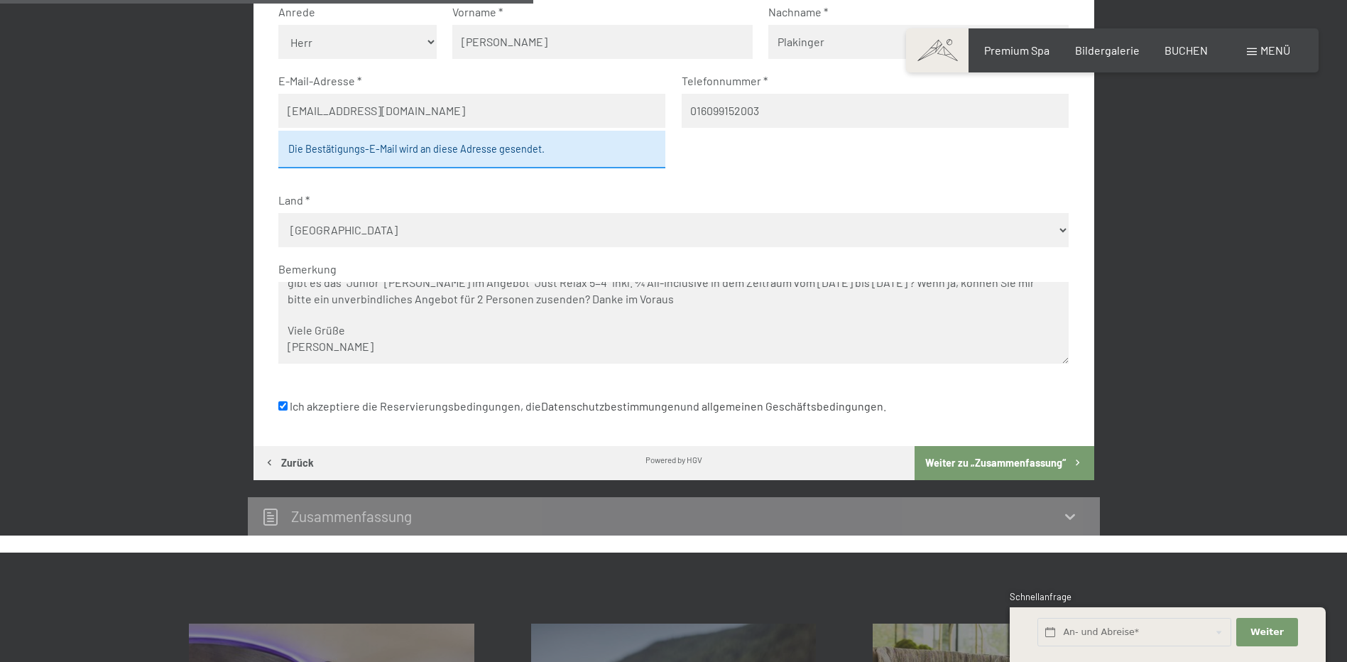
type textarea "Sehr geehrte Damen und Herren, gibt es das "Junior" Zimmer im Angebot "Just Rel…"
click at [995, 464] on button "Weiter zu „Zusammen­fassung“" at bounding box center [1003, 463] width 179 height 34
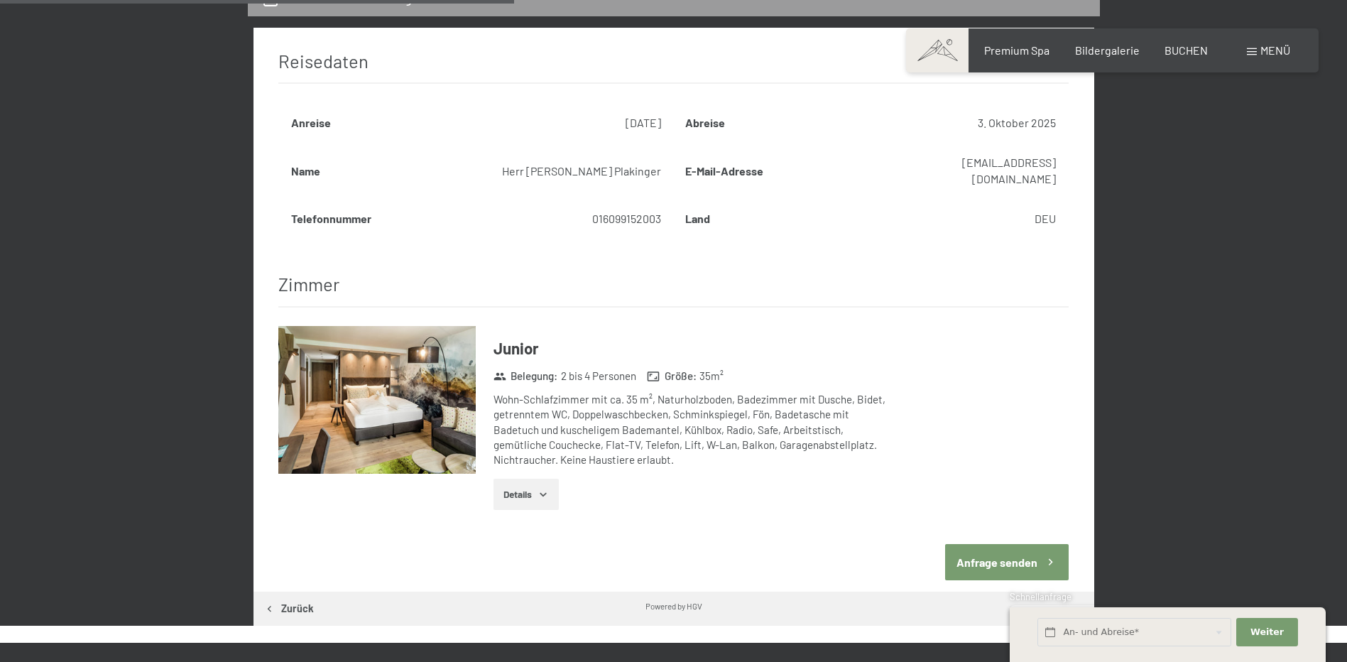
scroll to position [552, 0]
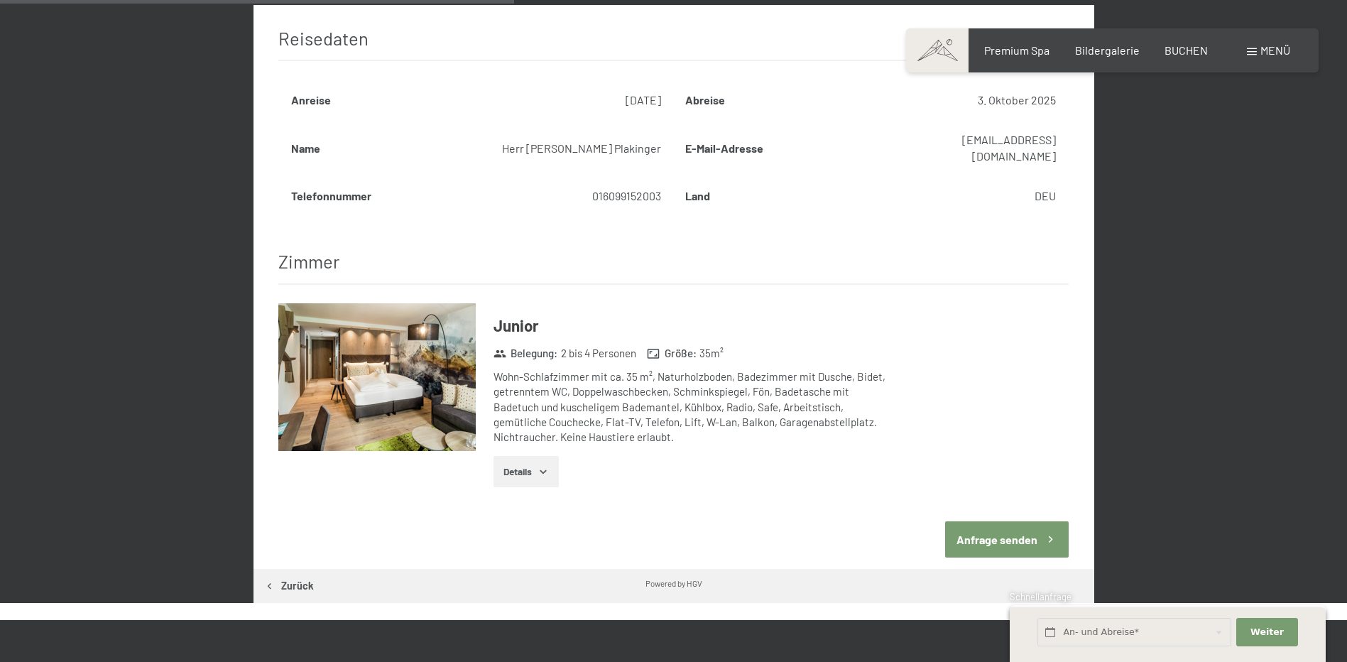
click at [540, 466] on icon "button" at bounding box center [542, 471] width 11 height 11
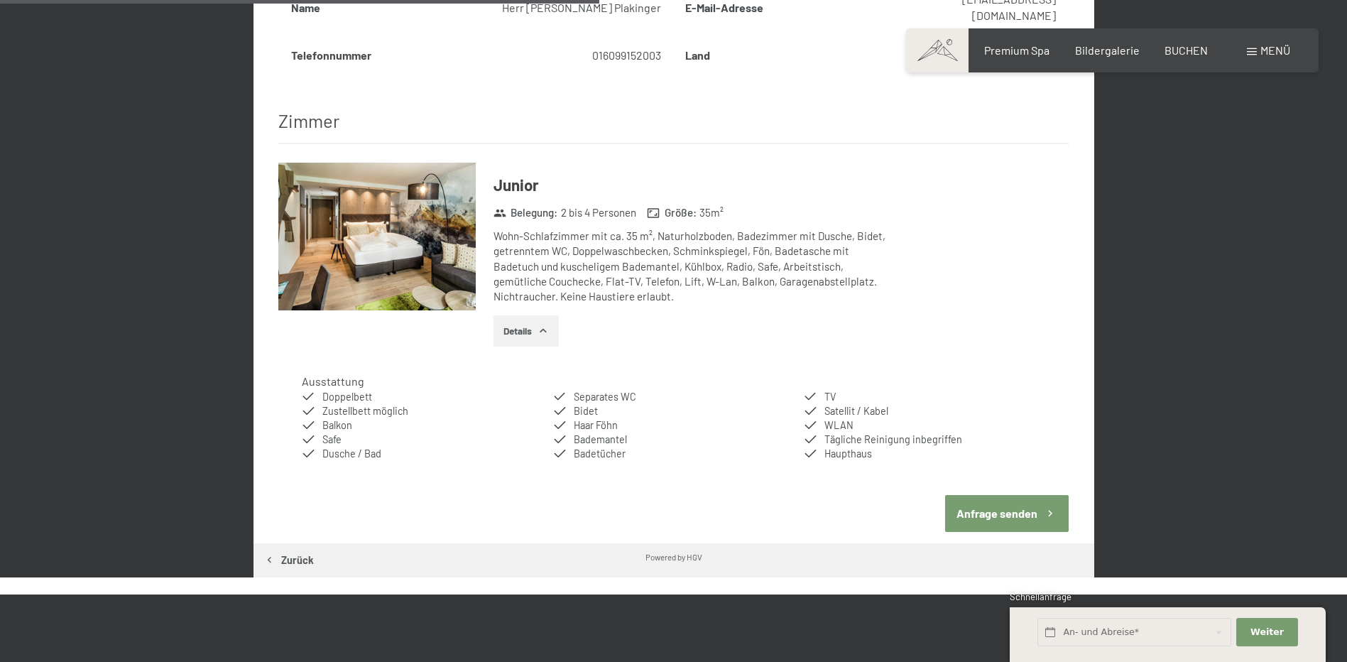
scroll to position [694, 0]
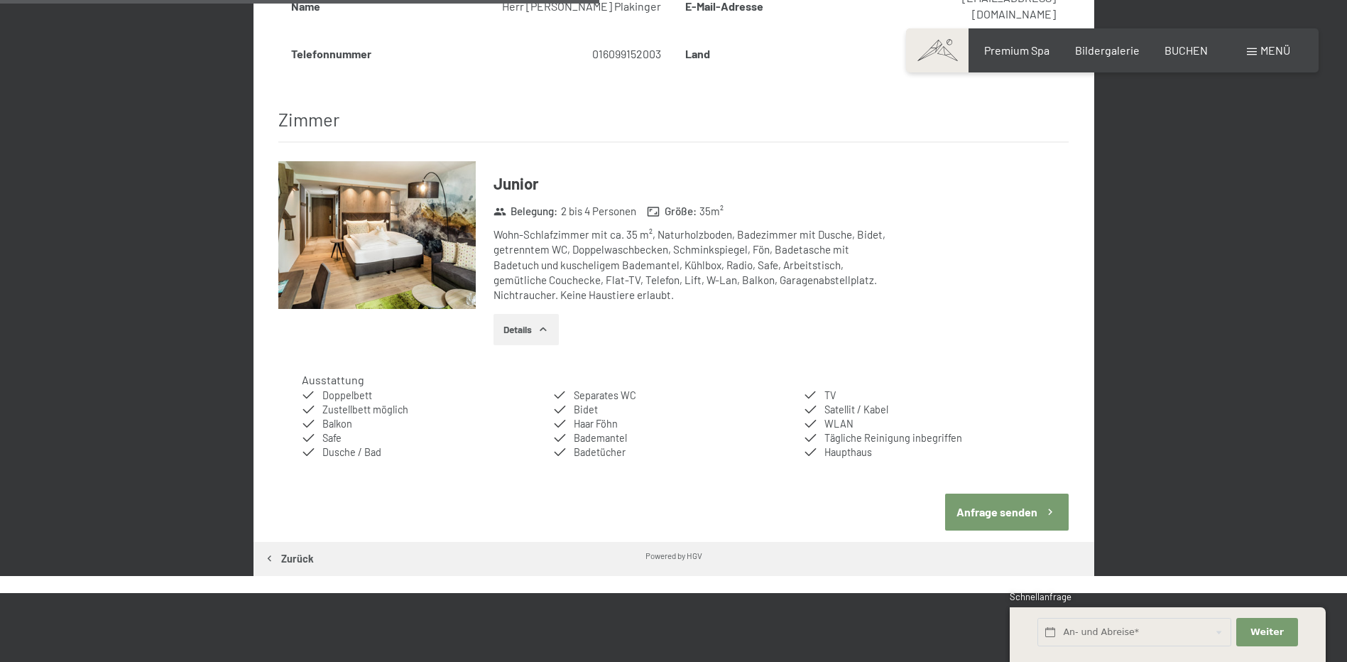
click at [990, 493] on button "Anfrage senden" at bounding box center [1007, 511] width 124 height 36
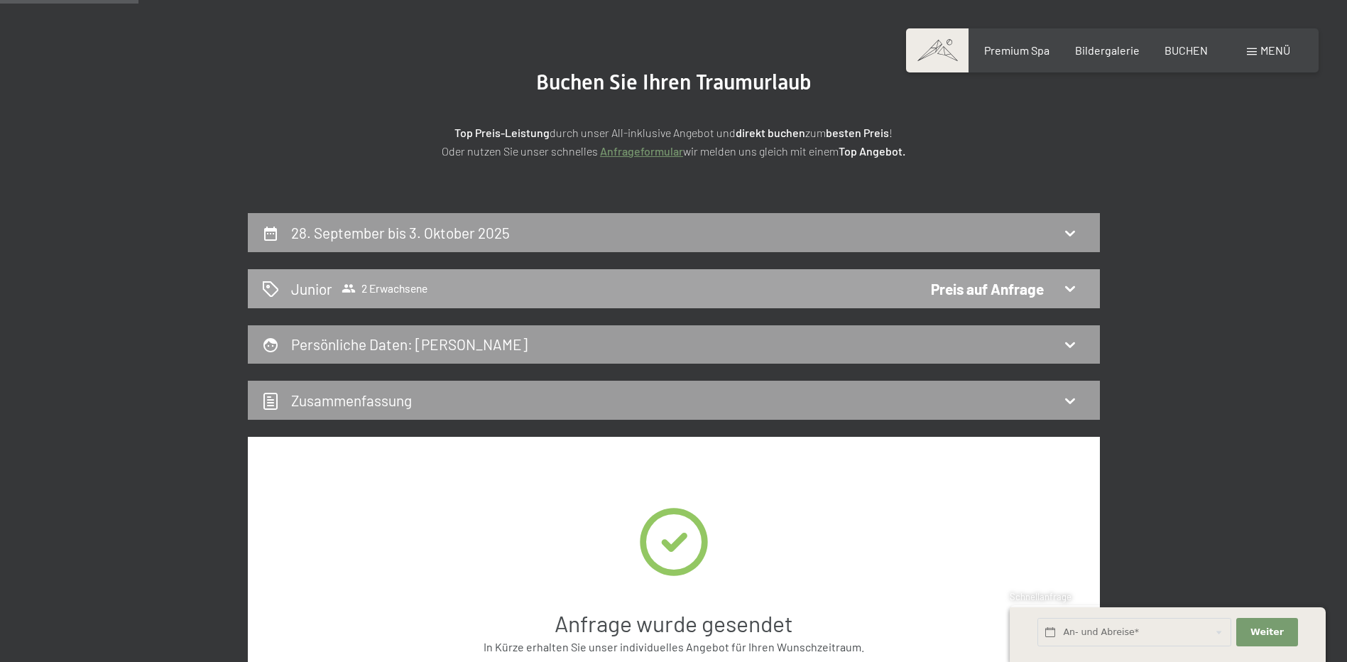
click at [548, 274] on div "Junior 2 Erwachsene Preis auf Anfrage" at bounding box center [674, 288] width 852 height 39
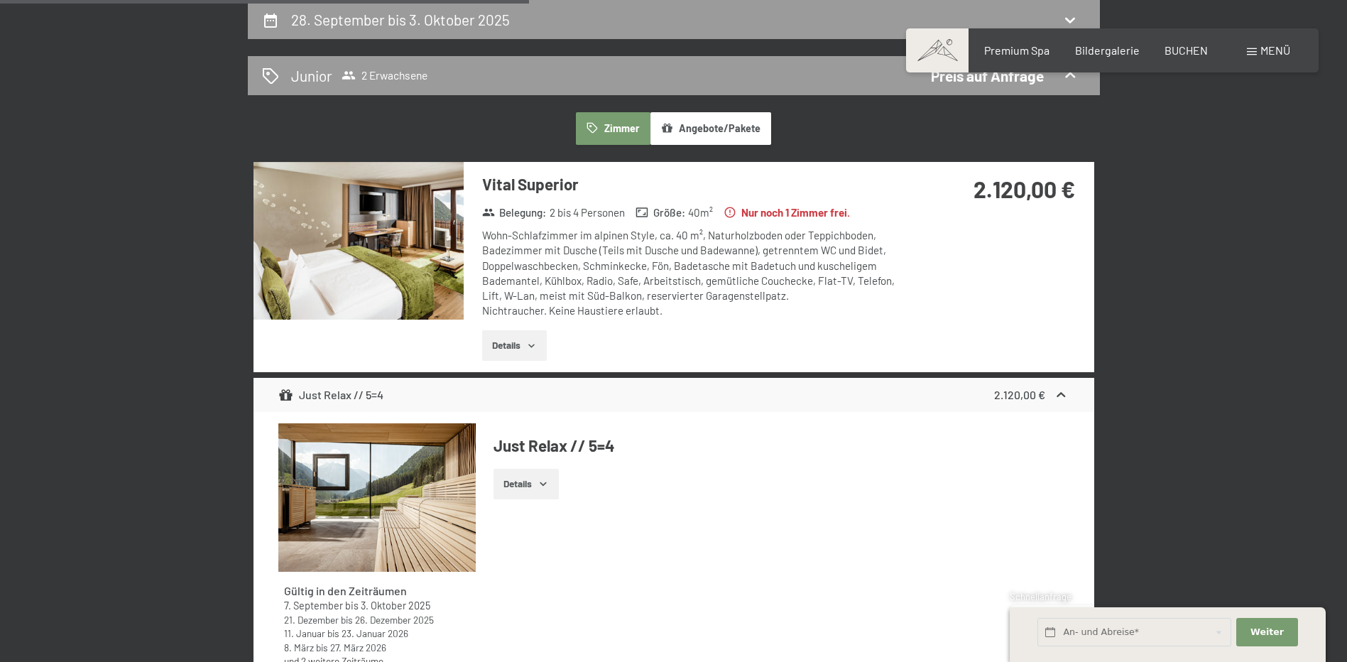
click at [520, 341] on button "Details" at bounding box center [514, 345] width 65 height 31
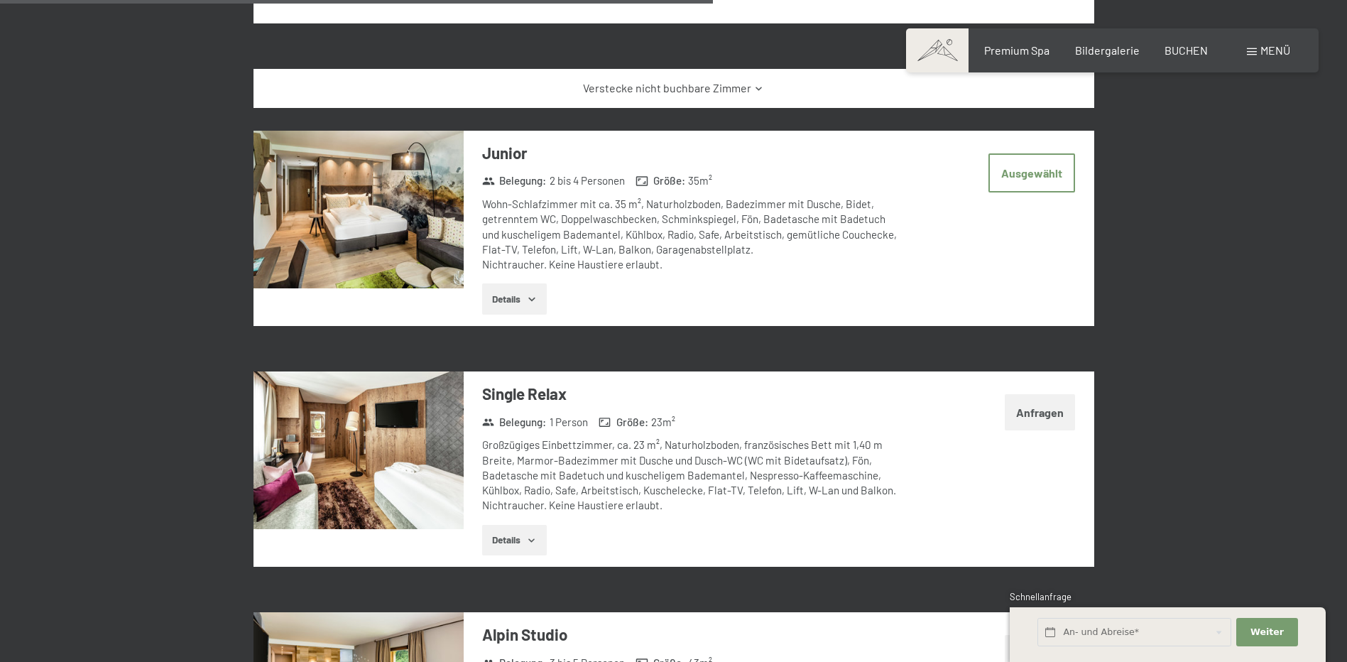
scroll to position [3249, 0]
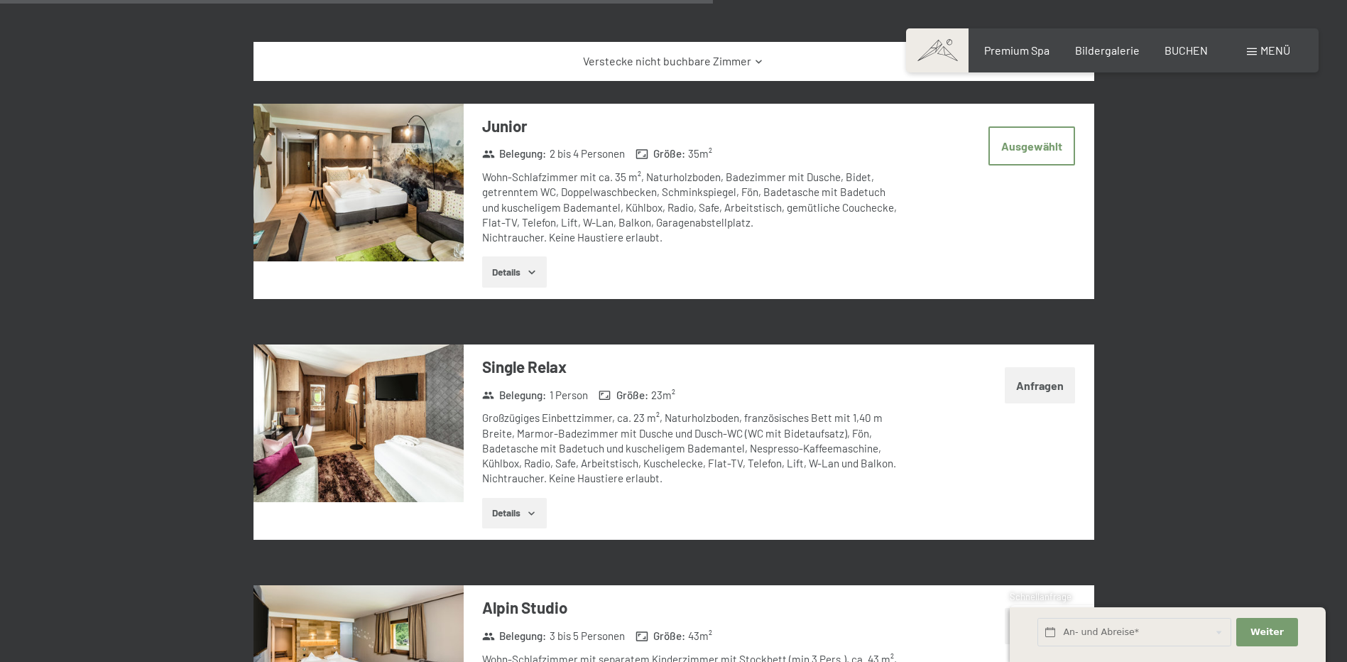
click at [518, 256] on button "Details" at bounding box center [514, 271] width 65 height 31
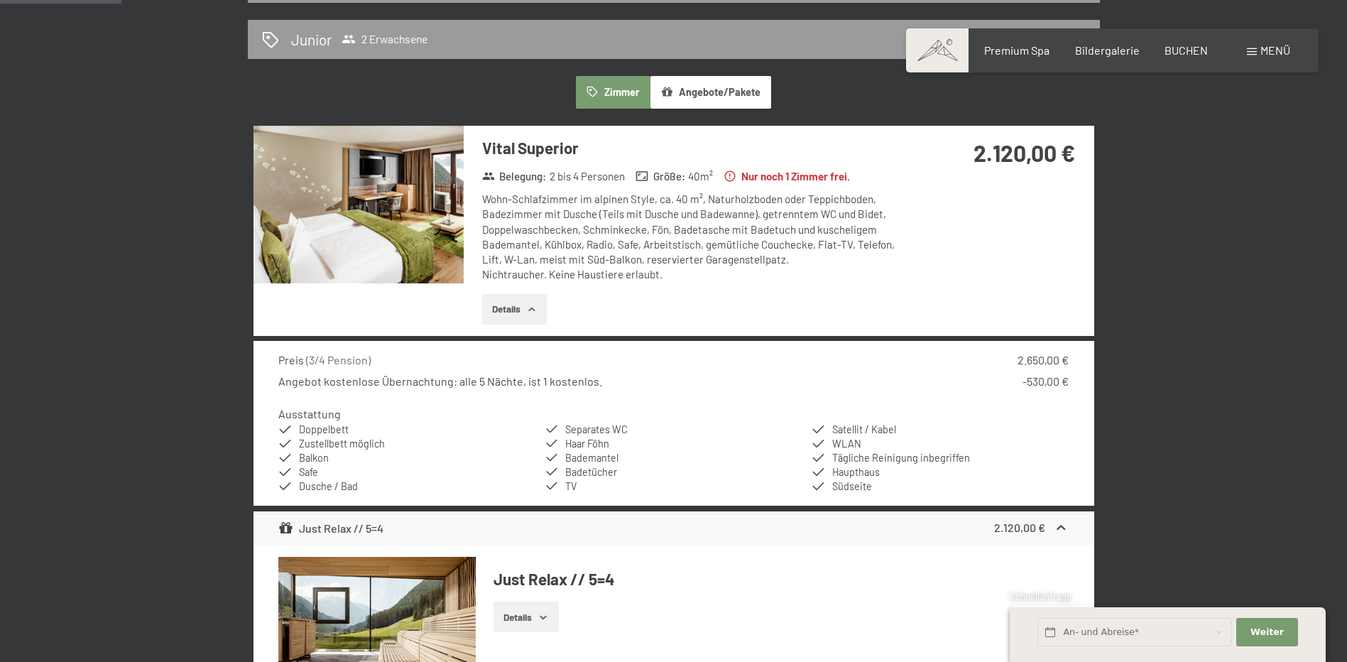
scroll to position [355, 0]
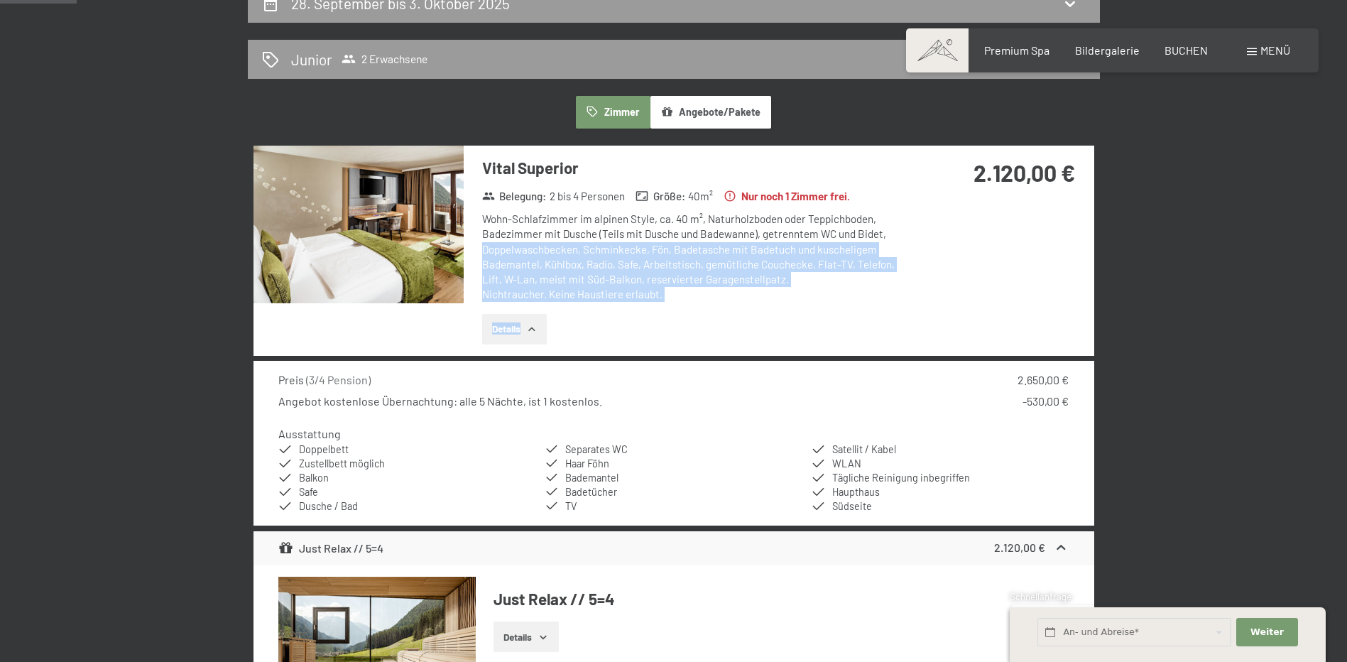
drag, startPoint x: 929, startPoint y: 223, endPoint x: 893, endPoint y: 240, distance: 40.0
click at [893, 240] on div "Vital Superior Belegung : 2 bis 4 Personen Größe : 40 m² Nur noch 1 Zimmer frei…" at bounding box center [673, 251] width 841 height 211
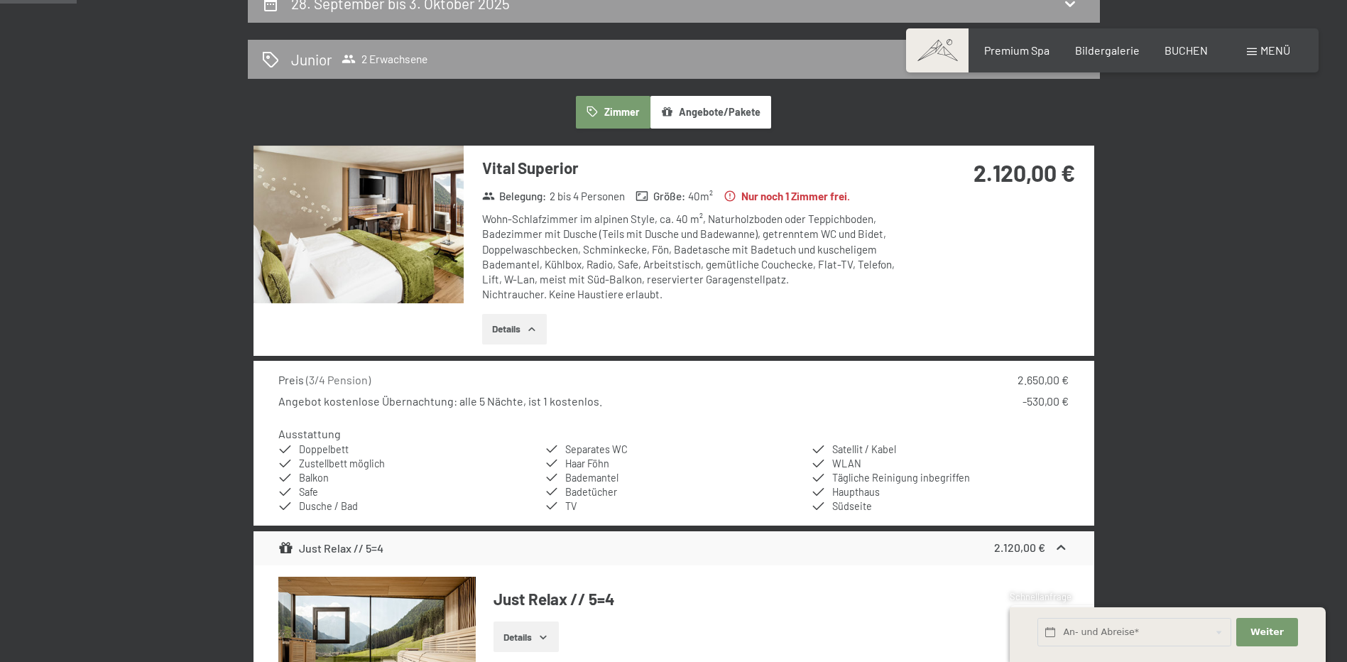
click at [742, 228] on div "Wohn-Schlafzimmer im alpinen Style, ca. 40 m², Naturholzboden oder Teppichboden…" at bounding box center [693, 257] width 422 height 91
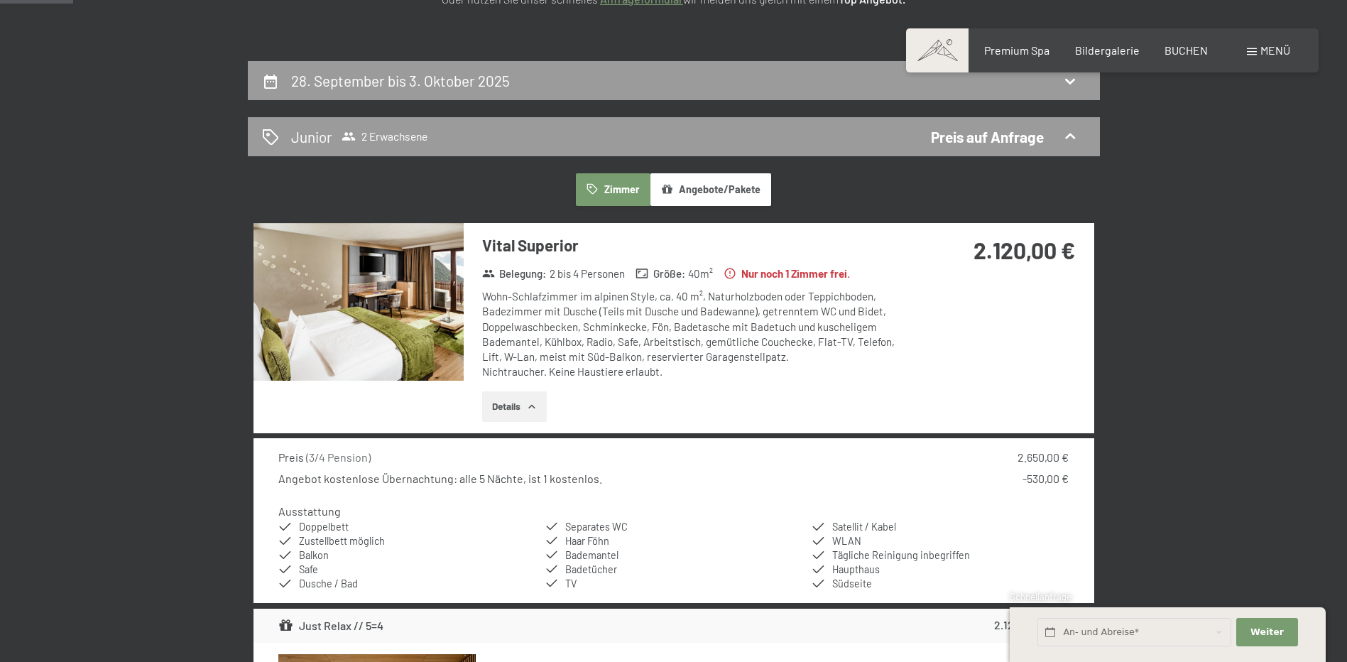
scroll to position [71, 0]
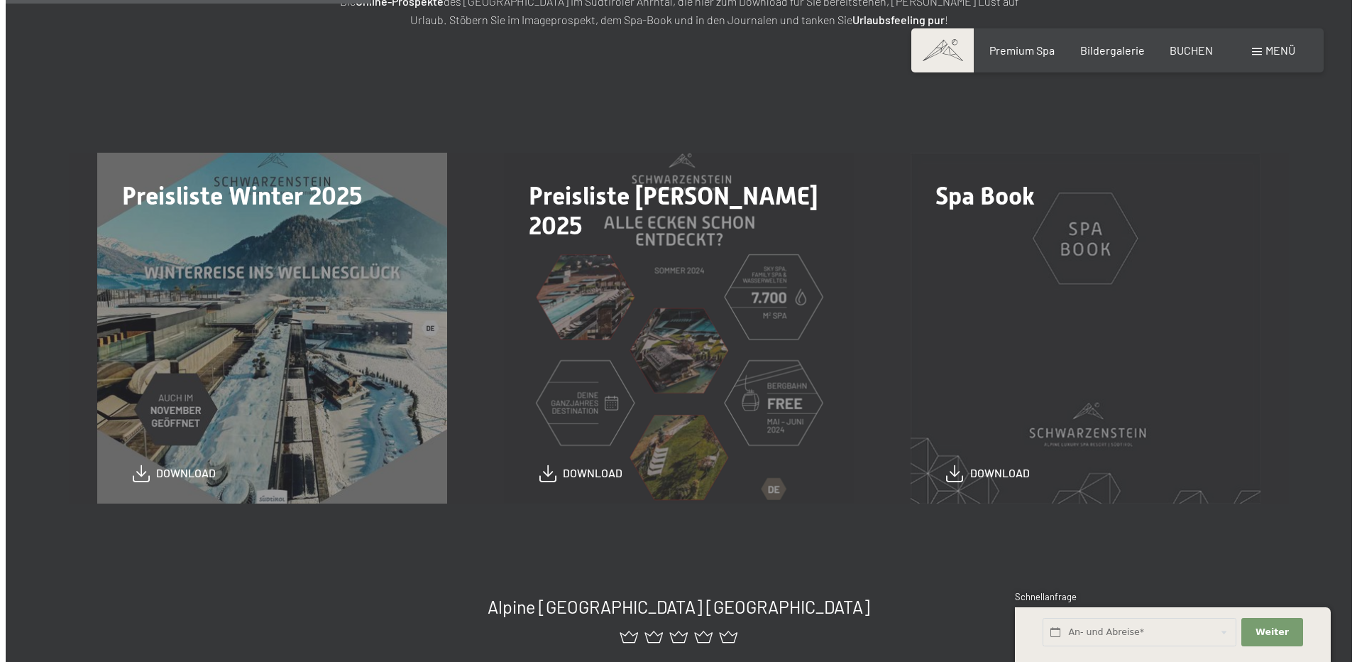
scroll to position [355, 0]
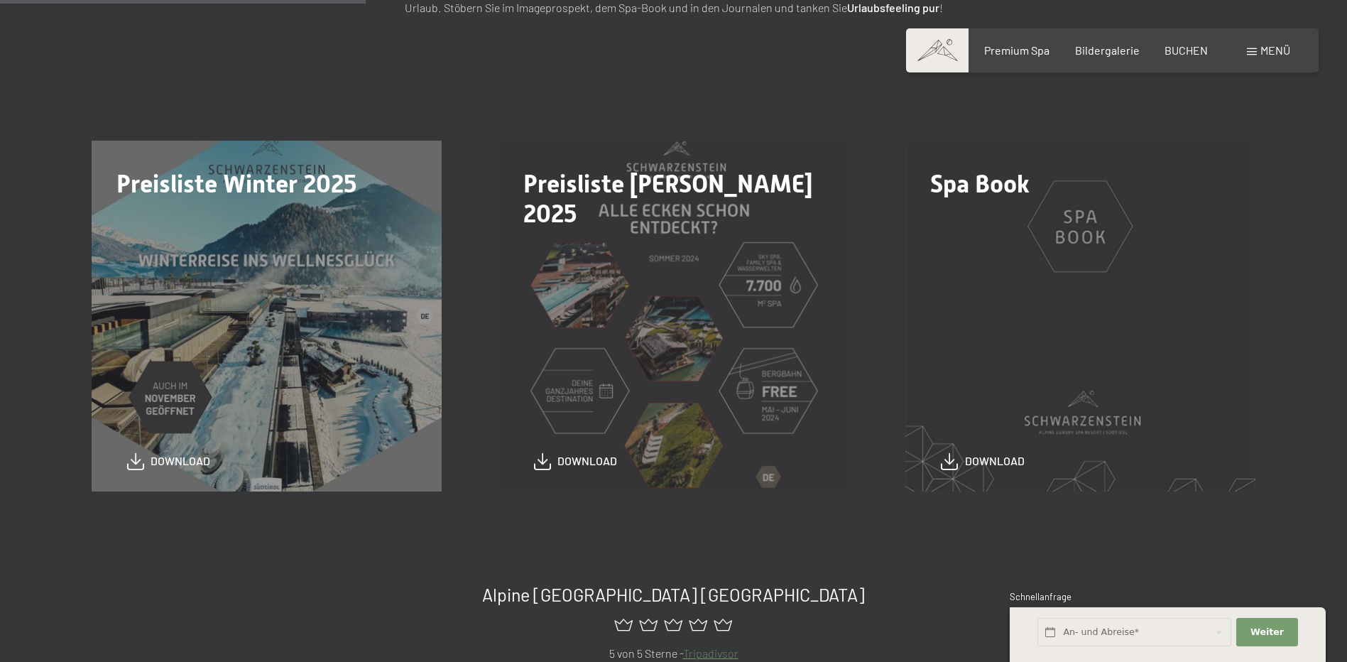
click at [1267, 47] on span "Menü" at bounding box center [1275, 49] width 30 height 13
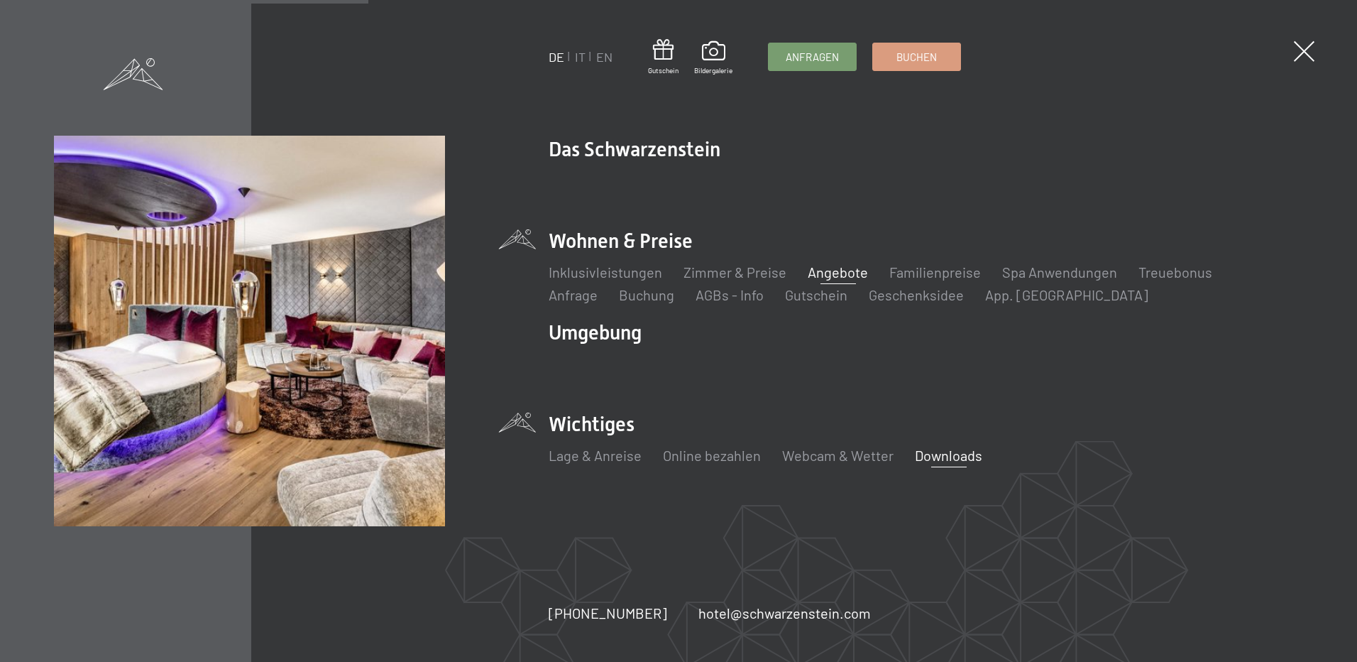
click at [829, 266] on link "Angebote" at bounding box center [838, 271] width 60 height 17
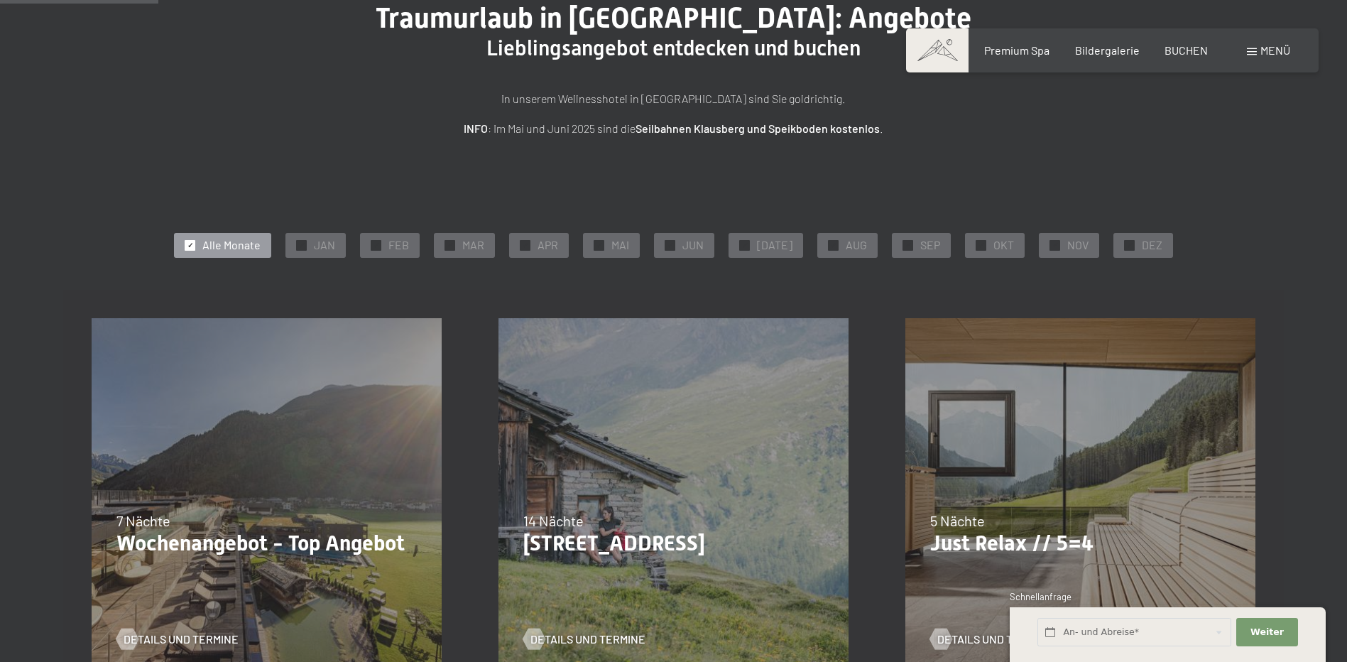
scroll to position [426, 0]
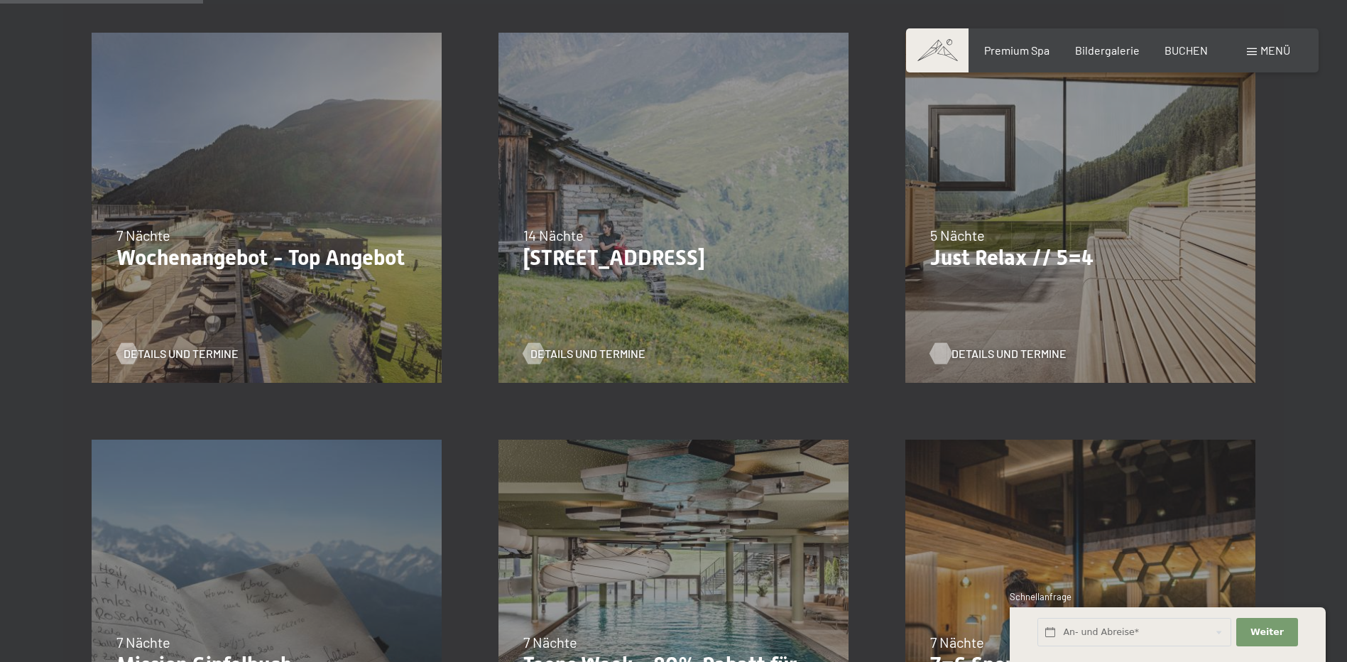
click at [990, 352] on span "Details und Termine" at bounding box center [1008, 354] width 115 height 16
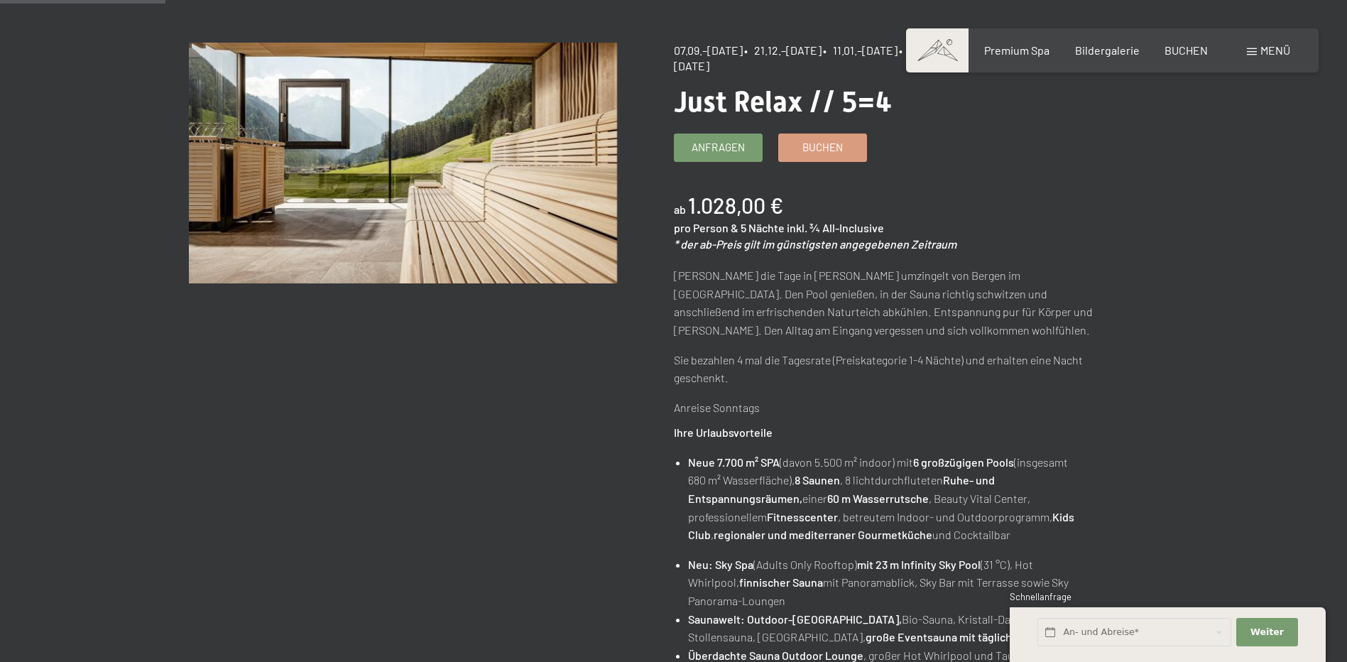
scroll to position [213, 0]
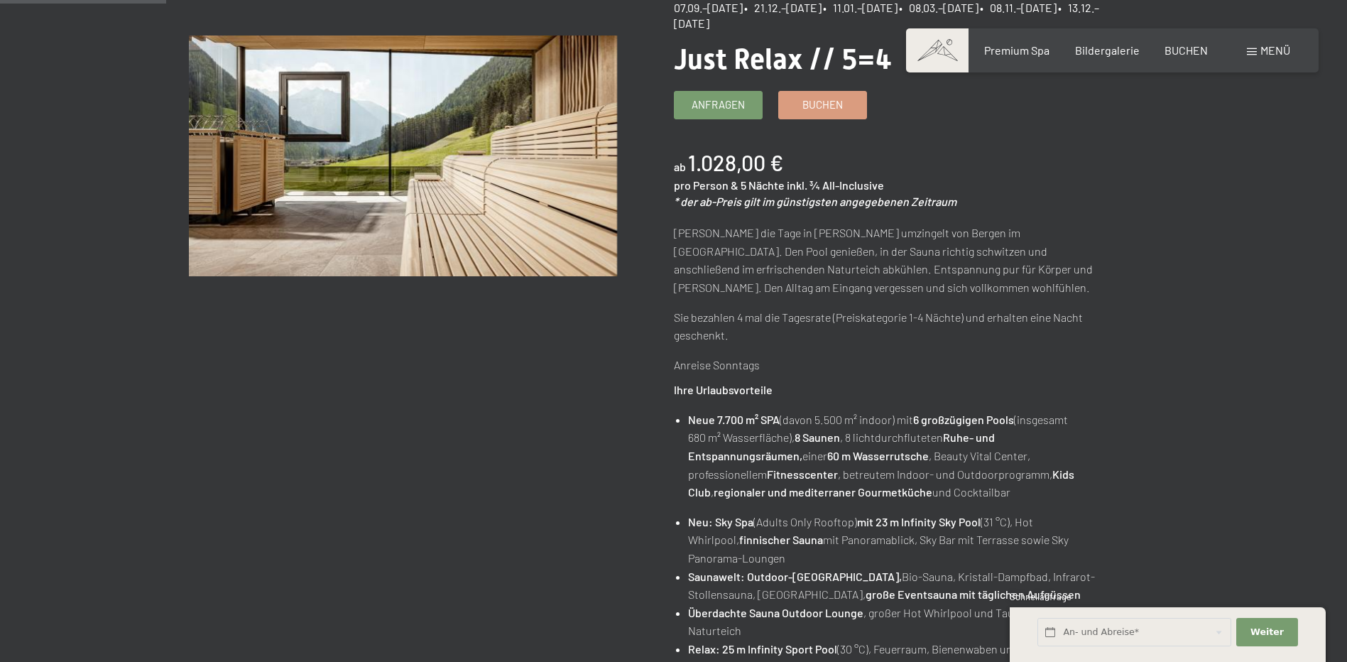
drag, startPoint x: 778, startPoint y: 283, endPoint x: 765, endPoint y: 248, distance: 37.7
drag, startPoint x: 765, startPoint y: 248, endPoint x: 717, endPoint y: 244, distance: 48.4
click at [717, 244] on p "[PERSON_NAME] die Tage in [PERSON_NAME] umzingelt von Bergen im [GEOGRAPHIC_DAT…" at bounding box center [888, 260] width 428 height 72
drag, startPoint x: 878, startPoint y: 184, endPoint x: 788, endPoint y: 180, distance: 90.3
click at [788, 180] on span "inkl. ¾ All-Inclusive" at bounding box center [835, 184] width 97 height 13
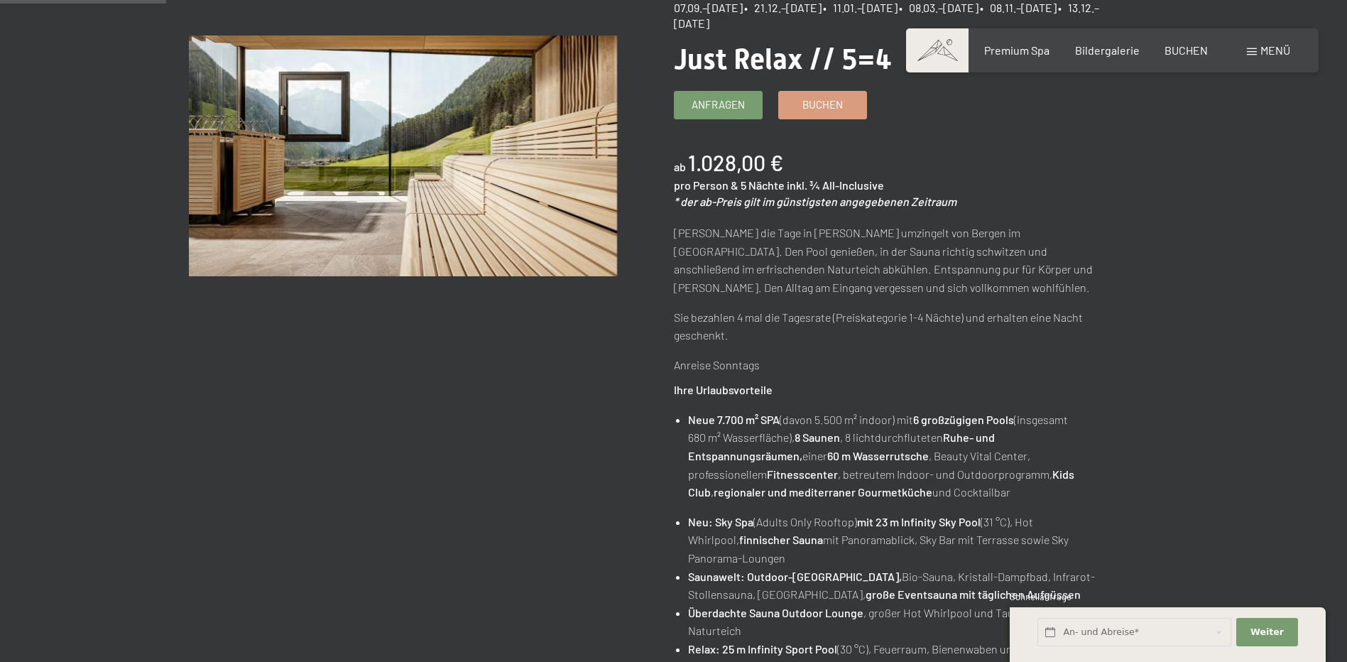
drag, startPoint x: 788, startPoint y: 180, endPoint x: 830, endPoint y: 199, distance: 46.4
click at [828, 199] on em "* der ab-Preis gilt im günstigsten angegebenen Zeitraum" at bounding box center [815, 201] width 283 height 13
drag, startPoint x: 883, startPoint y: 183, endPoint x: 785, endPoint y: 188, distance: 98.8
click at [785, 188] on div "ab 1.028,00 € pro Person & 5 Nächte inkl. ¾ All-Inclusive * der ab-Preis gilt i…" at bounding box center [888, 179] width 428 height 62
copy span "inkl. ¾ All-Inclusive"
